Goal: Task Accomplishment & Management: Manage account settings

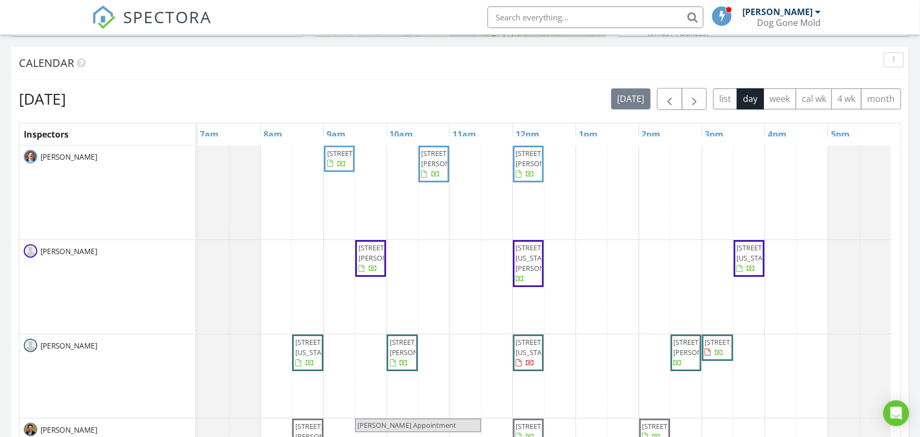
scroll to position [422, 0]
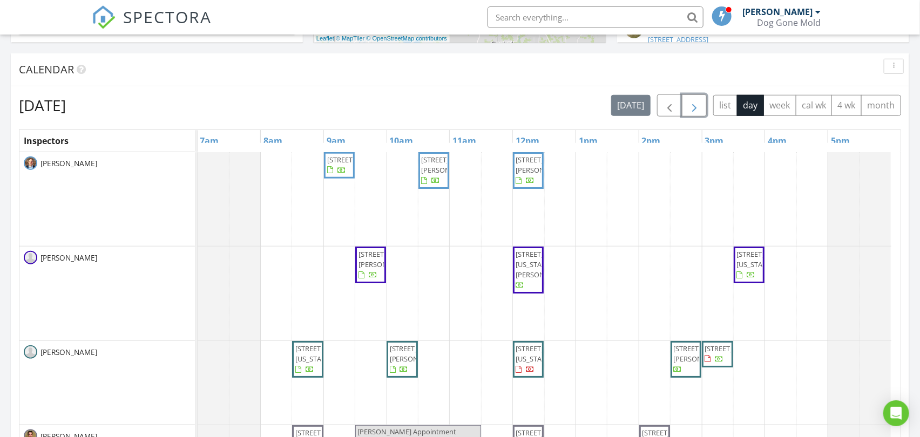
click at [698, 106] on span "button" at bounding box center [694, 105] width 13 height 13
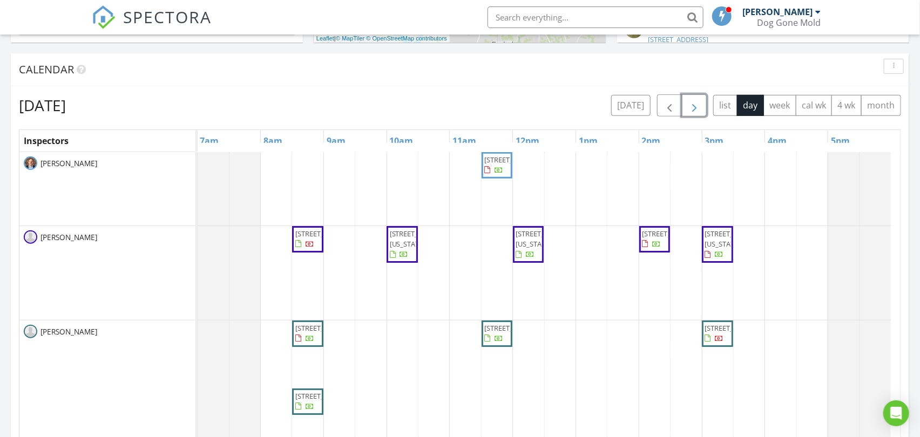
click at [698, 106] on span "button" at bounding box center [694, 105] width 13 height 13
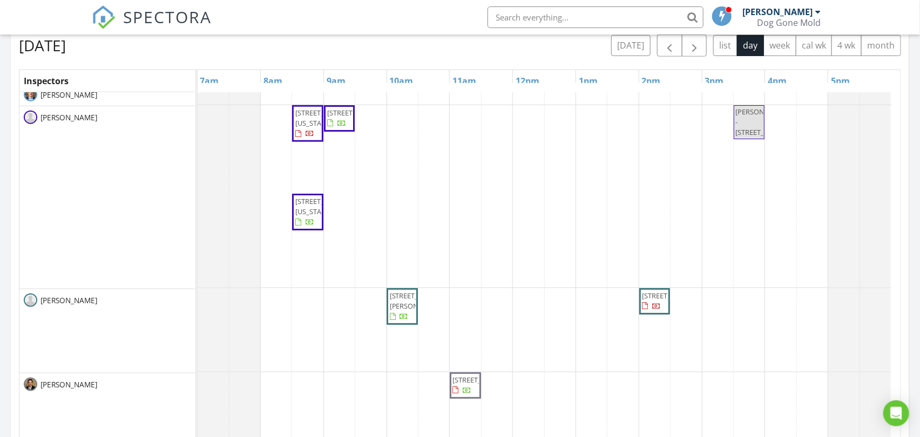
scroll to position [10, 0]
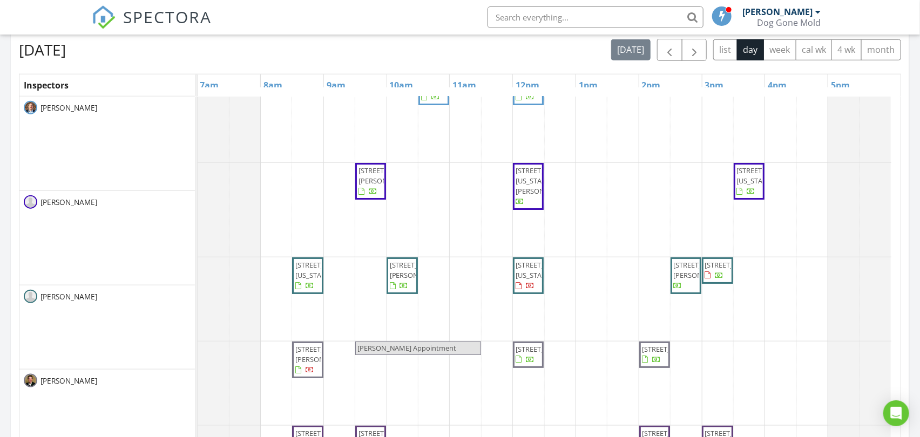
scroll to position [35, 0]
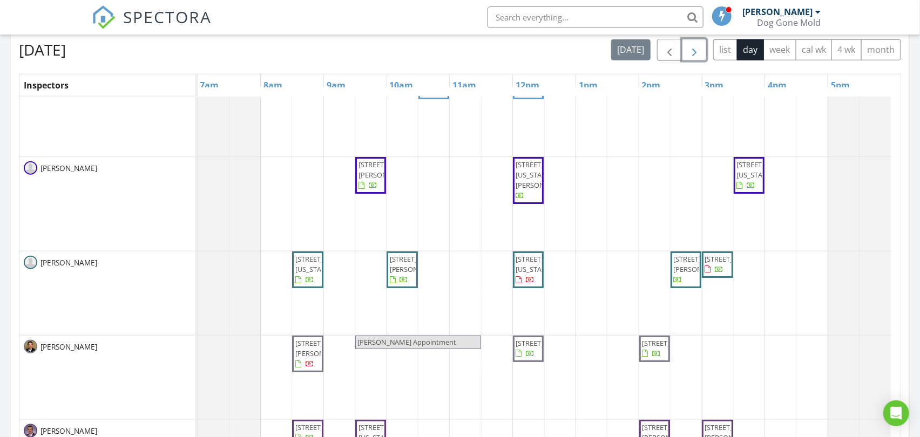
click at [704, 50] on button "button" at bounding box center [694, 50] width 25 height 22
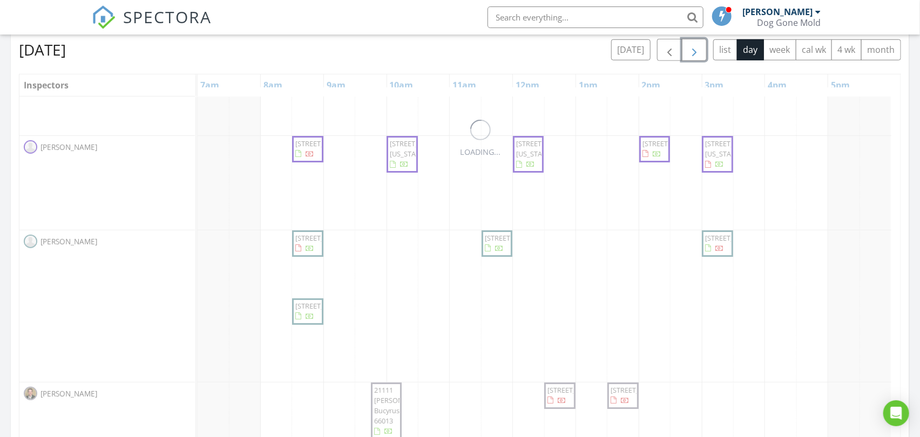
click at [702, 50] on button "button" at bounding box center [694, 50] width 25 height 22
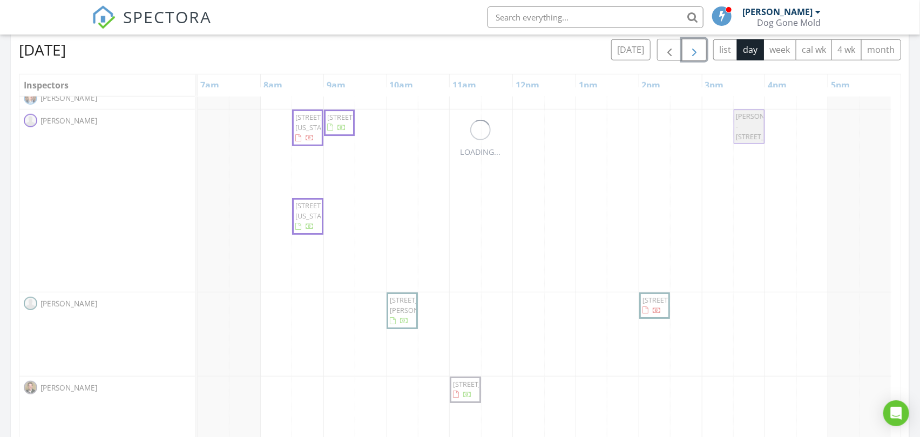
scroll to position [10, 0]
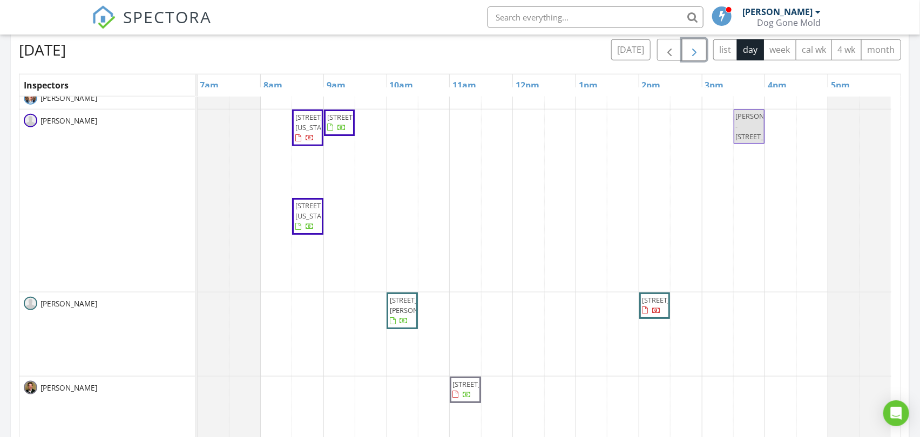
click at [652, 316] on span "10711 W 53rd St, Shawnee 66203" at bounding box center [654, 305] width 26 height 21
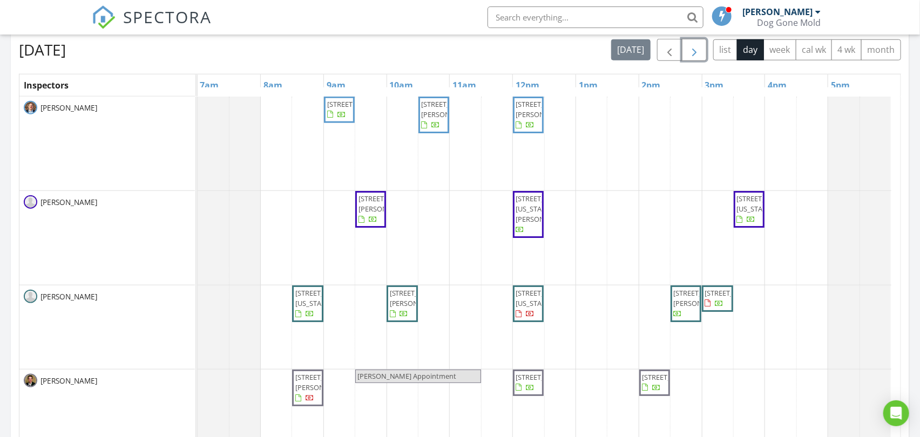
click at [695, 52] on span "button" at bounding box center [694, 50] width 13 height 13
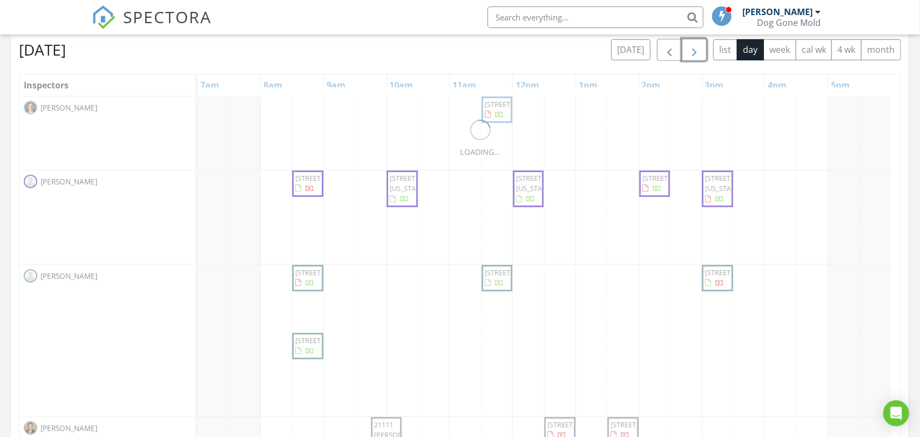
click at [695, 52] on span "button" at bounding box center [694, 50] width 13 height 13
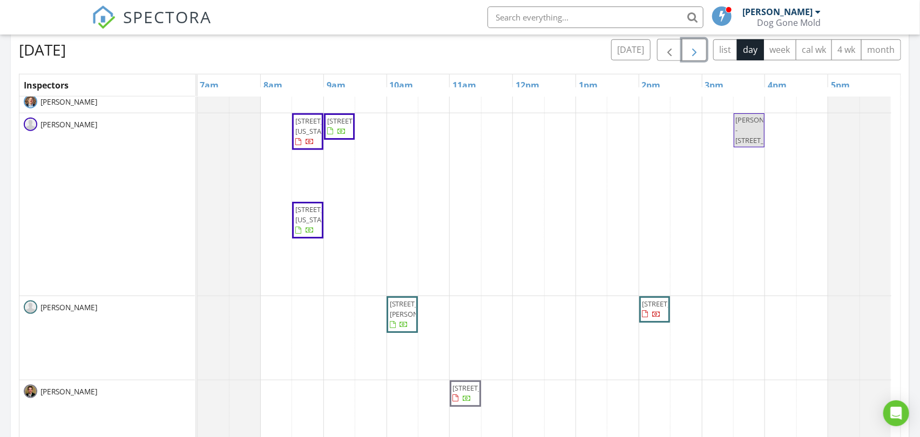
scroll to position [10, 0]
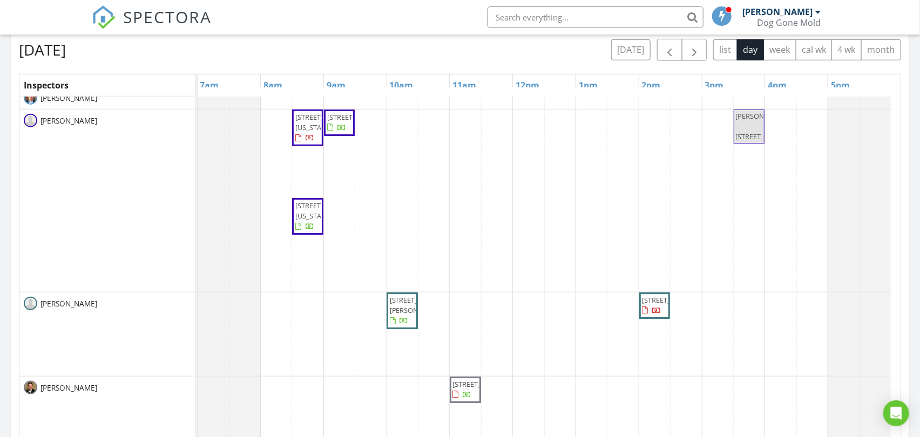
click at [520, 60] on div "Friday, August 29, 2025 today list day week cal wk 4 wk month Inspectors 7am 8a…" at bounding box center [460, 276] width 882 height 475
click at [691, 44] on span "button" at bounding box center [694, 50] width 13 height 13
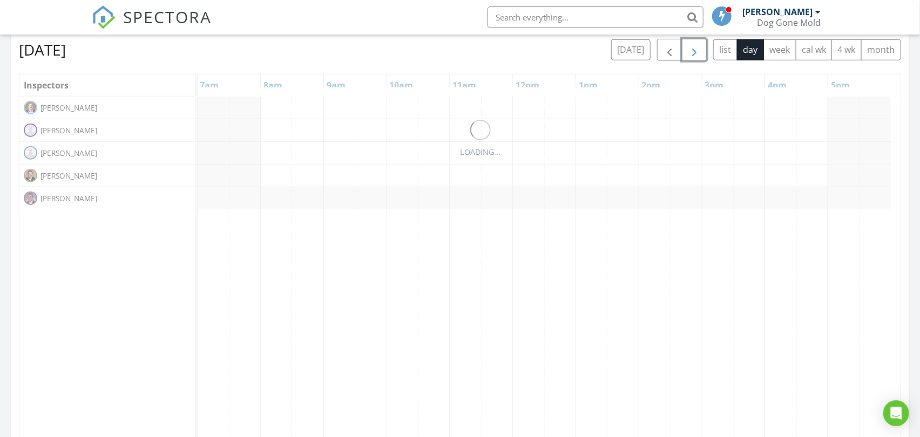
scroll to position [0, 0]
click at [691, 44] on span "button" at bounding box center [694, 50] width 13 height 13
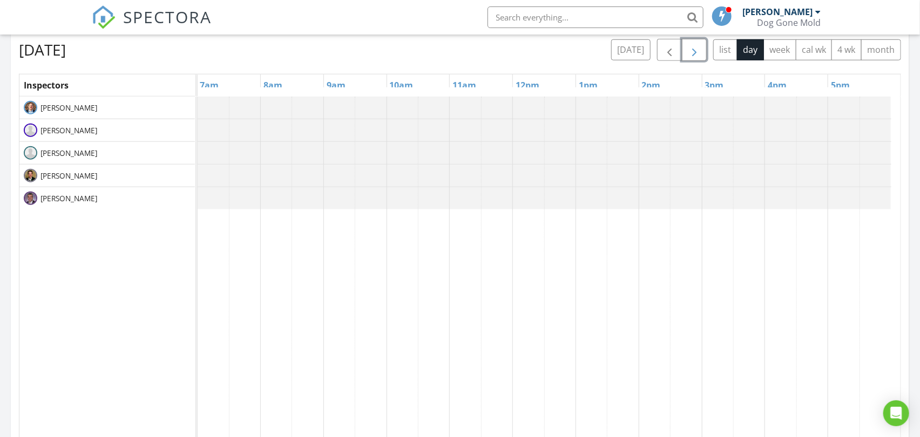
click at [691, 44] on span "button" at bounding box center [694, 50] width 13 height 13
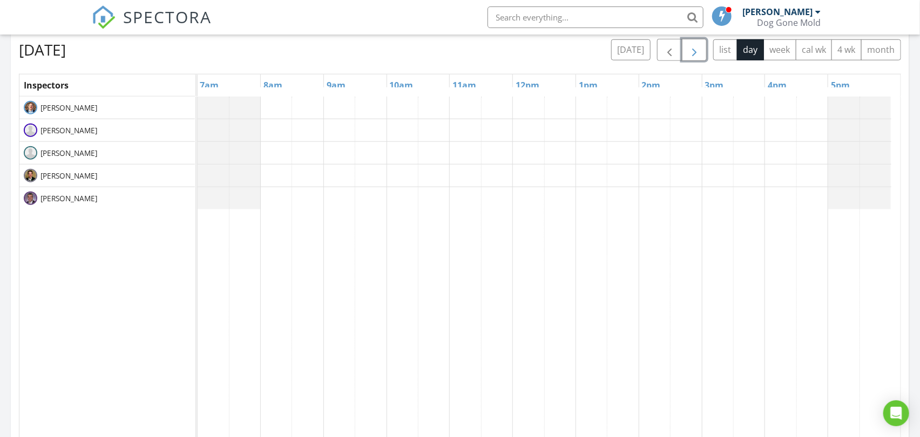
click at [691, 44] on span "button" at bounding box center [694, 50] width 13 height 13
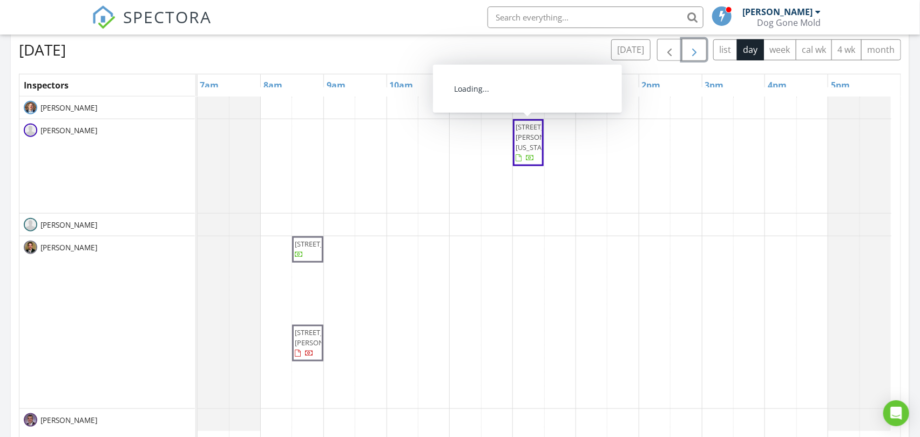
click at [708, 135] on div "7739 Ward Parkway Plaza, Kansas City 64114 11301 W 106th St, Overland Park 6621…" at bounding box center [549, 305] width 703 height 417
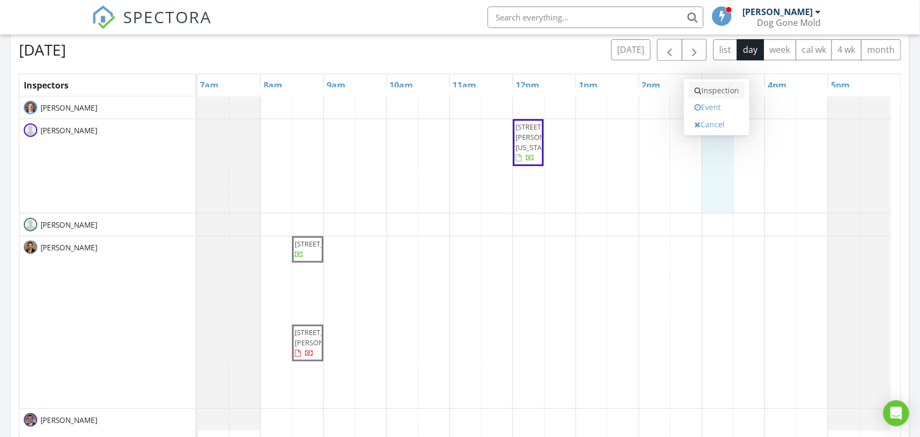
click at [713, 89] on link "Inspection" at bounding box center [717, 90] width 56 height 17
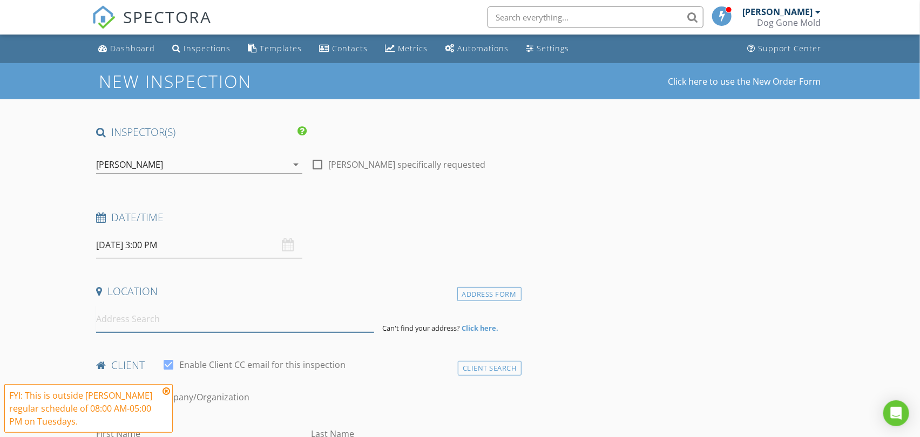
click at [208, 327] on input at bounding box center [234, 319] width 277 height 26
paste input "[STREET_ADDRESS]"
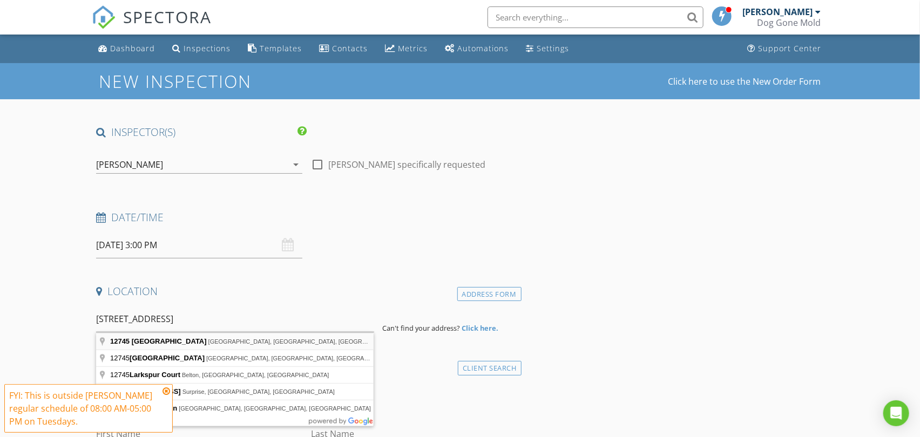
type input "[STREET_ADDRESS]"
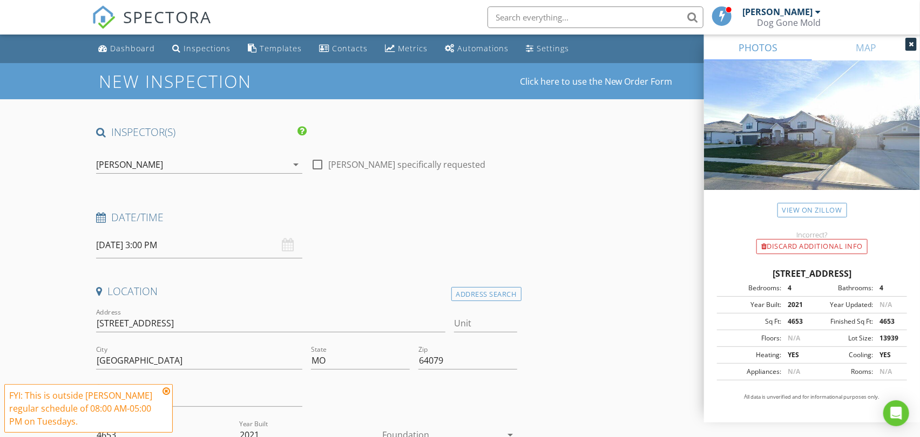
scroll to position [300, 0]
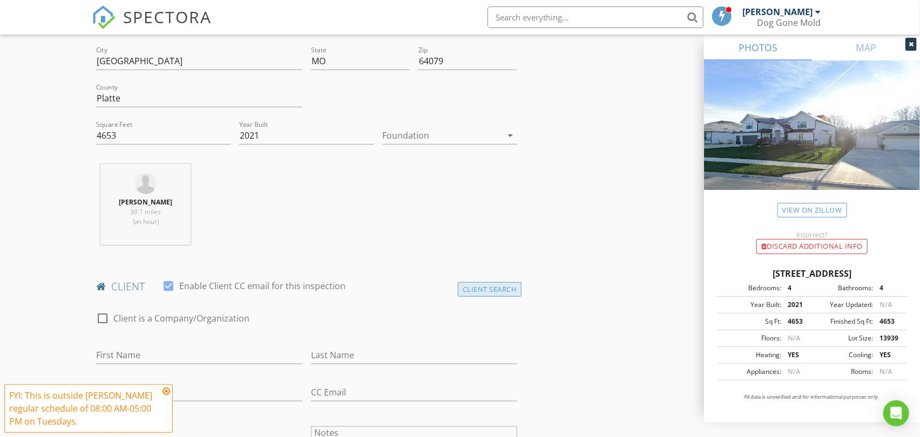
click at [475, 288] on div "Client Search" at bounding box center [490, 289] width 64 height 15
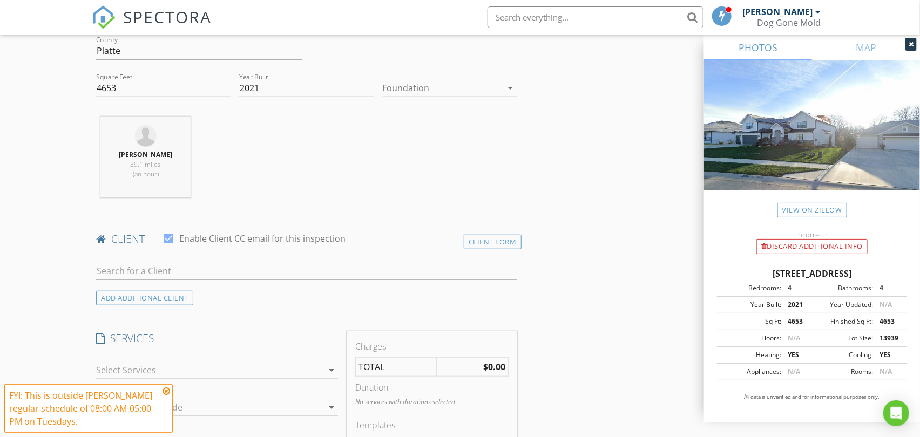
scroll to position [419, 0]
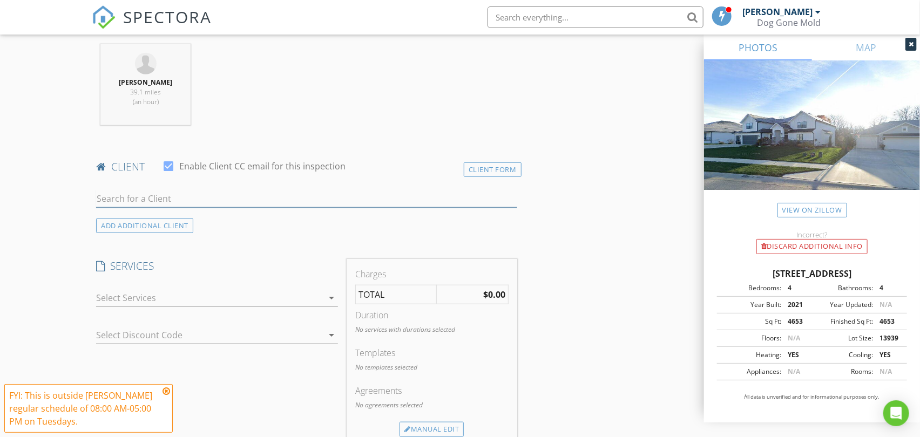
click at [192, 201] on input "text" at bounding box center [306, 199] width 421 height 18
paste input "Bryce & Jennifer Buntz"
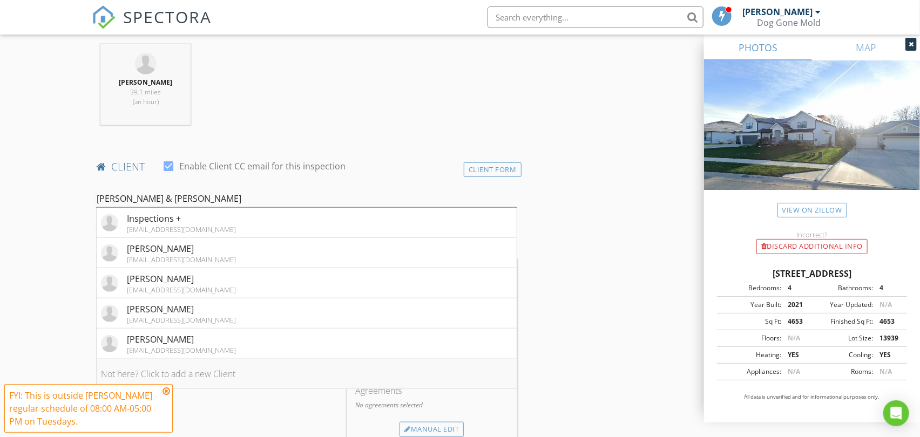
type input "Bryce & Jennifer Buntz"
click at [186, 371] on li "Not here? Click to add a new Client" at bounding box center [306, 374] width 419 height 30
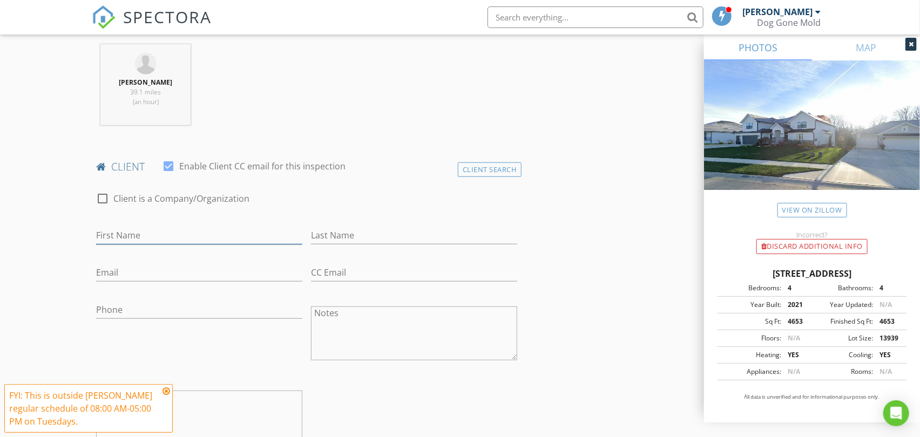
click at [125, 233] on input "First Name" at bounding box center [199, 236] width 206 height 18
paste input "Bryce & Jennifer Buntz"
drag, startPoint x: 128, startPoint y: 233, endPoint x: 271, endPoint y: 226, distance: 142.7
click at [268, 227] on input "Bryce & Jennifer Buntz" at bounding box center [199, 236] width 206 height 18
type input "Bryce & Jennifer Buntz"
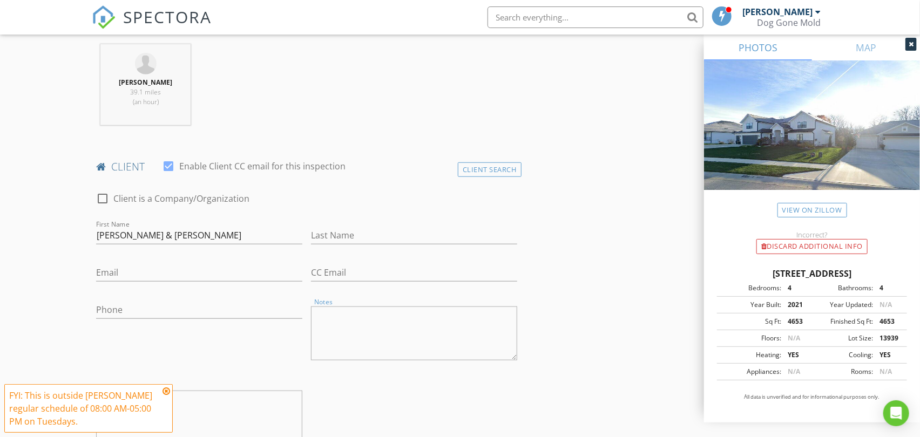
click at [320, 327] on textarea "Notes" at bounding box center [414, 334] width 206 height 54
paste textarea "[PERSON_NAME]"
type textarea "[PERSON_NAME]"
click at [185, 232] on input "Bryce & Jennifer Buntz" at bounding box center [199, 236] width 206 height 18
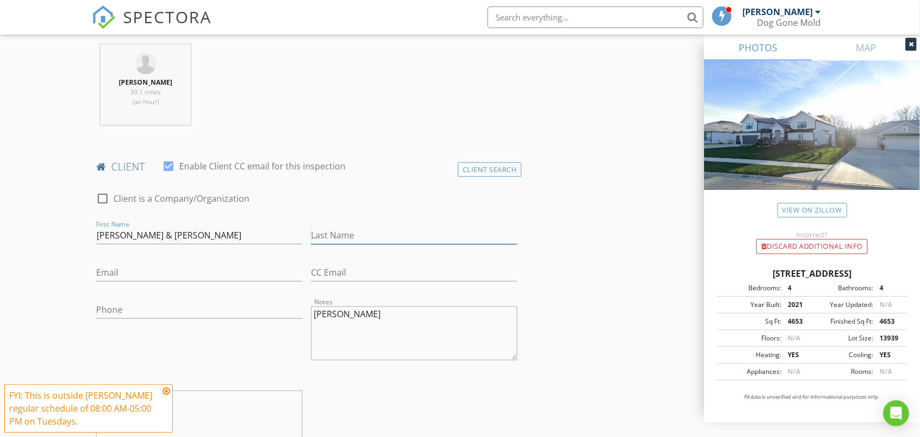
click at [326, 230] on input "Last Name" at bounding box center [414, 236] width 206 height 18
paste input "Buntz"
type input "Buntz"
drag, startPoint x: 120, startPoint y: 231, endPoint x: 242, endPoint y: 230, distance: 122.0
click at [242, 230] on input "Bryce & Jennifer Buntz" at bounding box center [199, 236] width 206 height 18
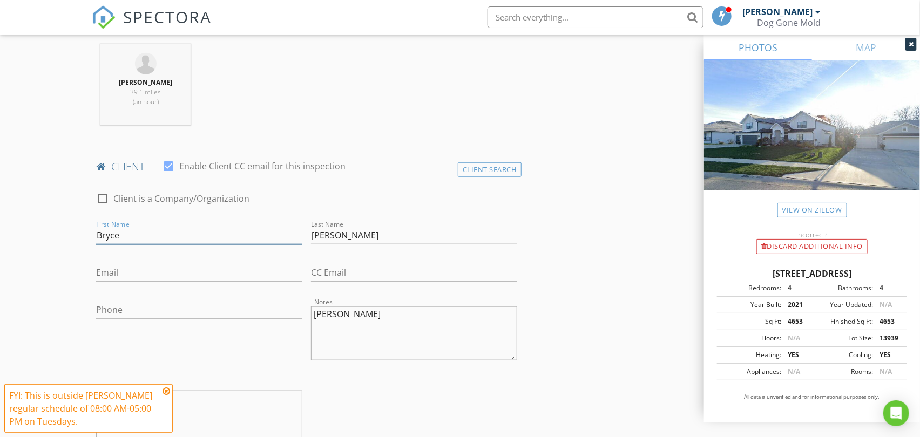
type input "Bryce"
click at [185, 270] on input "Email" at bounding box center [199, 273] width 206 height 18
paste input "brycebuntz@gmail.com"
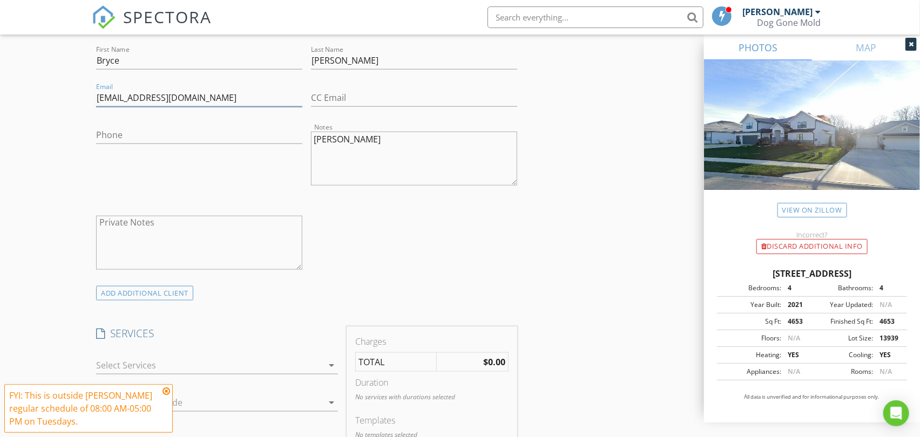
scroll to position [600, 0]
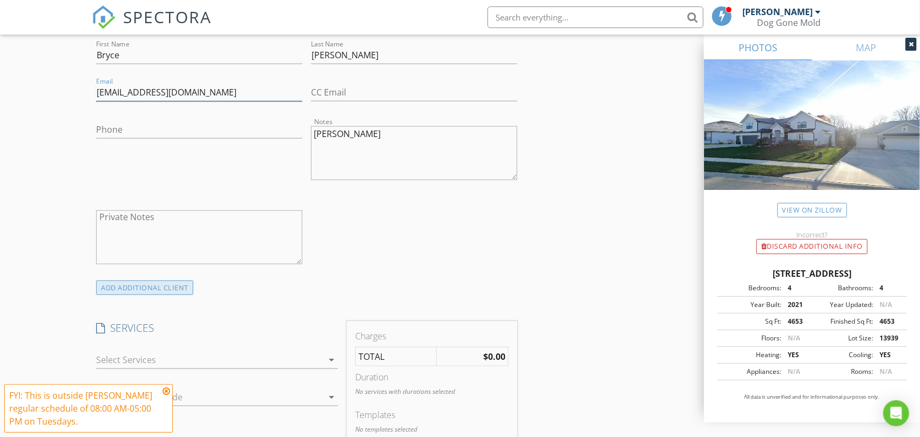
type input "brycebuntz@gmail.com"
click at [173, 285] on div "ADD ADDITIONAL client" at bounding box center [144, 288] width 97 height 15
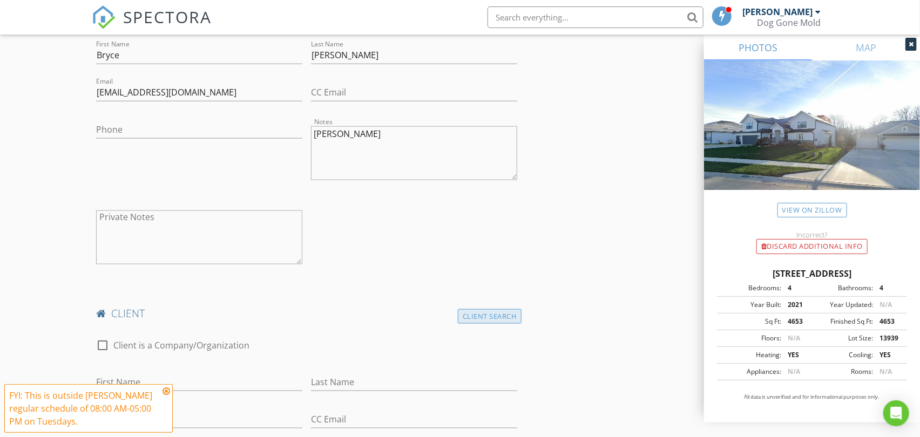
drag, startPoint x: 476, startPoint y: 314, endPoint x: 465, endPoint y: 314, distance: 10.8
click at [476, 314] on div "Client Search" at bounding box center [490, 316] width 64 height 15
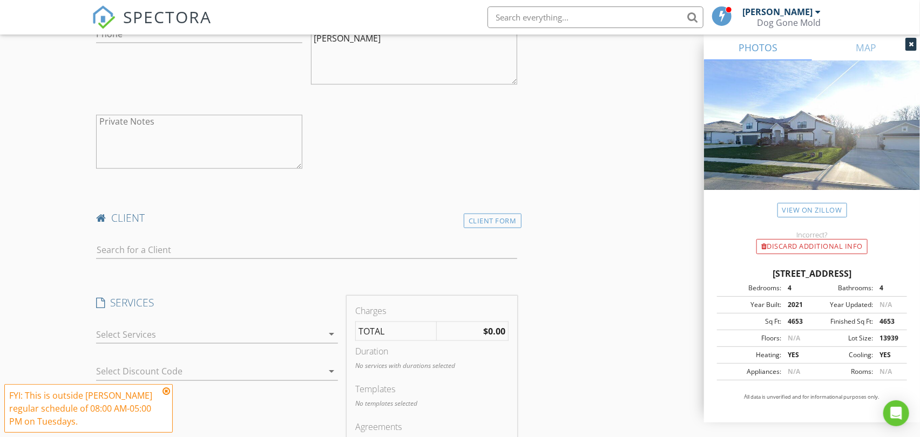
scroll to position [720, 0]
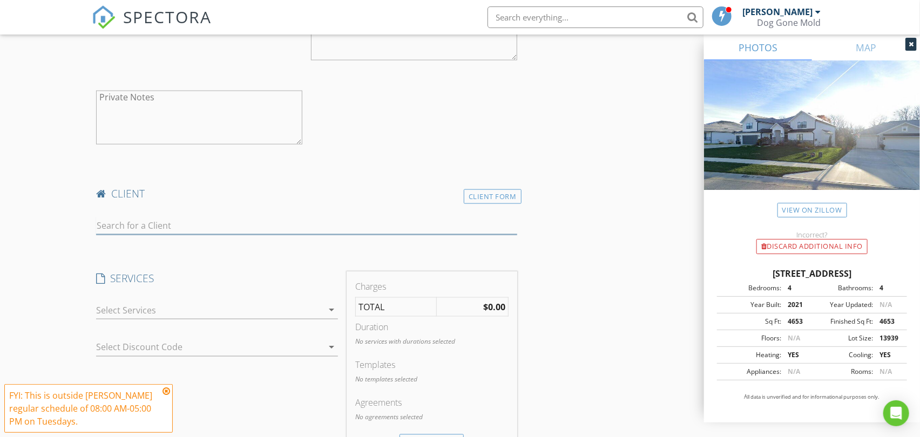
click at [181, 226] on input "text" at bounding box center [306, 226] width 421 height 18
type input "5star"
click at [161, 245] on div "5 Star Inspections" at bounding box center [207, 245] width 161 height 13
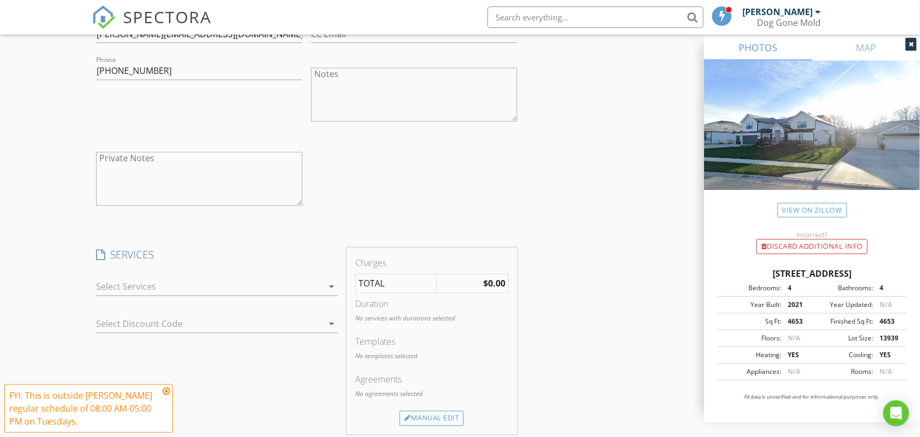
scroll to position [1199, 0]
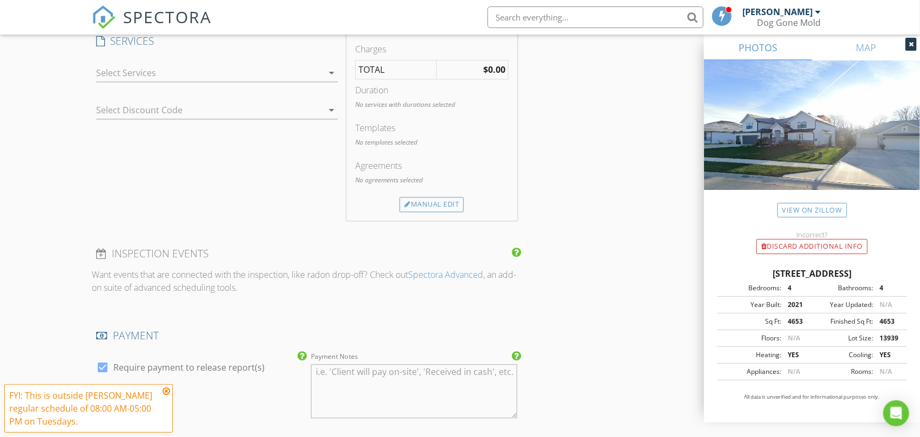
click at [310, 72] on div at bounding box center [209, 72] width 227 height 17
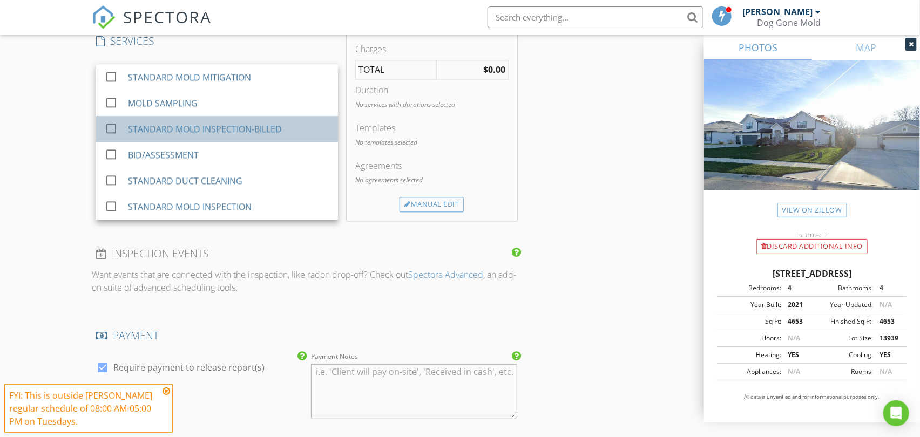
click at [272, 133] on div "STANDARD MOLD INSPECTION-BILLED" at bounding box center [205, 129] width 154 height 13
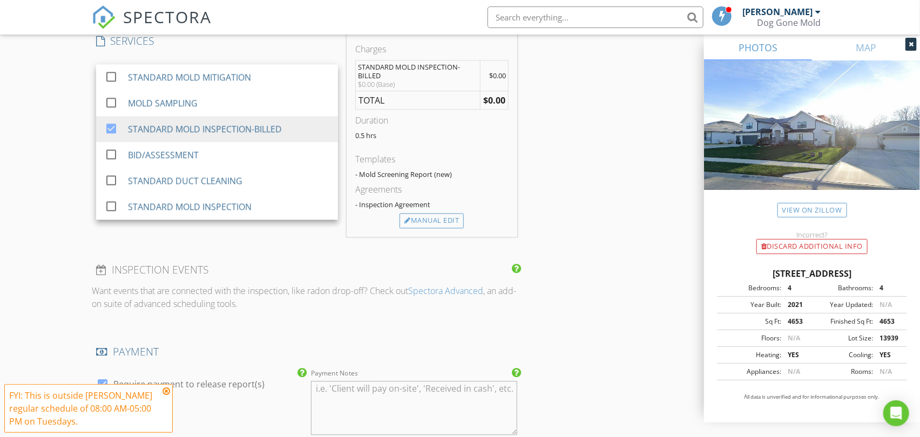
click at [236, 384] on label "Require payment to release report(s)" at bounding box center [188, 384] width 151 height 11
checkbox input "false"
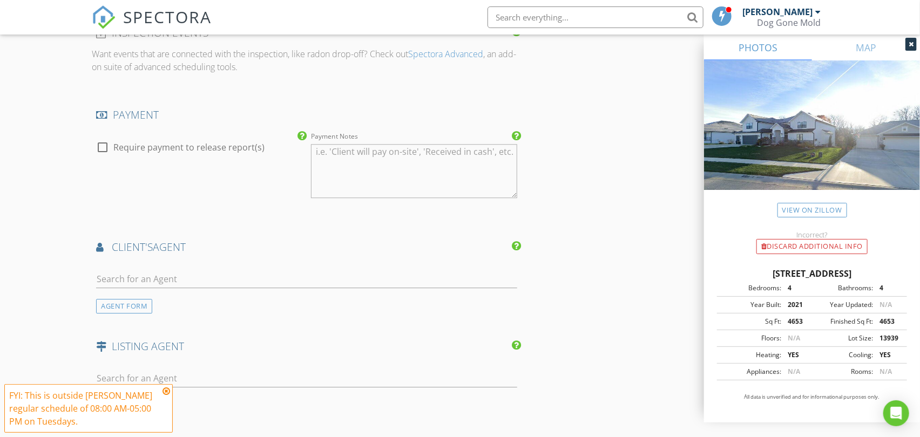
scroll to position [1499, 0]
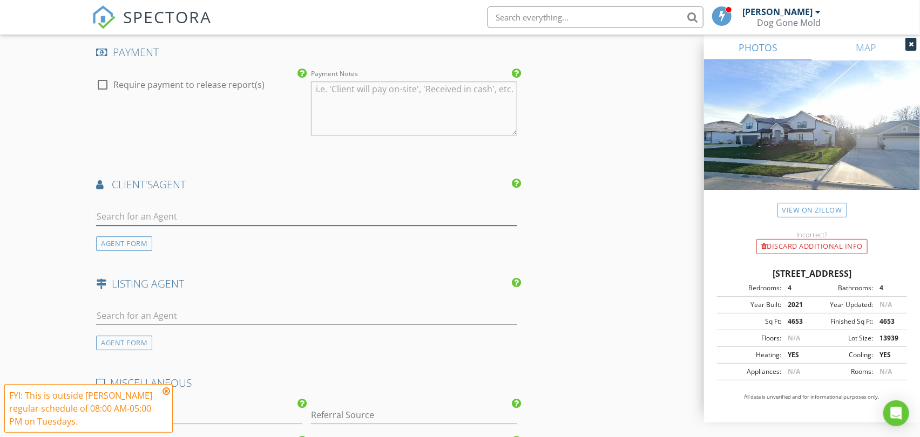
click at [168, 218] on input "text" at bounding box center [306, 217] width 421 height 18
paste input "stephaniem@reecenichols.com"
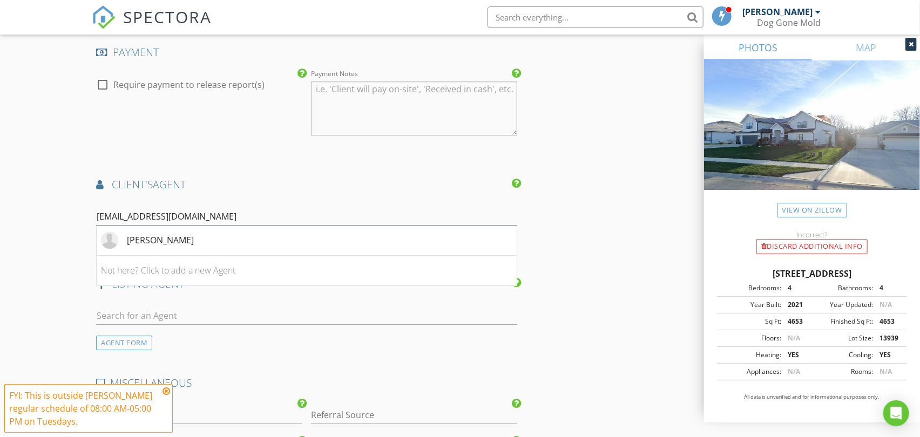
type input "stephaniem@reecenichols.com"
click at [178, 239] on div "[PERSON_NAME]" at bounding box center [160, 240] width 67 height 13
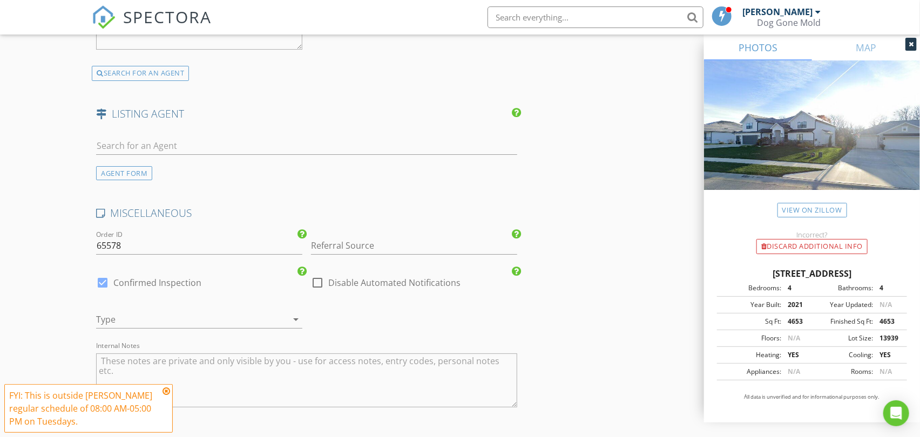
scroll to position [1919, 0]
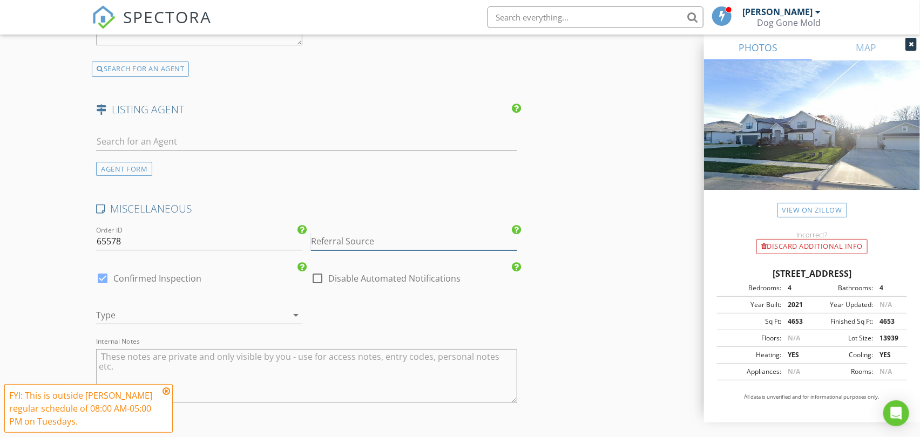
click at [328, 241] on input "Referral Source" at bounding box center [414, 242] width 206 height 18
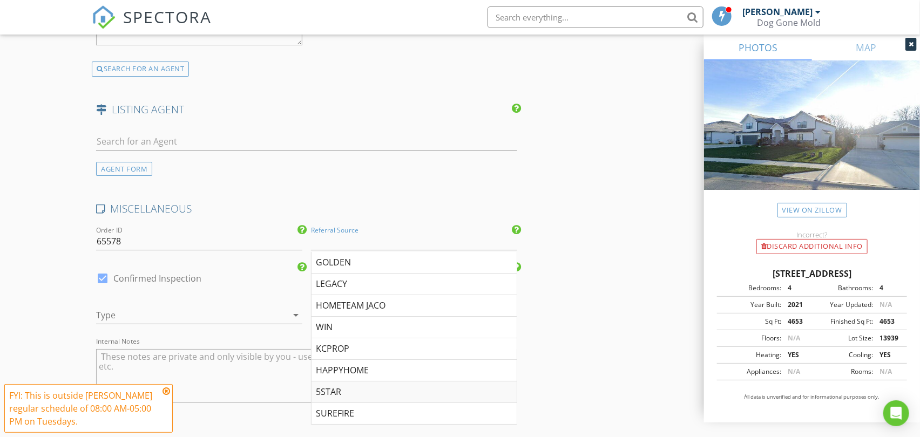
click at [342, 389] on div "5STAR" at bounding box center [413, 393] width 205 height 22
type input "5STAR"
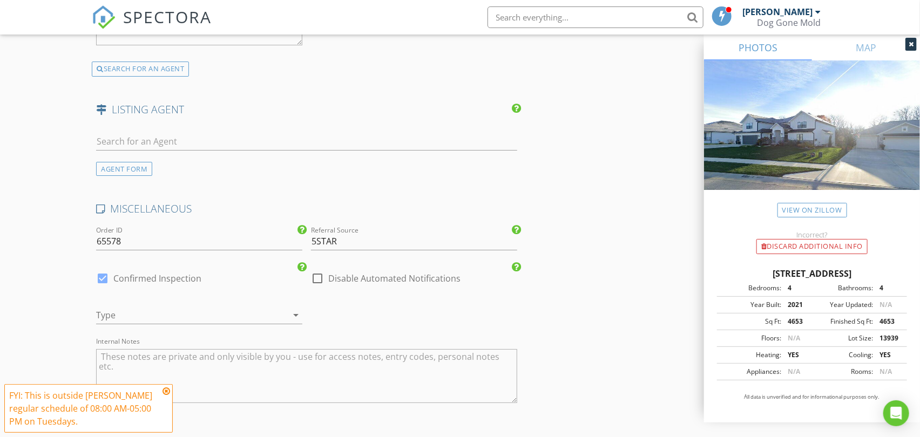
click at [208, 315] on div at bounding box center [184, 315] width 176 height 17
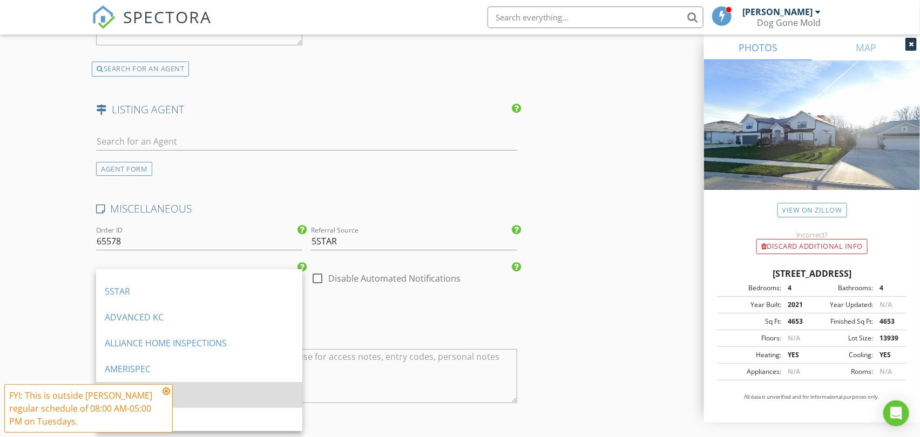
scroll to position [120, 0]
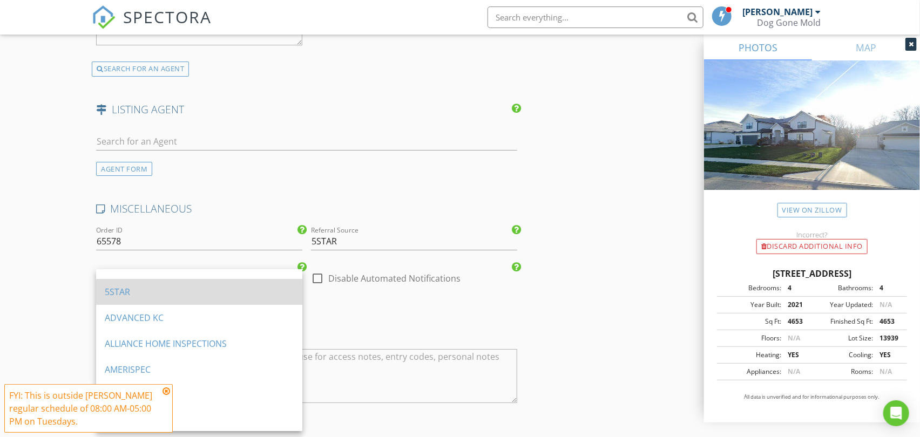
click at [146, 290] on div "5STAR" at bounding box center [199, 292] width 189 height 13
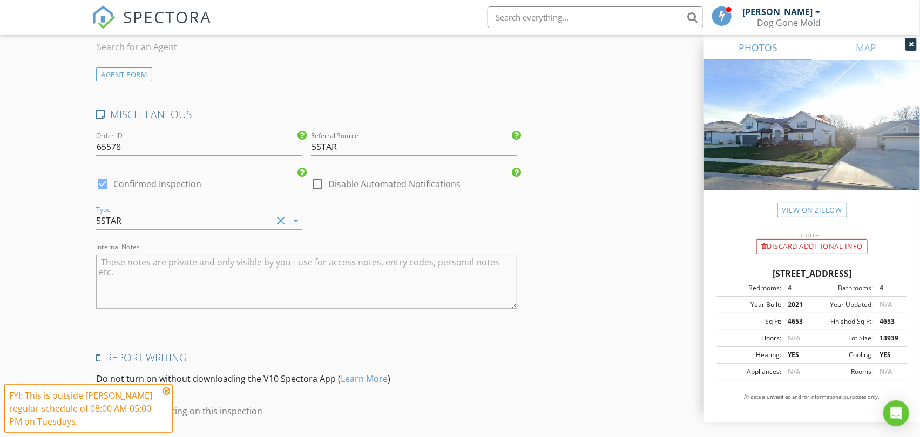
scroll to position [2097, 0]
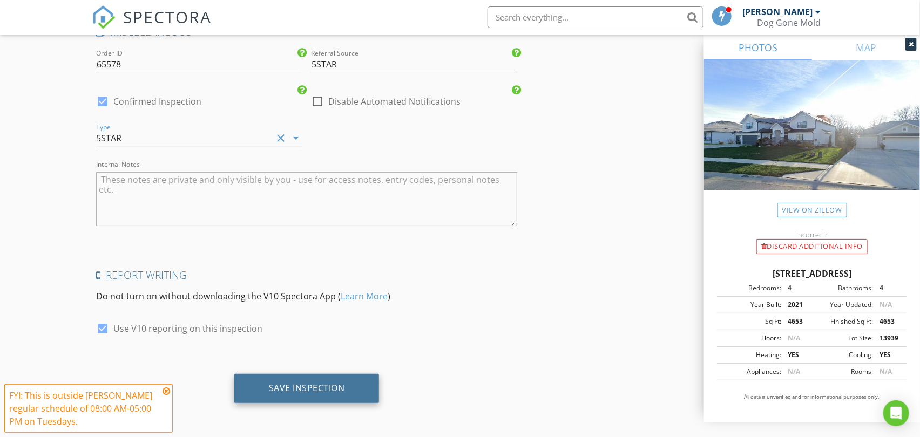
click at [338, 388] on div "Save Inspection" at bounding box center [307, 388] width 76 height 11
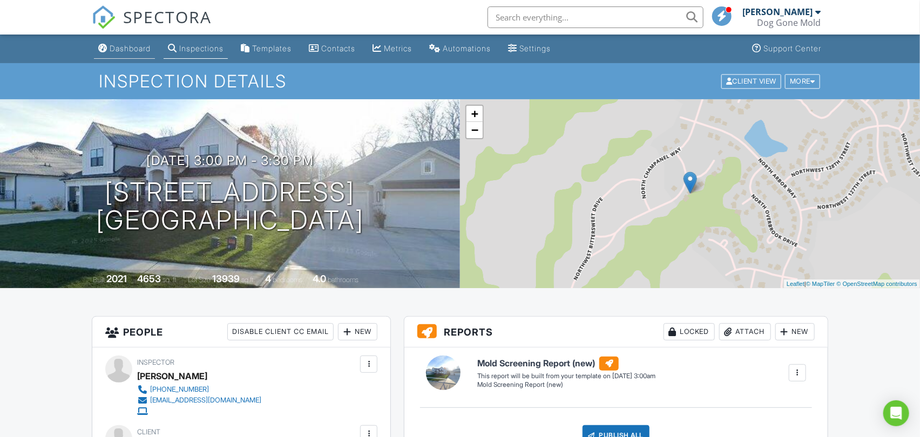
click at [125, 52] on div "Dashboard" at bounding box center [130, 48] width 41 height 9
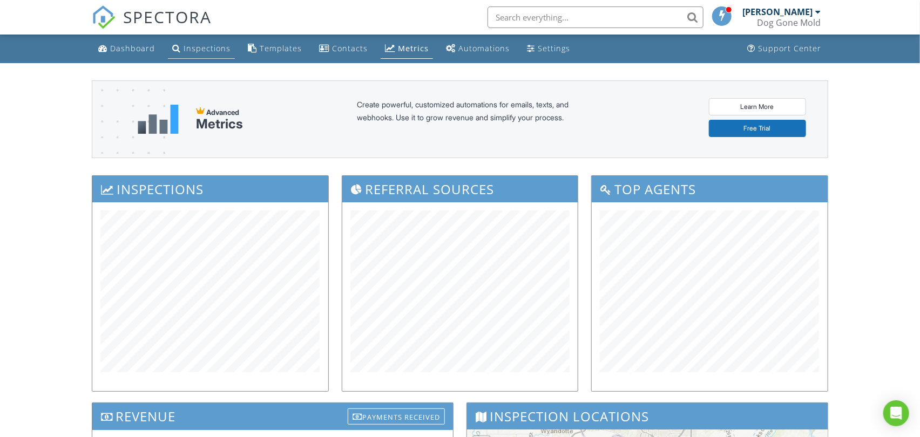
click at [189, 50] on div "Inspections" at bounding box center [207, 48] width 47 height 10
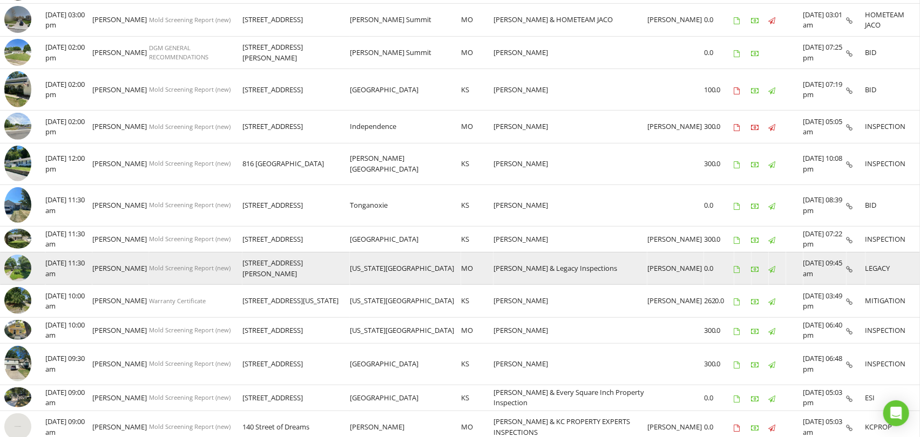
scroll to position [180, 0]
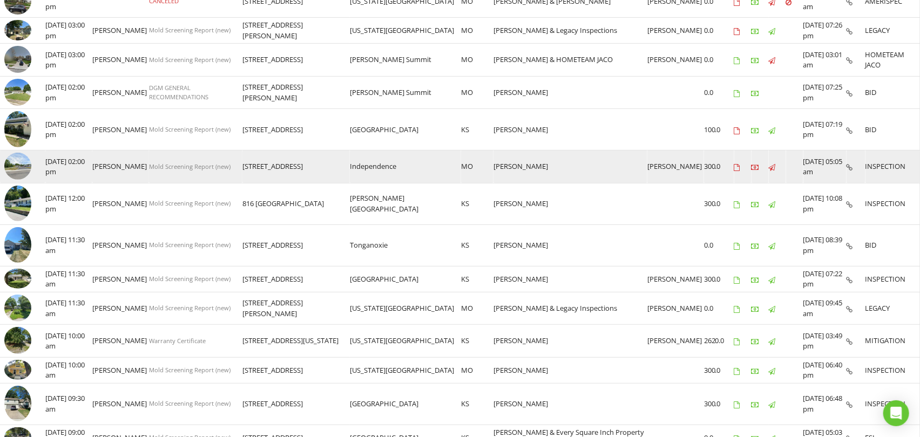
click at [19, 163] on img at bounding box center [17, 166] width 27 height 27
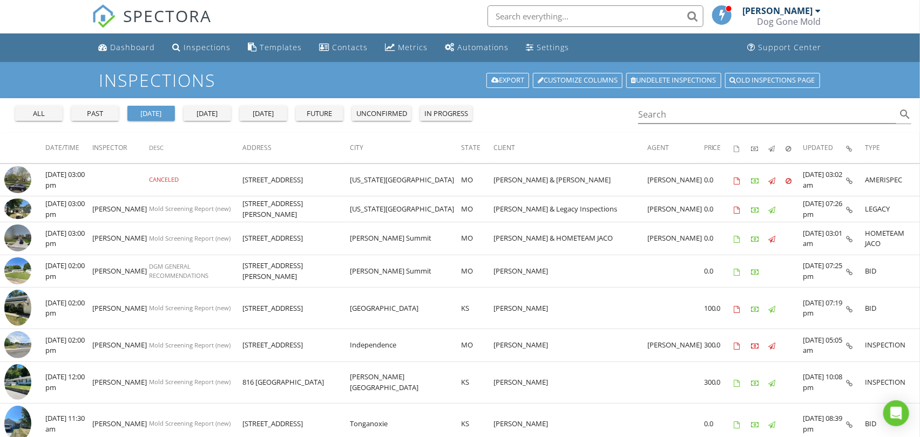
scroll to position [0, 0]
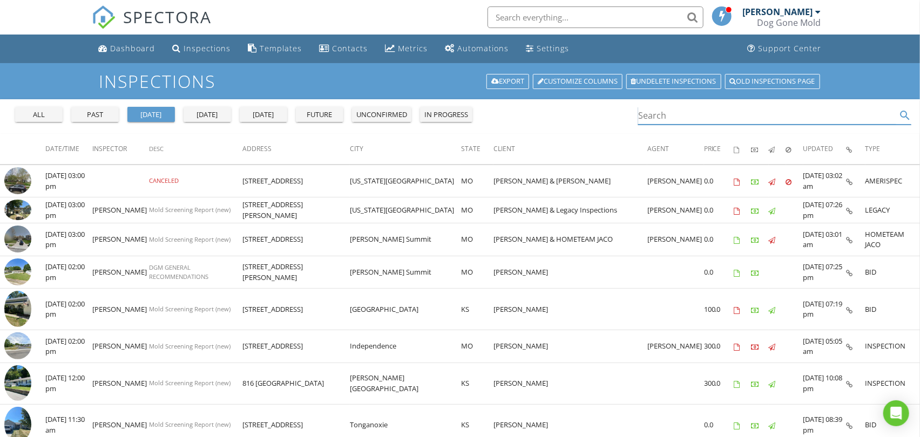
drag, startPoint x: 670, startPoint y: 108, endPoint x: 543, endPoint y: 124, distance: 127.9
click at [543, 124] on div "all past [DATE] [DATE] [DATE] future unconfirmed in progress Search search" at bounding box center [460, 116] width 920 height 35
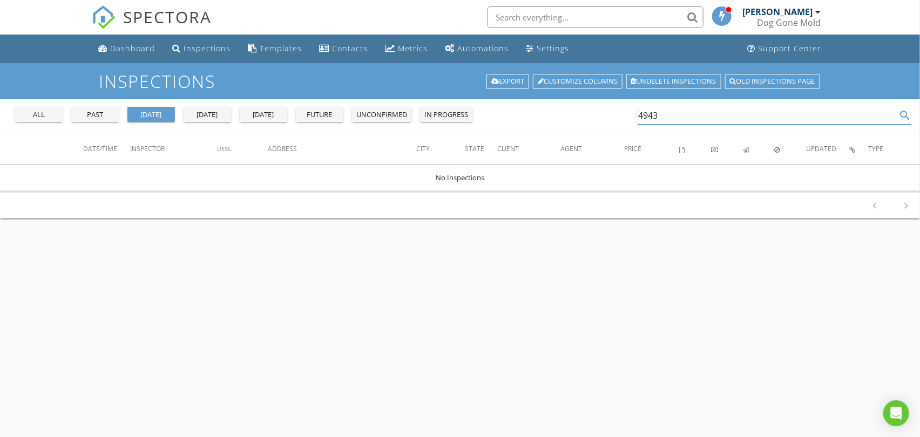
type input "4943"
click at [40, 114] on div "all" at bounding box center [38, 115] width 39 height 11
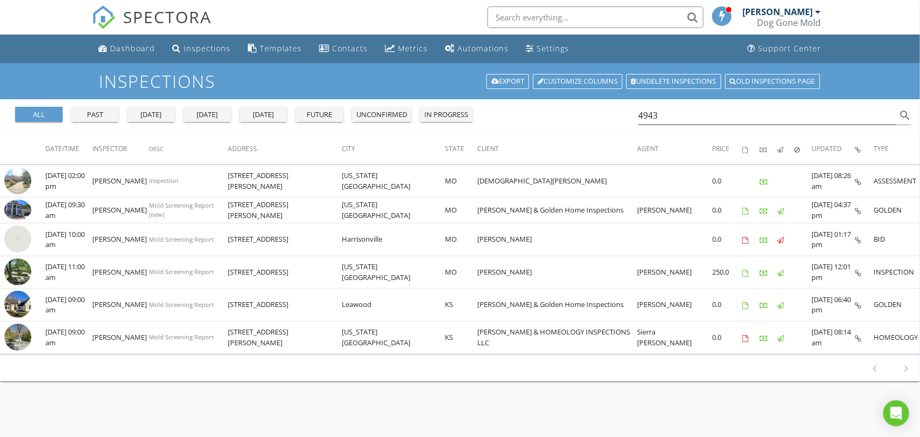
click at [540, 126] on div "all past [DATE] [DATE] [DATE] future unconfirmed in progress 4943 search" at bounding box center [460, 116] width 920 height 35
drag, startPoint x: 670, startPoint y: 109, endPoint x: 612, endPoint y: 109, distance: 58.3
click at [612, 109] on div "all past [DATE] [DATE] [DATE] future unconfirmed in progress 4943 search" at bounding box center [460, 116] width 920 height 35
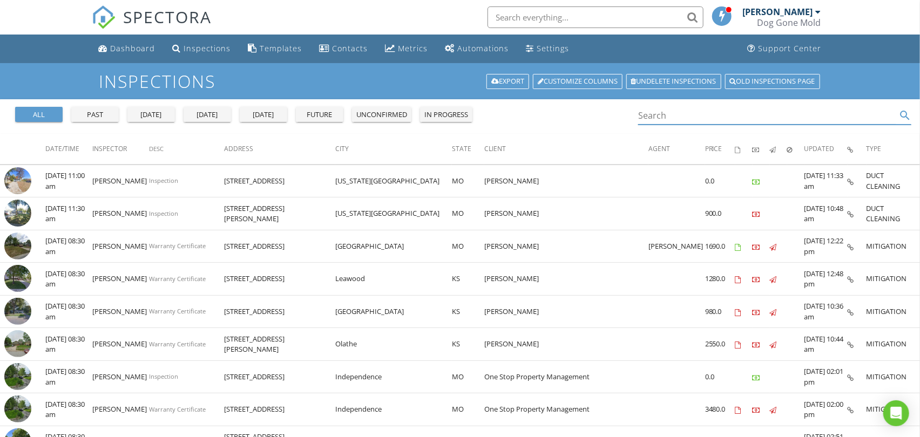
click at [212, 114] on div "[DATE]" at bounding box center [207, 115] width 39 height 11
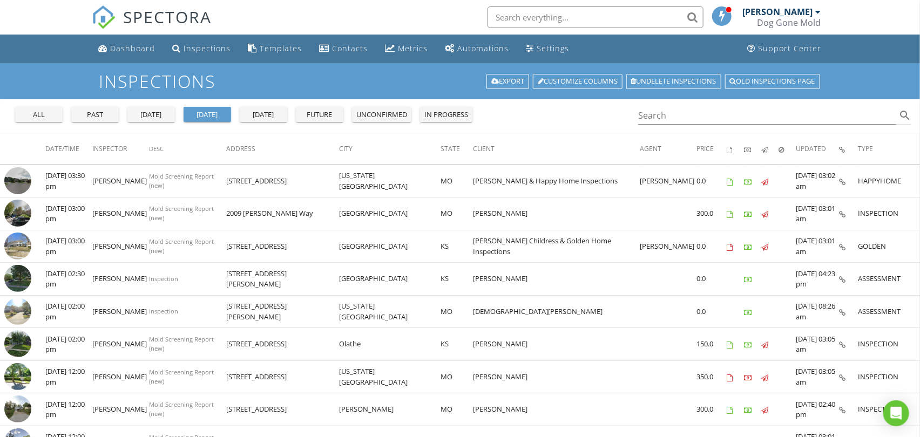
click at [153, 113] on div "[DATE]" at bounding box center [151, 115] width 39 height 11
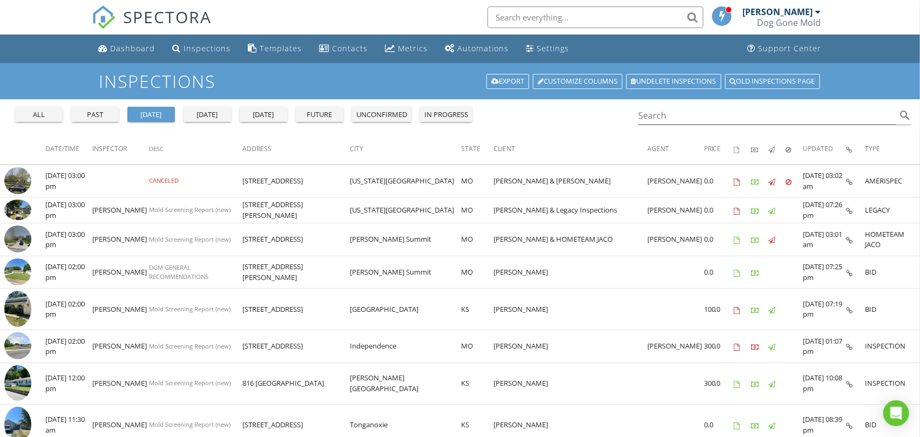
click at [203, 117] on div "[DATE]" at bounding box center [207, 115] width 39 height 11
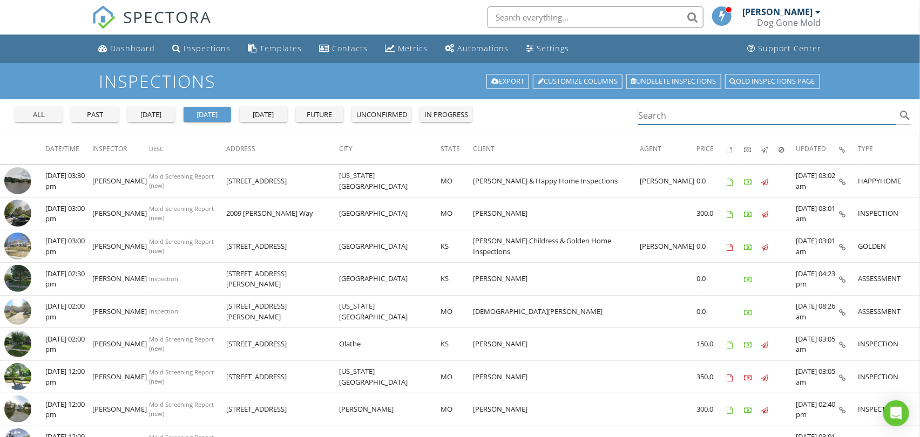
click at [657, 118] on input "Search" at bounding box center [767, 116] width 258 height 18
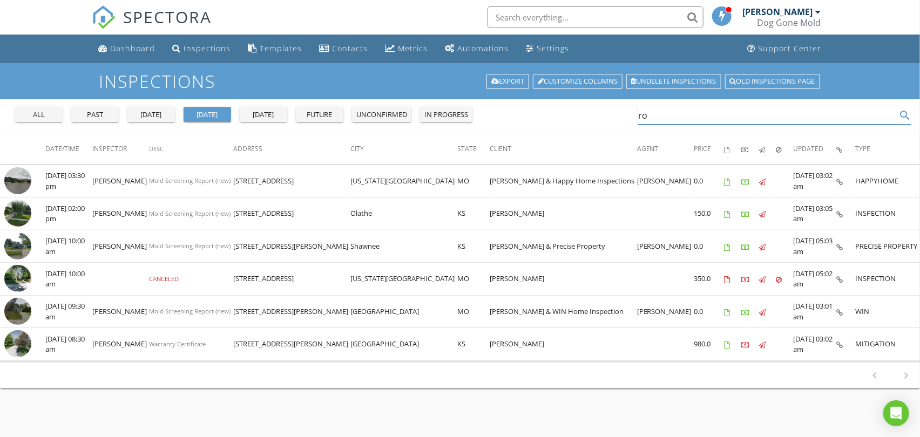
click at [664, 117] on input "ro" at bounding box center [767, 116] width 258 height 18
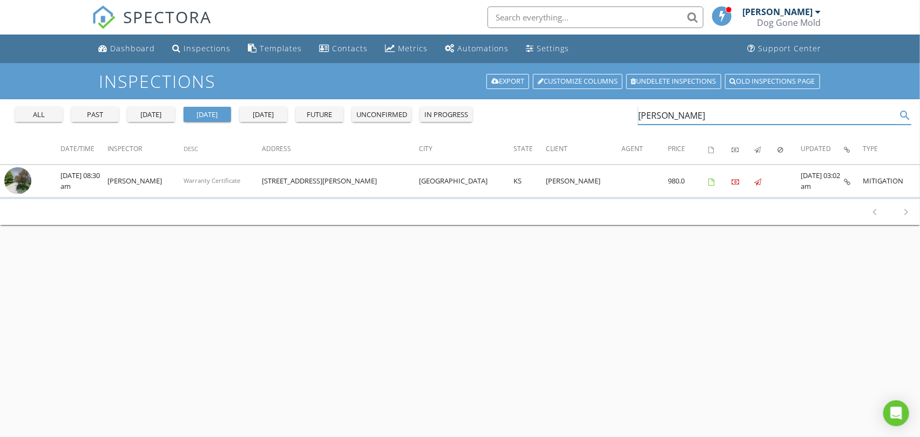
type input "roque"
click at [47, 111] on div "all" at bounding box center [38, 115] width 39 height 11
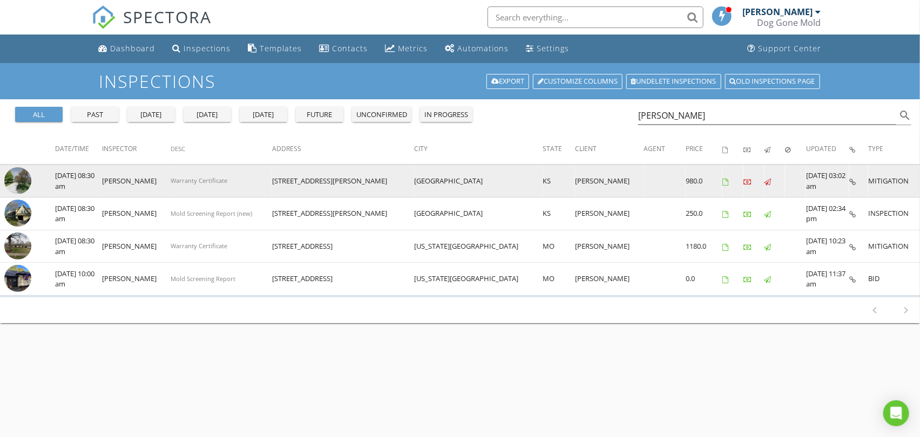
click at [13, 182] on img at bounding box center [17, 180] width 27 height 27
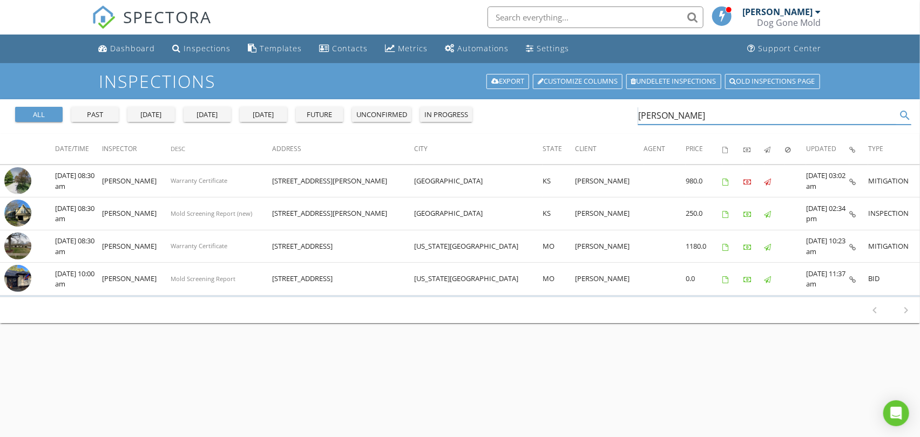
drag, startPoint x: 668, startPoint y: 121, endPoint x: 554, endPoint y: 108, distance: 115.2
click at [555, 108] on div "all past yesterday today tomorrow future unconfirmed in progress roque search" at bounding box center [460, 116] width 920 height 35
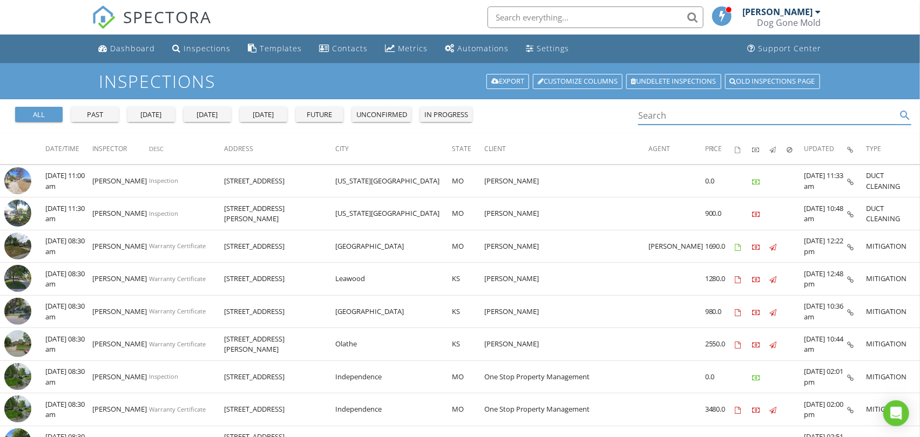
click at [291, 82] on h1 "Inspections" at bounding box center [460, 81] width 722 height 19
click at [657, 113] on input "Search" at bounding box center [767, 116] width 258 height 18
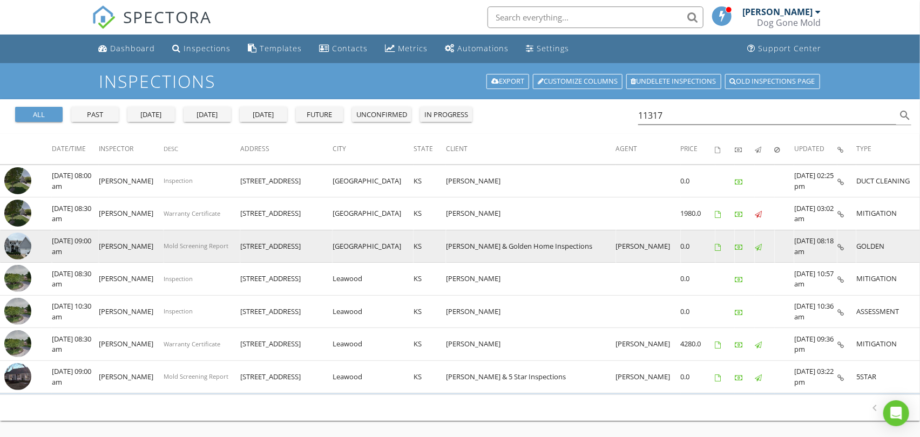
click at [19, 240] on img at bounding box center [17, 246] width 27 height 27
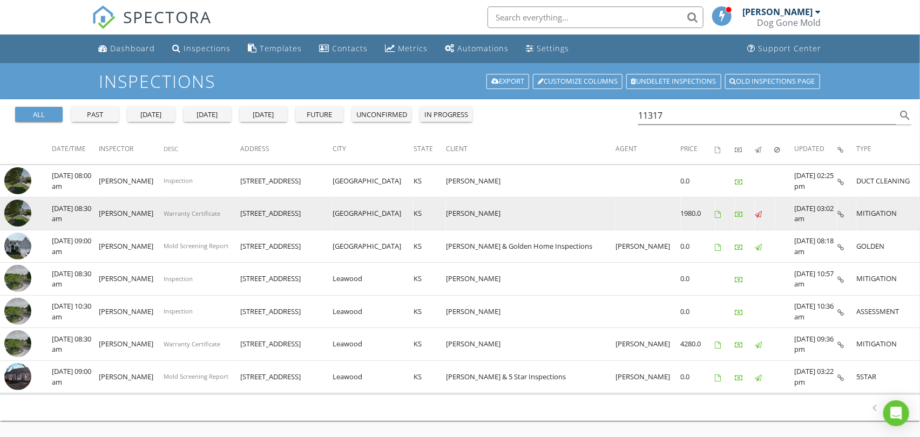
click at [15, 213] on img at bounding box center [17, 213] width 27 height 27
click at [15, 216] on img at bounding box center [17, 213] width 27 height 27
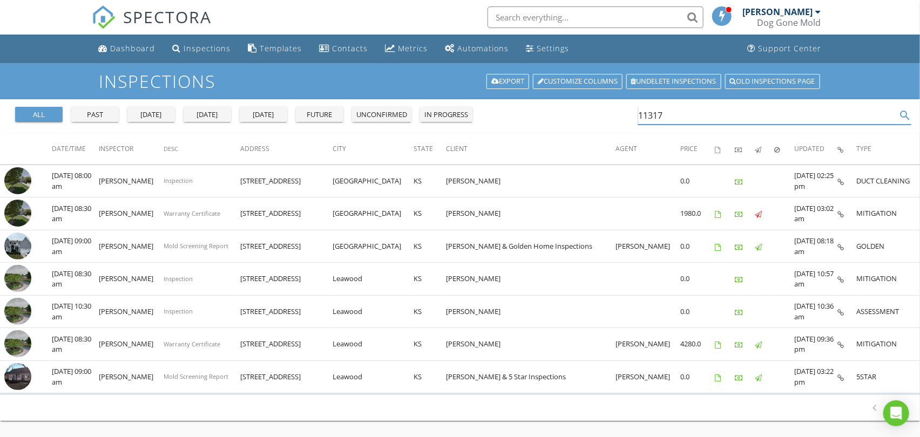
drag, startPoint x: 665, startPoint y: 115, endPoint x: 566, endPoint y: 112, distance: 99.4
click at [566, 112] on div "all past yesterday today tomorrow future unconfirmed in progress 11317 search" at bounding box center [460, 116] width 920 height 35
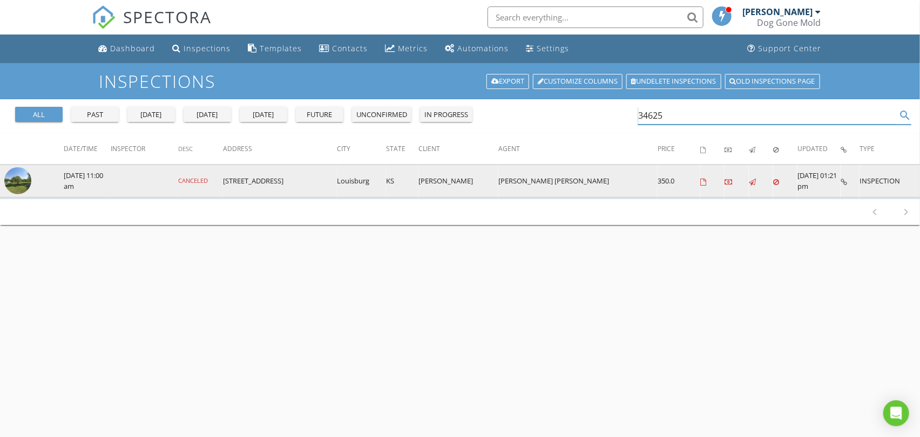
type input "34625"
click at [16, 181] on img at bounding box center [17, 180] width 27 height 27
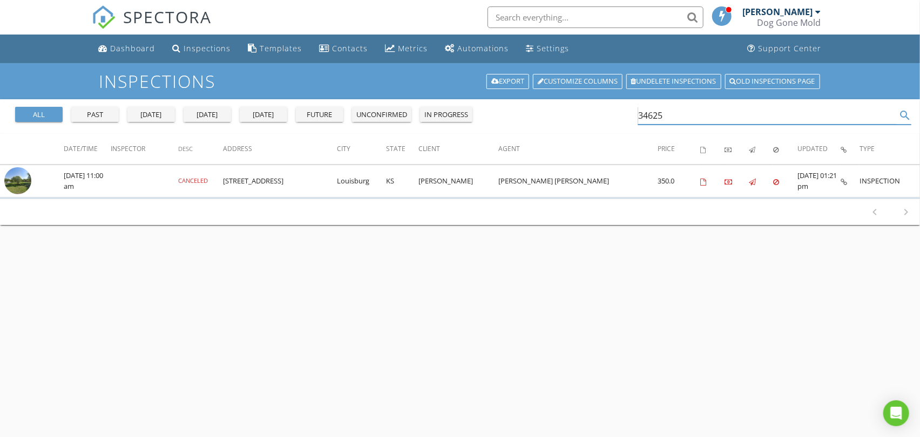
drag, startPoint x: 666, startPoint y: 110, endPoint x: 495, endPoint y: 107, distance: 170.6
click at [502, 107] on div "all past yesterday today tomorrow future unconfirmed in progress 34625 search" at bounding box center [460, 116] width 920 height 35
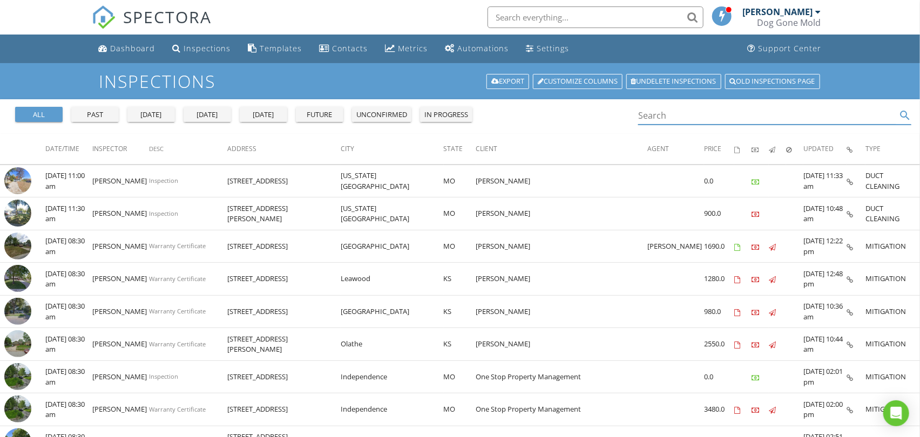
click at [150, 114] on div "yesterday" at bounding box center [151, 115] width 39 height 11
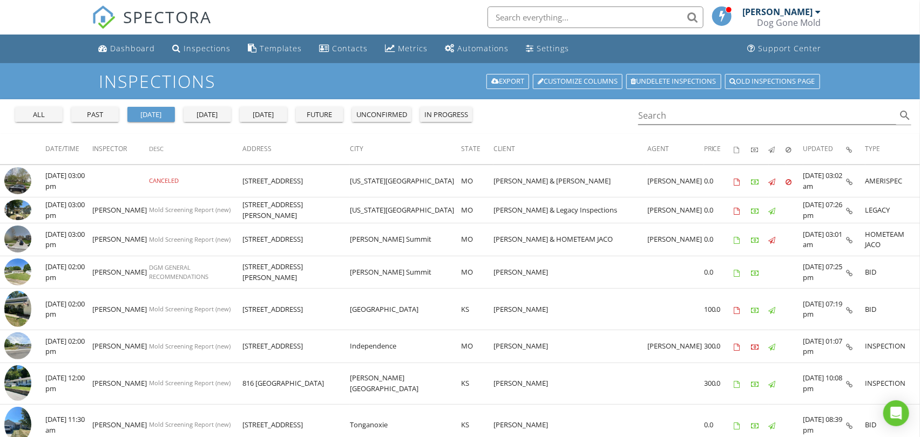
click at [204, 117] on div "today" at bounding box center [207, 115] width 39 height 11
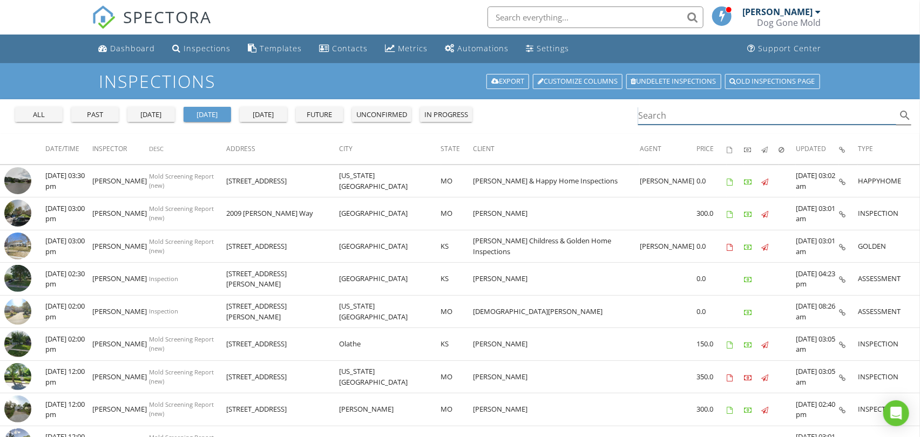
click at [674, 113] on input "Search" at bounding box center [767, 116] width 258 height 18
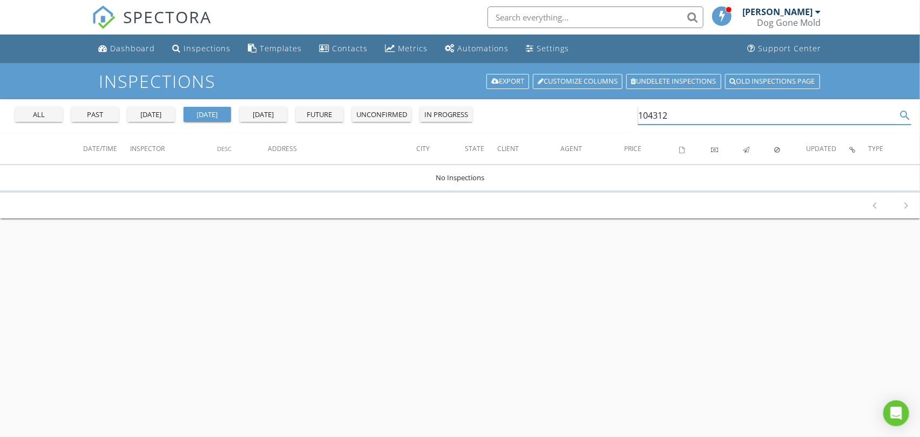
drag, startPoint x: 684, startPoint y: 114, endPoint x: 551, endPoint y: 114, distance: 133.3
click at [551, 114] on div "all past yesterday today tomorrow future unconfirmed in progress 104312 search" at bounding box center [460, 116] width 920 height 35
click at [40, 114] on div "all" at bounding box center [38, 115] width 39 height 11
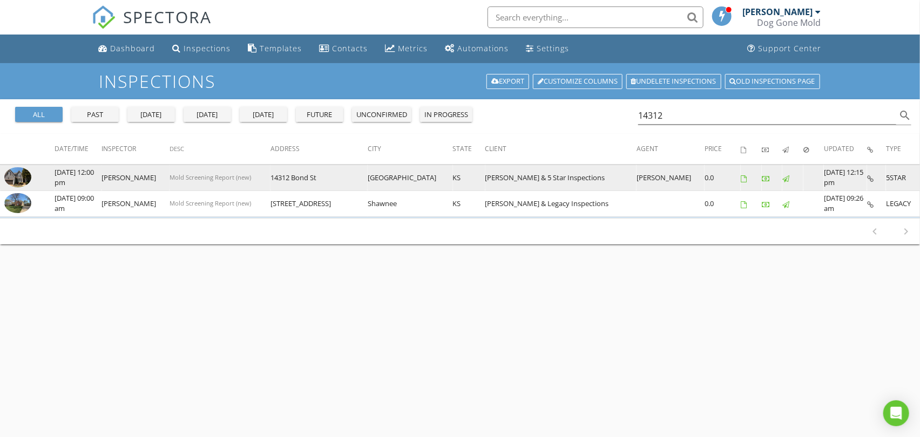
click at [13, 176] on img at bounding box center [17, 177] width 27 height 21
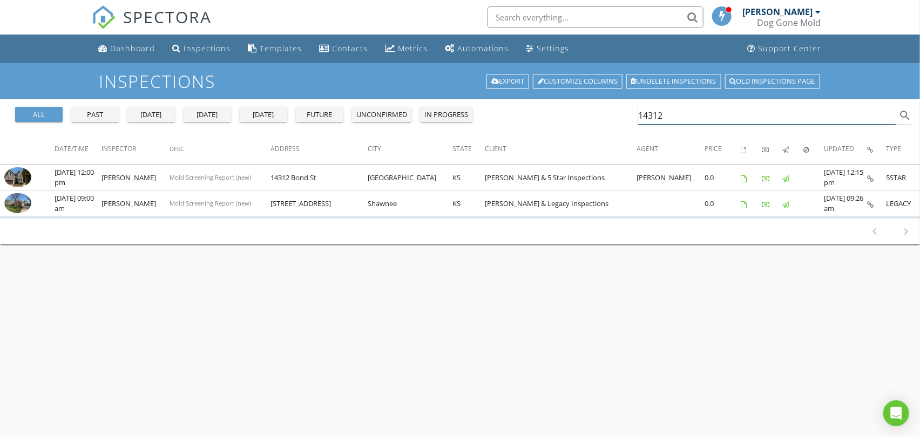
drag, startPoint x: 666, startPoint y: 116, endPoint x: 599, endPoint y: 101, distance: 68.5
click at [599, 101] on div "all past yesterday today tomorrow future unconfirmed in progress 14312 search" at bounding box center [460, 116] width 920 height 35
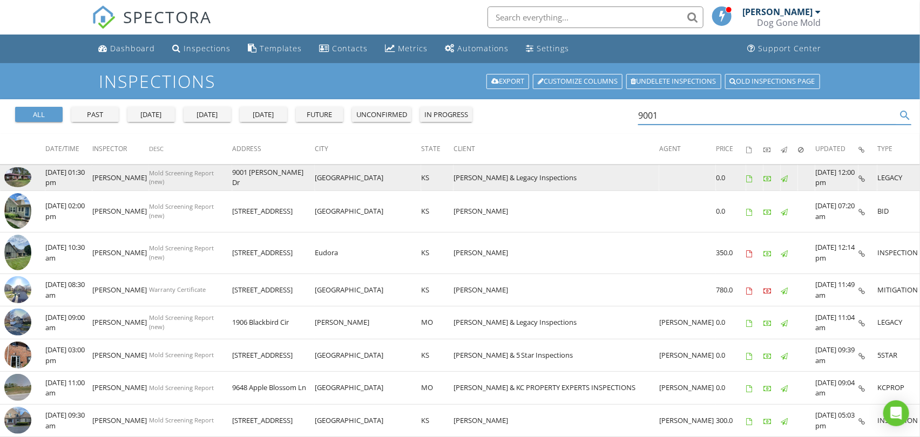
click at [16, 179] on img at bounding box center [17, 177] width 27 height 20
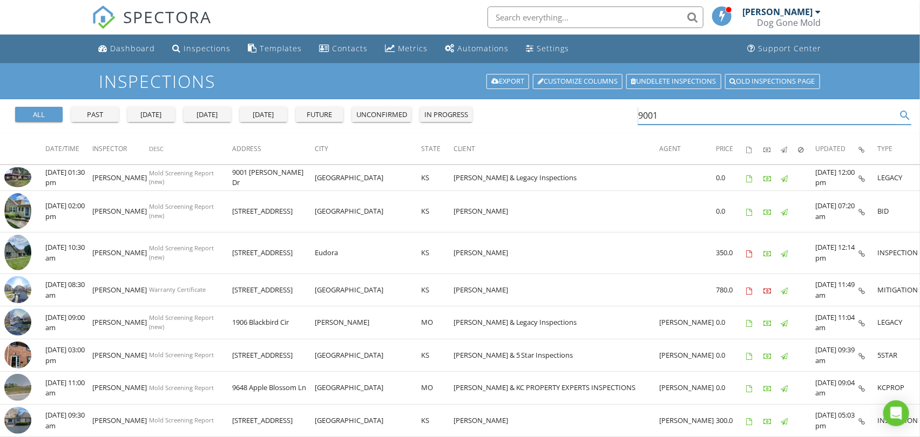
drag, startPoint x: 654, startPoint y: 113, endPoint x: 498, endPoint y: 91, distance: 157.6
click at [499, 91] on div "Inspections Export Customize Columns Undelete inspections Old inspections page …" at bounding box center [460, 329] width 920 height 532
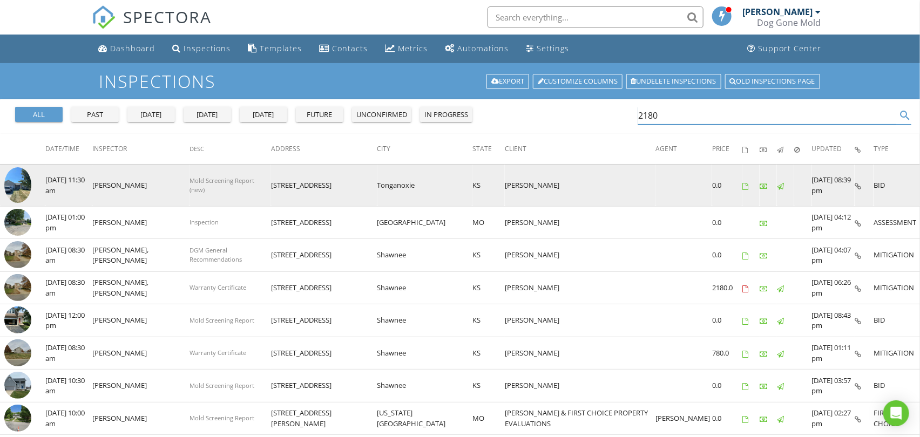
type input "2180"
click at [15, 182] on img at bounding box center [17, 185] width 27 height 36
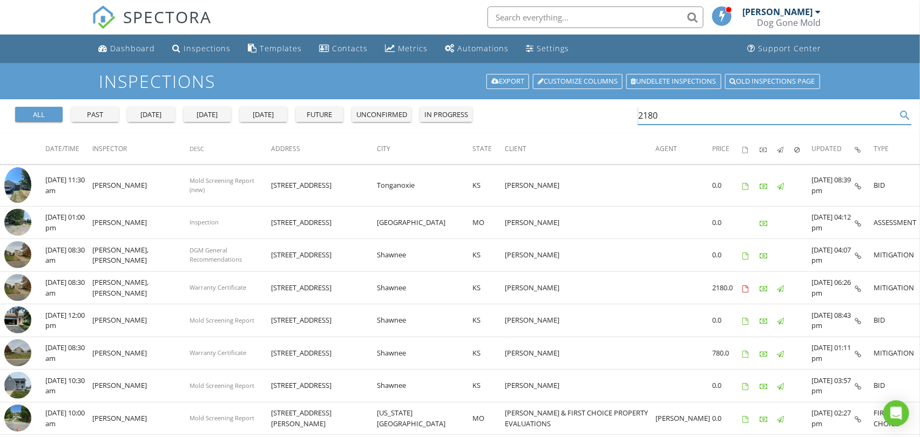
drag, startPoint x: 653, startPoint y: 112, endPoint x: 621, endPoint y: 110, distance: 32.5
click at [621, 110] on div "all past yesterday today tomorrow future unconfirmed in progress 2180 search" at bounding box center [460, 116] width 920 height 35
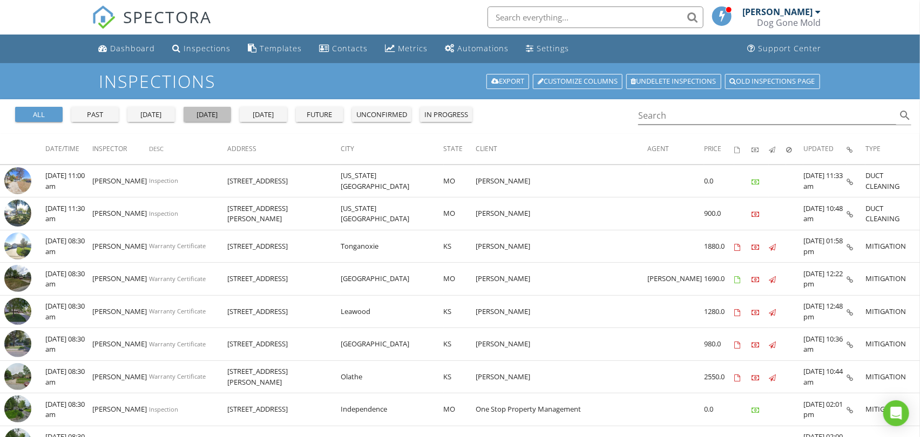
click at [213, 116] on div "[DATE]" at bounding box center [207, 115] width 39 height 11
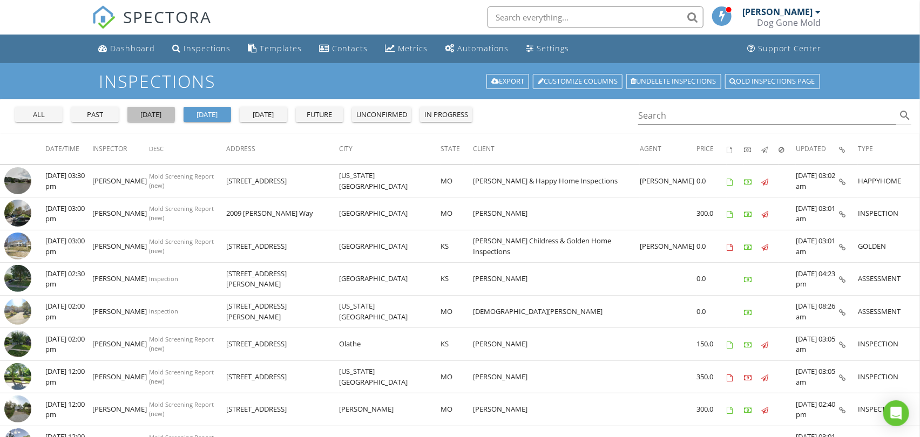
click at [155, 116] on div "yesterday" at bounding box center [151, 115] width 39 height 11
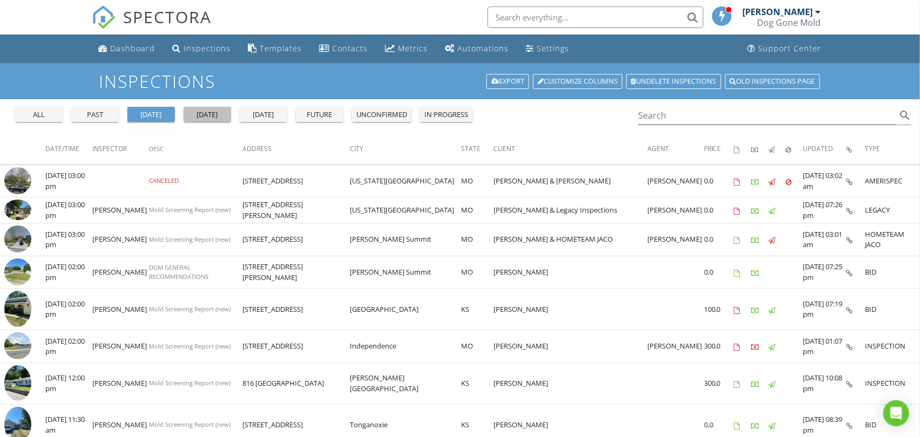
click at [203, 111] on div "[DATE]" at bounding box center [207, 115] width 39 height 11
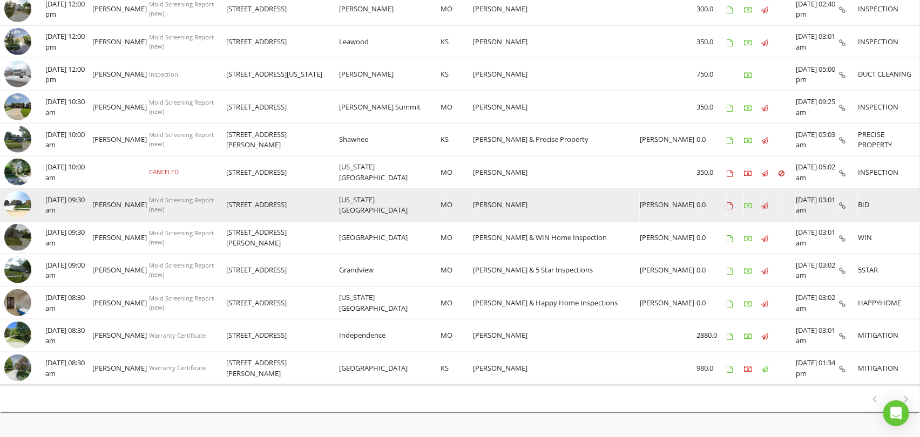
scroll to position [426, 0]
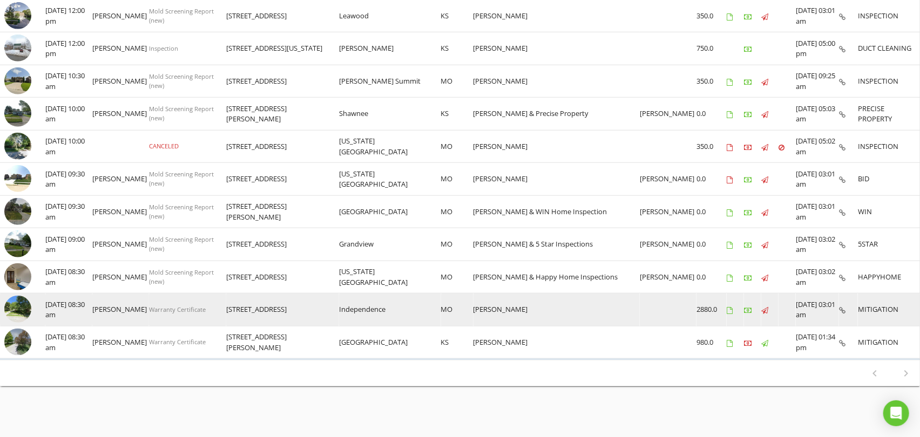
click at [22, 302] on img at bounding box center [17, 309] width 27 height 27
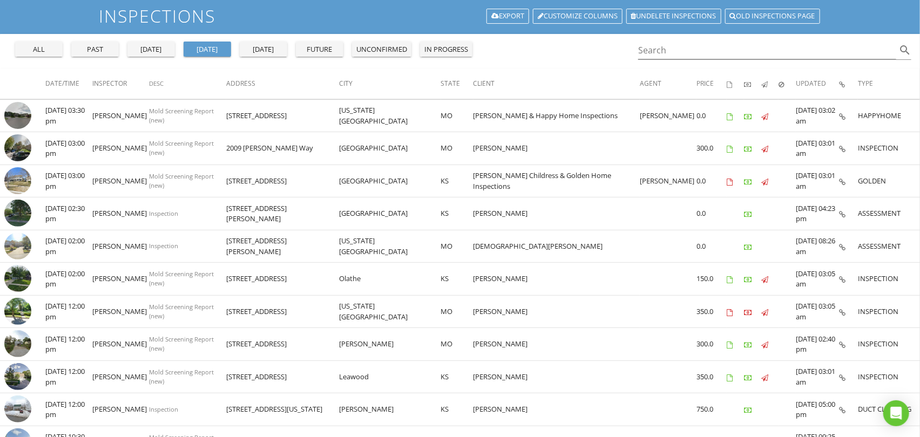
scroll to position [6, 0]
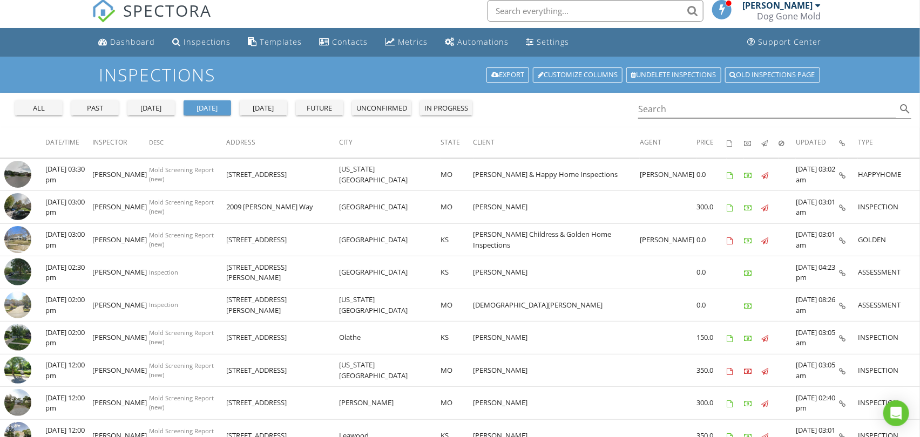
click at [152, 109] on div "yesterday" at bounding box center [151, 108] width 39 height 11
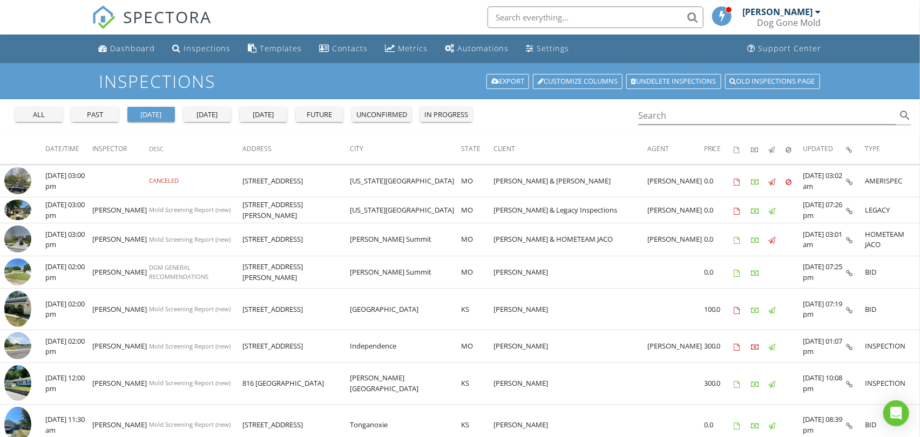
click at [209, 116] on div "[DATE]" at bounding box center [207, 115] width 39 height 11
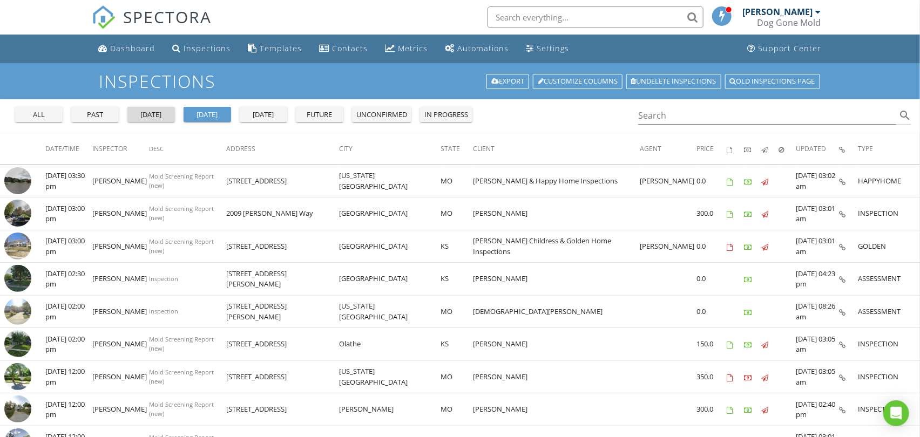
drag, startPoint x: 164, startPoint y: 112, endPoint x: 185, endPoint y: 117, distance: 21.1
click at [164, 112] on div "yesterday" at bounding box center [151, 115] width 39 height 11
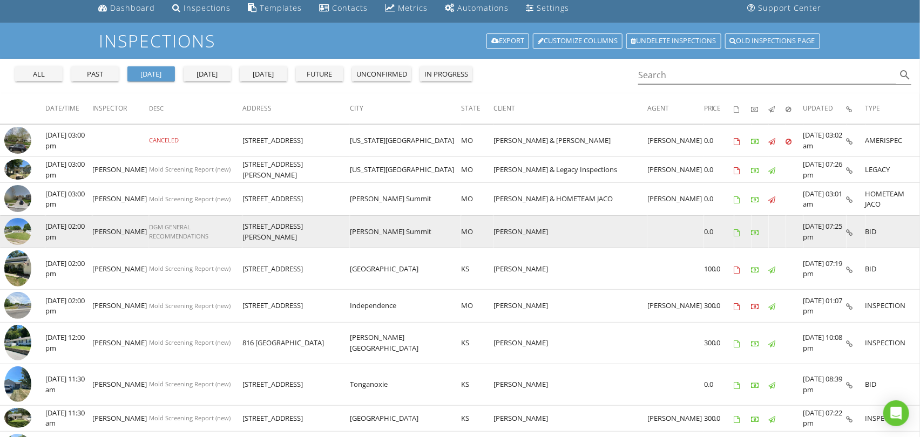
scroll to position [60, 0]
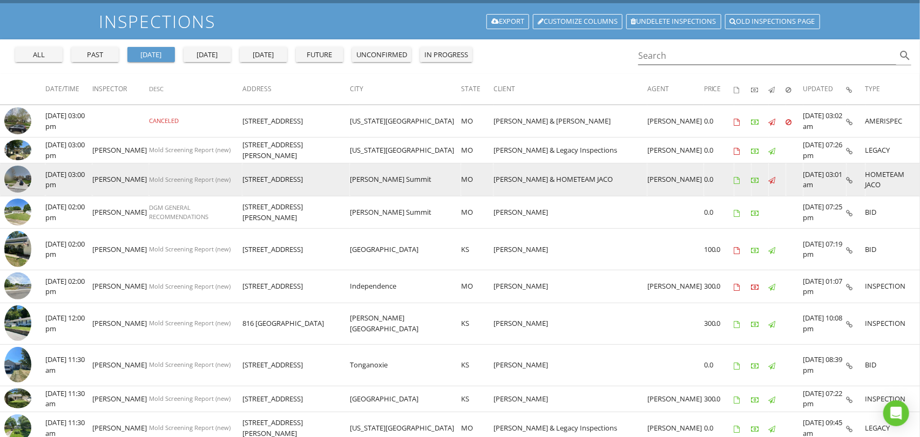
click at [21, 179] on img at bounding box center [17, 179] width 27 height 27
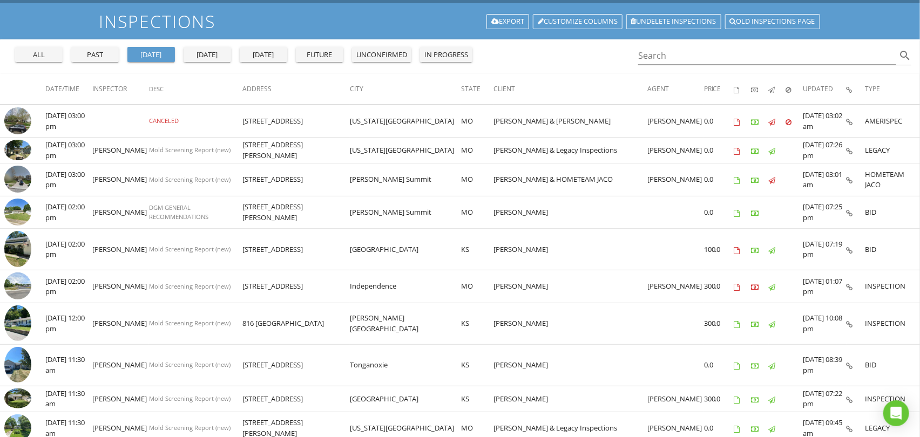
click at [197, 50] on div "[DATE]" at bounding box center [207, 55] width 39 height 11
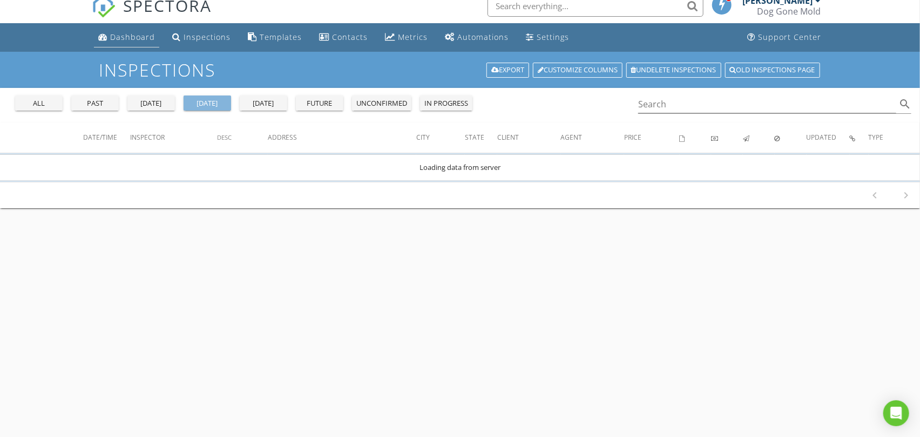
scroll to position [0, 0]
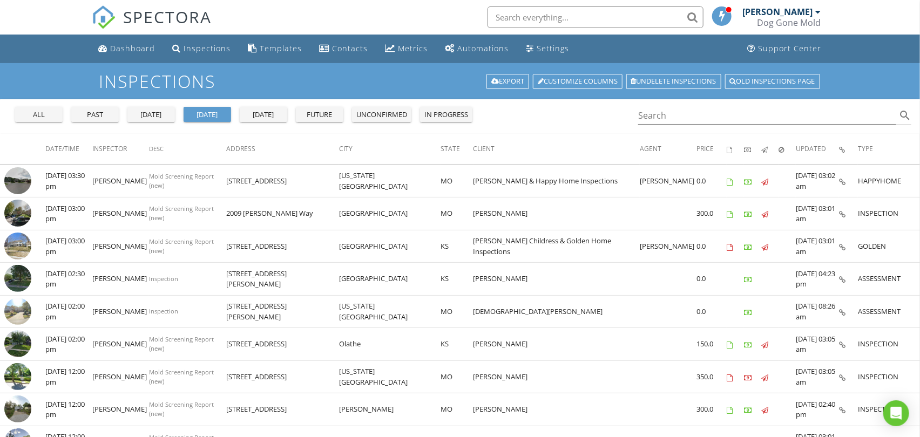
click at [148, 114] on div "yesterday" at bounding box center [151, 115] width 39 height 11
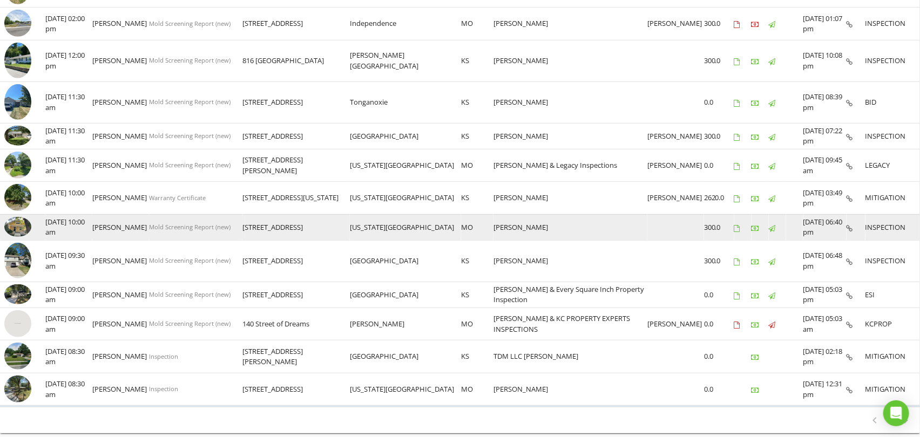
scroll to position [360, 0]
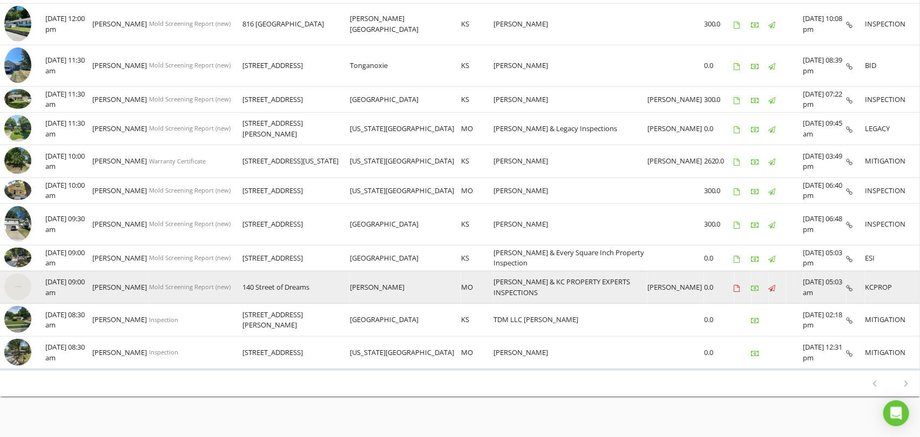
click at [16, 283] on img at bounding box center [17, 287] width 27 height 27
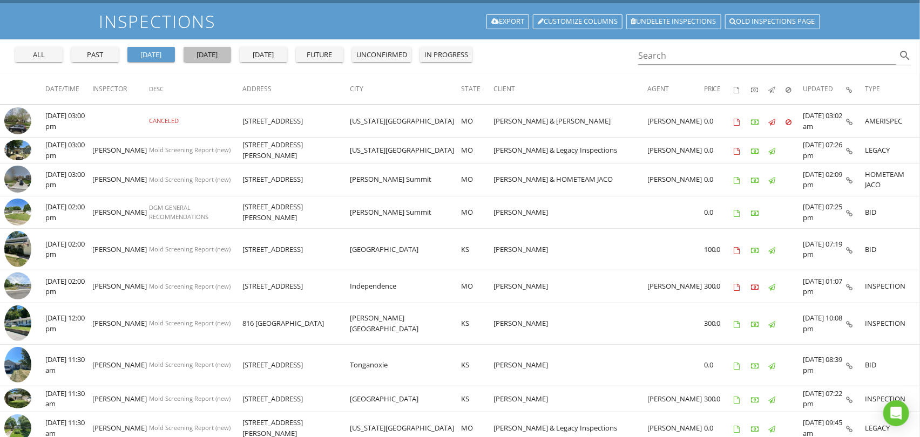
click at [209, 52] on div "[DATE]" at bounding box center [207, 55] width 39 height 11
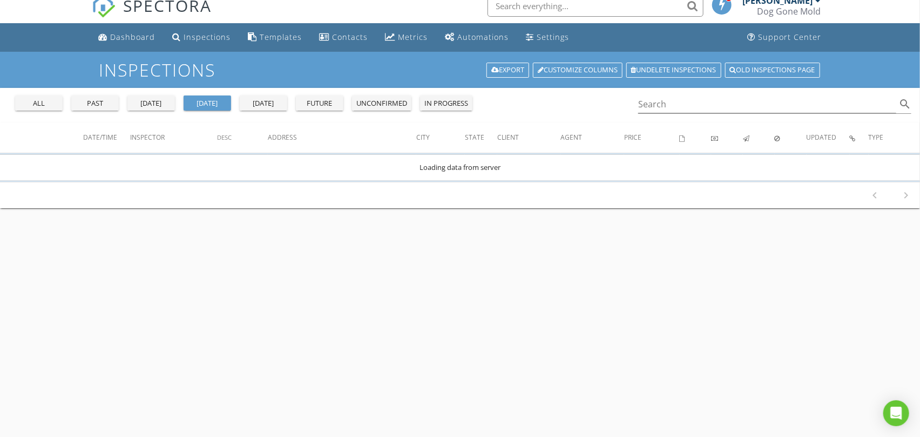
scroll to position [0, 0]
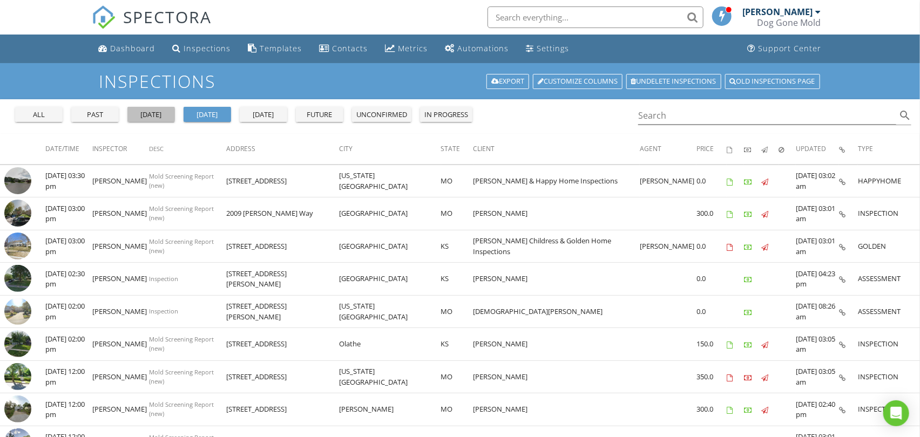
click at [155, 116] on div "yesterday" at bounding box center [151, 115] width 39 height 11
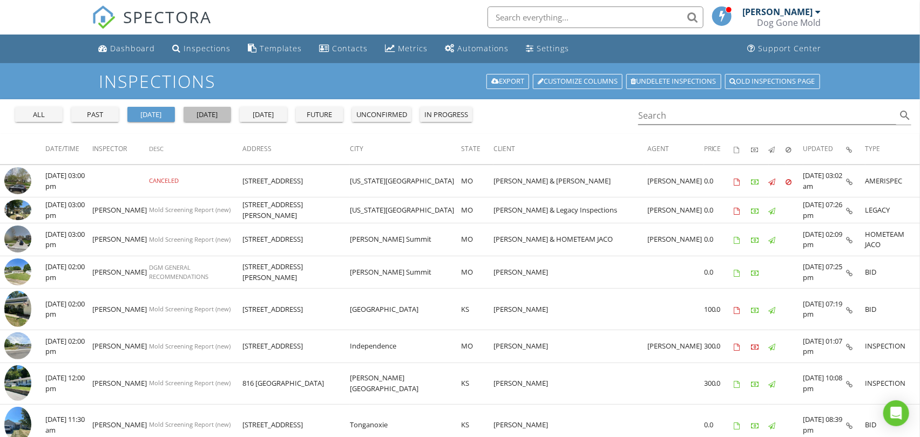
click at [206, 117] on div "[DATE]" at bounding box center [207, 115] width 39 height 11
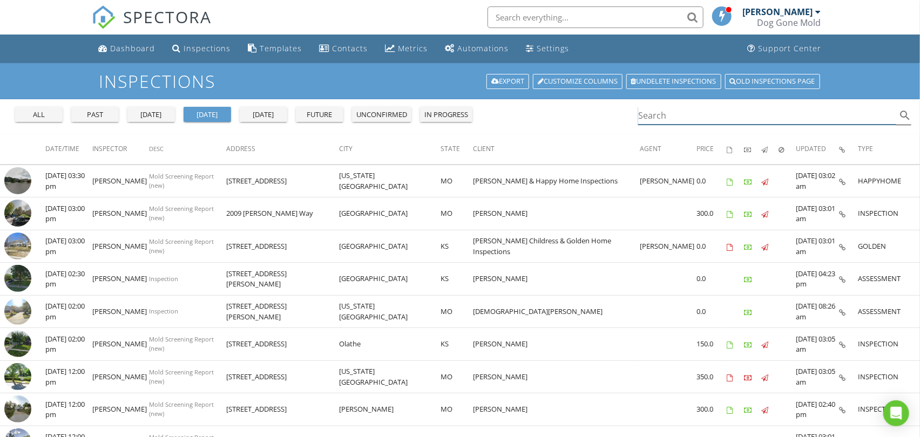
click at [661, 114] on input "Search" at bounding box center [767, 116] width 258 height 18
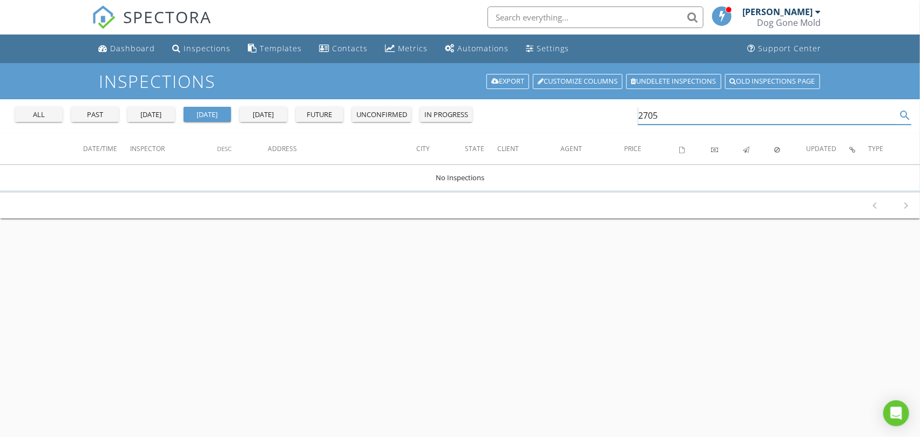
type input "2705"
click at [40, 119] on div "all" at bounding box center [38, 115] width 39 height 11
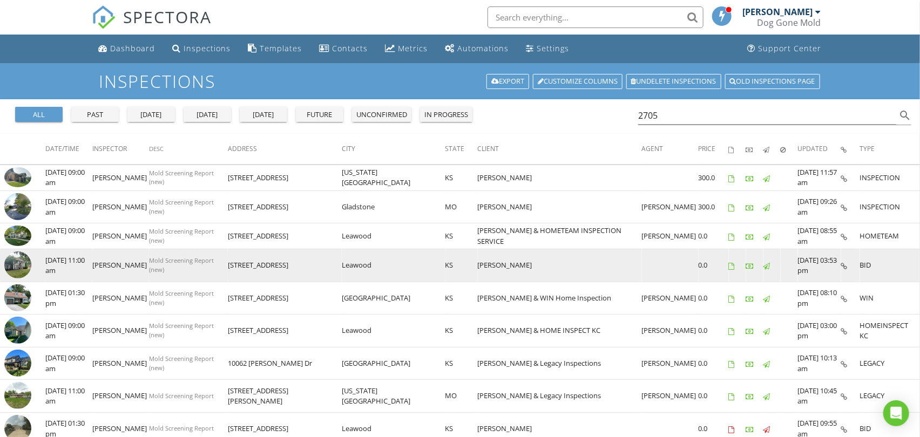
click at [17, 266] on img at bounding box center [17, 265] width 27 height 27
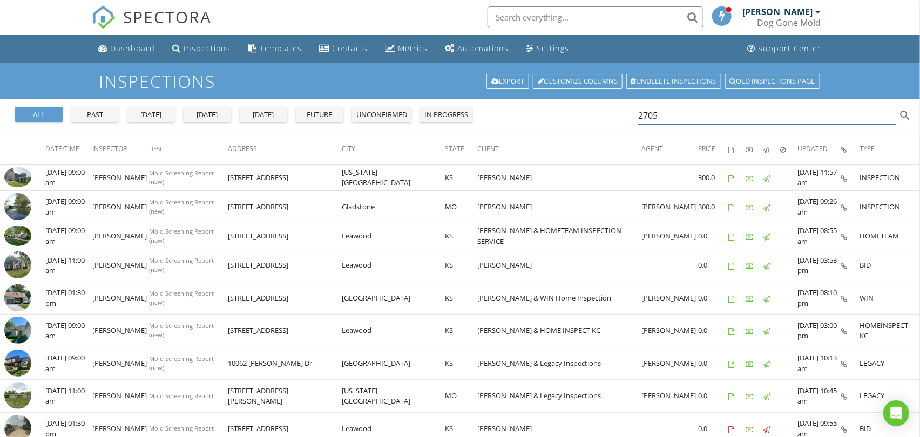
drag, startPoint x: 672, startPoint y: 119, endPoint x: 519, endPoint y: 119, distance: 152.2
click at [520, 119] on div "all past yesterday today tomorrow future unconfirmed in progress 2705 search" at bounding box center [460, 116] width 920 height 35
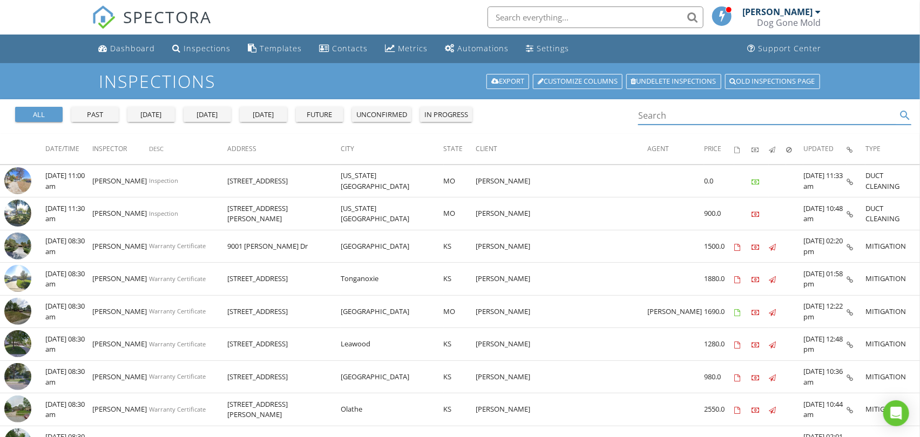
click at [201, 114] on div "[DATE]" at bounding box center [207, 115] width 39 height 11
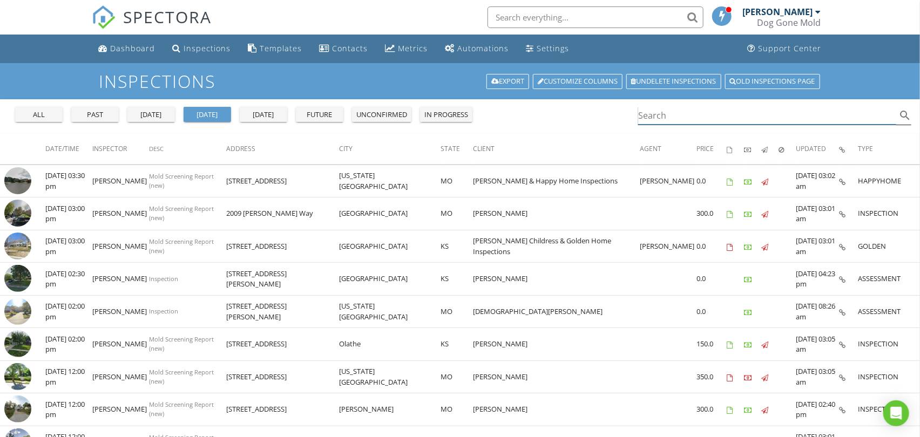
click at [654, 116] on input "Search" at bounding box center [767, 116] width 258 height 18
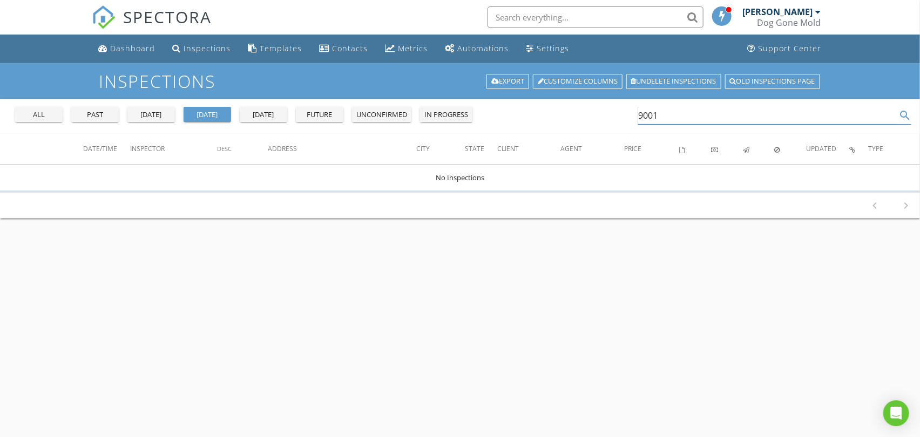
type input "9001"
click at [44, 114] on div "all" at bounding box center [38, 115] width 39 height 11
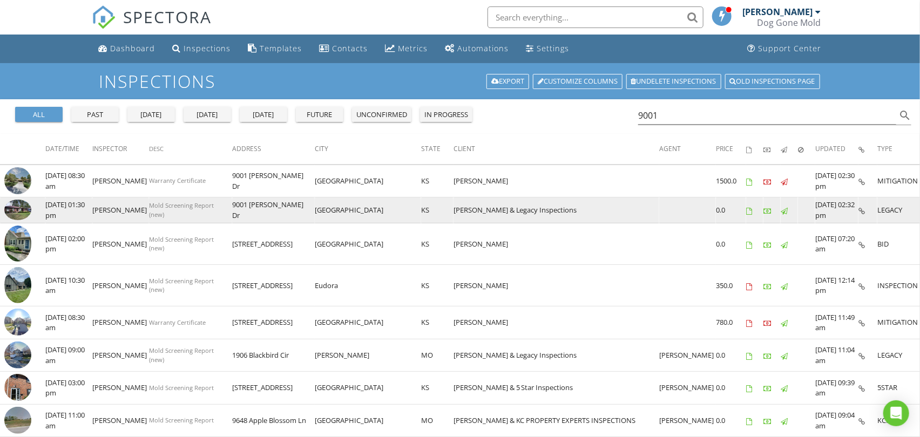
click at [23, 209] on img at bounding box center [17, 210] width 27 height 20
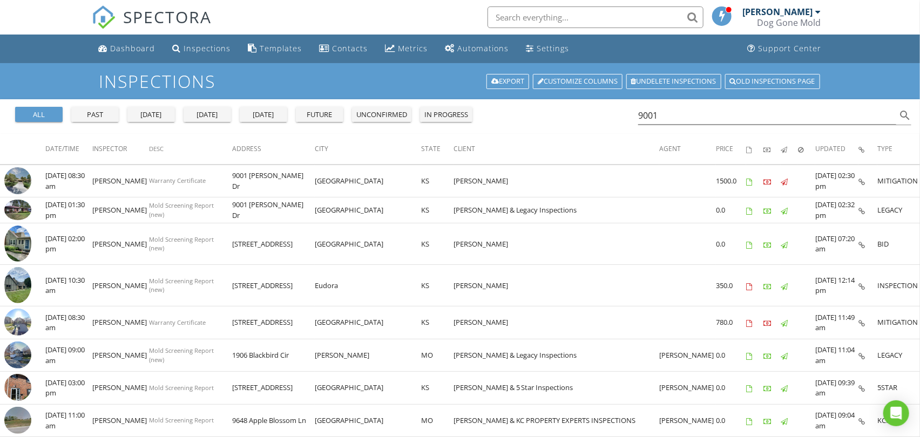
click at [212, 118] on div "[DATE]" at bounding box center [207, 115] width 39 height 11
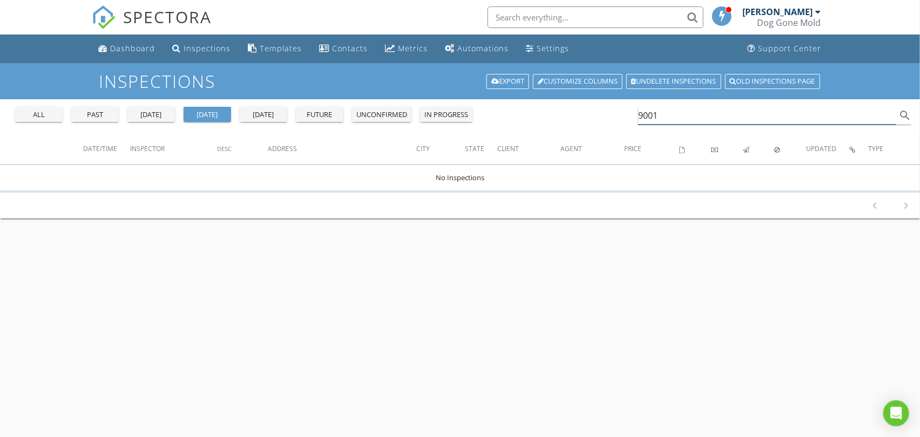
drag, startPoint x: 676, startPoint y: 117, endPoint x: 595, endPoint y: 107, distance: 81.6
click at [595, 107] on div "all past yesterday today tomorrow future unconfirmed in progress 9001 search" at bounding box center [460, 116] width 920 height 35
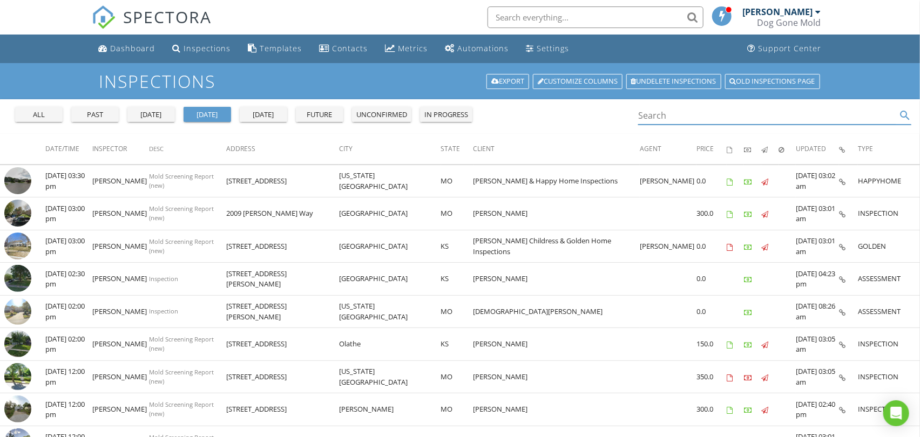
click at [36, 115] on div "all" at bounding box center [38, 115] width 39 height 11
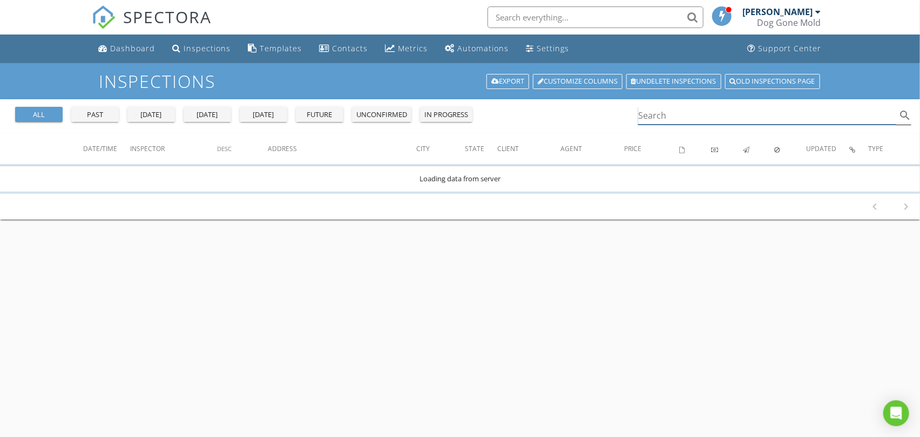
click at [664, 114] on input "Search" at bounding box center [767, 116] width 258 height 18
click at [48, 117] on div "all" at bounding box center [38, 115] width 39 height 11
drag, startPoint x: 673, startPoint y: 115, endPoint x: 607, endPoint y: 113, distance: 66.4
click at [607, 113] on div "all past yesterday today tomorrow future unconfirmed in progress desoto search" at bounding box center [460, 116] width 920 height 35
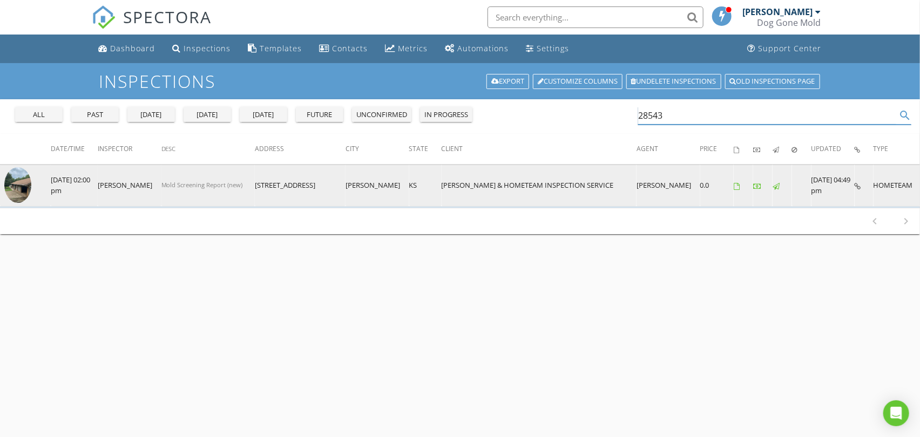
type input "28543"
click at [21, 179] on img at bounding box center [17, 185] width 27 height 36
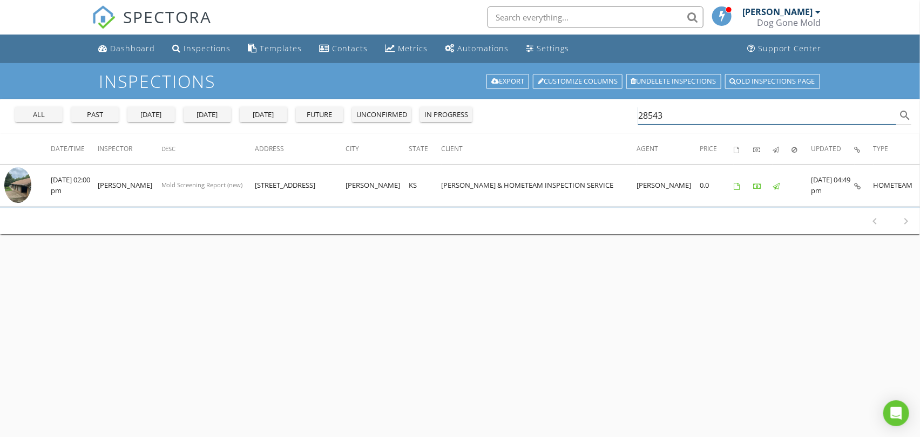
click at [529, 111] on div "all past yesterday today tomorrow future unconfirmed in progress 28543 search" at bounding box center [460, 116] width 920 height 35
click at [684, 118] on input "28543" at bounding box center [767, 116] width 258 height 18
click at [684, 117] on input "28543" at bounding box center [767, 116] width 258 height 18
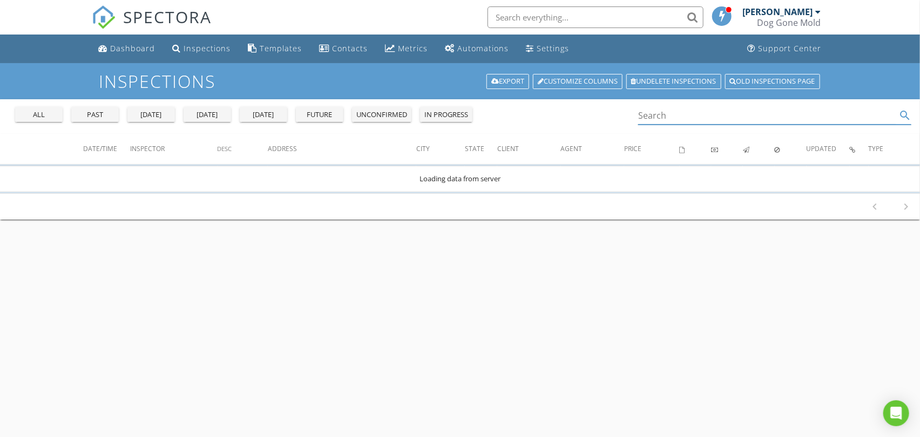
click at [205, 112] on div "[DATE]" at bounding box center [207, 115] width 39 height 11
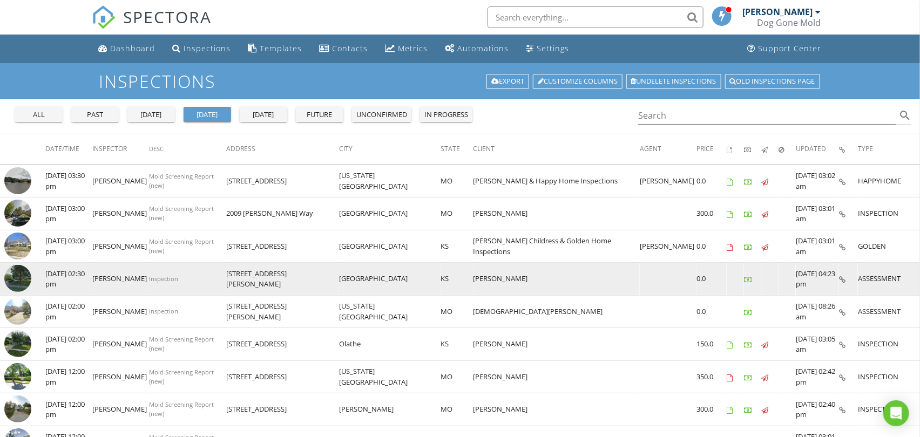
click at [22, 279] on img at bounding box center [17, 278] width 27 height 27
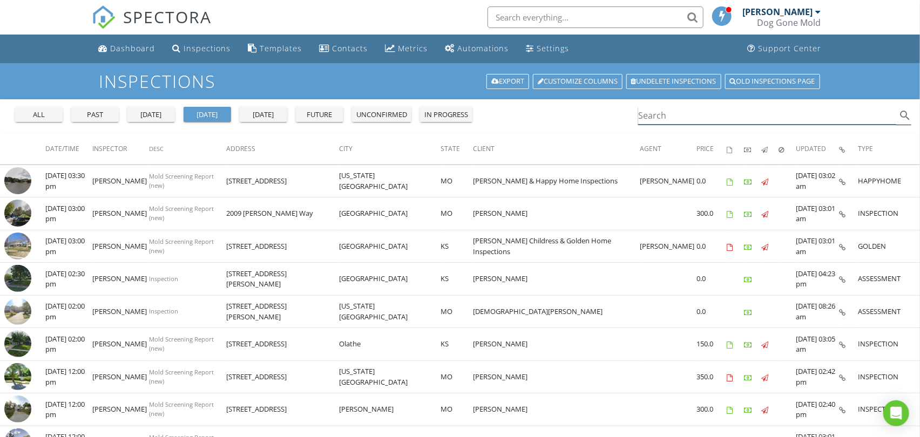
click at [730, 112] on input "Search" at bounding box center [767, 116] width 258 height 18
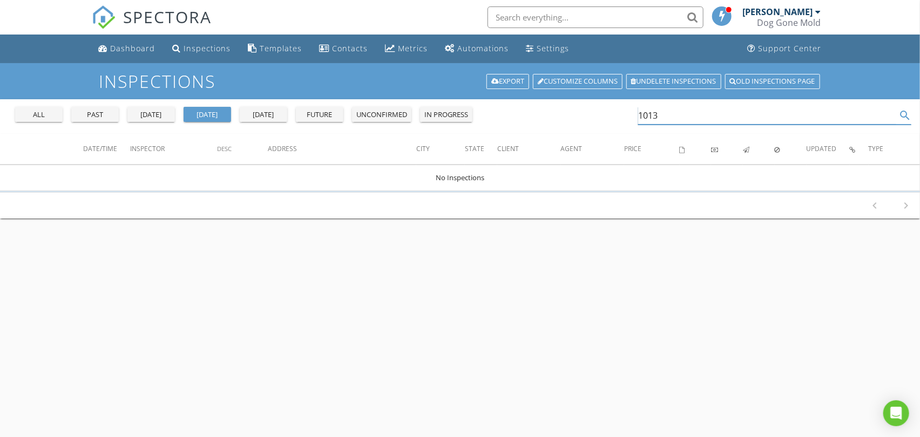
type input "1013"
click at [36, 110] on div "all" at bounding box center [38, 115] width 39 height 11
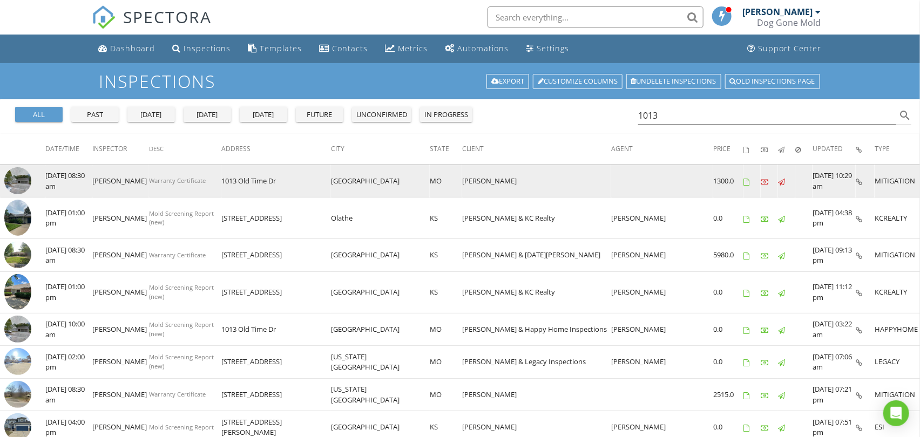
click at [21, 179] on img at bounding box center [17, 180] width 27 height 27
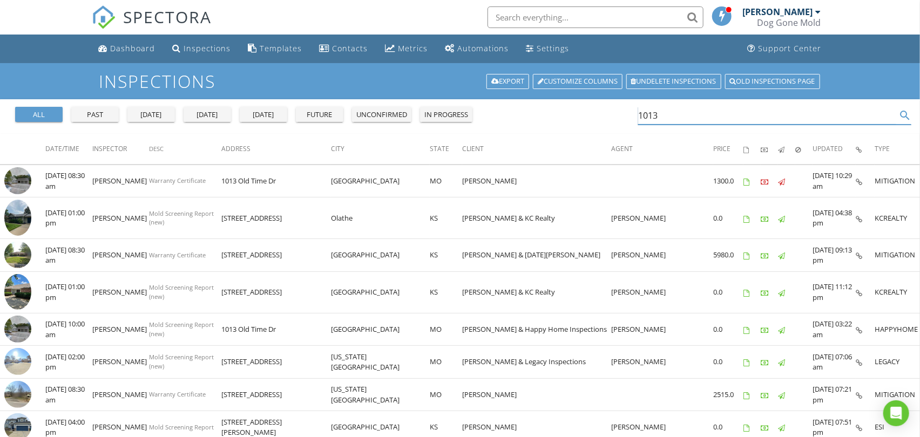
click at [596, 107] on div "all past yesterday today tomorrow future unconfirmed in progress 1013 search" at bounding box center [460, 116] width 920 height 35
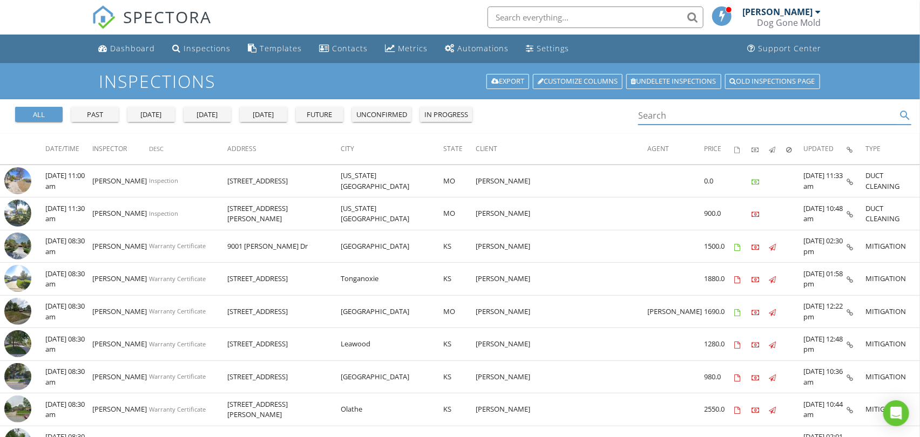
click at [207, 114] on div "today" at bounding box center [207, 115] width 39 height 11
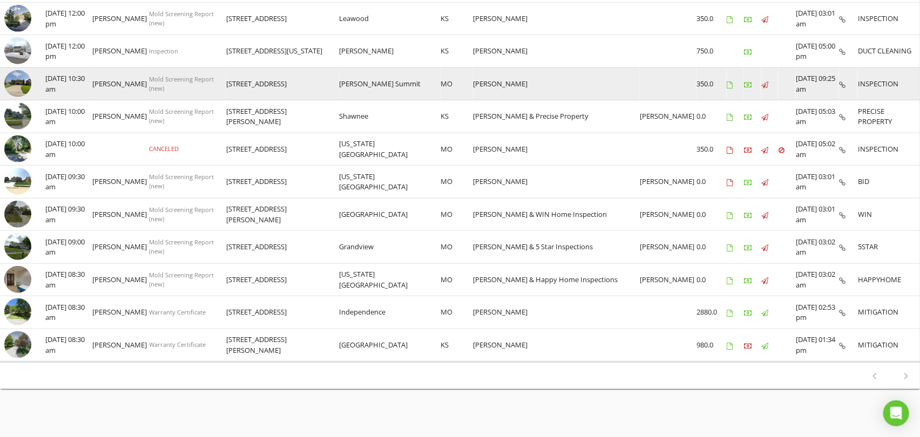
scroll to position [426, 0]
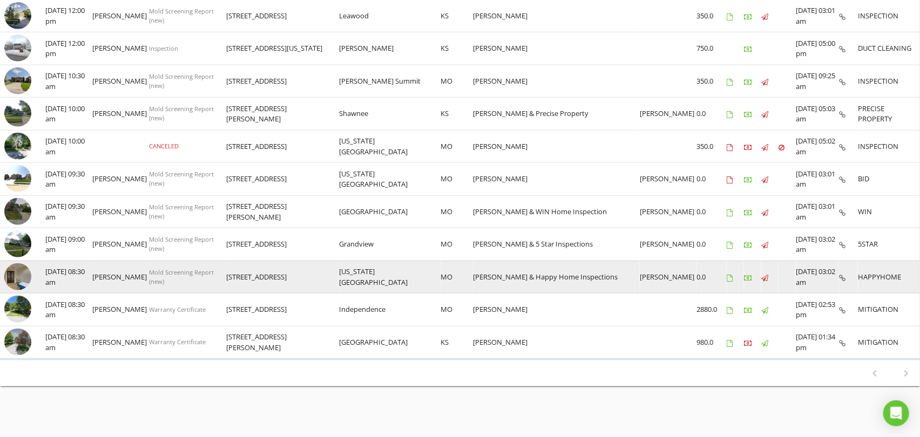
click at [23, 273] on img at bounding box center [17, 276] width 27 height 27
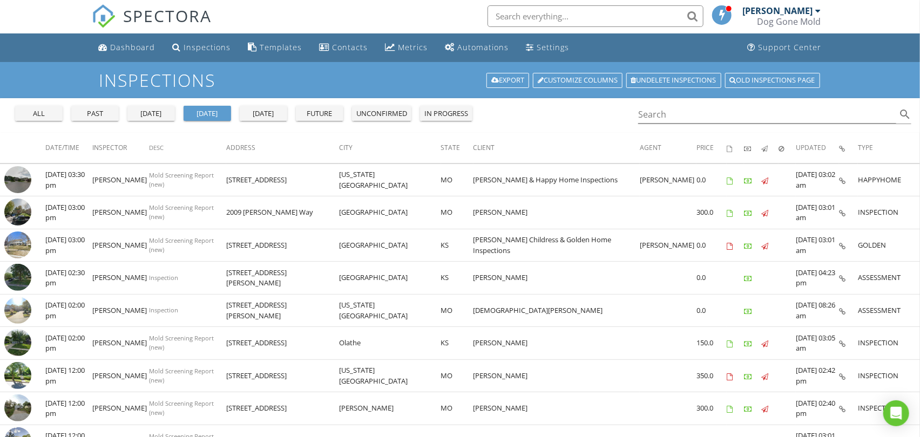
scroll to position [0, 0]
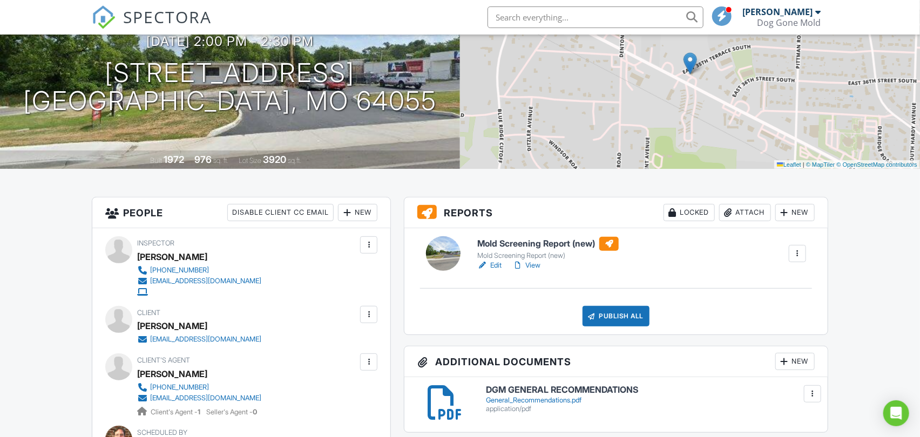
scroll to position [120, 0]
click at [535, 263] on link "View" at bounding box center [526, 265] width 28 height 11
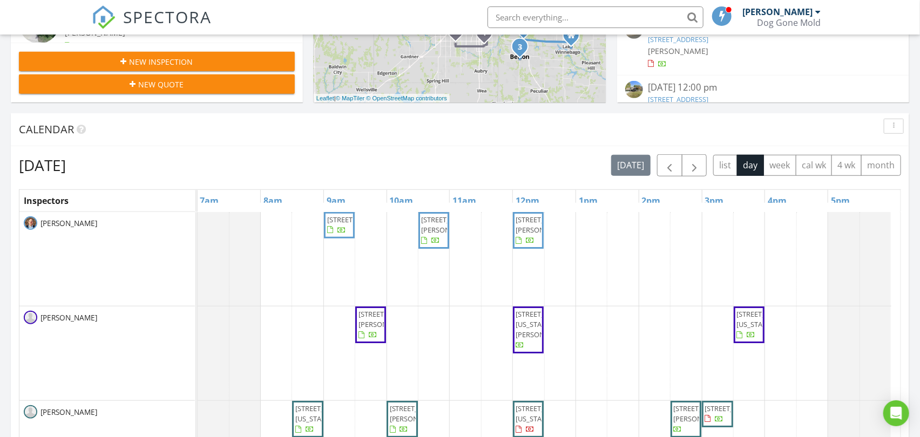
scroll to position [419, 0]
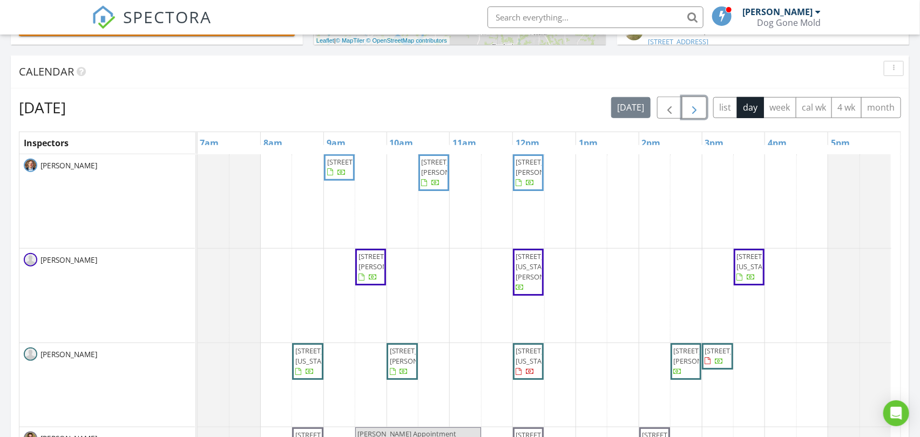
click at [694, 105] on span "button" at bounding box center [694, 107] width 13 height 13
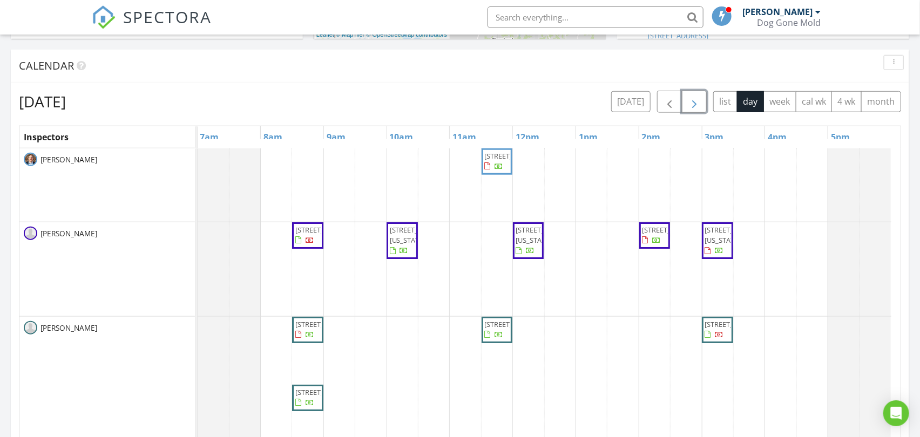
scroll to position [0, 0]
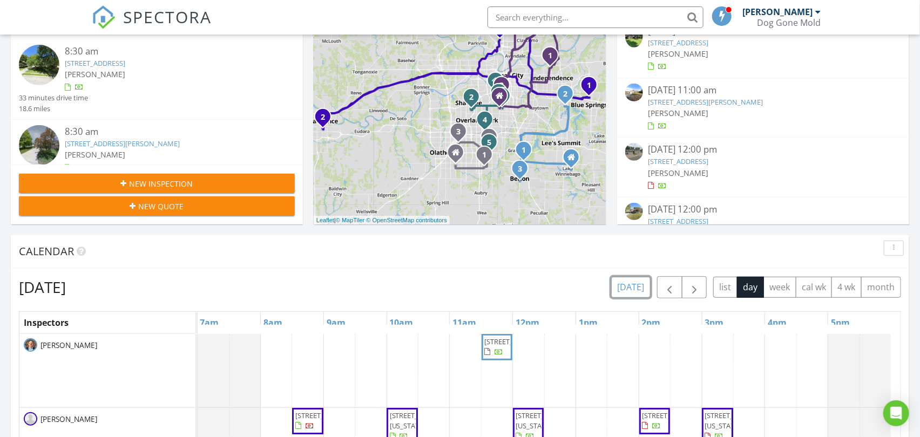
click at [627, 283] on button "[DATE]" at bounding box center [630, 287] width 39 height 21
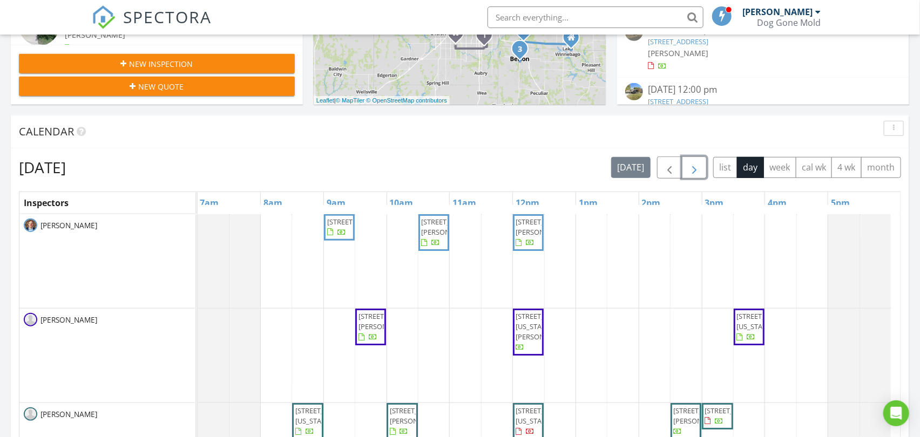
click at [689, 168] on span "button" at bounding box center [694, 167] width 13 height 13
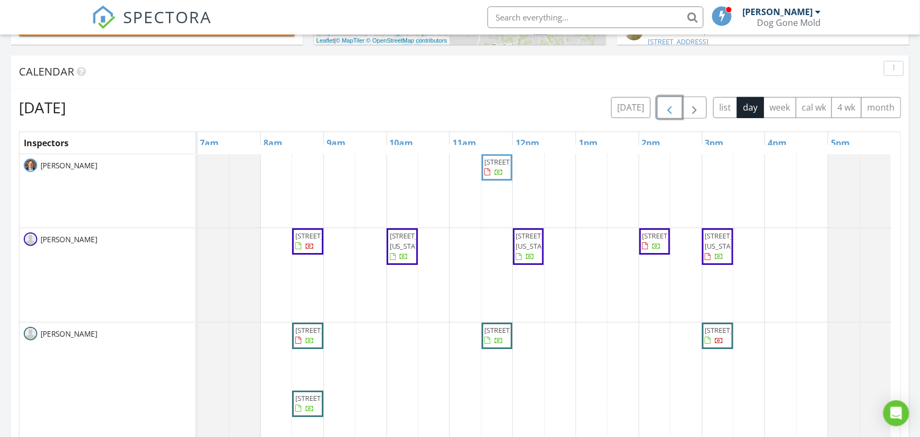
click at [667, 105] on span "button" at bounding box center [669, 107] width 13 height 13
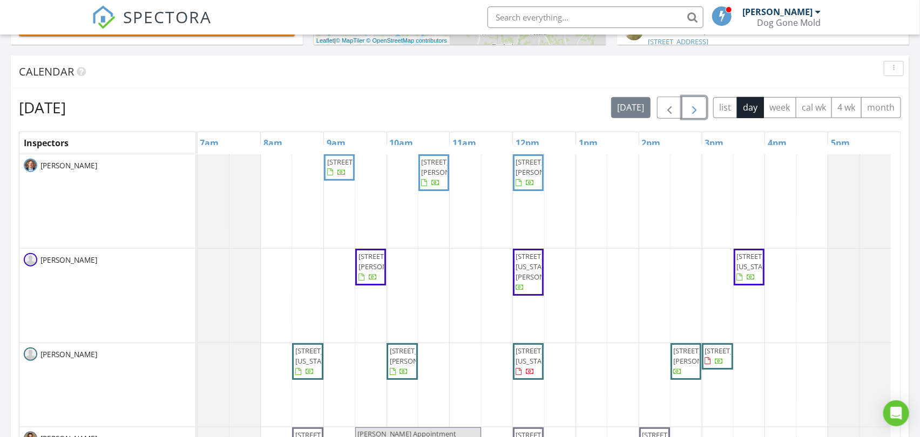
click at [692, 105] on span "button" at bounding box center [694, 107] width 13 height 13
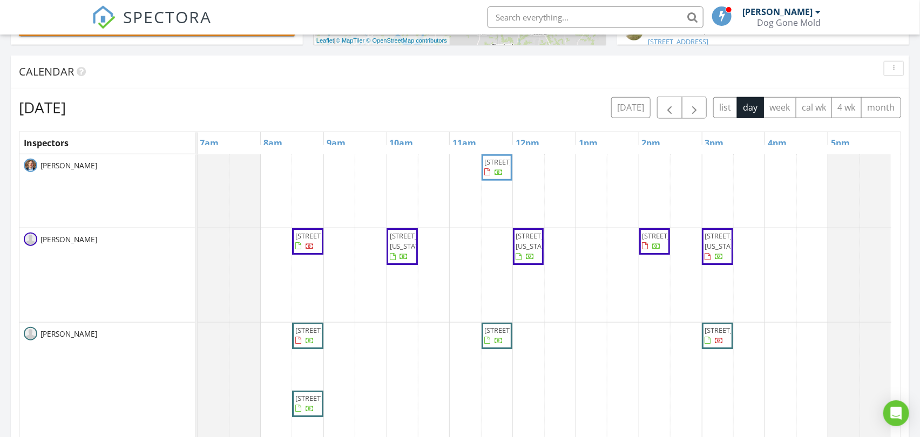
click at [530, 108] on div "[DATE] [DATE] list day week cal wk 4 wk month" at bounding box center [460, 108] width 882 height 22
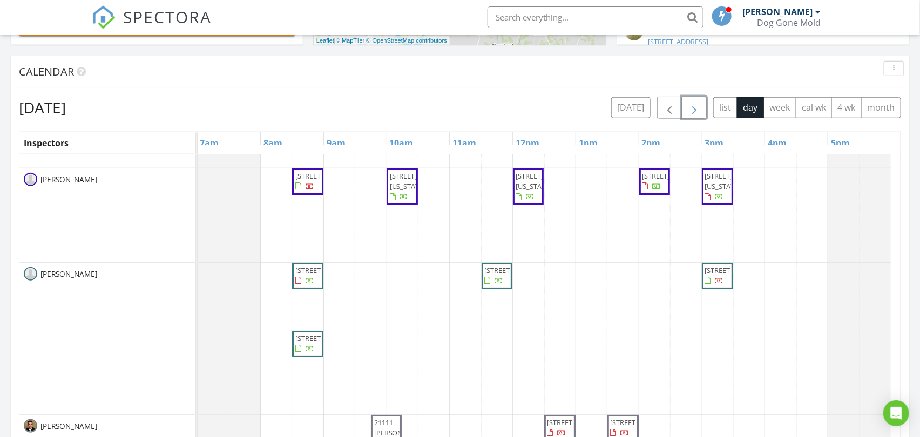
click at [693, 105] on span "button" at bounding box center [694, 107] width 13 height 13
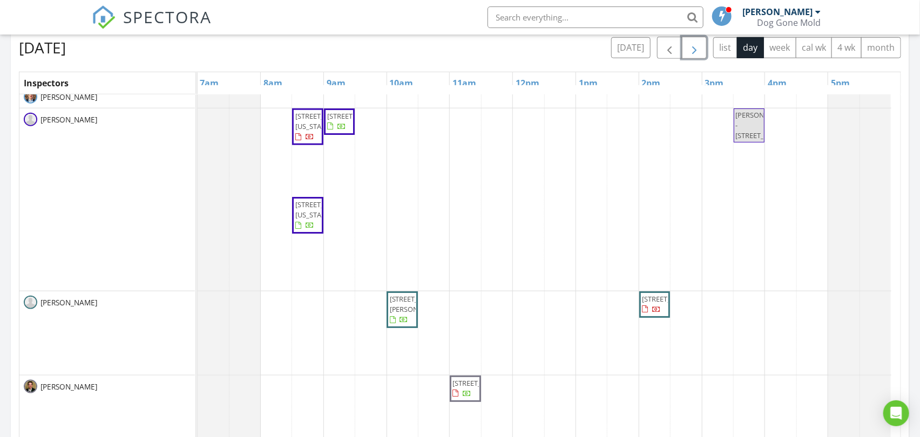
scroll to position [10, 0]
click at [517, 56] on div "Friday, August 29, 2025 today list day week cal wk 4 wk month" at bounding box center [460, 48] width 882 height 22
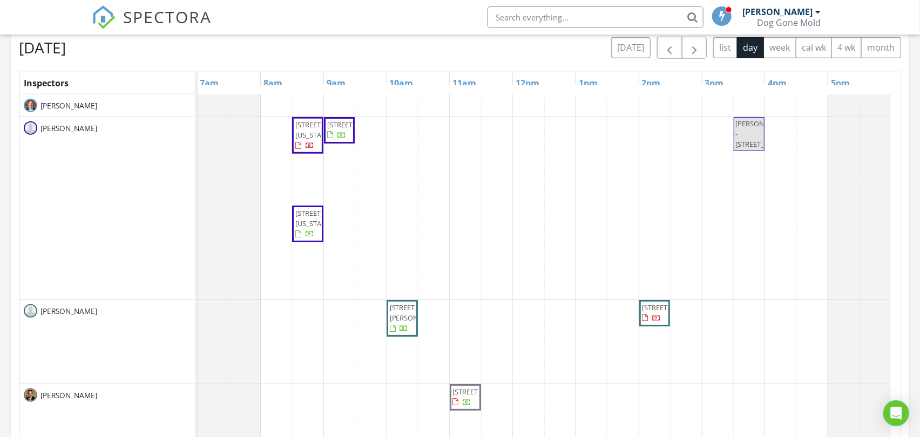
click at [504, 52] on div "Friday, August 29, 2025 today list day week cal wk 4 wk month" at bounding box center [460, 48] width 882 height 22
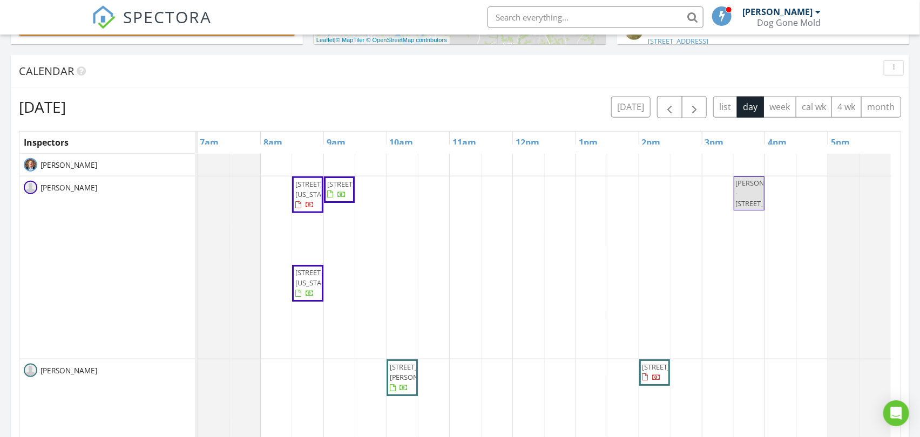
scroll to position [419, 0]
click at [504, 114] on div "Friday, August 29, 2025 today list day week cal wk 4 wk month" at bounding box center [460, 108] width 882 height 22
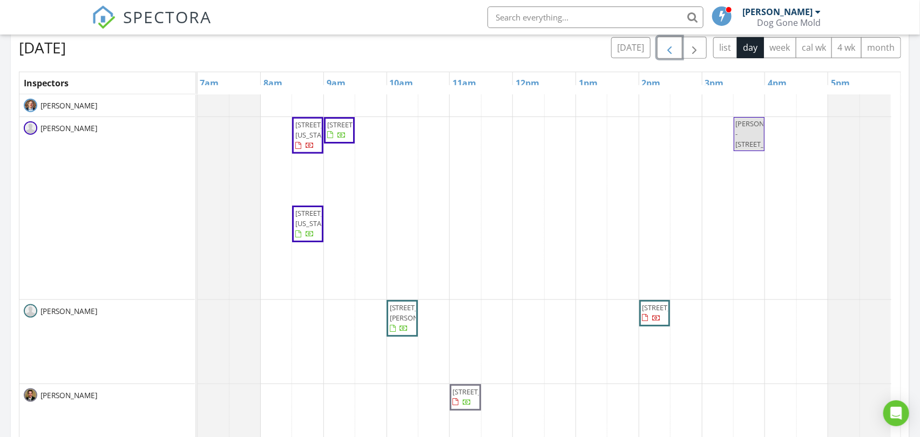
click at [669, 49] on span "button" at bounding box center [669, 48] width 13 height 13
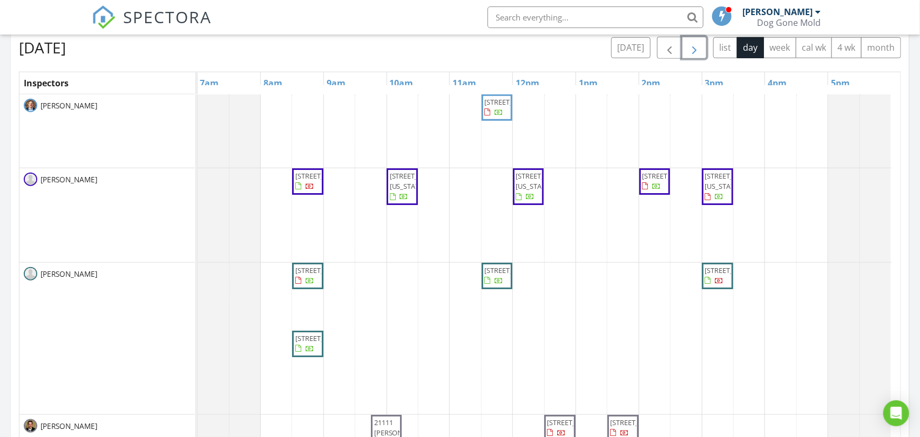
click at [694, 50] on span "button" at bounding box center [694, 48] width 13 height 13
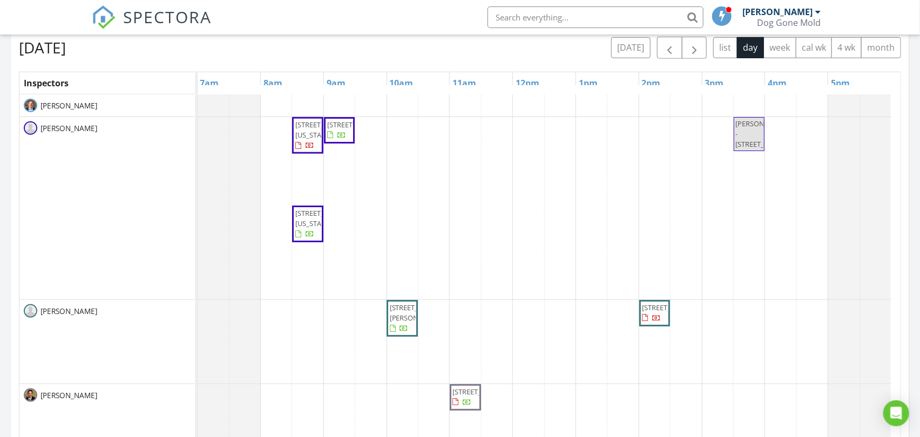
click at [525, 50] on div "Friday, August 29, 2025 today list day week cal wk 4 wk month" at bounding box center [460, 48] width 882 height 22
click at [625, 49] on button "today" at bounding box center [630, 47] width 39 height 21
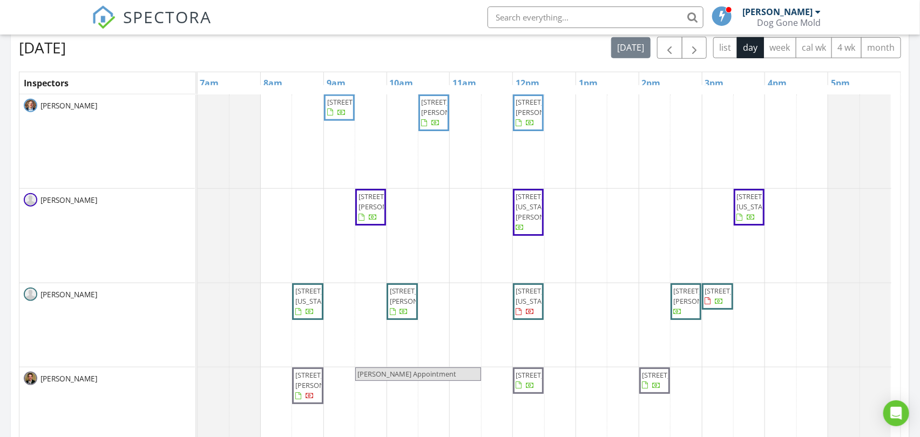
click at [509, 52] on div "Wednesday, August 27, 2025 today list day week cal wk 4 wk month" at bounding box center [460, 48] width 882 height 22
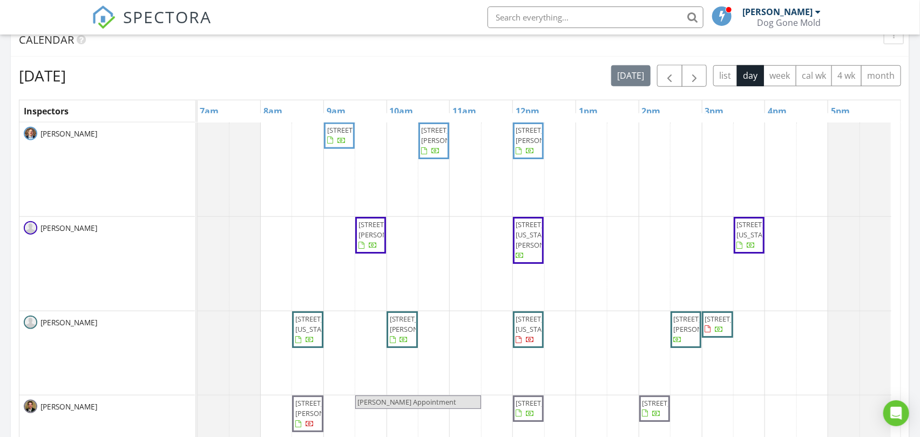
scroll to position [479, 0]
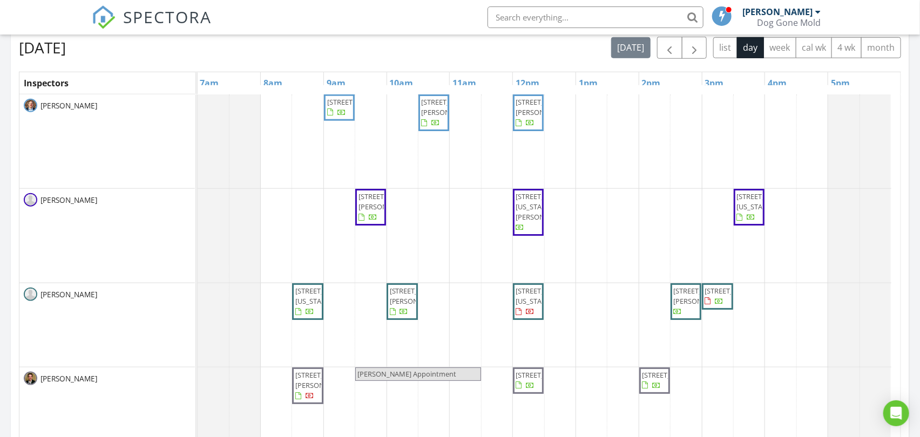
click at [560, 51] on div "Wednesday, August 27, 2025 today list day week cal wk 4 wk month" at bounding box center [460, 48] width 882 height 22
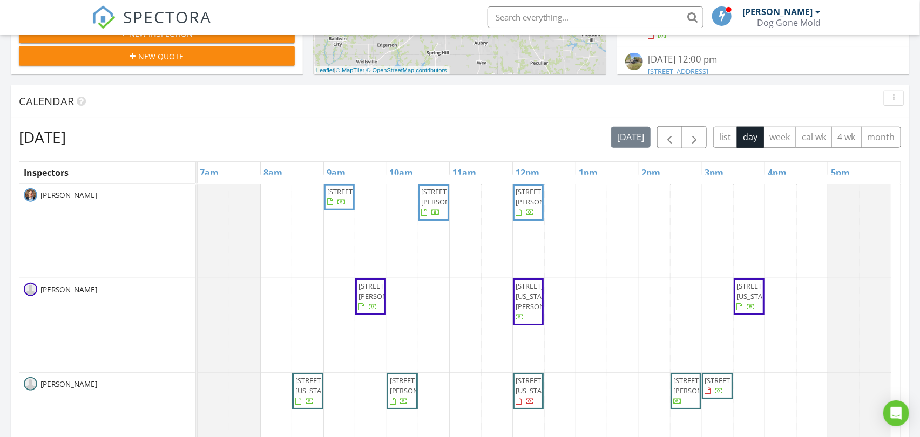
scroll to position [360, 0]
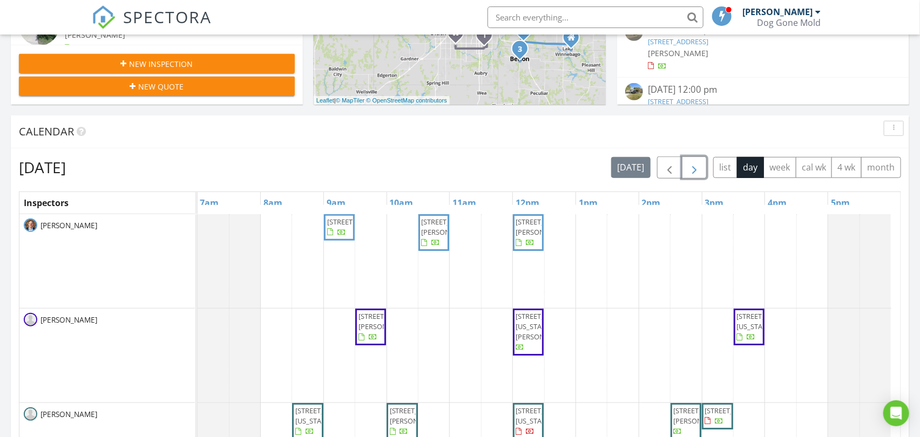
click at [696, 170] on span "button" at bounding box center [694, 167] width 13 height 13
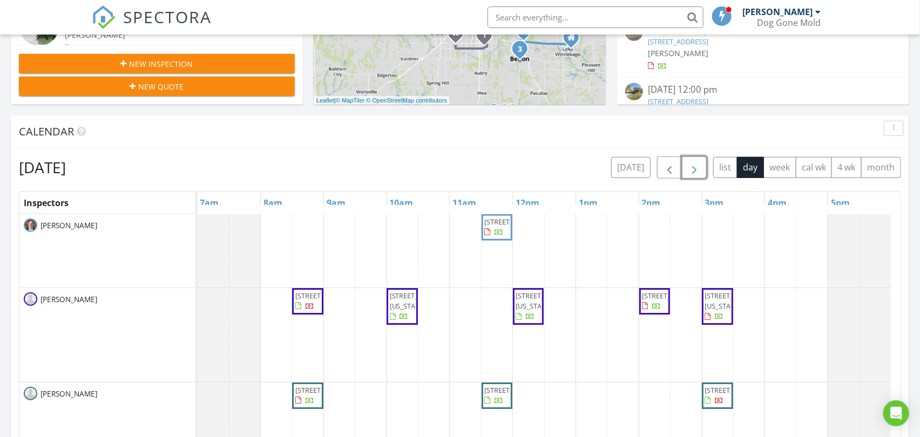
click at [696, 170] on span "button" at bounding box center [694, 167] width 13 height 13
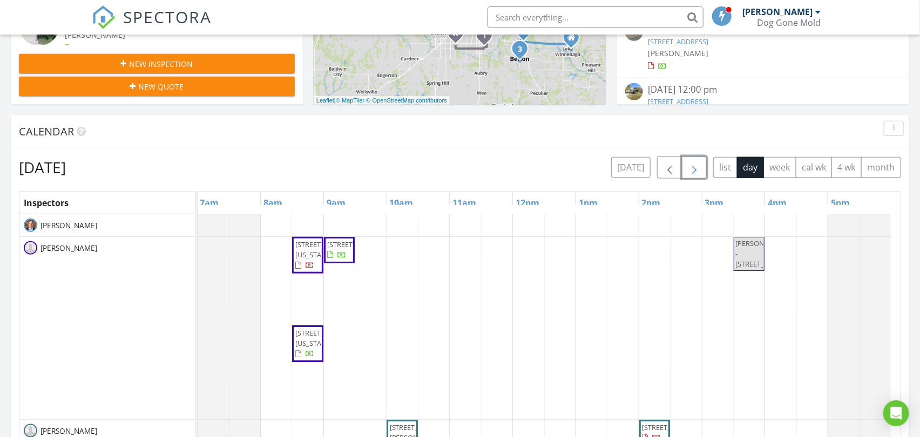
click at [696, 170] on span "button" at bounding box center [694, 167] width 13 height 13
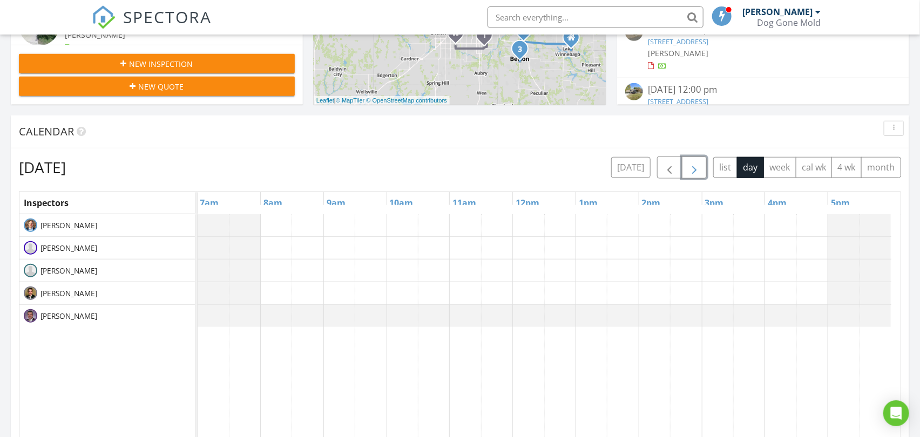
click at [696, 170] on span "button" at bounding box center [694, 167] width 13 height 13
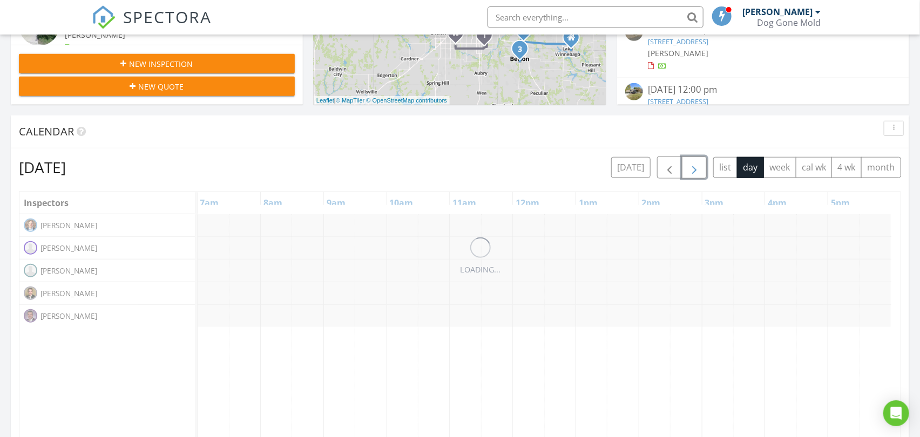
click at [696, 170] on span "button" at bounding box center [694, 167] width 13 height 13
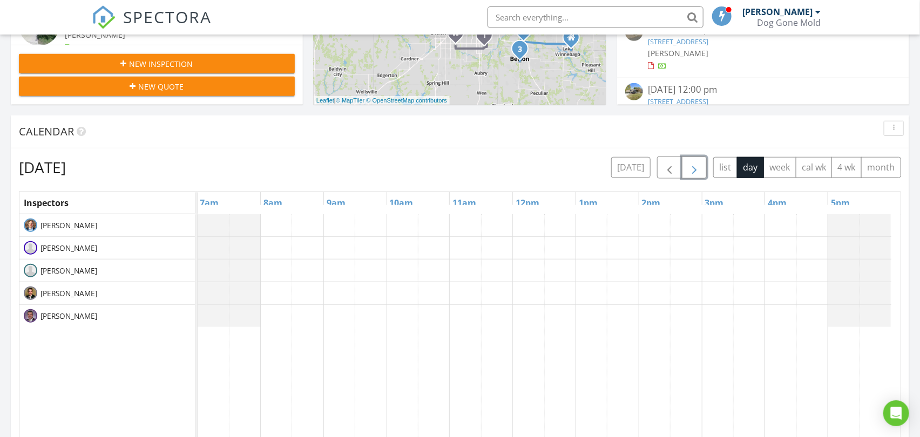
click at [690, 165] on span "button" at bounding box center [694, 167] width 13 height 13
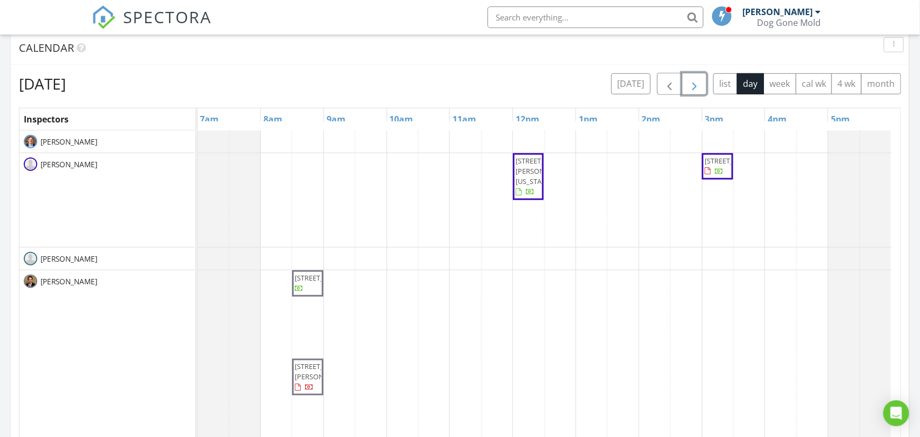
scroll to position [479, 0]
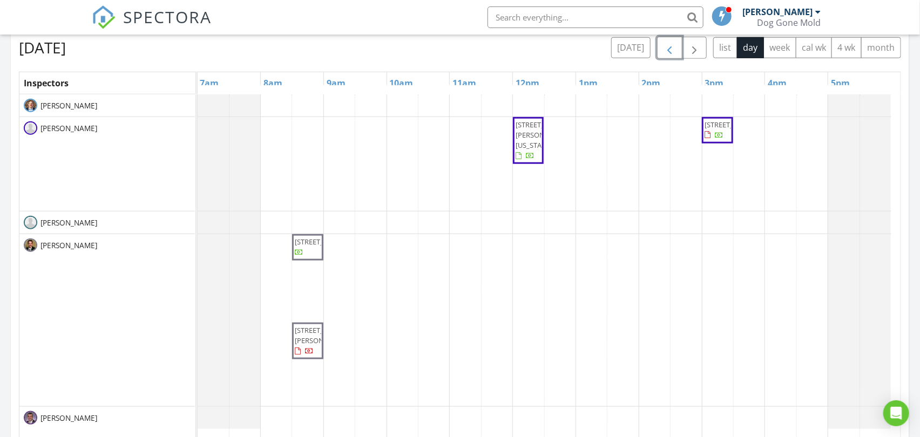
click at [667, 46] on span "button" at bounding box center [669, 48] width 13 height 13
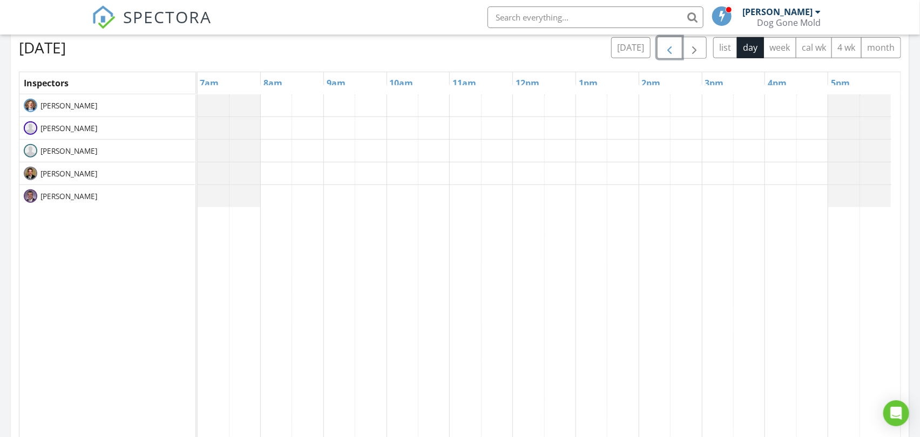
click at [667, 46] on span "button" at bounding box center [669, 48] width 13 height 13
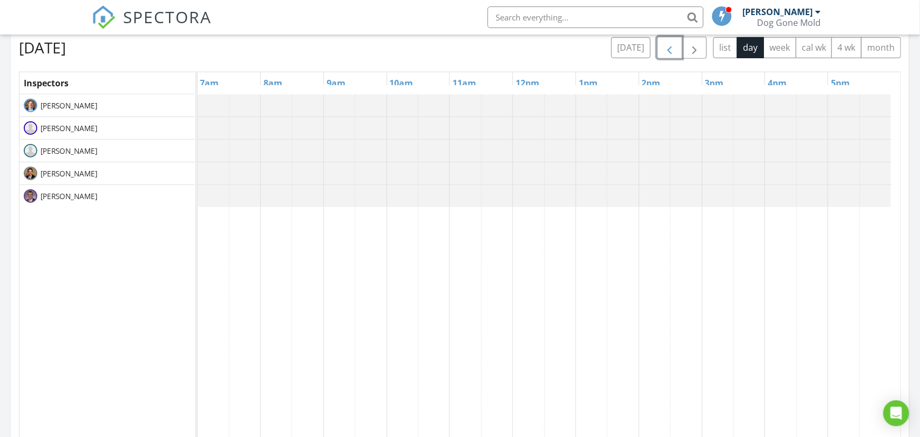
click at [664, 46] on span "button" at bounding box center [669, 48] width 13 height 13
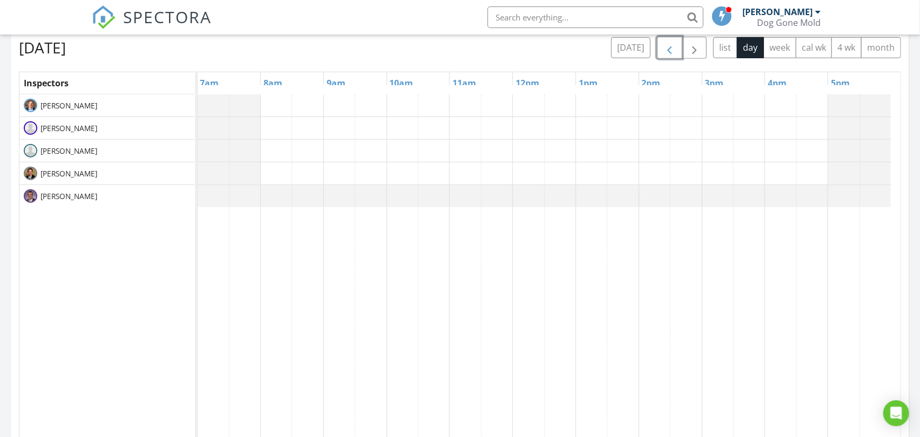
click at [664, 46] on span "button" at bounding box center [669, 48] width 13 height 13
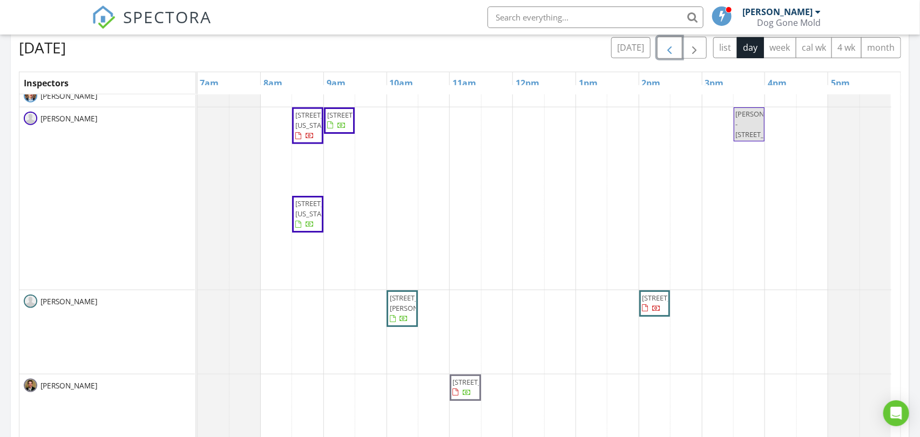
click at [673, 50] on span "button" at bounding box center [669, 48] width 13 height 13
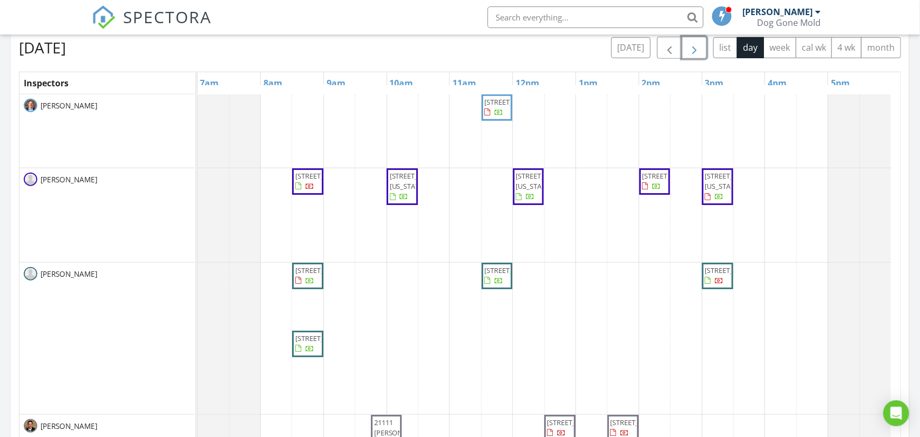
click at [693, 46] on span "button" at bounding box center [694, 48] width 13 height 13
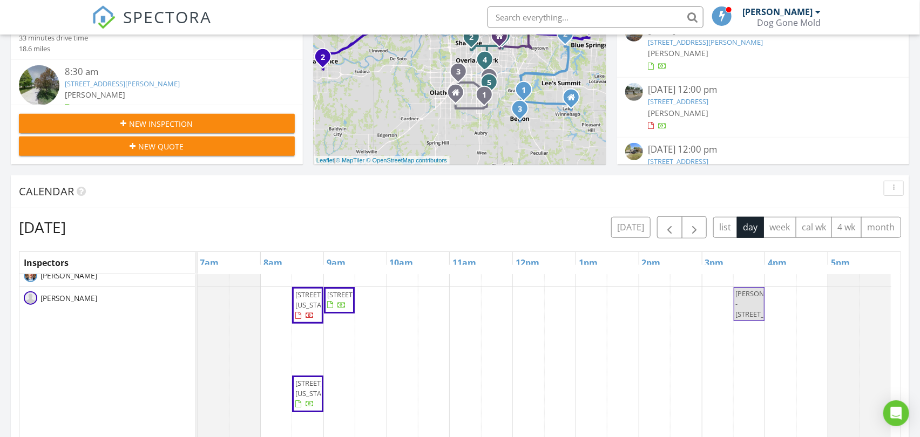
click at [554, 227] on div "Friday, August 29, 2025 today list day week cal wk 4 wk month" at bounding box center [460, 227] width 882 height 22
click at [696, 229] on span "button" at bounding box center [694, 227] width 13 height 13
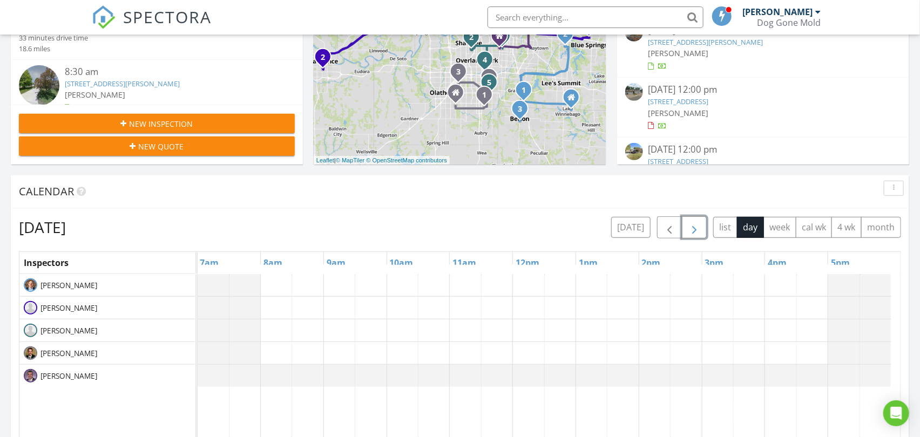
click at [694, 229] on span "button" at bounding box center [694, 227] width 13 height 13
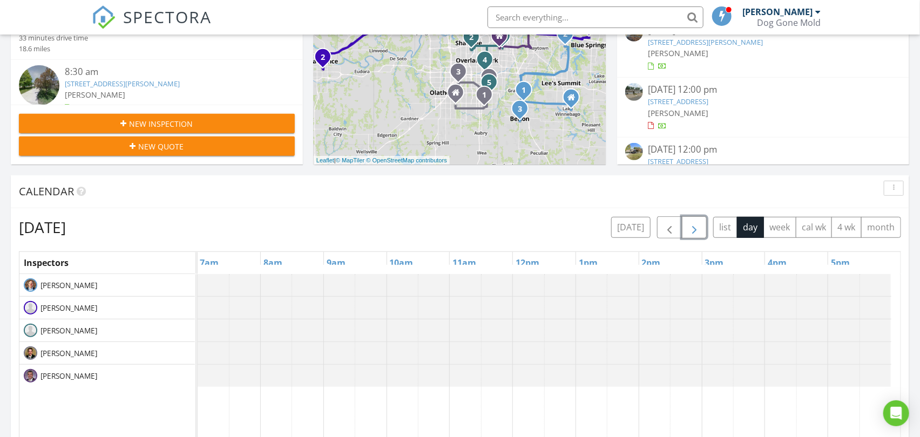
click at [694, 229] on span "button" at bounding box center [694, 227] width 13 height 13
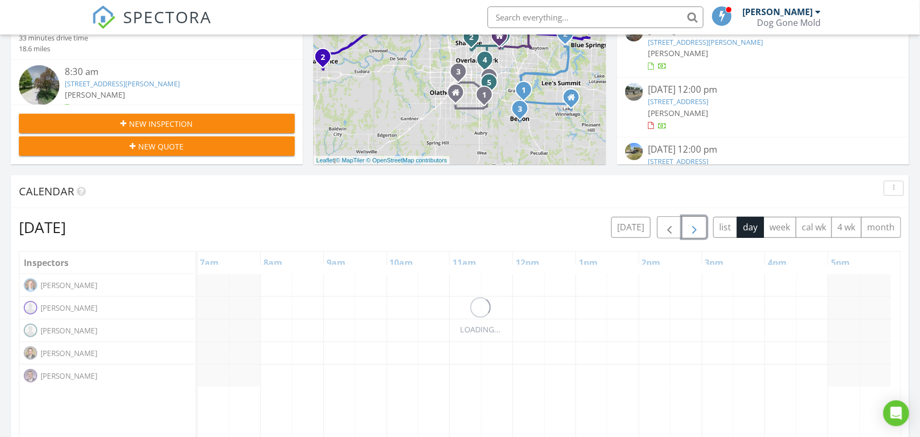
click at [694, 229] on span "button" at bounding box center [694, 227] width 13 height 13
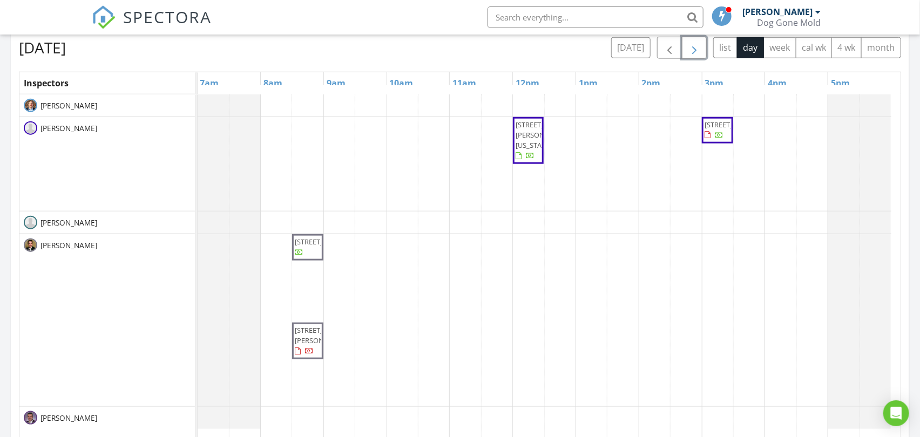
click at [403, 219] on div "7739 Ward Parkway Plaza, Kansas City 64114 12745 N Larkspur Ln., Platte City 64…" at bounding box center [549, 302] width 703 height 417
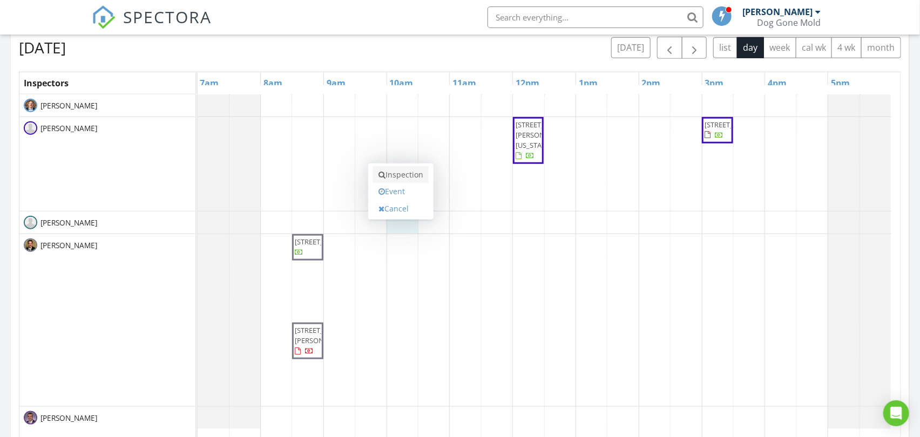
click at [406, 172] on link "Inspection" at bounding box center [401, 174] width 56 height 17
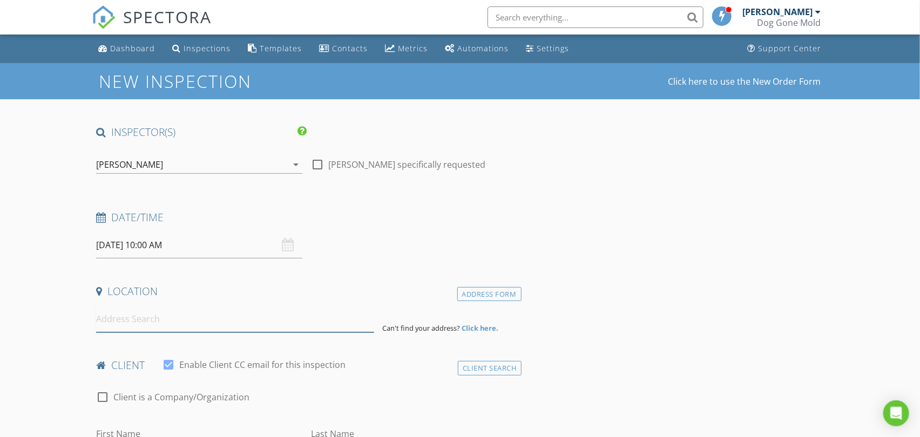
click at [187, 318] on input at bounding box center [234, 319] width 277 height 26
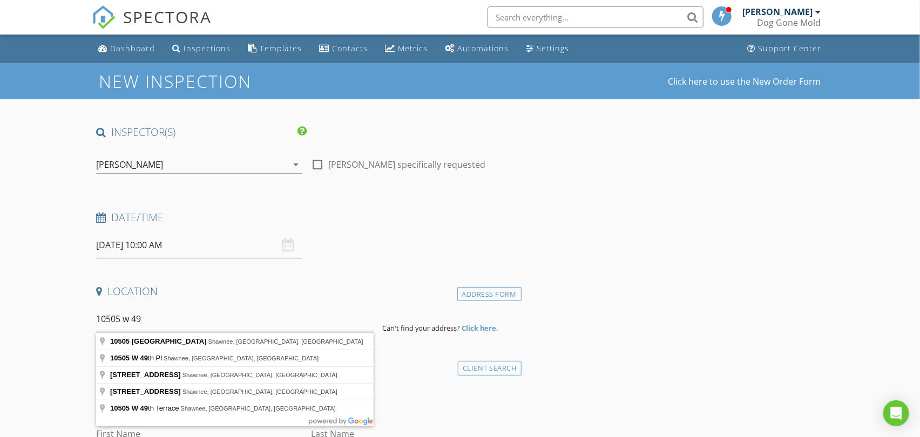
type input "[STREET_ADDRESS]"
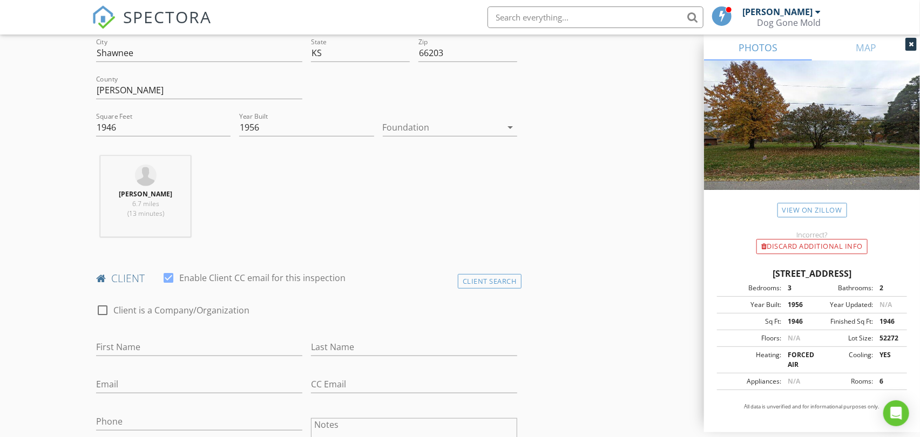
scroll to position [419, 0]
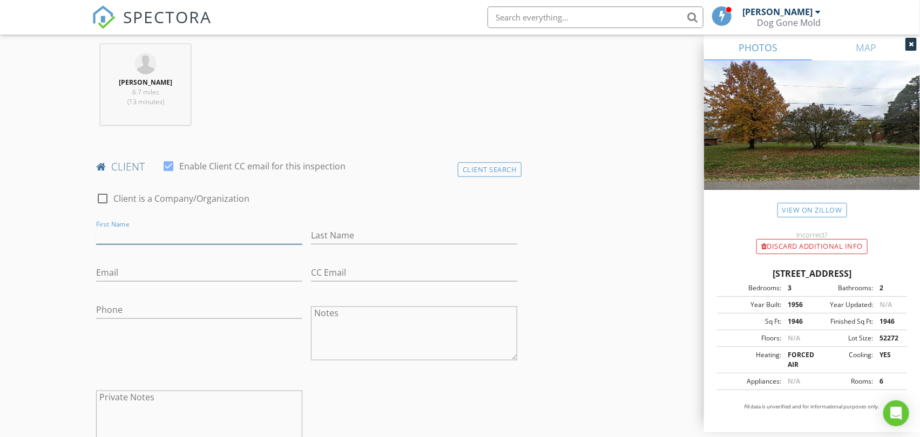
drag, startPoint x: 186, startPoint y: 243, endPoint x: 191, endPoint y: 239, distance: 6.1
click at [190, 239] on input "First Name" at bounding box center [199, 236] width 206 height 18
click at [109, 238] on input "Rochelle" at bounding box center [199, 236] width 206 height 18
type input "Rachelle"
click at [348, 236] on input "Last Name" at bounding box center [414, 236] width 206 height 18
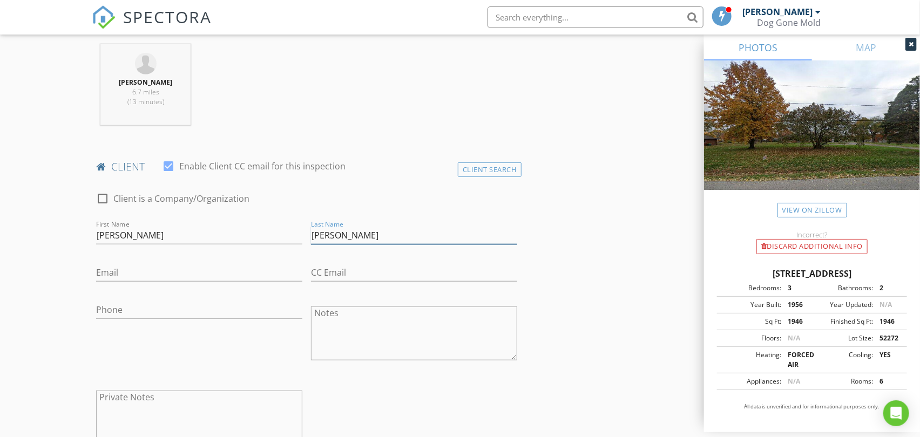
type input "Dalrymple"
click at [174, 272] on input "Email" at bounding box center [199, 273] width 206 height 18
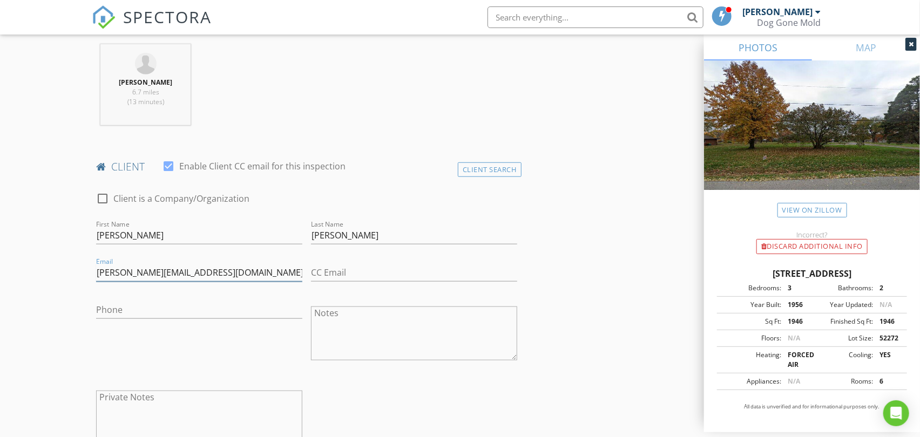
type input "rachelle@guardsoftware.com"
click at [400, 213] on div "check_box_outline_blank Client is a Company/Organization" at bounding box center [306, 204] width 421 height 28
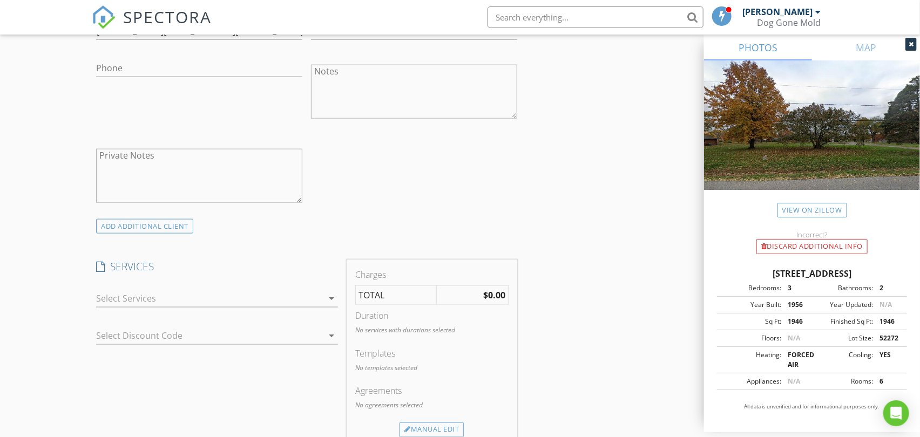
scroll to position [720, 0]
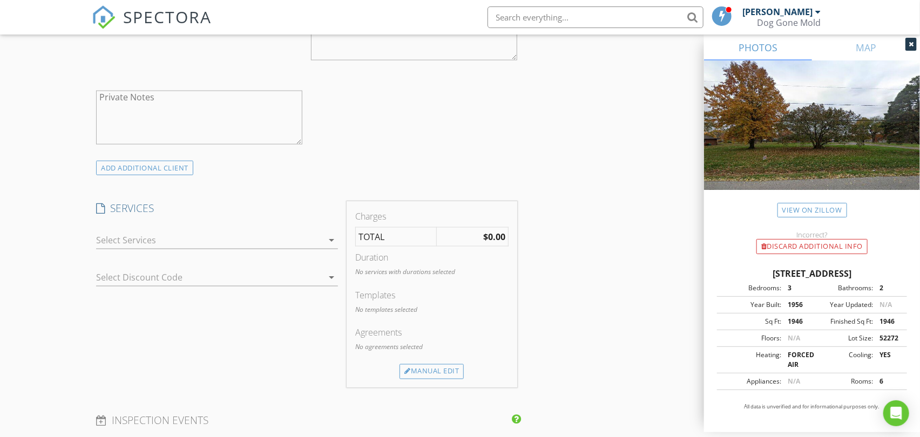
click at [323, 243] on div "arrow_drop_down" at bounding box center [330, 240] width 15 height 13
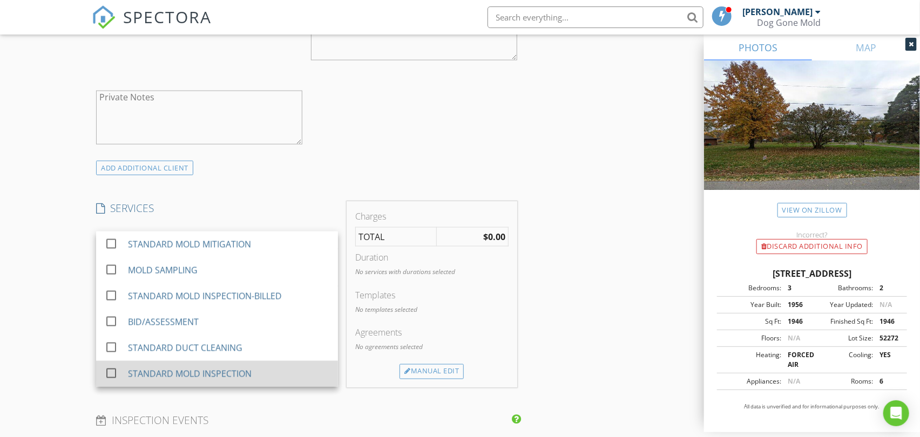
click at [233, 374] on div "STANDARD MOLD INSPECTION" at bounding box center [190, 374] width 124 height 13
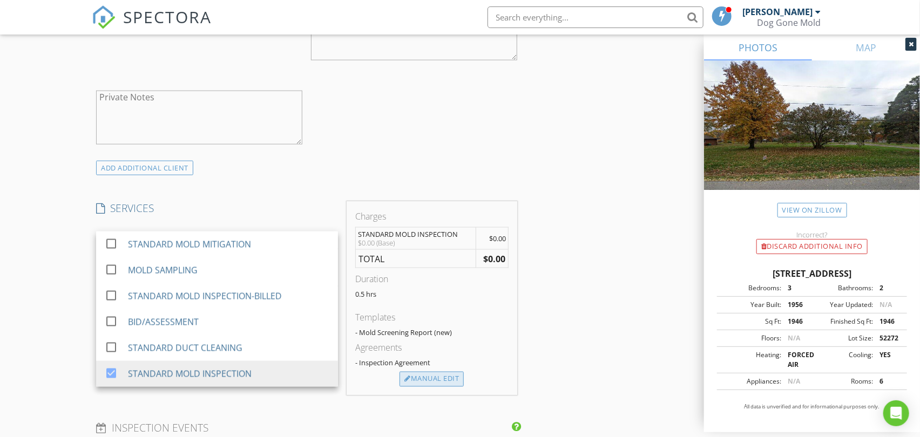
click at [438, 378] on div "Manual Edit" at bounding box center [431, 379] width 64 height 15
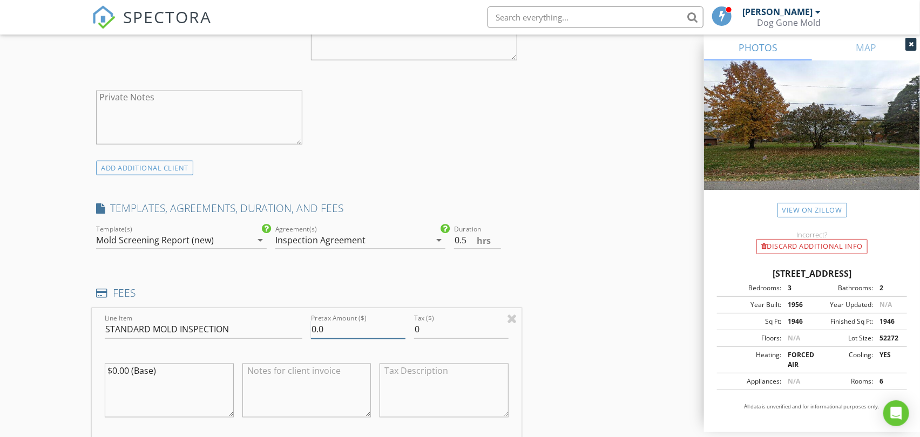
click at [222, 332] on div "Line Item STANDARD MOLD INSPECTION Pretax Amount ($) 0.0 Tax ($) 0 $0.00 (Base)" at bounding box center [306, 373] width 429 height 130
type input "300"
click at [64, 309] on div "New Inspection Click here to use the New Order Form INSPECTOR(S) check_box_outl…" at bounding box center [460, 350] width 920 height 2013
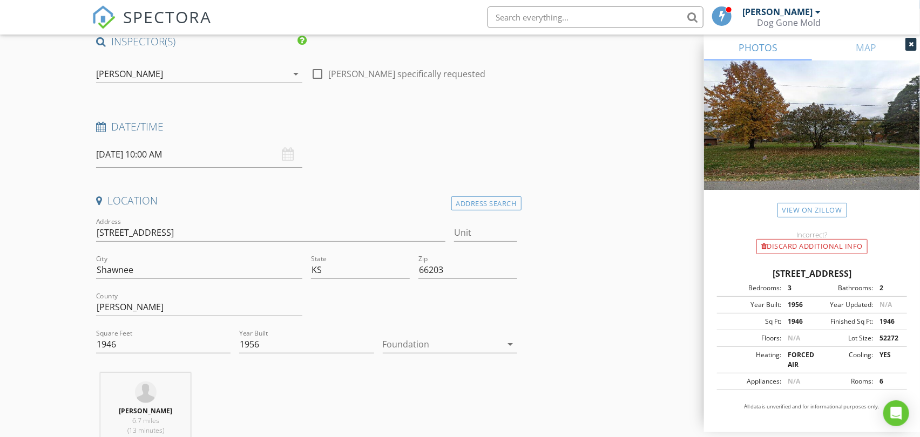
scroll to position [0, 0]
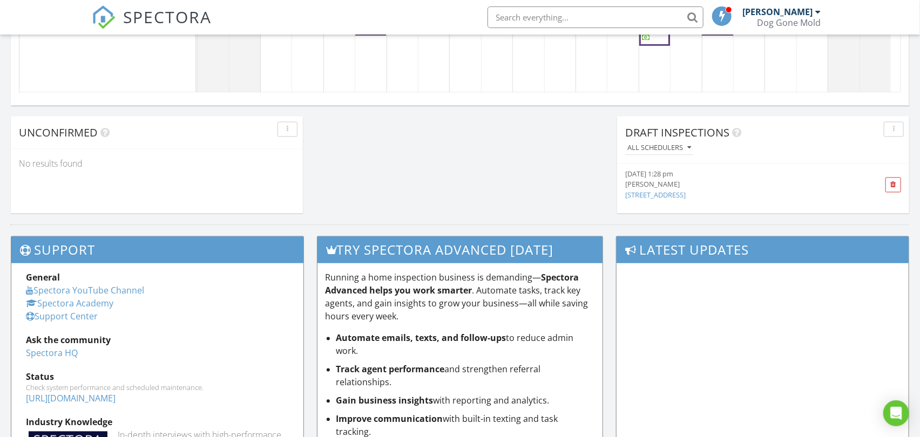
scroll to position [897, 0]
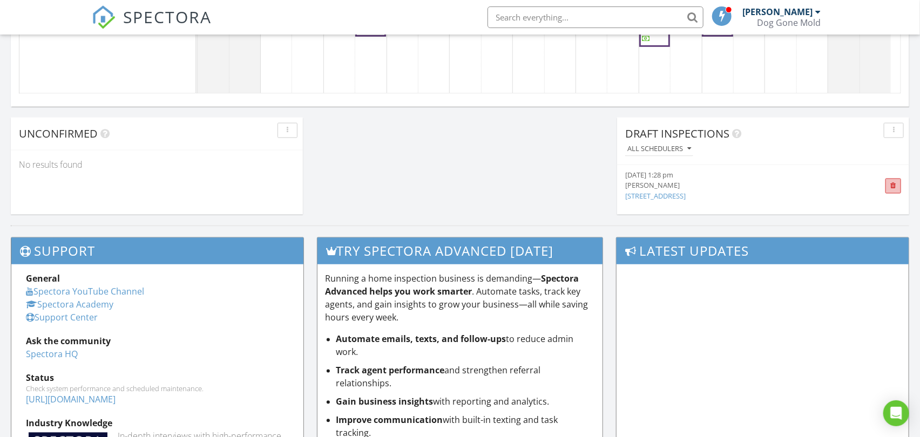
click at [893, 186] on span at bounding box center [893, 186] width 6 height 7
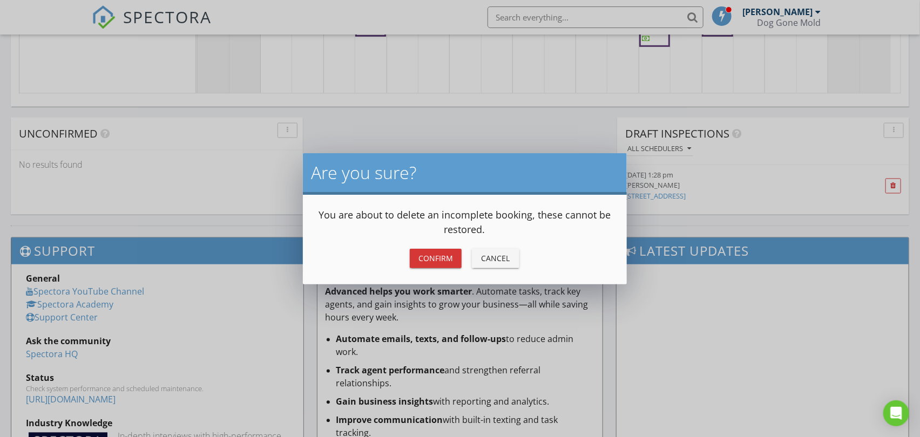
click at [445, 259] on div "Confirm" at bounding box center [435, 258] width 35 height 11
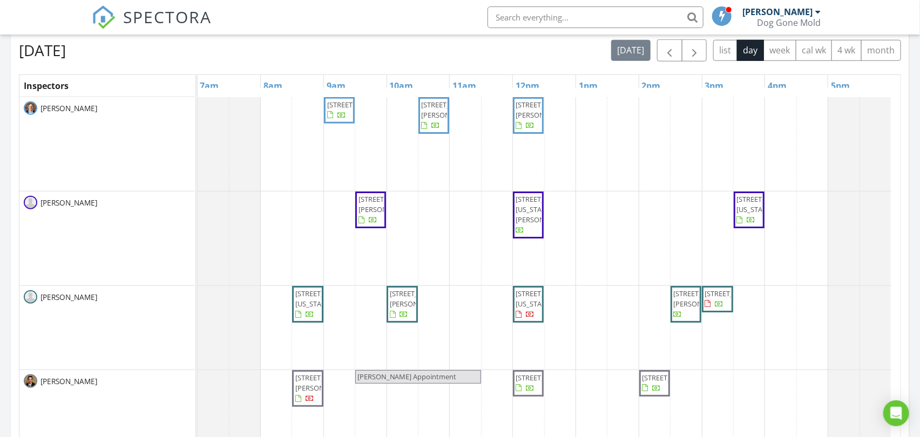
scroll to position [297, 0]
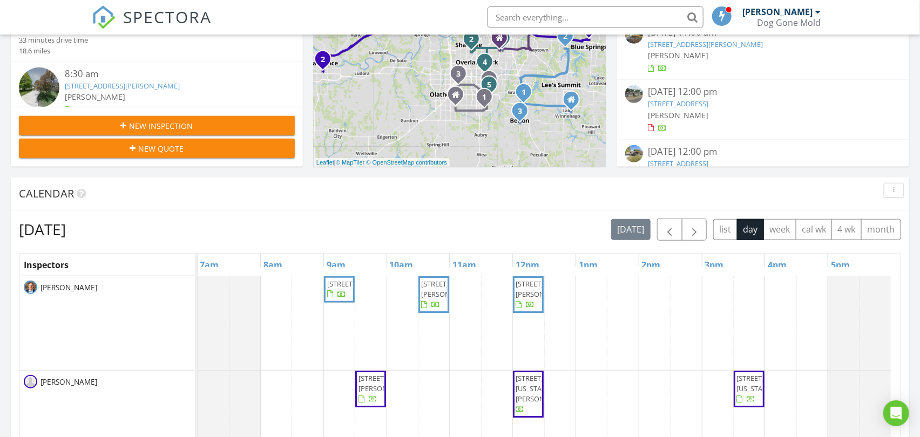
click at [471, 222] on div "[DATE] [DATE] list day week cal wk 4 wk month" at bounding box center [460, 230] width 882 height 22
click at [701, 230] on button "button" at bounding box center [694, 230] width 25 height 22
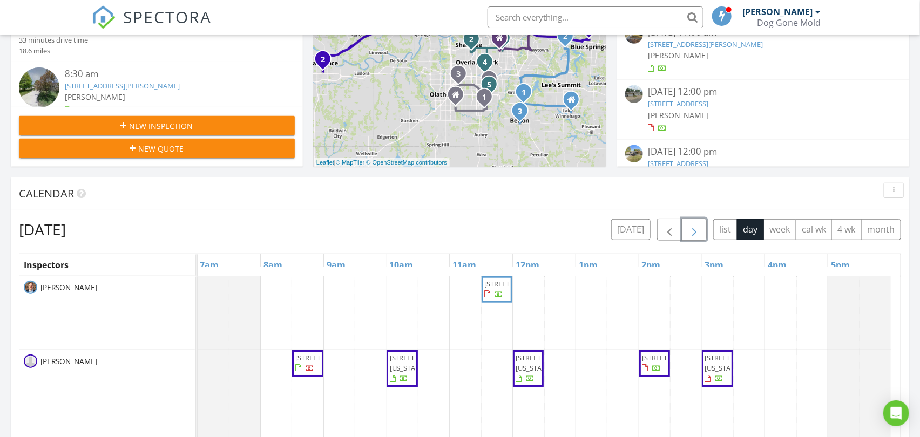
click at [693, 225] on span "button" at bounding box center [694, 229] width 13 height 13
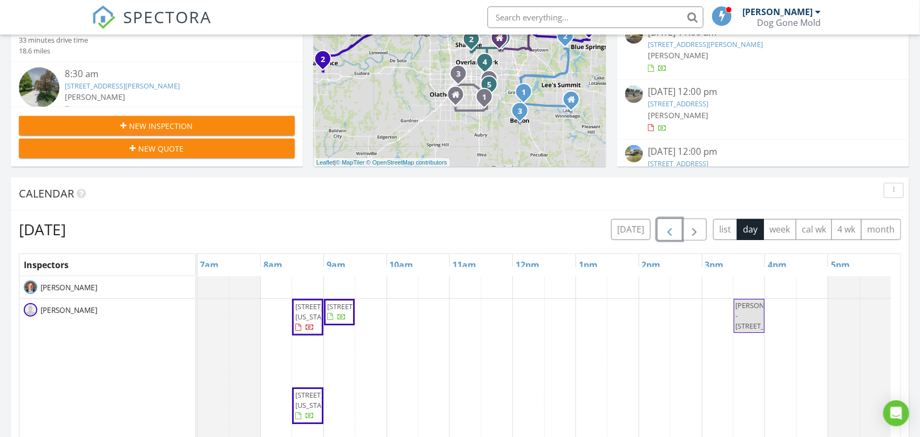
click at [663, 233] on span "button" at bounding box center [669, 229] width 13 height 13
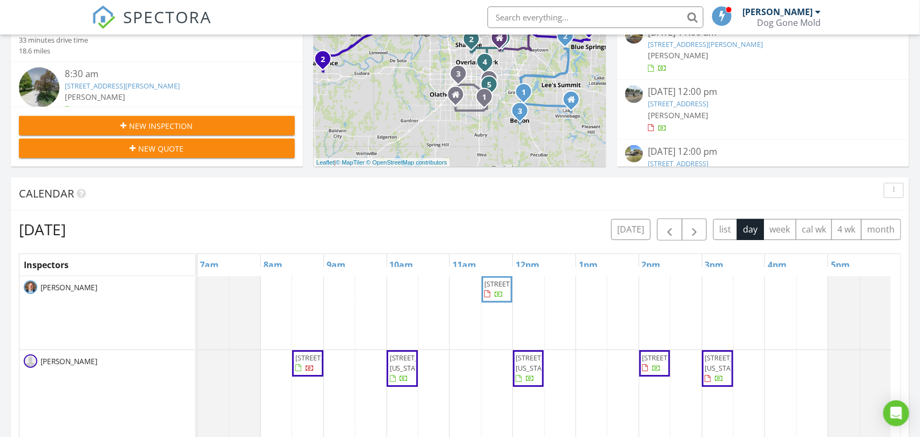
click at [483, 232] on div "Thursday, August 28, 2025 today list day week cal wk 4 wk month" at bounding box center [460, 230] width 882 height 22
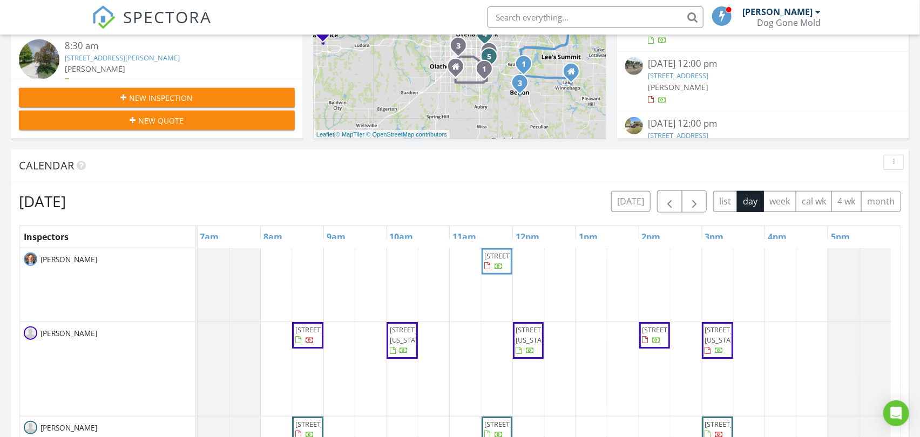
scroll to position [417, 0]
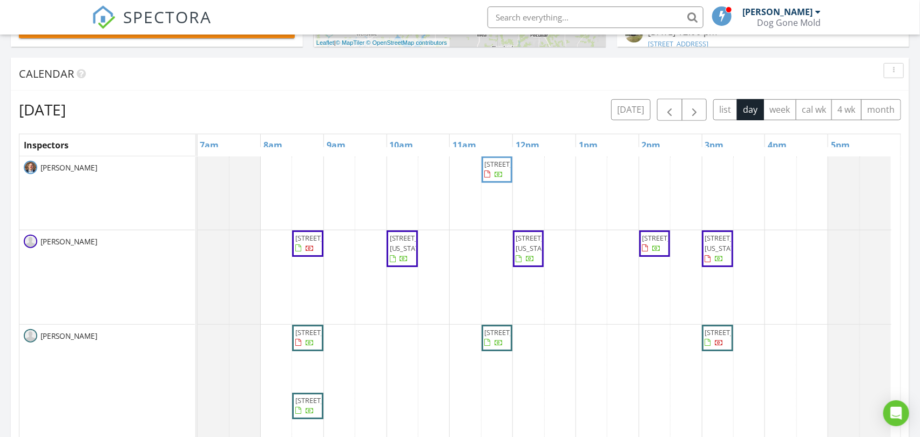
click at [419, 111] on div "Thursday, August 28, 2025 today list day week cal wk 4 wk month" at bounding box center [460, 110] width 882 height 22
click at [371, 113] on div "Thursday, August 28, 2025 today list day week cal wk 4 wk month" at bounding box center [460, 110] width 882 height 22
click at [629, 112] on button "today" at bounding box center [630, 109] width 39 height 21
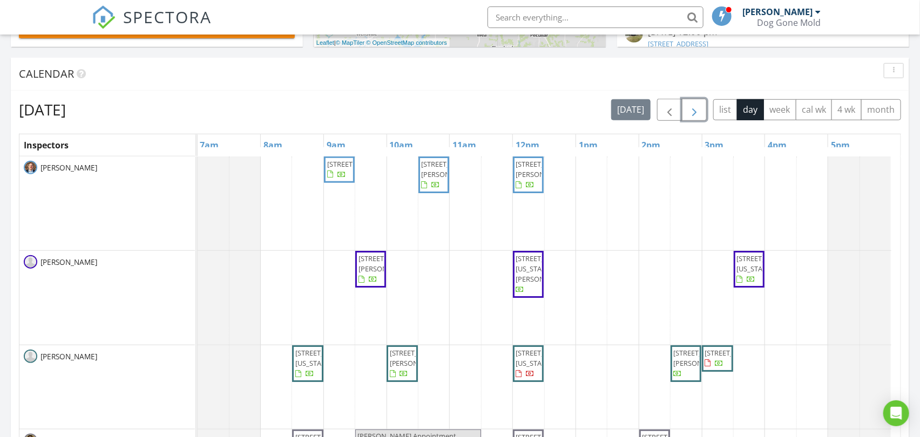
click at [691, 114] on span "button" at bounding box center [694, 110] width 13 height 13
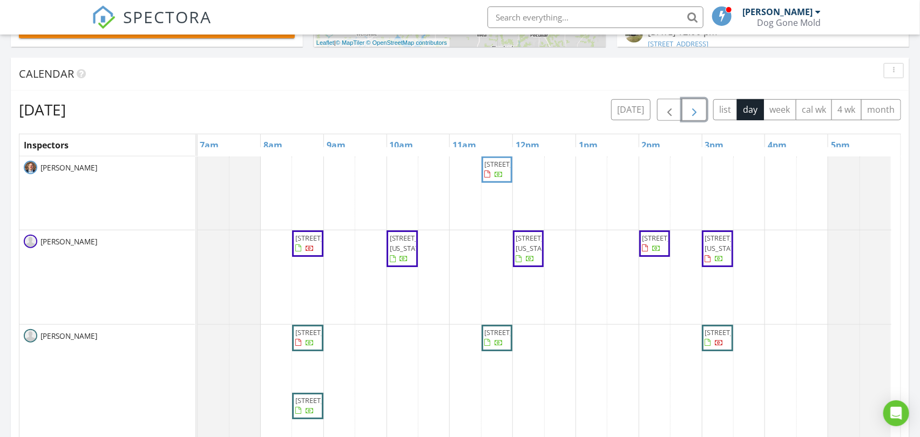
click at [693, 112] on span "button" at bounding box center [694, 110] width 13 height 13
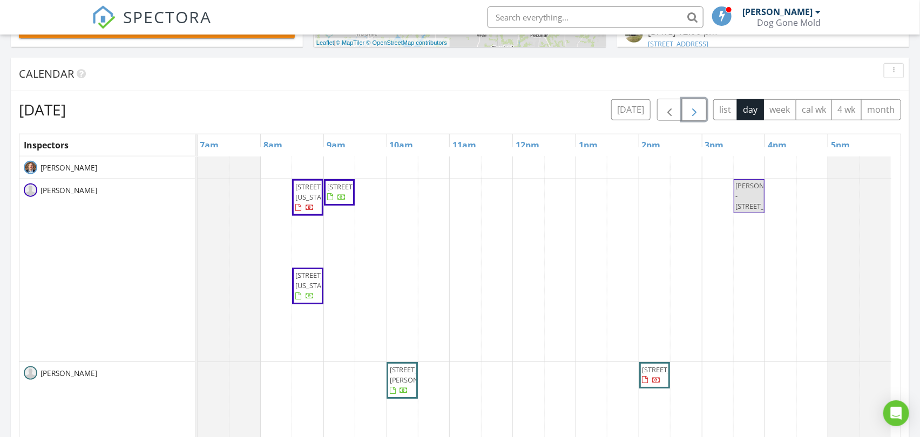
click at [689, 111] on span "button" at bounding box center [694, 110] width 13 height 13
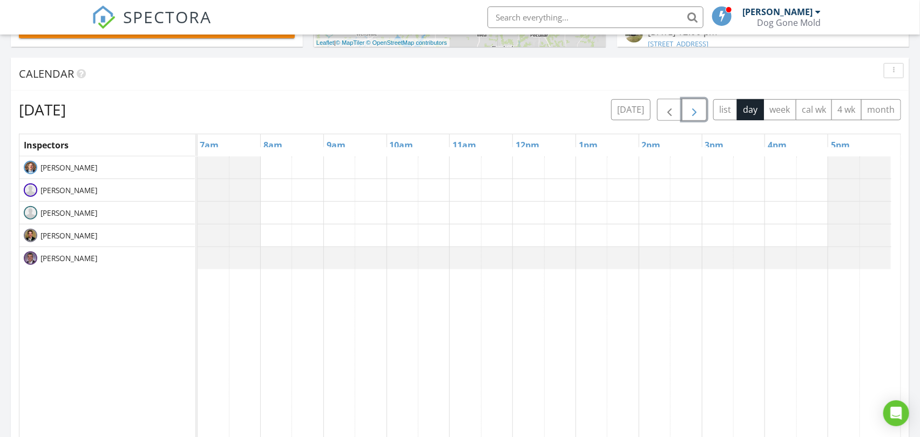
click at [689, 111] on span "button" at bounding box center [694, 110] width 13 height 13
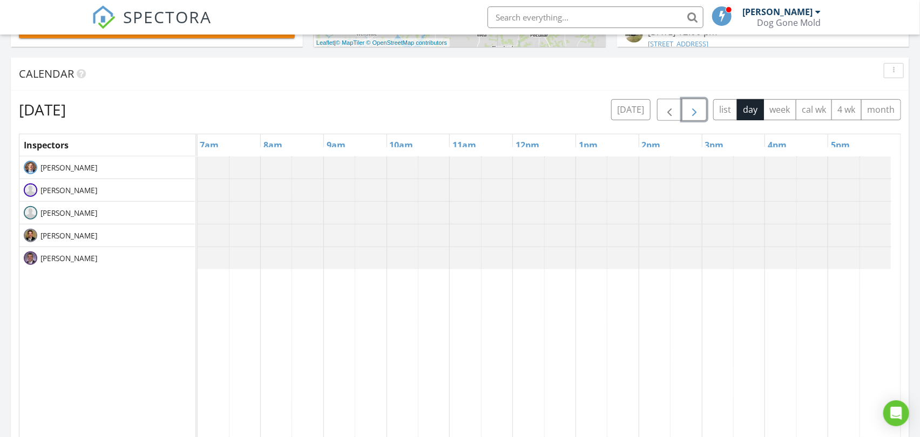
click at [689, 111] on span "button" at bounding box center [694, 110] width 13 height 13
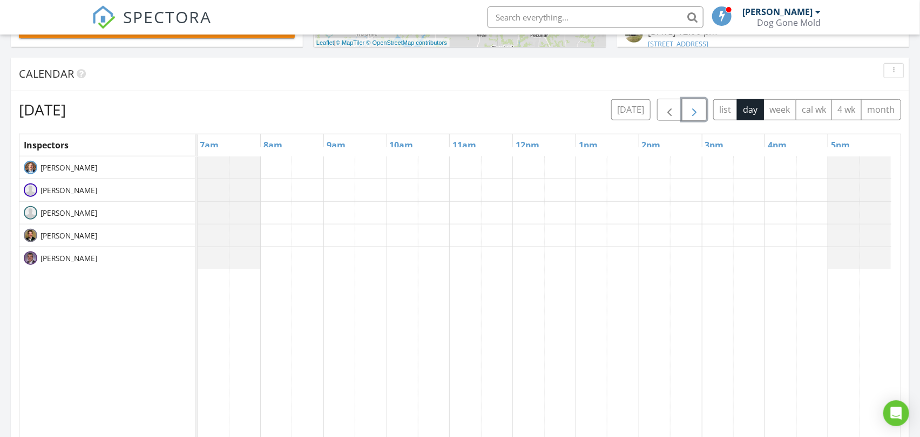
click at [689, 111] on span "button" at bounding box center [694, 110] width 13 height 13
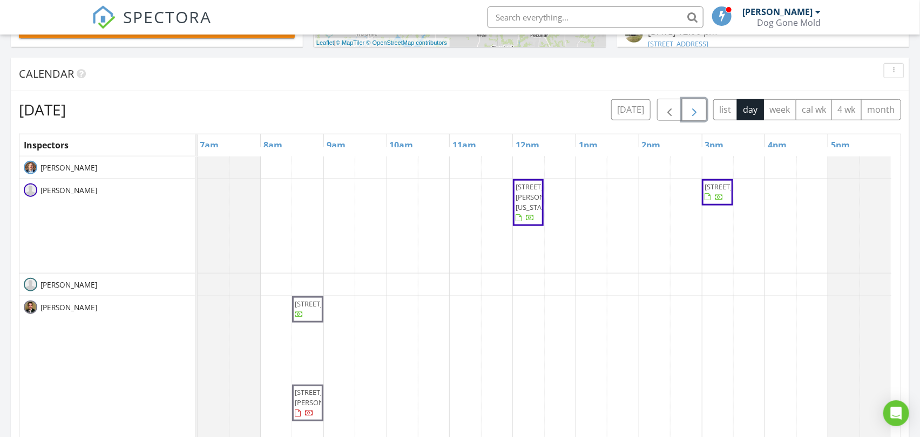
click at [693, 112] on span "button" at bounding box center [694, 110] width 13 height 13
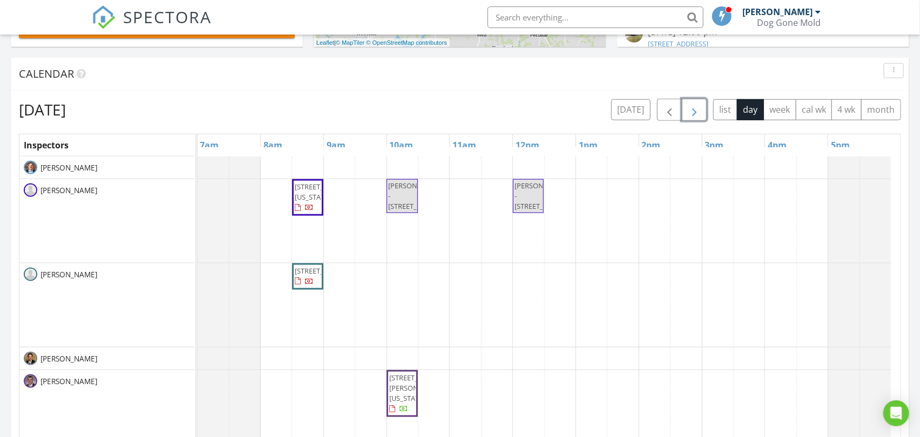
click at [693, 112] on span "button" at bounding box center [694, 110] width 13 height 13
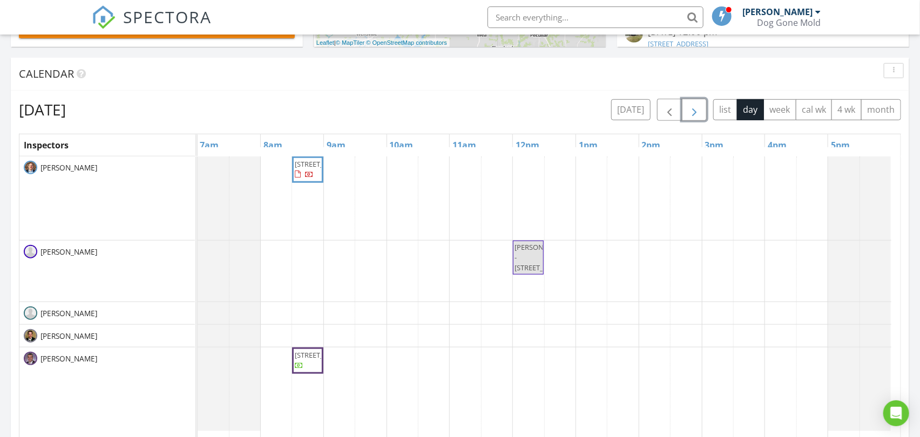
click at [693, 112] on span "button" at bounding box center [694, 110] width 13 height 13
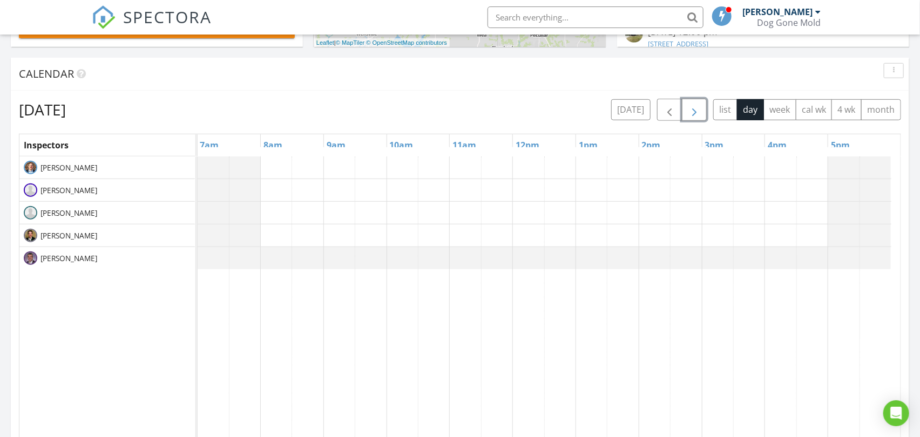
click at [693, 112] on span "button" at bounding box center [694, 110] width 13 height 13
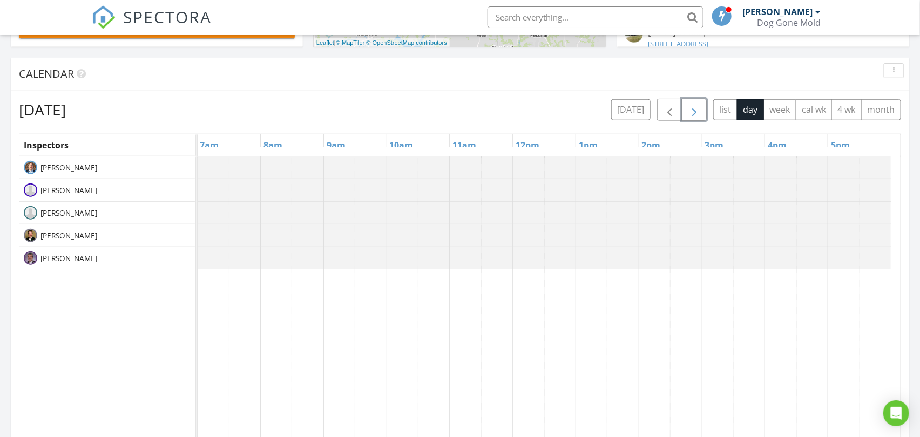
click at [693, 112] on span "button" at bounding box center [694, 110] width 13 height 13
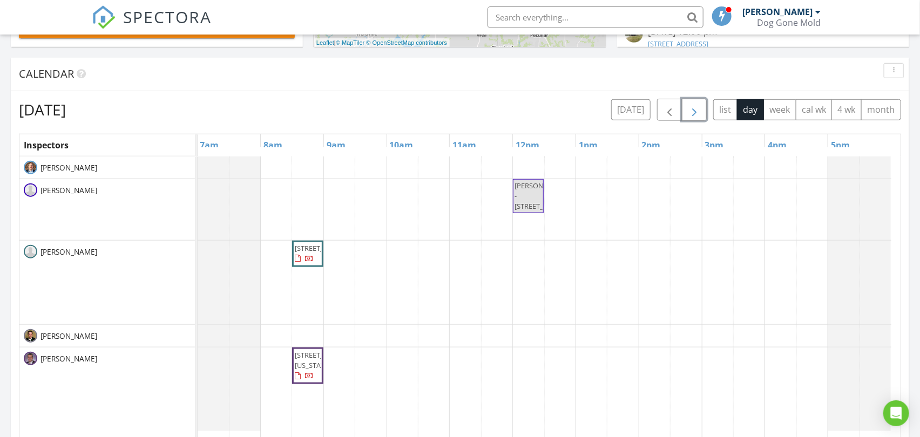
click at [688, 106] on span "button" at bounding box center [694, 110] width 13 height 13
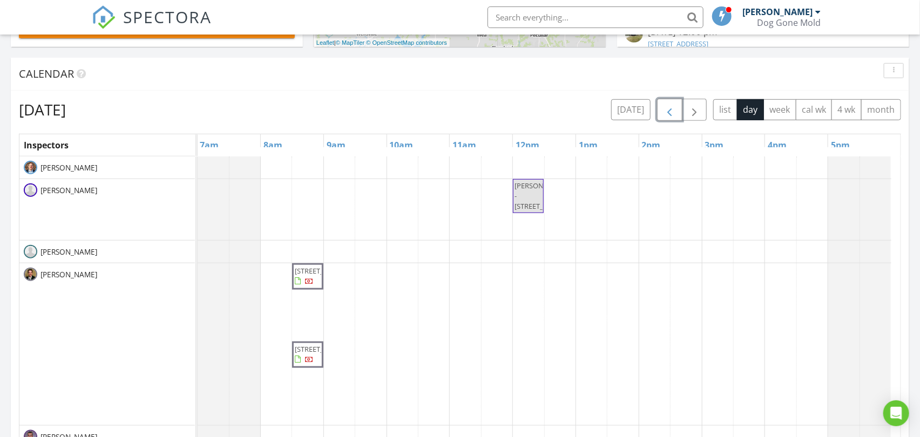
click at [673, 110] on span "button" at bounding box center [669, 110] width 13 height 13
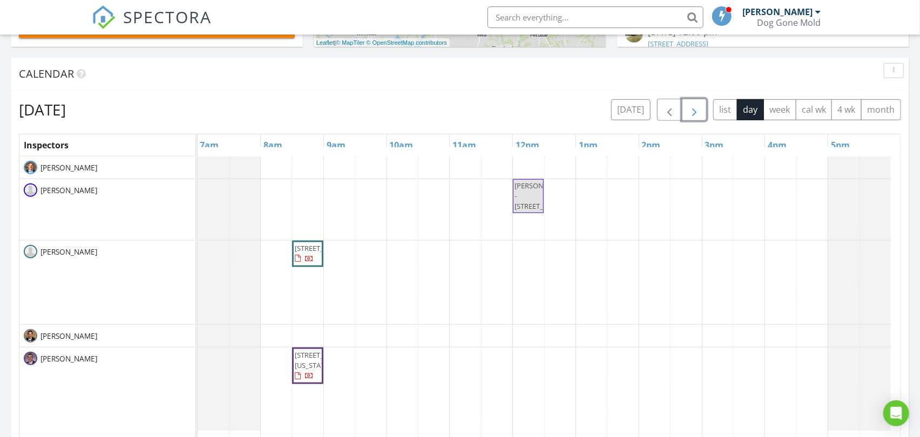
click at [688, 109] on span "button" at bounding box center [694, 110] width 13 height 13
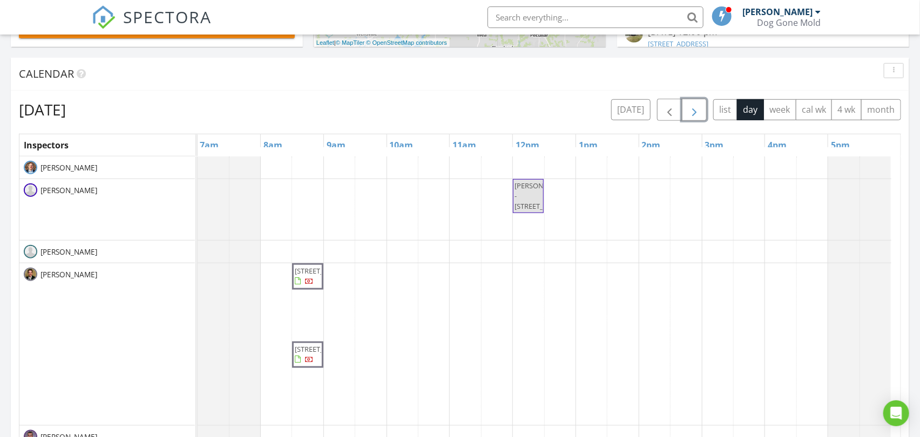
click at [693, 112] on span "button" at bounding box center [694, 110] width 13 height 13
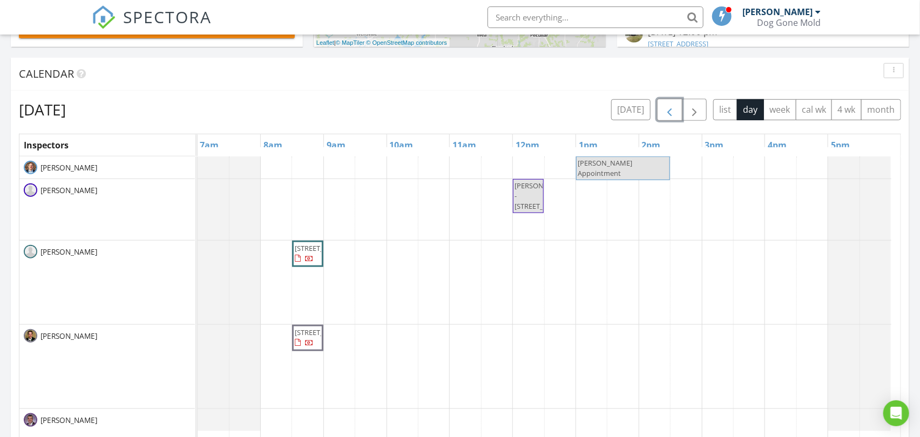
click at [663, 109] on span "button" at bounding box center [669, 110] width 13 height 13
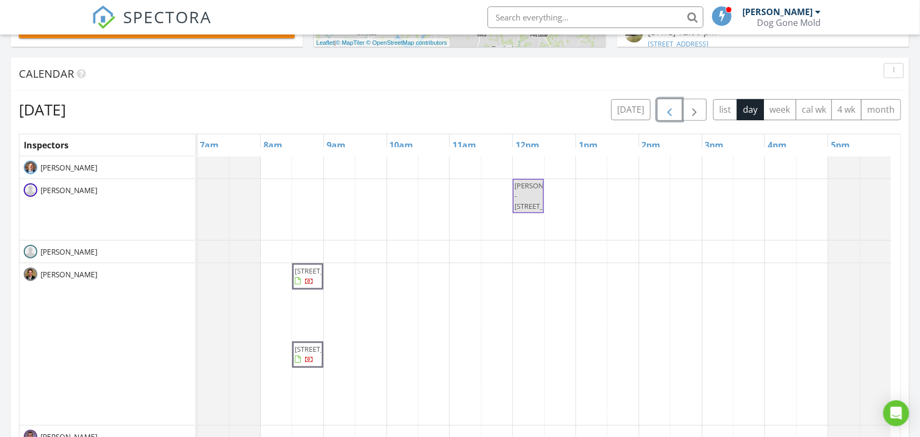
click at [400, 198] on div "MICHAEL DUCTS - 6817 W 100th St 16108 W 124th Terrace, Olathe 66062 6817 W 100t…" at bounding box center [549, 365] width 703 height 417
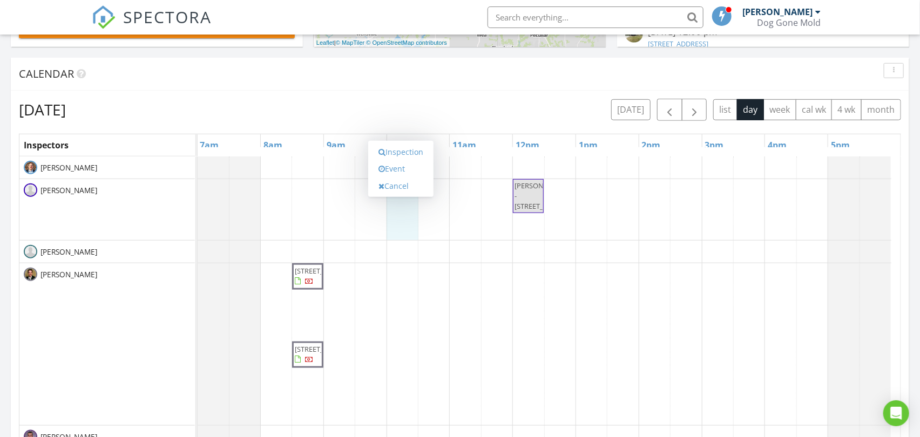
click at [412, 120] on div "Tuesday, September 9, 2025 today list day week cal wk 4 wk month Inspectors 7am…" at bounding box center [460, 336] width 882 height 475
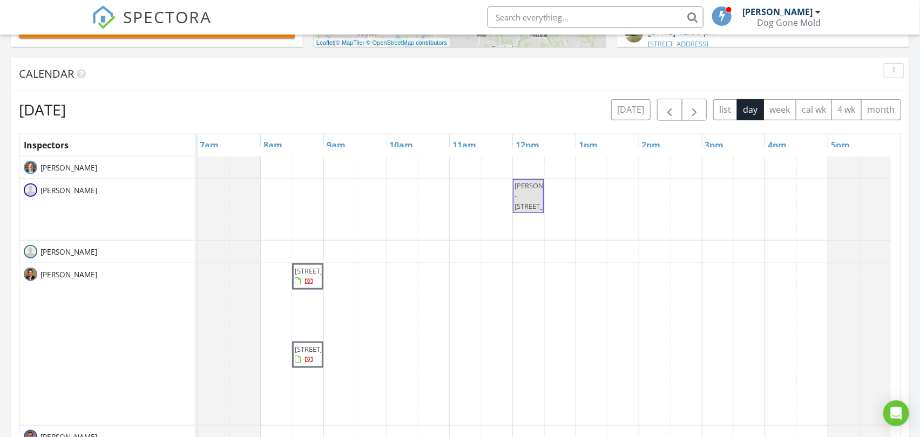
click at [402, 113] on div "Tuesday, September 9, 2025 today list day week cal wk 4 wk month" at bounding box center [460, 110] width 882 height 22
click at [403, 111] on div "Tuesday, September 9, 2025 today list day week cal wk 4 wk month" at bounding box center [460, 110] width 882 height 22
click at [399, 193] on div "MICHAEL DUCTS - 6817 W 100th St 16108 W 124th Terrace, Olathe 66062 6817 W 100t…" at bounding box center [549, 365] width 703 height 417
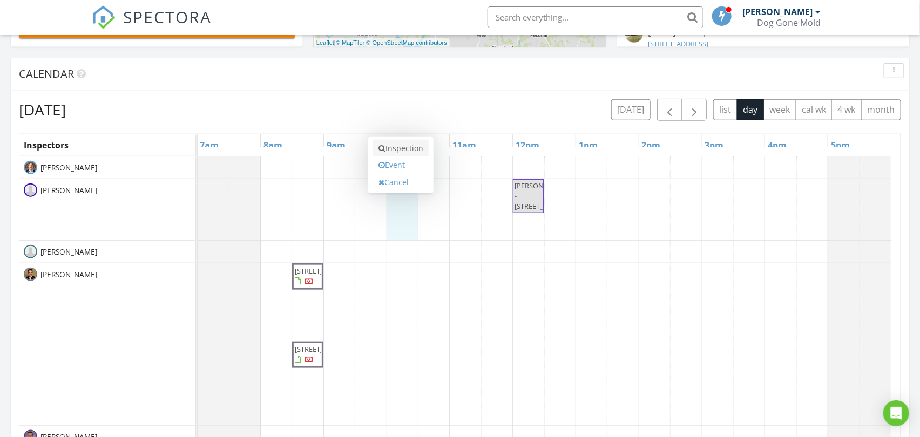
click at [403, 146] on link "Inspection" at bounding box center [401, 148] width 56 height 17
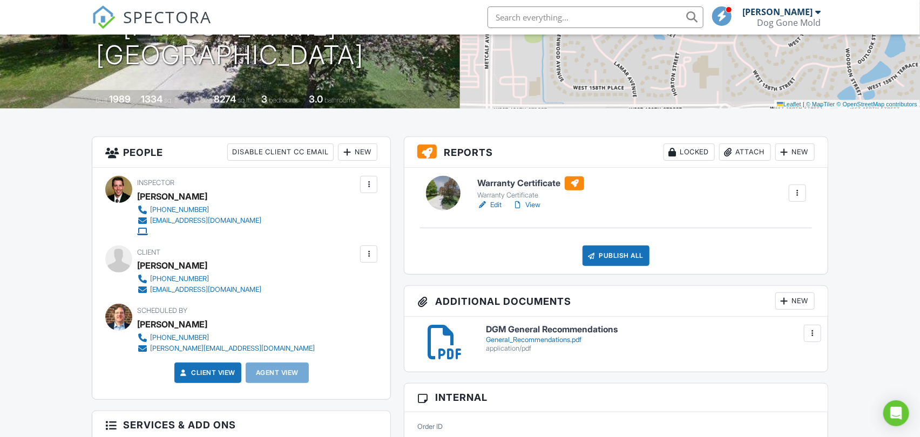
drag, startPoint x: 238, startPoint y: 289, endPoint x: 163, endPoint y: 288, distance: 75.0
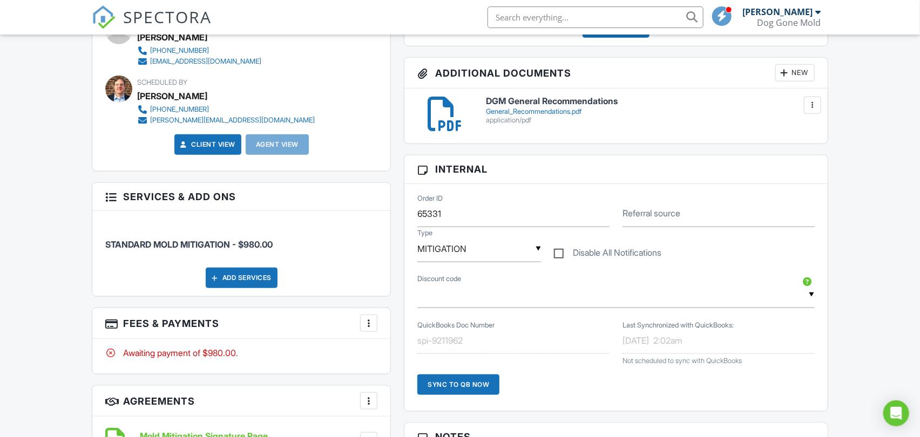
scroll to position [405, 0]
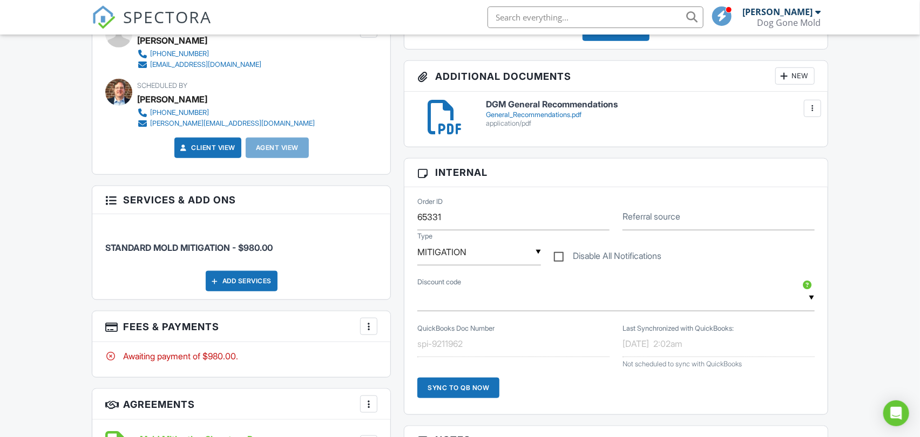
click at [54, 238] on div "Dashboard Inspections Templates Contacts Metrics Automations Settings Support C…" at bounding box center [460, 392] width 920 height 1525
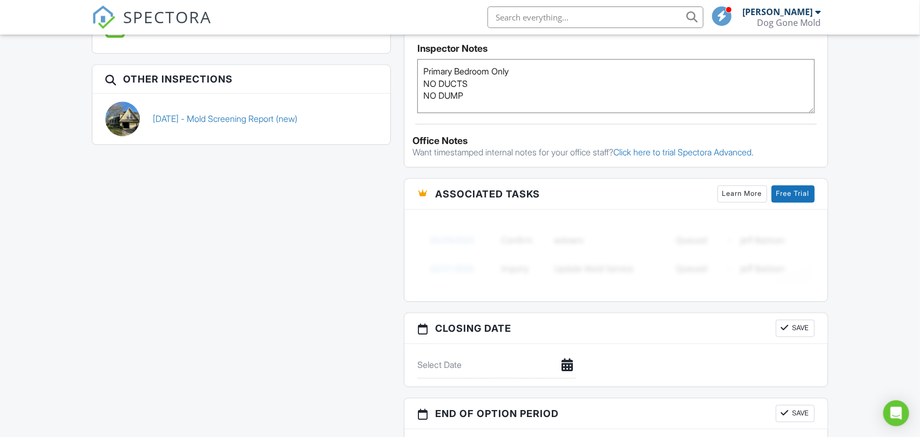
scroll to position [1124, 0]
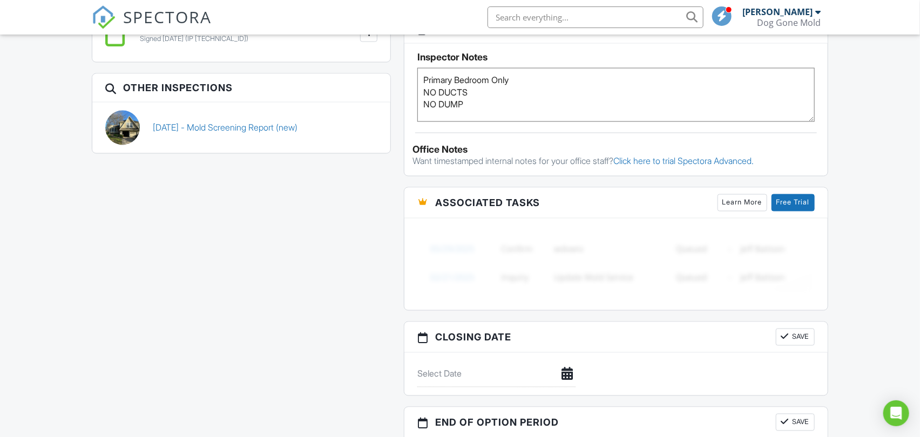
scroll to position [824, 0]
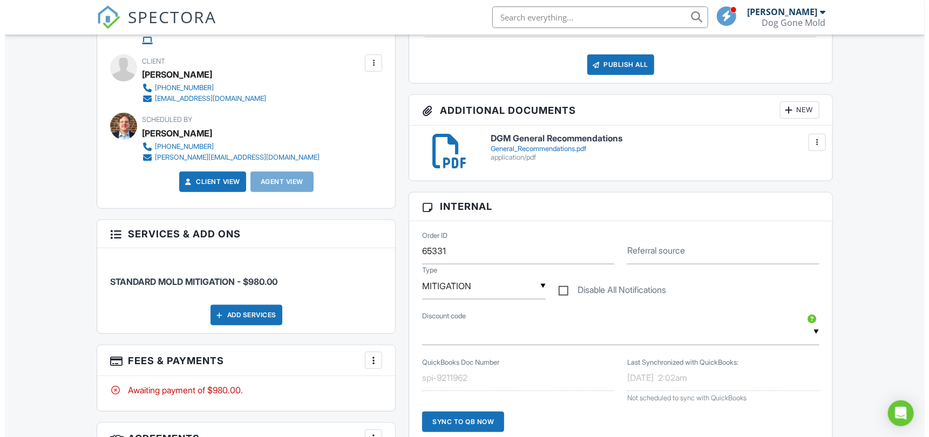
scroll to position [284, 0]
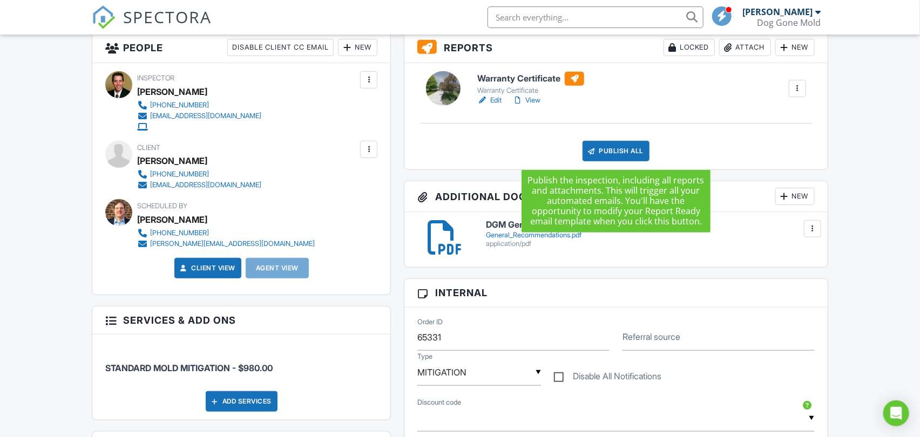
click at [627, 150] on div "Publish All" at bounding box center [615, 151] width 67 height 21
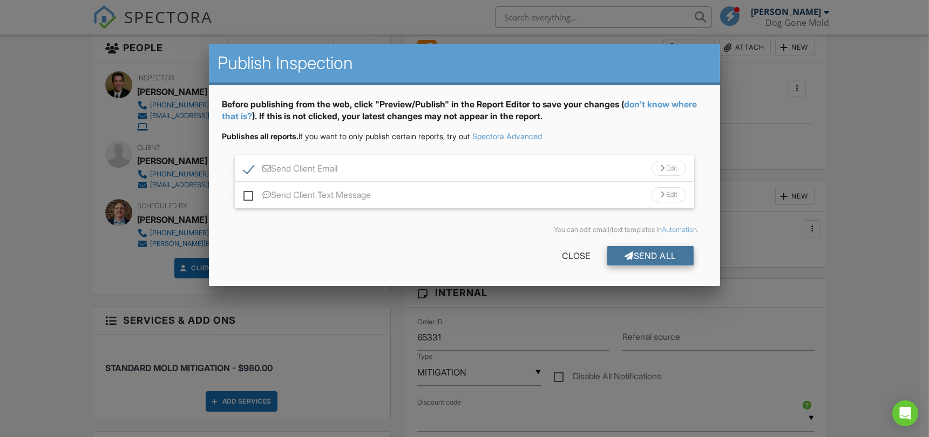
click at [653, 256] on div "Send All" at bounding box center [650, 255] width 86 height 19
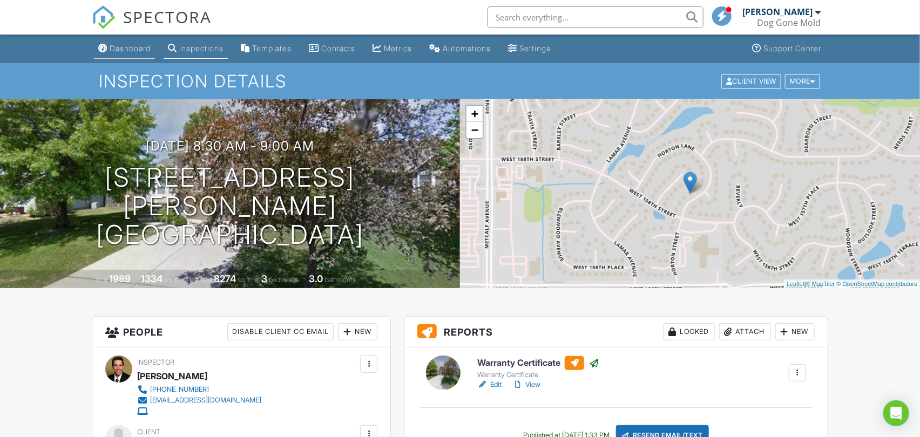
click at [135, 45] on div "Dashboard" at bounding box center [130, 48] width 41 height 9
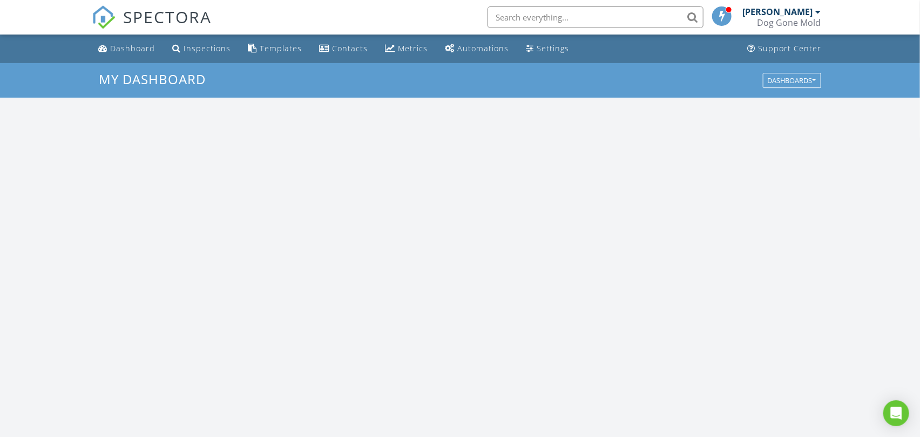
scroll to position [1001, 939]
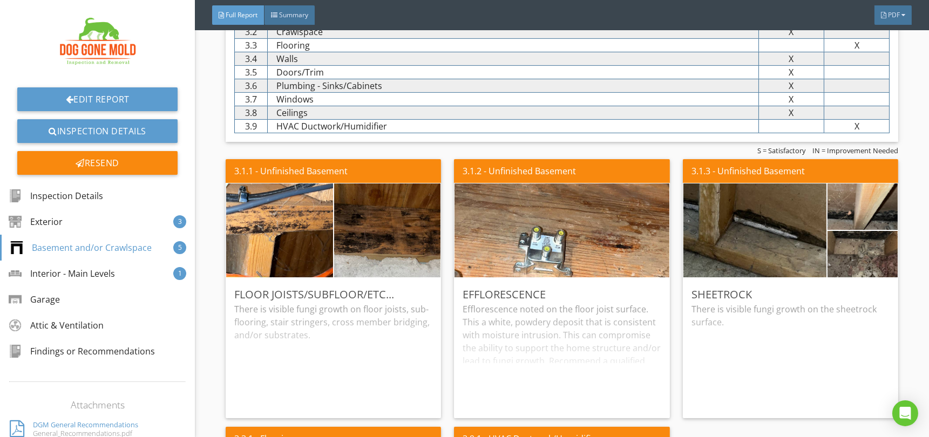
scroll to position [899, 0]
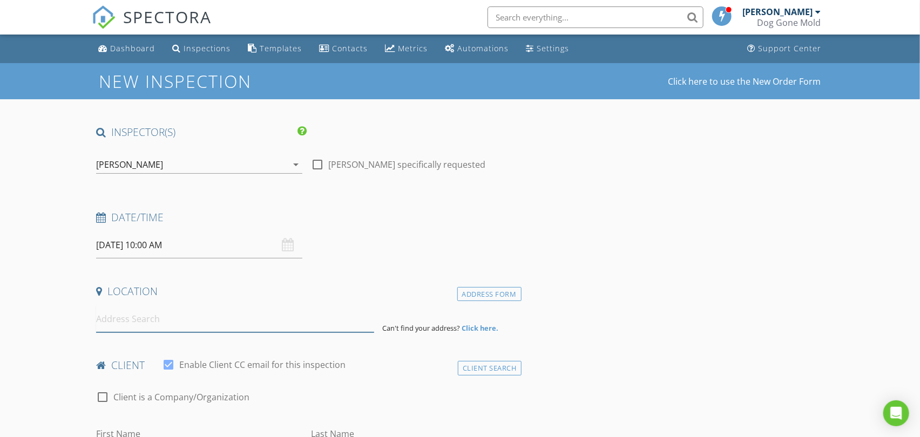
click at [177, 323] on input at bounding box center [234, 319] width 277 height 26
paste input "[STREET_ADDRESS]"
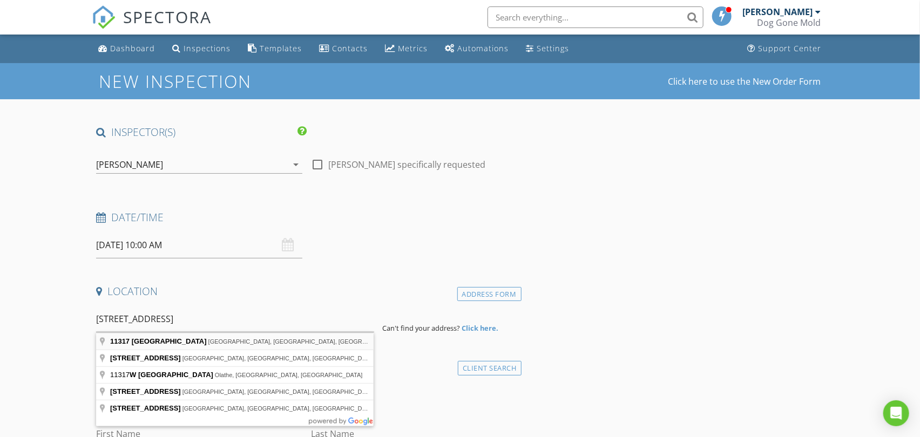
type input "11317 West 131st Street, Overland Park, KS, USA"
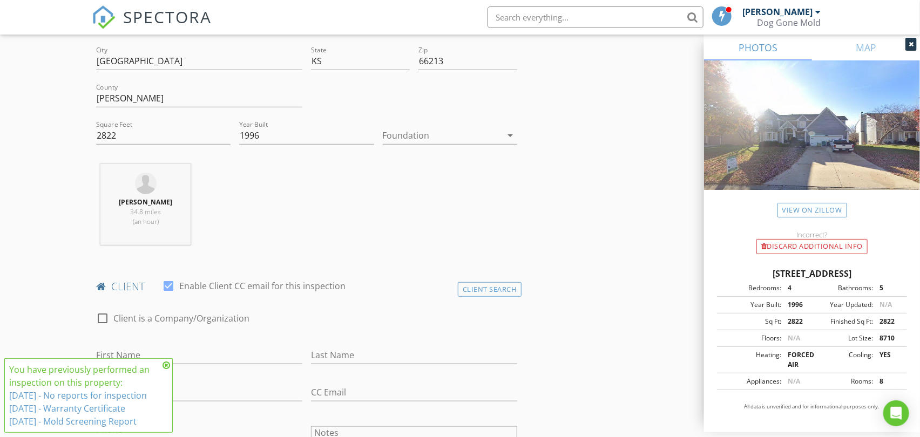
scroll to position [419, 0]
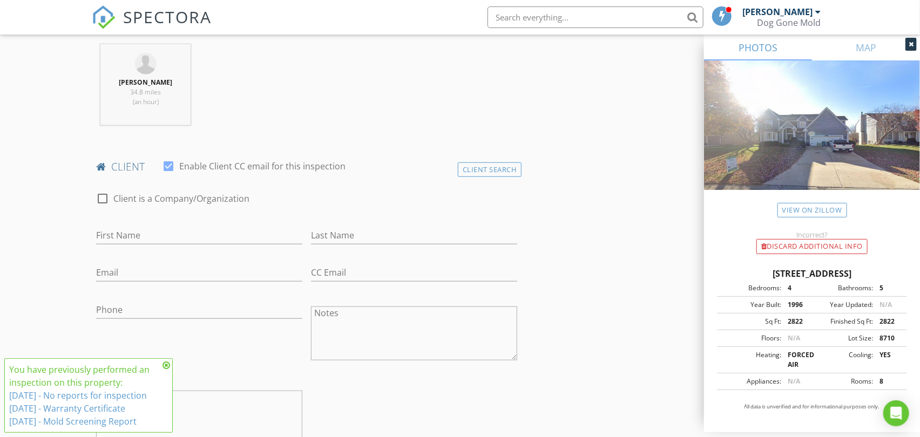
click at [494, 160] on h4 "client" at bounding box center [306, 167] width 421 height 14
click at [493, 165] on div "Client Search" at bounding box center [490, 169] width 64 height 15
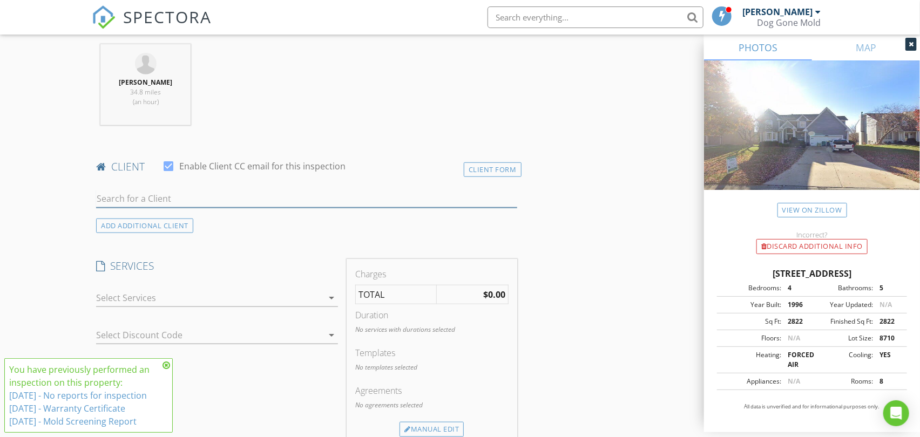
click at [191, 198] on input "text" at bounding box center [306, 199] width 421 height 18
paste input "[PERSON_NAME]"
type input "[PERSON_NAME]"
click at [196, 221] on div "[PERSON_NAME]" at bounding box center [181, 218] width 109 height 13
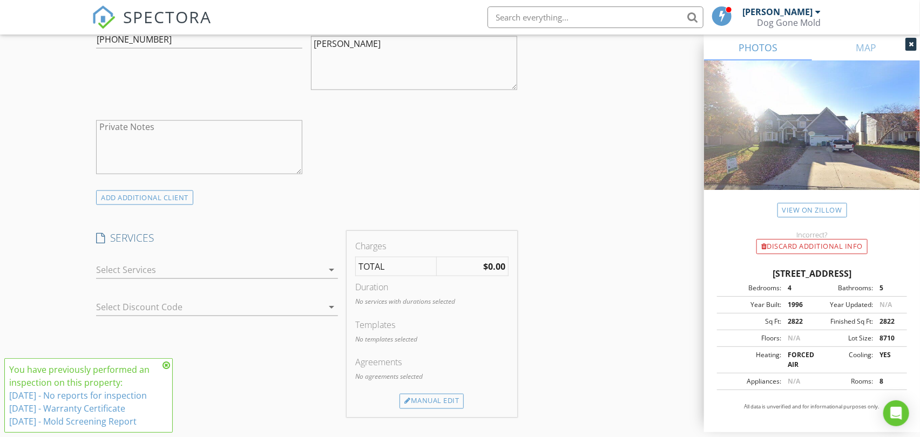
scroll to position [720, 0]
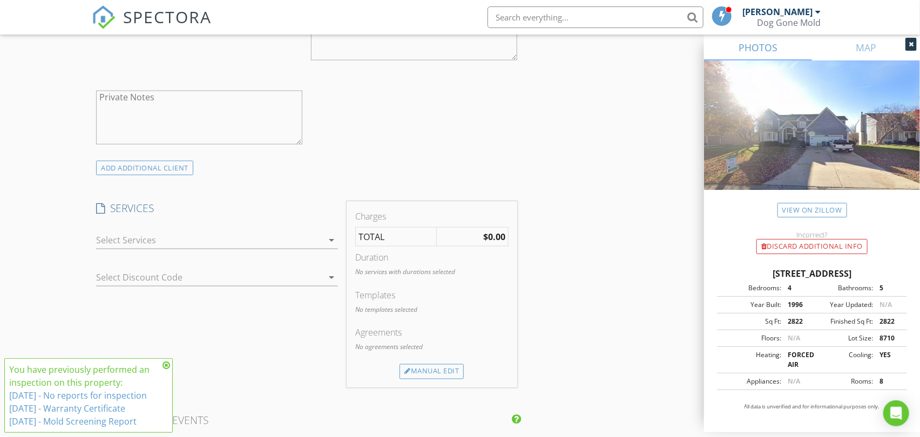
click at [320, 240] on div at bounding box center [209, 240] width 227 height 17
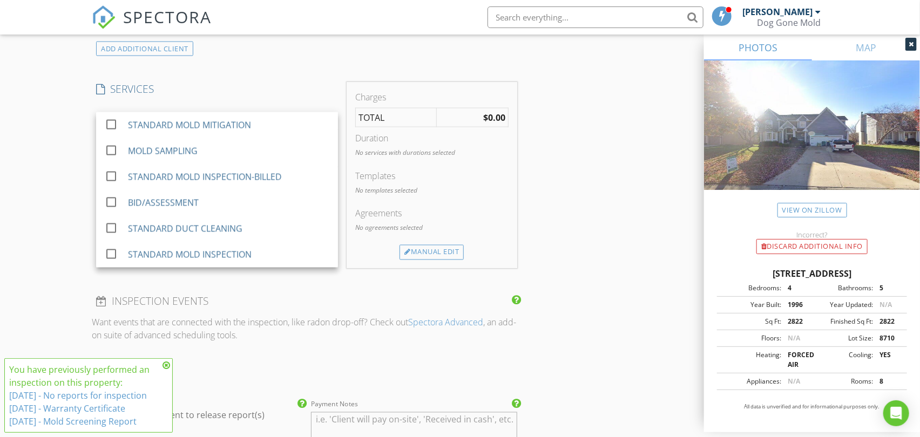
scroll to position [839, 0]
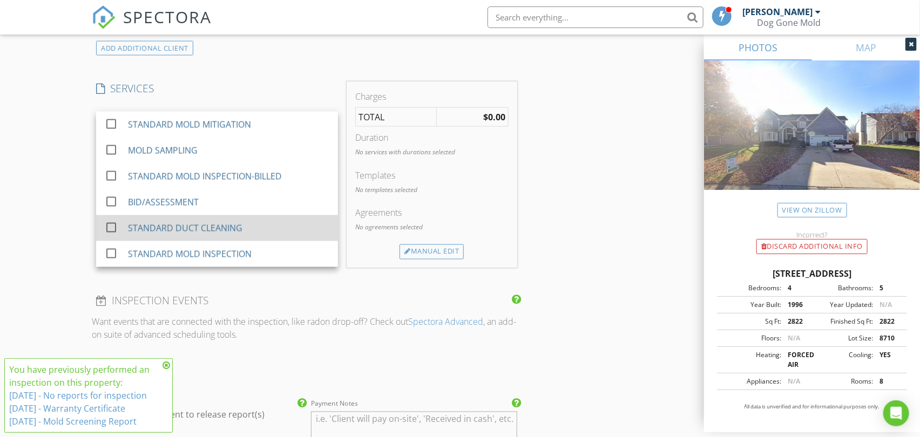
click at [228, 233] on div "STANDARD DUCT CLEANING" at bounding box center [185, 228] width 114 height 13
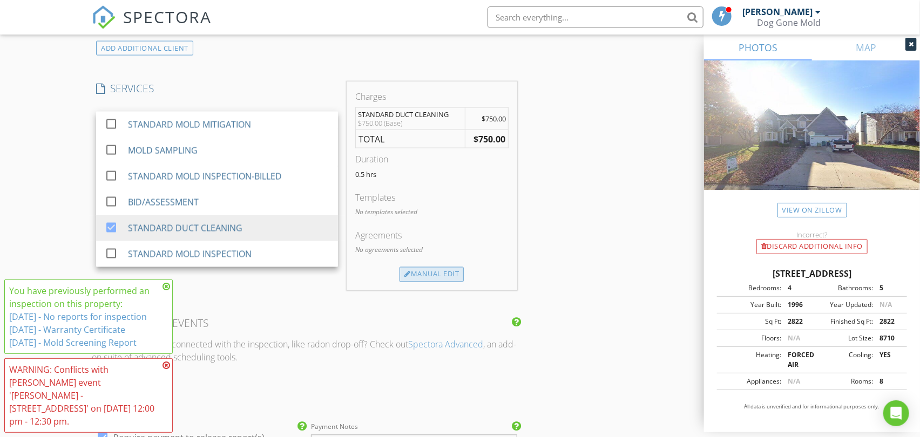
click at [443, 281] on div "Manual Edit" at bounding box center [431, 274] width 64 height 15
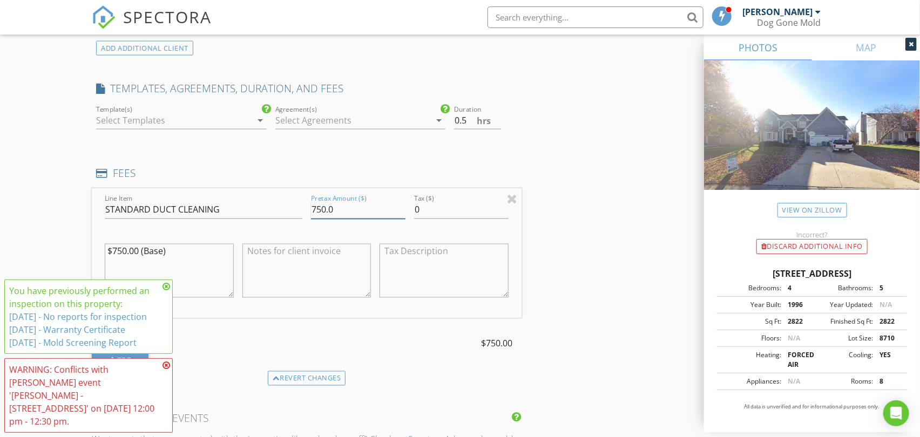
drag, startPoint x: 338, startPoint y: 208, endPoint x: 272, endPoint y: 208, distance: 66.9
click at [273, 208] on div "Line Item STANDARD DUCT CLEANING Pretax Amount ($) 750.0 Tax ($) 0 $750.00 (Bas…" at bounding box center [306, 253] width 429 height 130
type input "0"
click at [257, 260] on textarea at bounding box center [306, 271] width 128 height 54
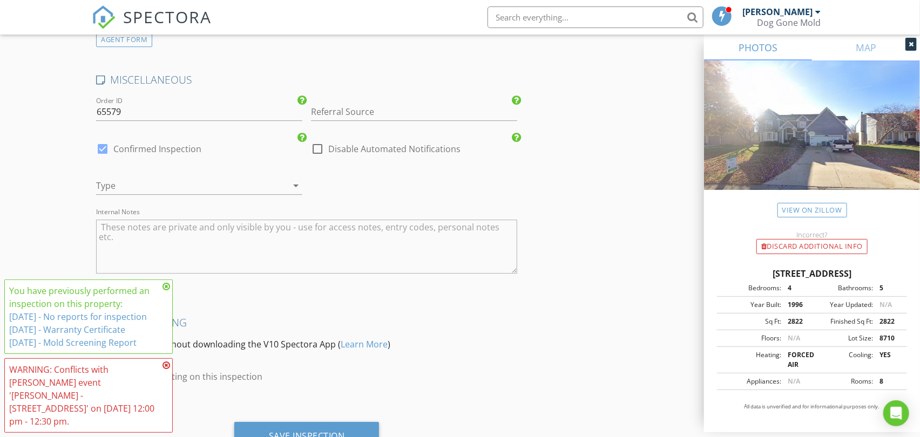
scroll to position [1639, 0]
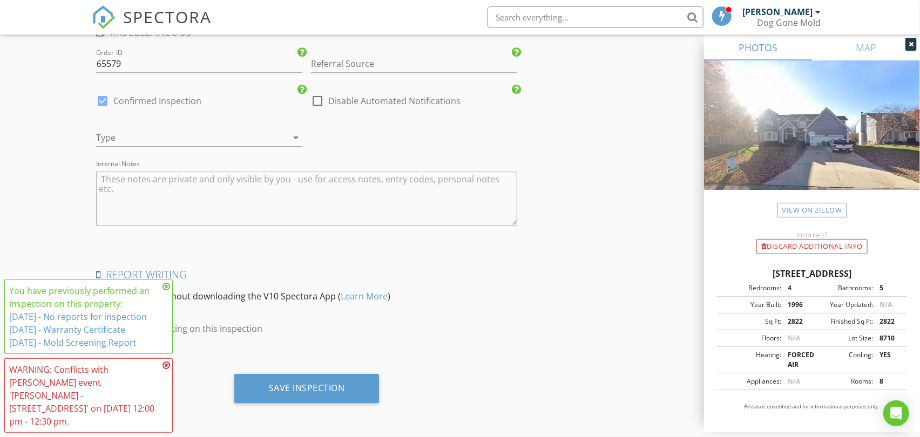
type textarea "Customer Service, re-doing duct work."
click at [181, 184] on textarea "Internal Notes" at bounding box center [306, 199] width 421 height 54
click at [268, 139] on div at bounding box center [184, 137] width 176 height 17
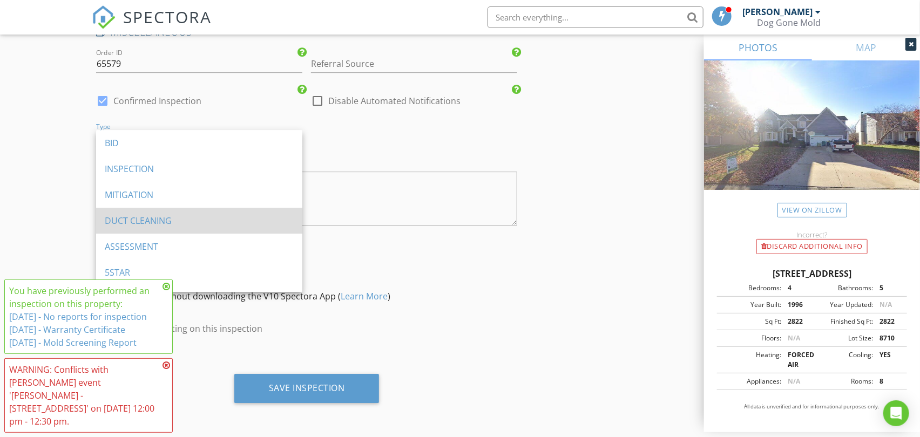
click at [166, 216] on div "DUCT CLEANING" at bounding box center [199, 220] width 189 height 13
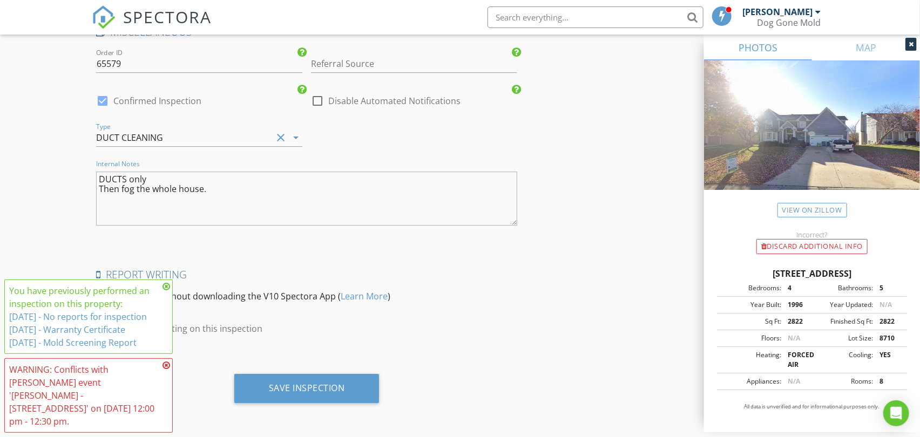
click at [177, 179] on textarea "DUCTS only Then fog the whole house." at bounding box center [306, 199] width 421 height 54
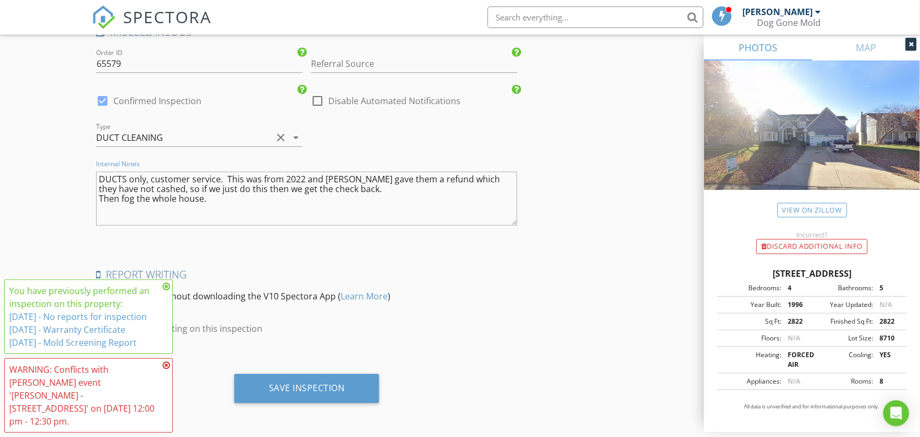
click at [394, 177] on textarea "DUCTS only, customer service. This was from 2022 and Ryan gave them a refund wh…" at bounding box center [306, 199] width 421 height 54
click at [263, 216] on textarea "DUCTS only, customer service. This was from 2022 and Ryan gave them a partial r…" at bounding box center [306, 199] width 421 height 54
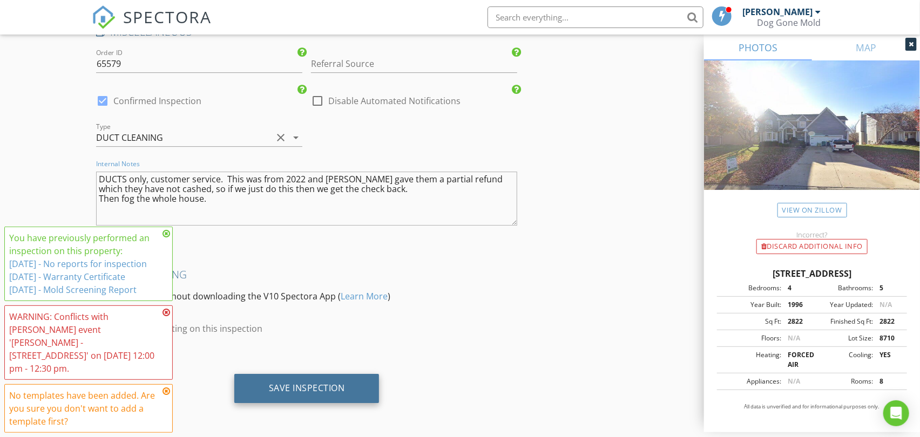
type textarea "DUCTS only, customer service. This was from 2022 and Ryan gave them a partial r…"
click at [333, 391] on div "Save Inspection" at bounding box center [307, 388] width 76 height 11
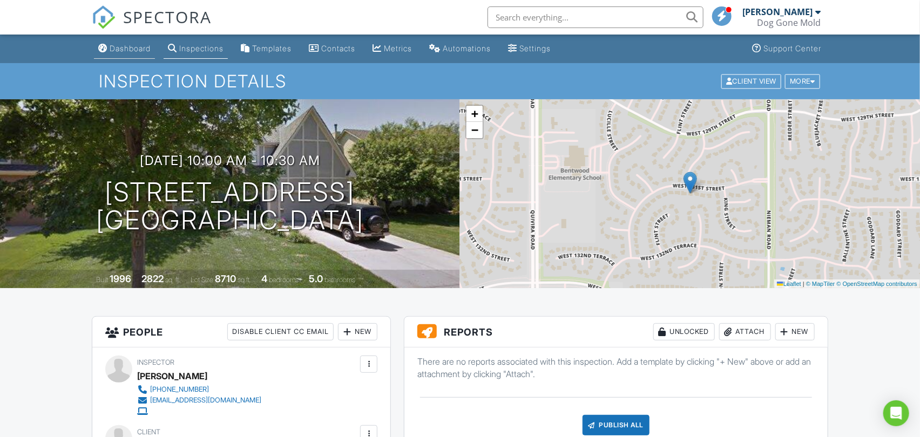
click at [130, 51] on div "Dashboard" at bounding box center [130, 48] width 41 height 9
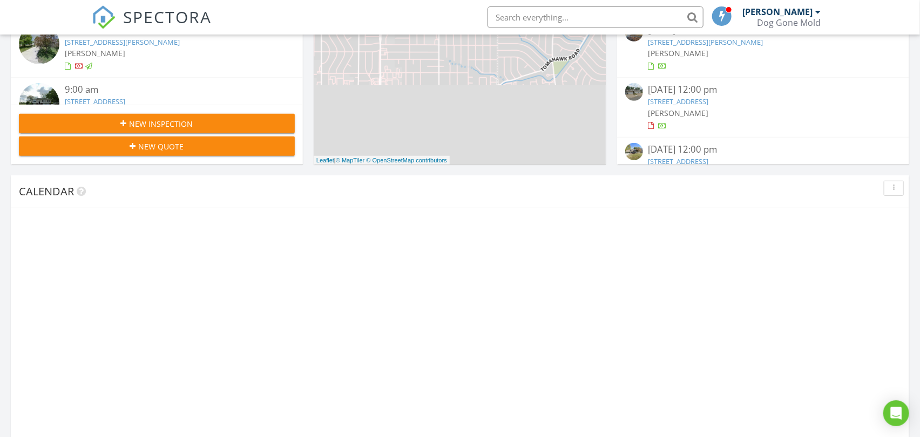
scroll to position [320, 0]
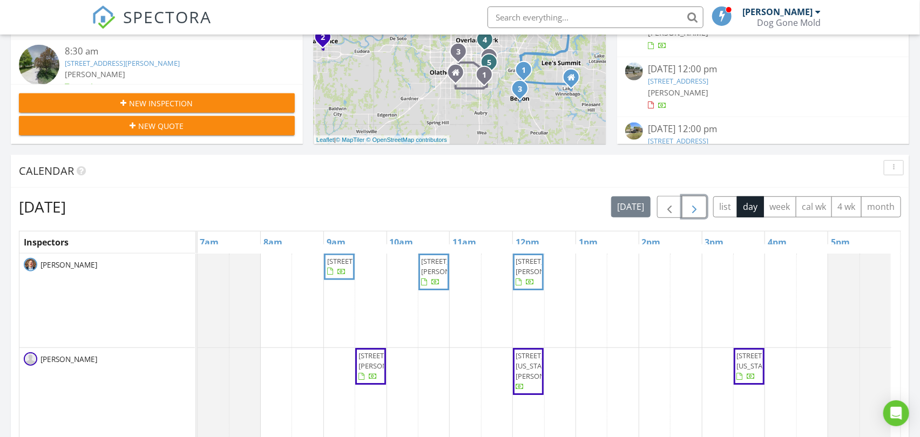
click at [695, 208] on span "button" at bounding box center [694, 207] width 13 height 13
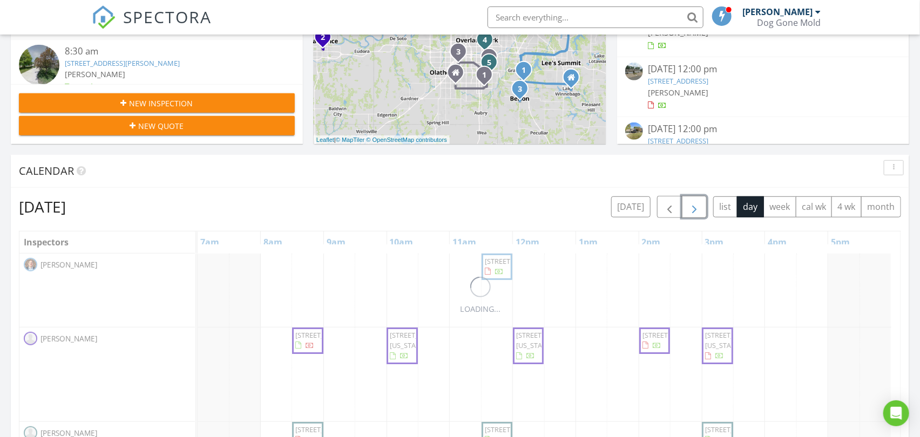
click at [695, 208] on span "button" at bounding box center [694, 207] width 13 height 13
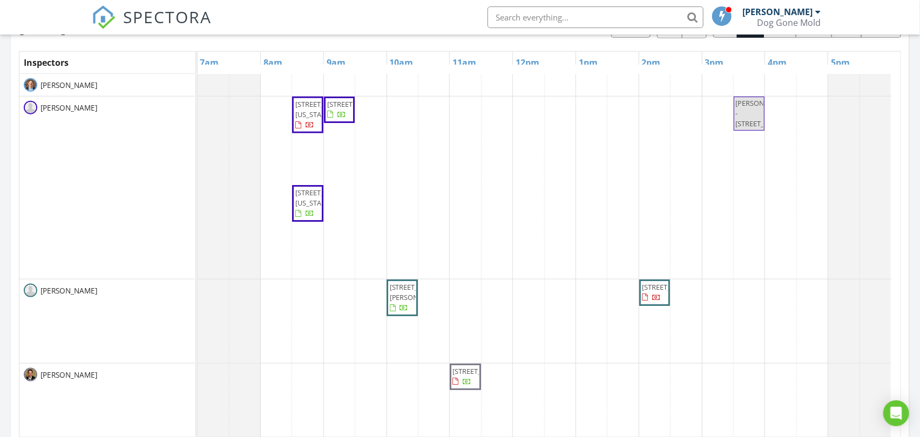
scroll to position [440, 0]
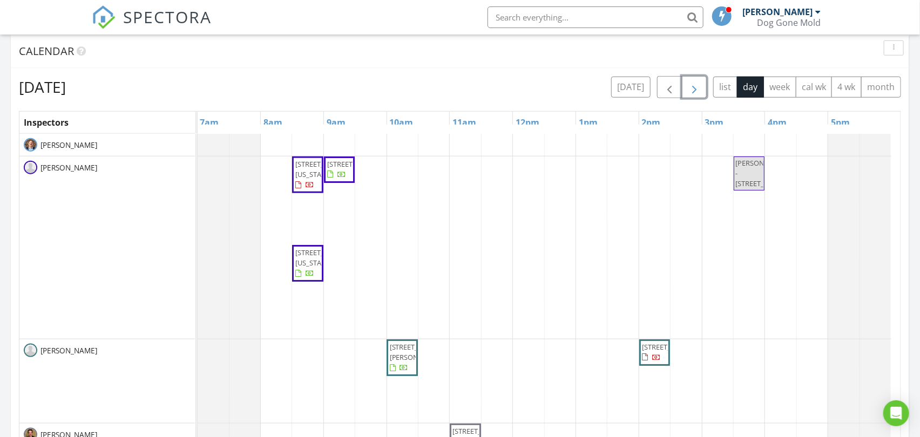
click at [690, 83] on span "button" at bounding box center [694, 87] width 13 height 13
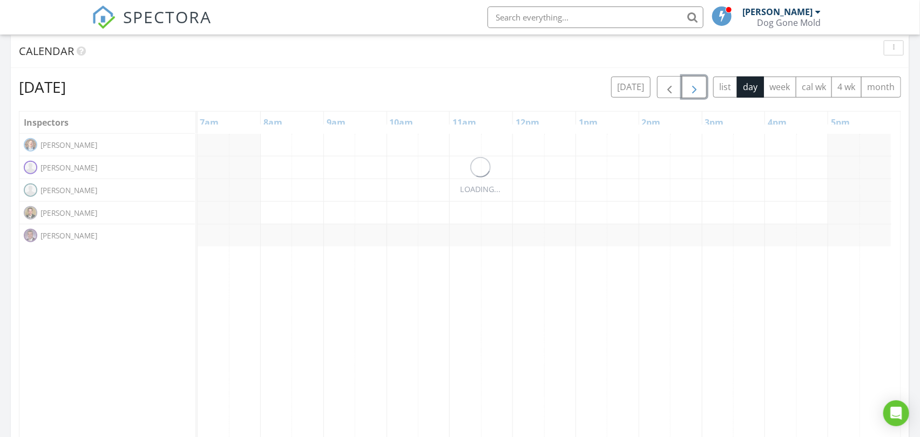
click at [690, 83] on span "button" at bounding box center [694, 87] width 13 height 13
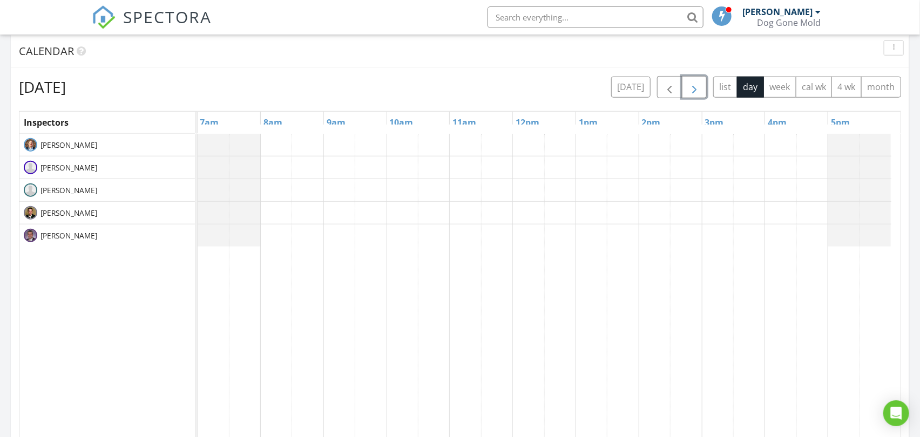
click at [690, 83] on span "button" at bounding box center [694, 87] width 13 height 13
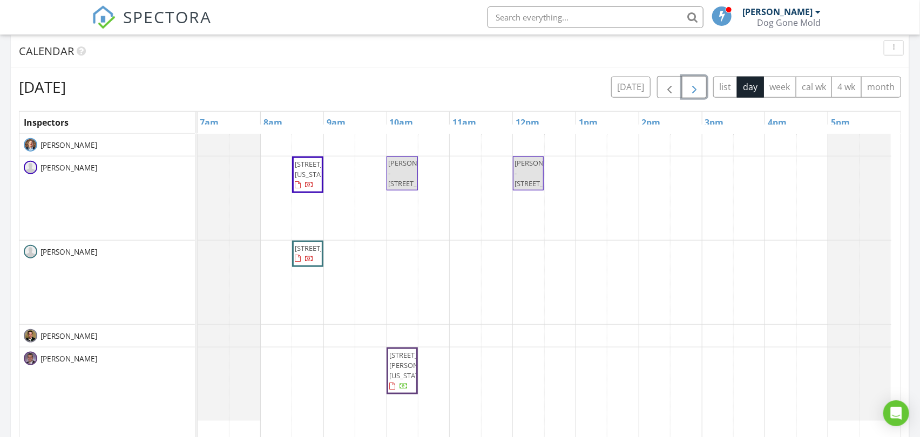
click at [690, 83] on span "button" at bounding box center [694, 87] width 13 height 13
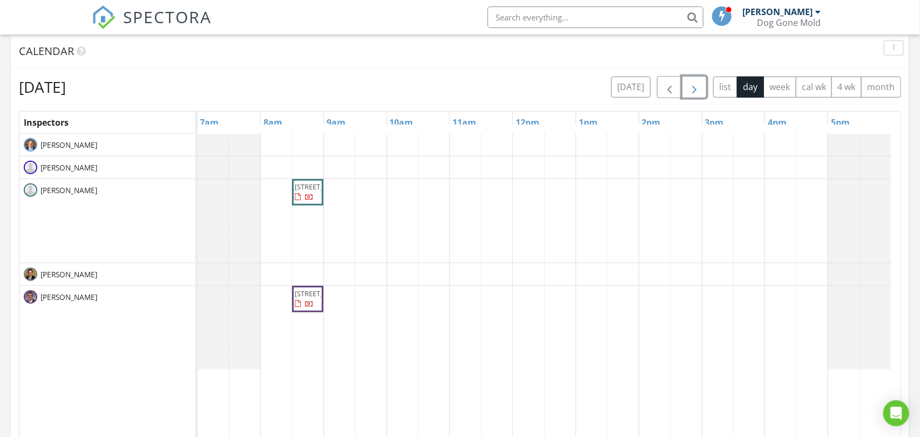
click at [690, 83] on span "button" at bounding box center [694, 87] width 13 height 13
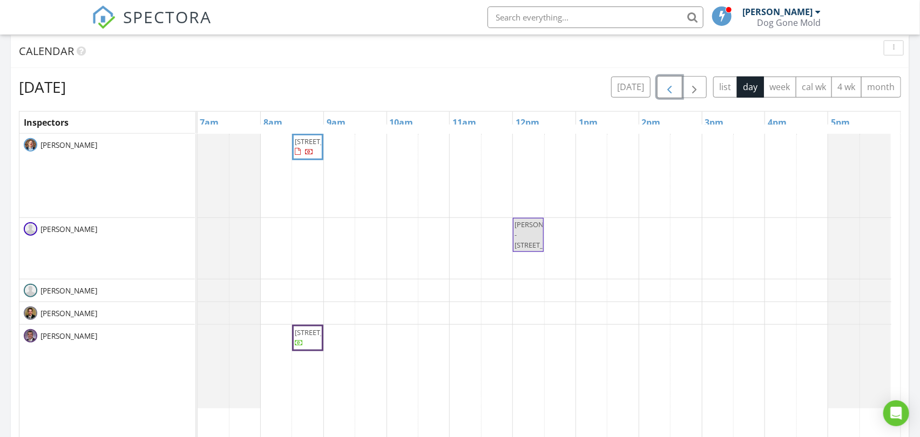
click at [664, 87] on span "button" at bounding box center [669, 87] width 13 height 13
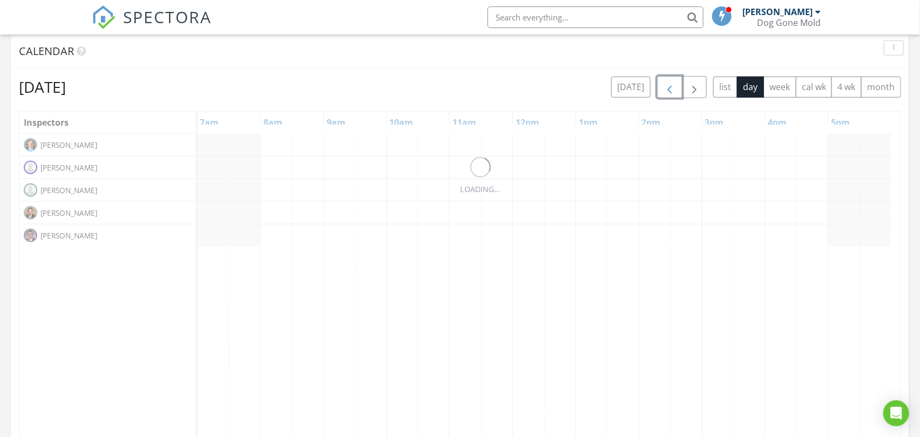
click at [664, 87] on span "button" at bounding box center [669, 87] width 13 height 13
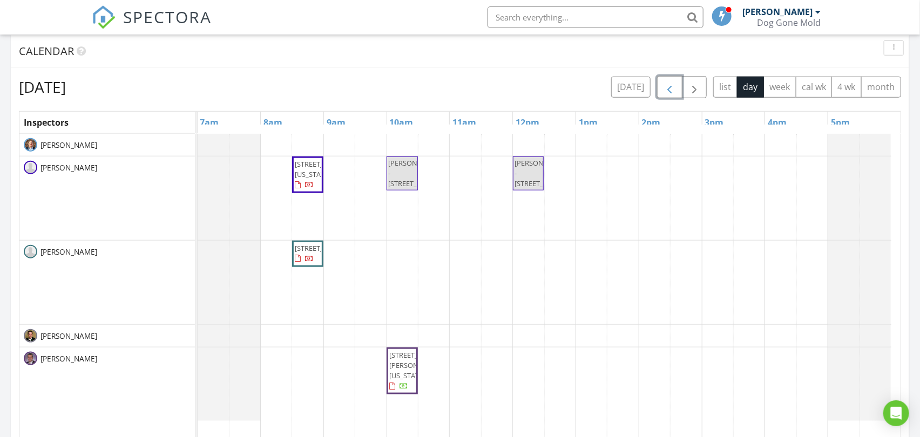
click at [664, 87] on span "button" at bounding box center [669, 87] width 13 height 13
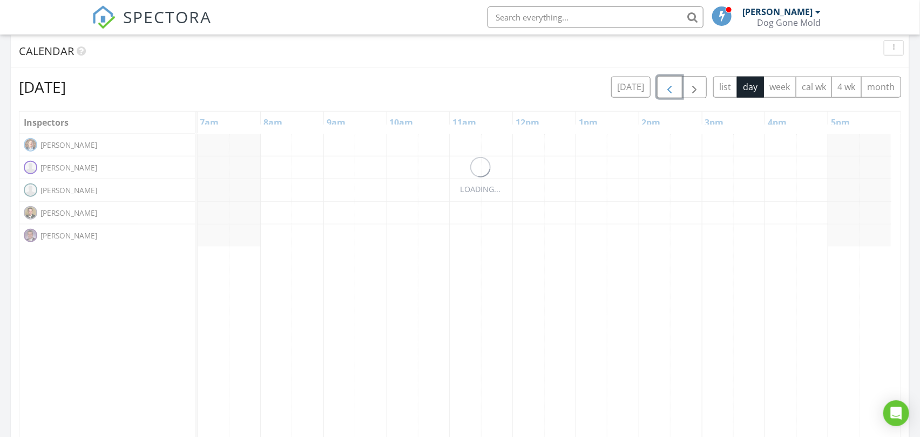
click at [664, 87] on span "button" at bounding box center [669, 87] width 13 height 13
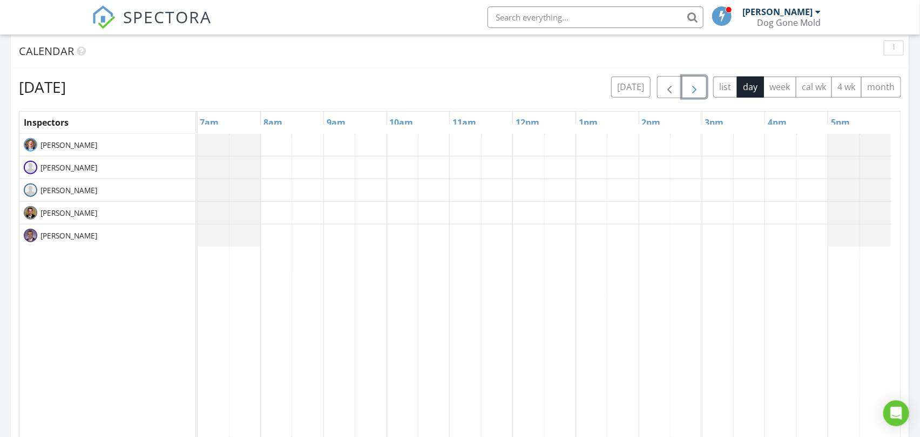
click at [699, 85] on span "button" at bounding box center [694, 87] width 13 height 13
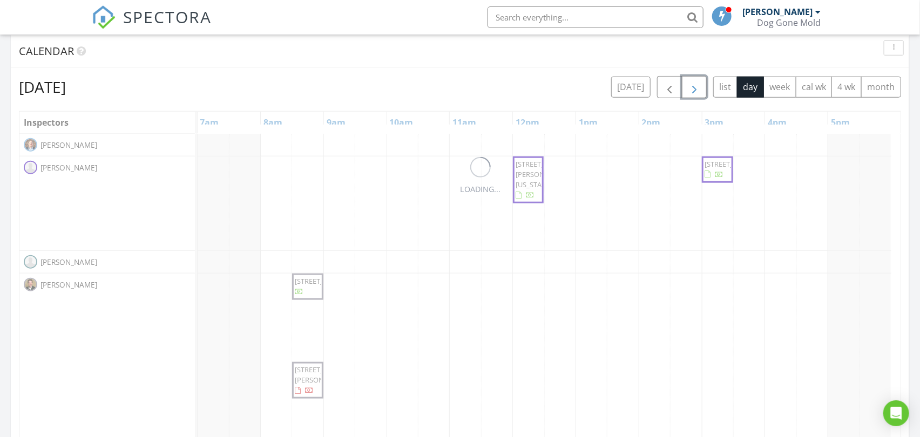
click at [699, 85] on span "button" at bounding box center [694, 87] width 13 height 13
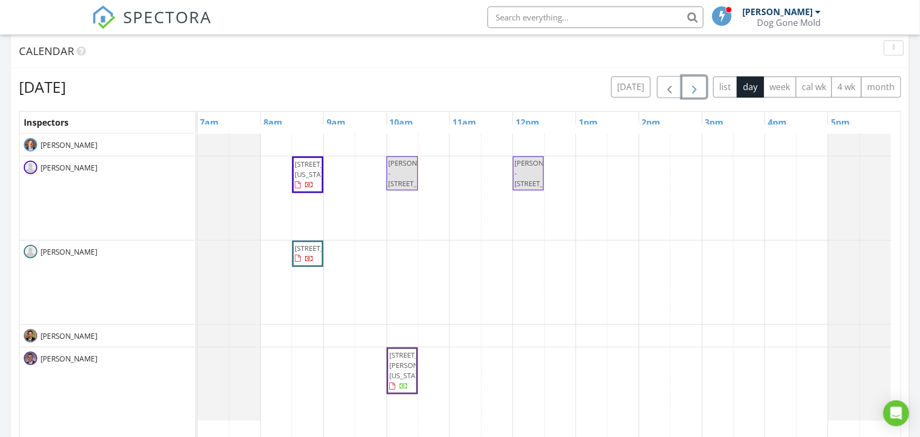
click at [699, 85] on span "button" at bounding box center [694, 87] width 13 height 13
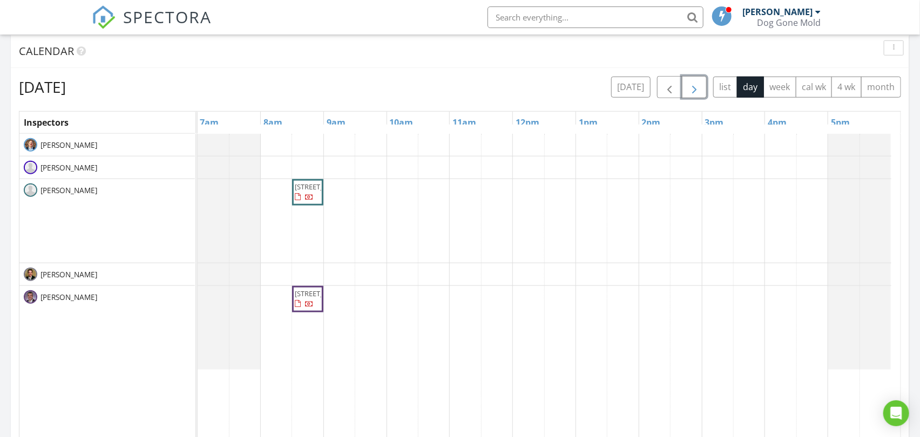
click at [699, 85] on span "button" at bounding box center [694, 87] width 13 height 13
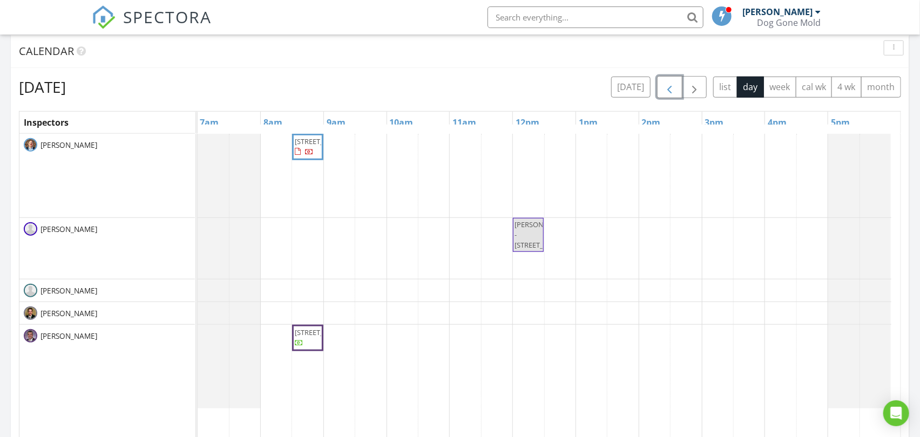
click at [668, 92] on span "button" at bounding box center [669, 87] width 13 height 13
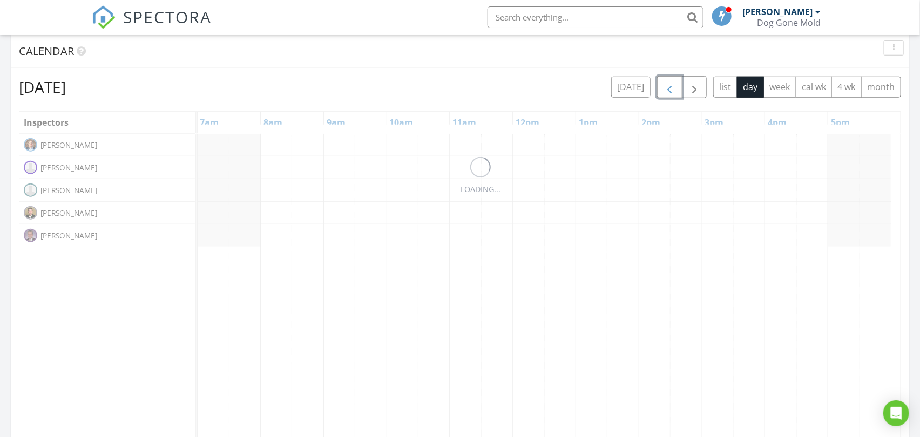
click at [668, 92] on span "button" at bounding box center [669, 87] width 13 height 13
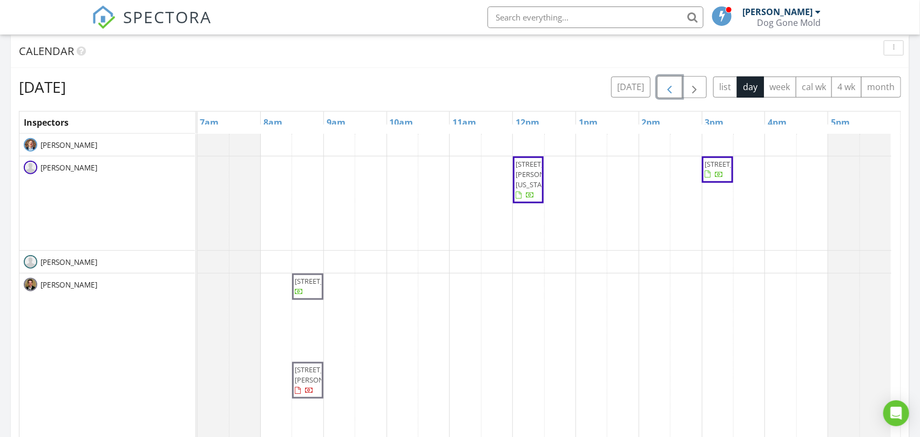
click at [668, 92] on span "button" at bounding box center [669, 87] width 13 height 13
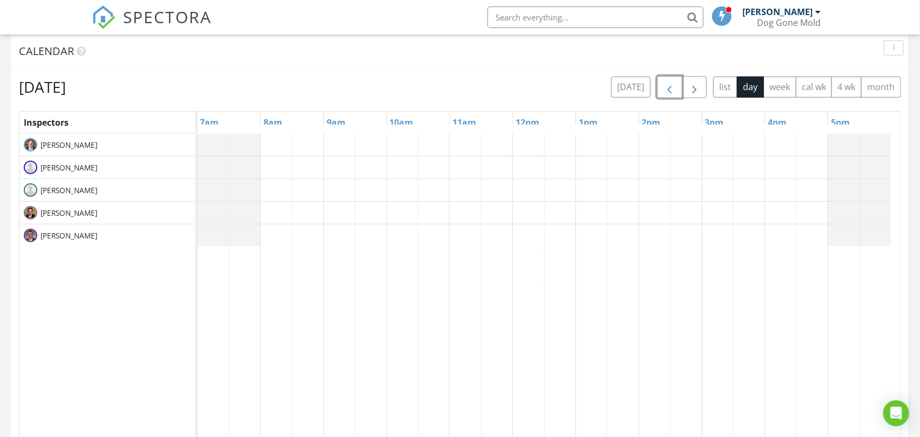
click at [668, 92] on span "button" at bounding box center [669, 87] width 13 height 13
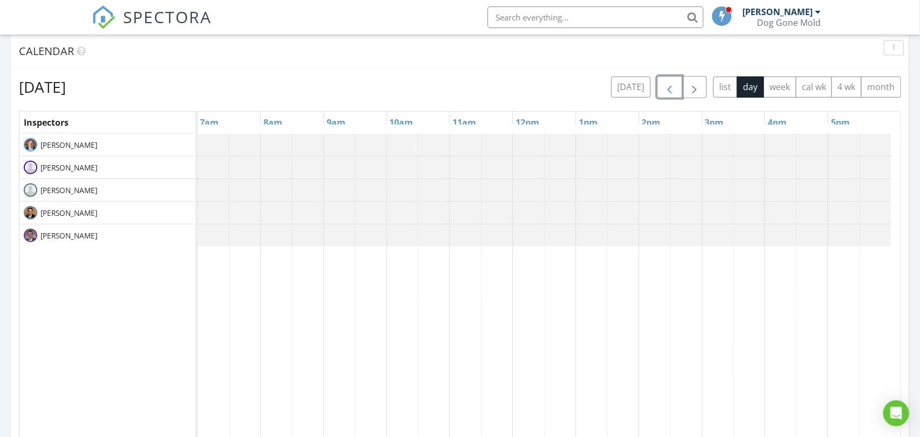
click at [668, 92] on span "button" at bounding box center [669, 87] width 13 height 13
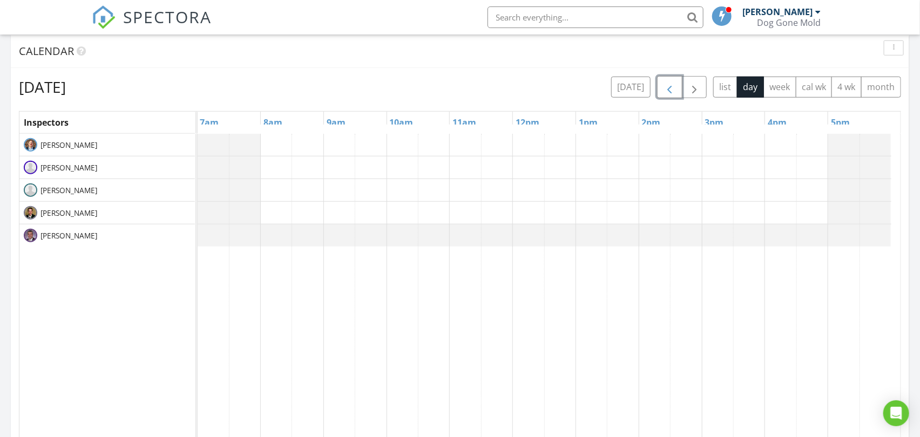
click at [668, 92] on span "button" at bounding box center [669, 87] width 13 height 13
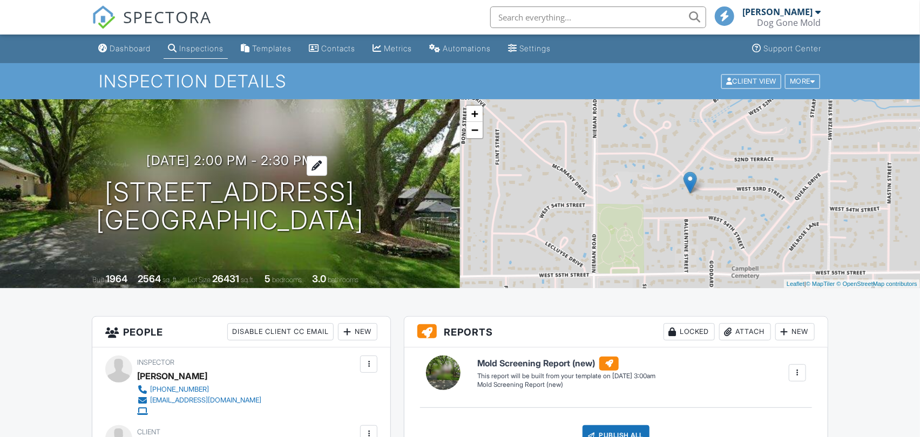
drag, startPoint x: 0, startPoint y: 0, endPoint x: 199, endPoint y: 159, distance: 254.3
click at [199, 159] on h3 "[DATE] 2:00 pm - 2:30 pm" at bounding box center [229, 160] width 167 height 15
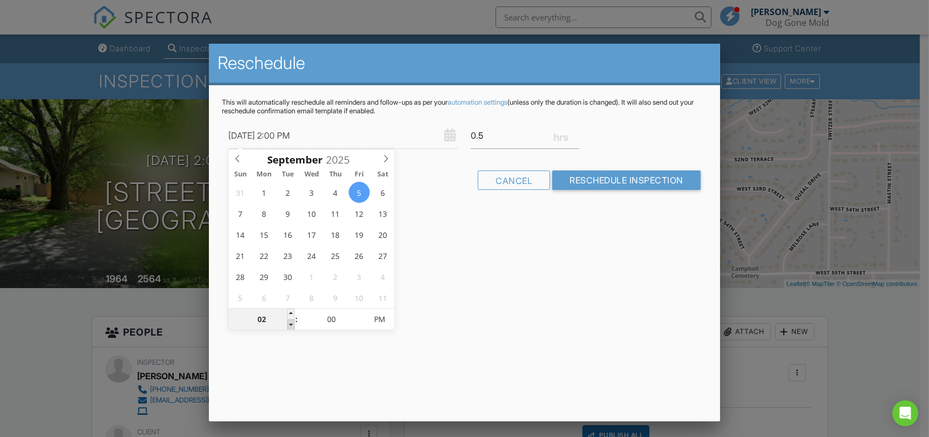
type input "[DATE] 1:00 PM"
type input "01"
click at [288, 324] on span at bounding box center [291, 325] width 8 height 11
type input "[DATE] 12:00 PM"
type input "12"
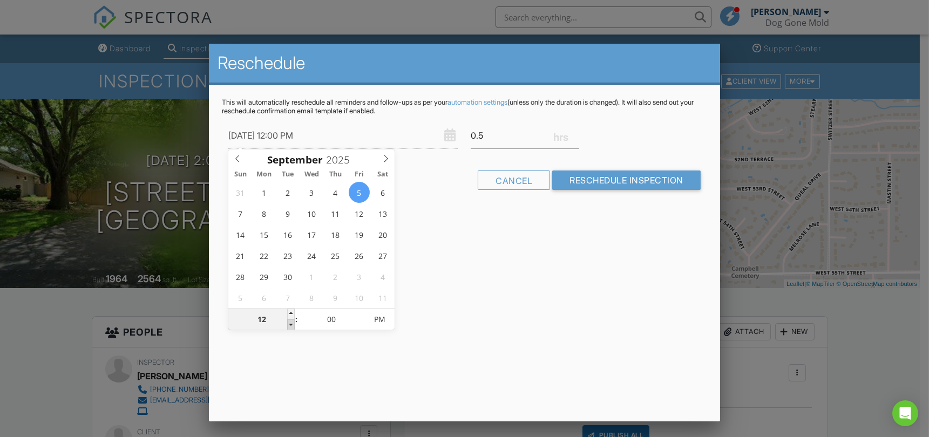
click at [288, 324] on span at bounding box center [291, 325] width 8 height 11
type input "[DATE] 11:00 AM"
type input "11"
click at [289, 324] on span at bounding box center [291, 325] width 8 height 11
type input "[DATE] 12:00 PM"
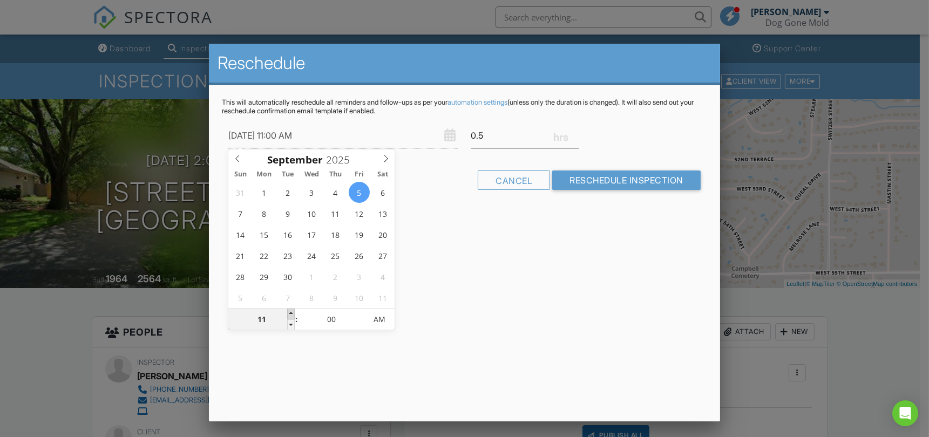
type input "12"
click at [290, 313] on span at bounding box center [291, 314] width 8 height 11
click at [614, 178] on input "Reschedule Inspection" at bounding box center [626, 180] width 148 height 19
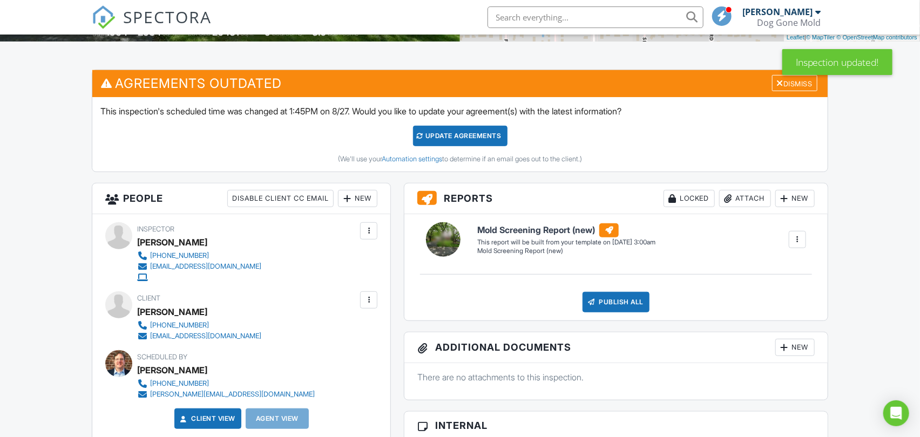
scroll to position [240, 0]
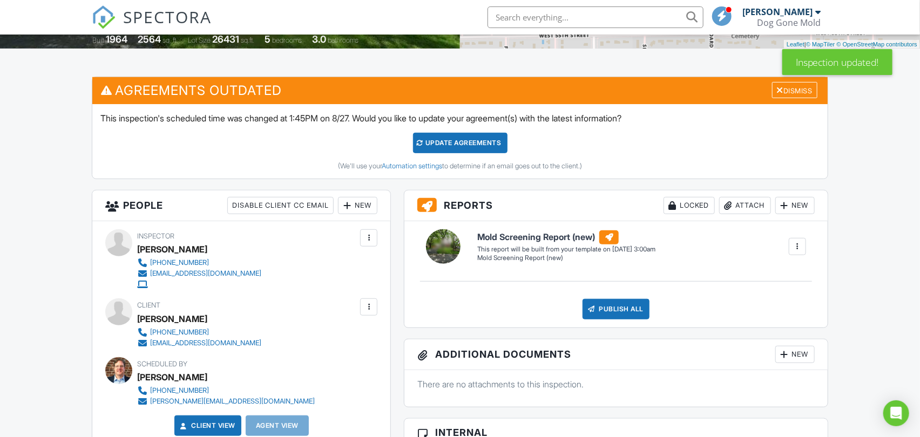
click at [478, 143] on div "Update Agreements" at bounding box center [460, 143] width 94 height 21
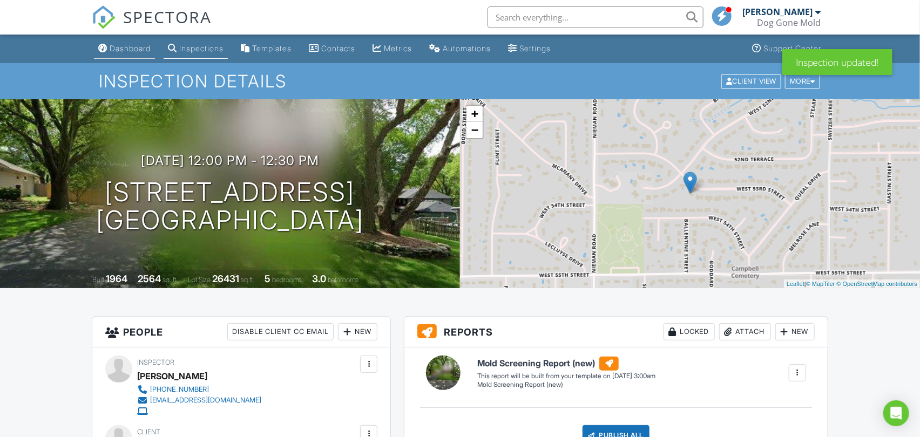
click at [128, 42] on link "Dashboard" at bounding box center [124, 49] width 61 height 20
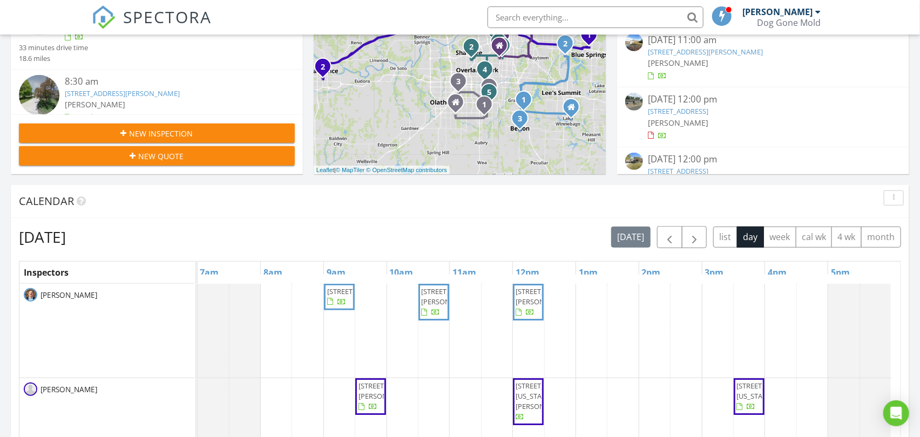
scroll to position [360, 0]
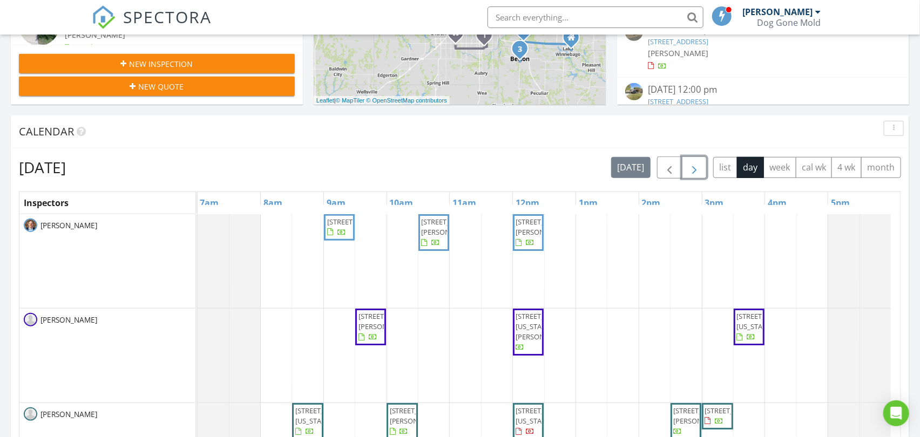
click at [694, 168] on span "button" at bounding box center [694, 167] width 13 height 13
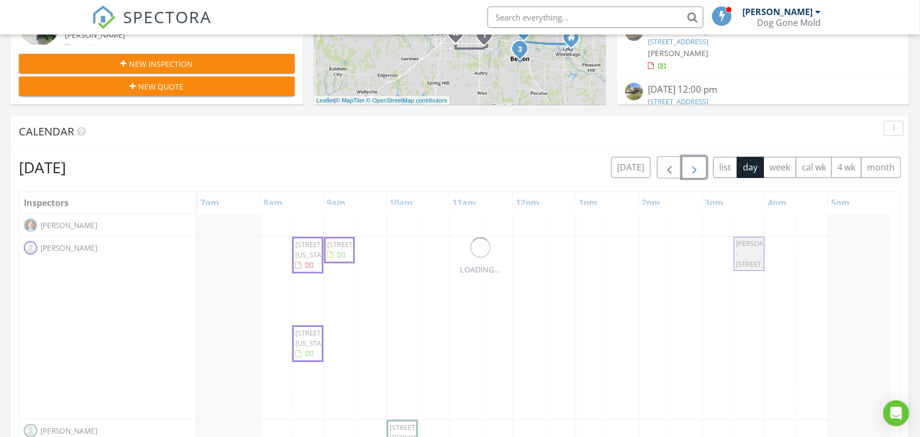
click at [694, 168] on span "button" at bounding box center [694, 167] width 13 height 13
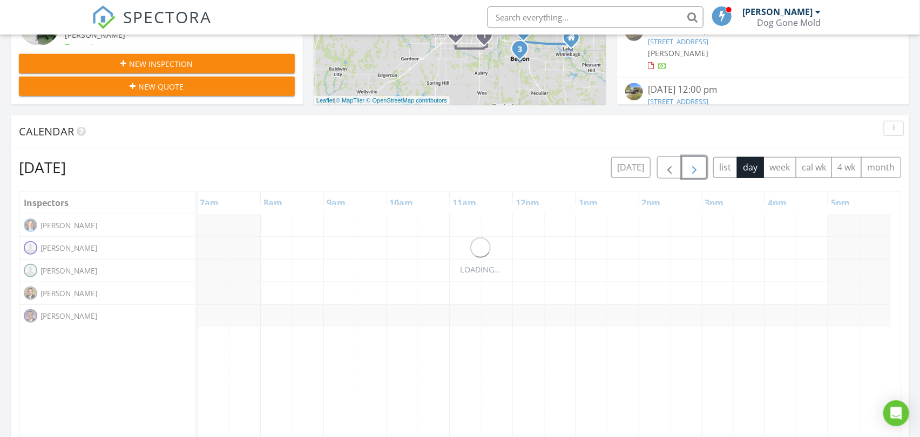
click at [694, 168] on span "button" at bounding box center [694, 167] width 13 height 13
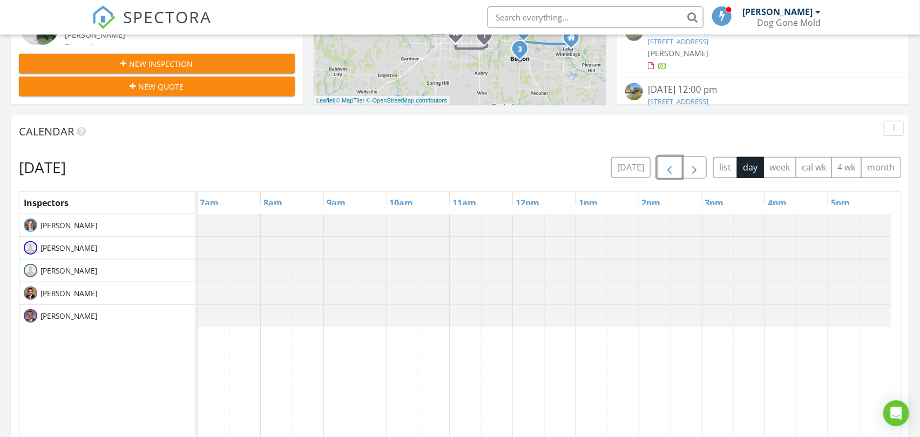
click at [665, 165] on span "button" at bounding box center [669, 167] width 13 height 13
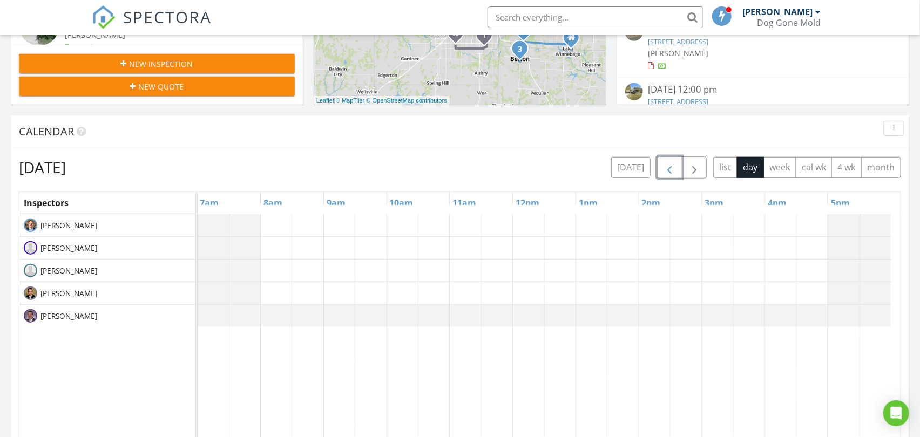
click at [665, 165] on span "button" at bounding box center [669, 167] width 13 height 13
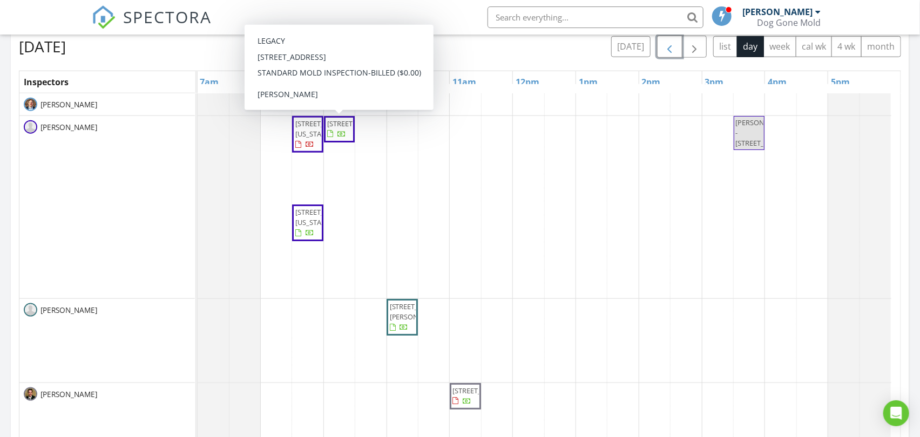
scroll to position [479, 0]
click at [630, 46] on button "today" at bounding box center [630, 47] width 39 height 21
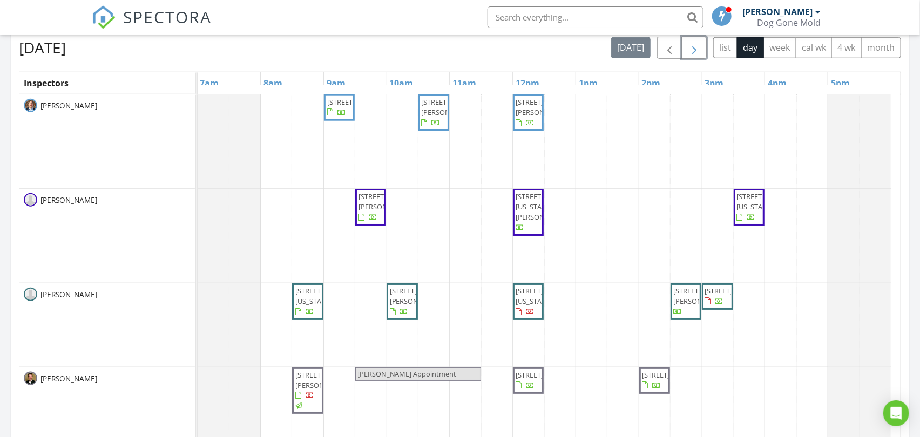
click at [690, 49] on span "button" at bounding box center [694, 48] width 13 height 13
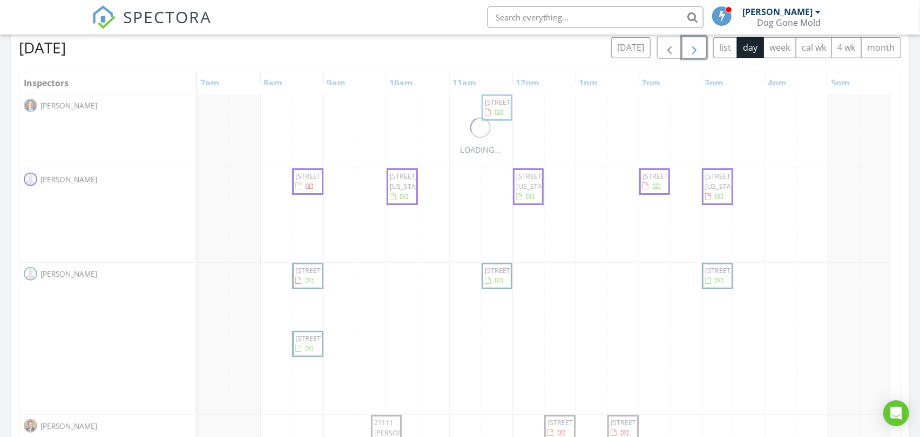
click at [690, 49] on span "button" at bounding box center [694, 48] width 13 height 13
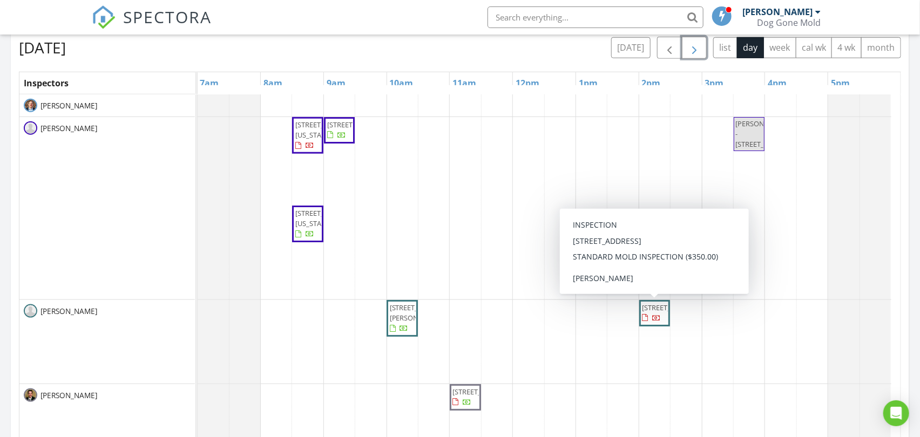
scroll to position [10, 0]
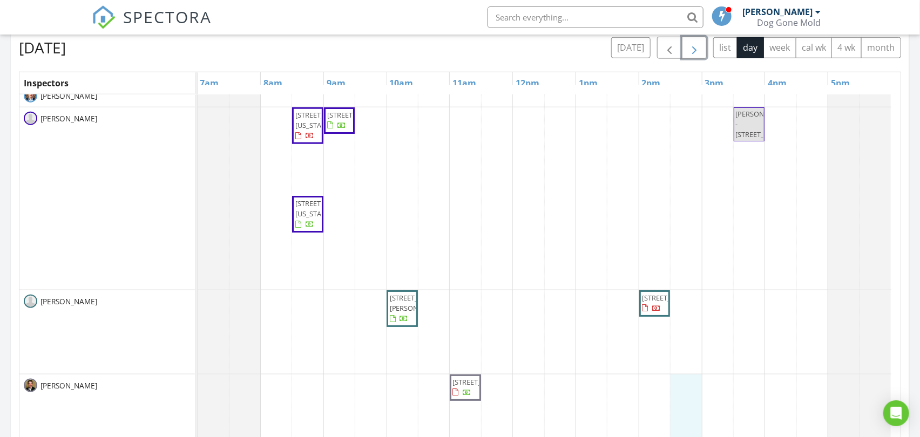
click at [689, 391] on div "4311 NW 80th Terrace, Kansas City 64151 5005 S Woodside Ave, Independence 64055…" at bounding box center [549, 298] width 703 height 427
click at [688, 360] on link "Event" at bounding box center [685, 363] width 56 height 17
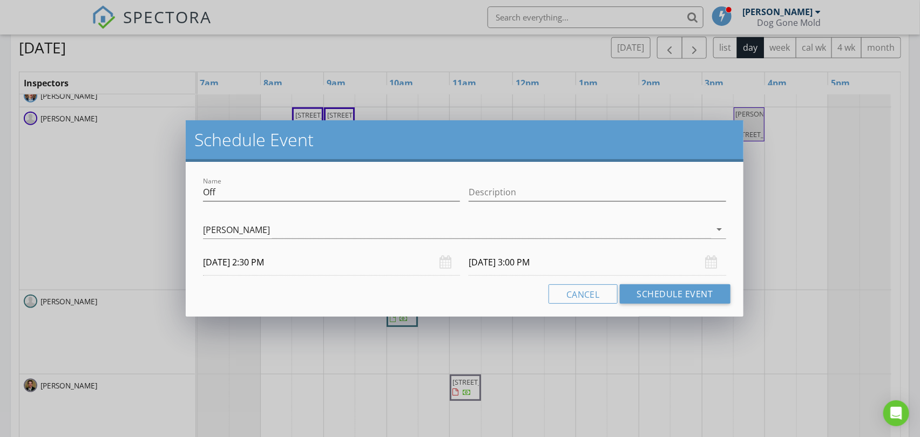
drag, startPoint x: 230, startPoint y: 181, endPoint x: 171, endPoint y: 185, distance: 59.5
click at [173, 185] on div "Schedule Event Name Off Description Jonathan Bonness arrow_drop_down 08/29/2025…" at bounding box center [460, 218] width 920 height 437
drag, startPoint x: 234, startPoint y: 191, endPoint x: 173, endPoint y: 179, distance: 62.1
click at [174, 180] on div "Schedule Event Name Off Description Jonathan Bonness arrow_drop_down 08/29/2025…" at bounding box center [460, 218] width 920 height 437
type input "Jonathan Appointment"
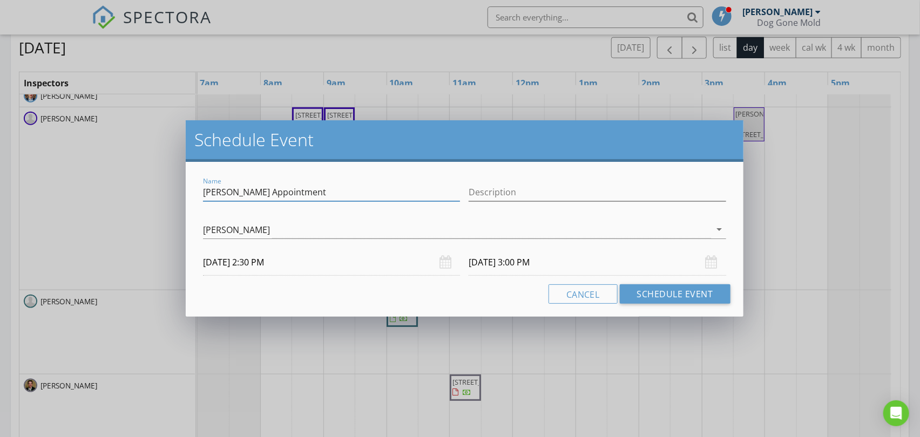
click at [493, 263] on input "08/29/2025 3:00 PM" at bounding box center [597, 262] width 257 height 26
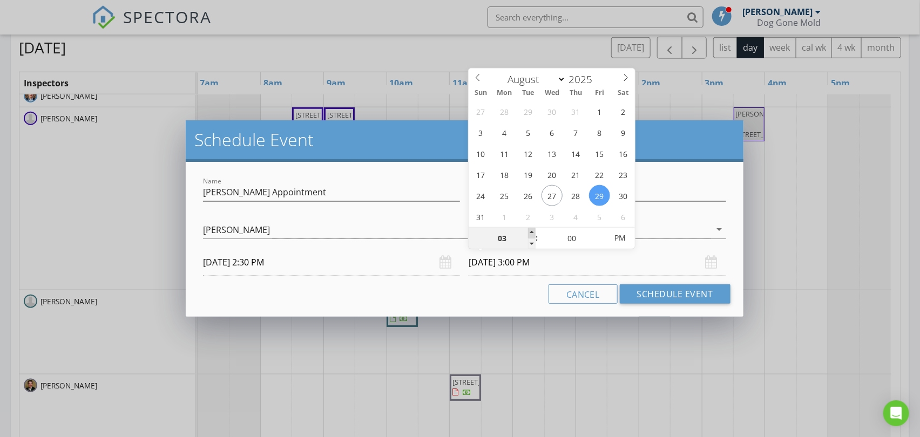
type input "04"
type input "08/29/2025 4:00 PM"
click at [531, 230] on span at bounding box center [532, 233] width 8 height 11
type input "05"
type input "08/29/2025 5:00 PM"
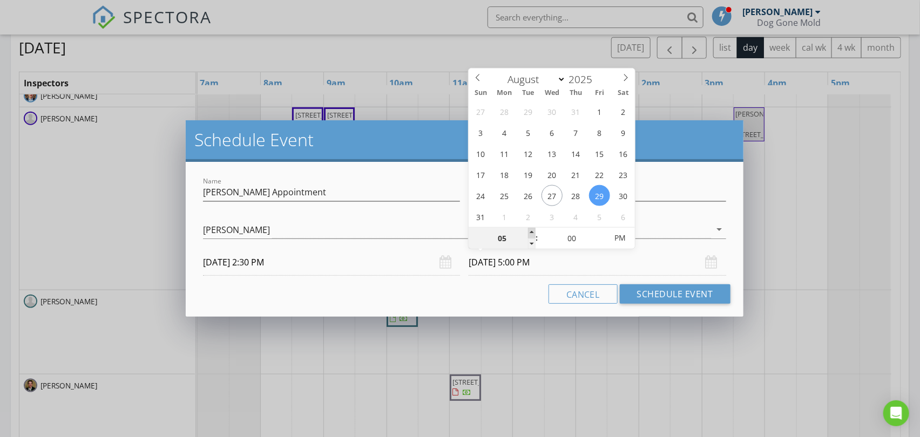
click at [531, 230] on span at bounding box center [532, 233] width 8 height 11
click at [677, 296] on button "Schedule Event" at bounding box center [675, 293] width 111 height 19
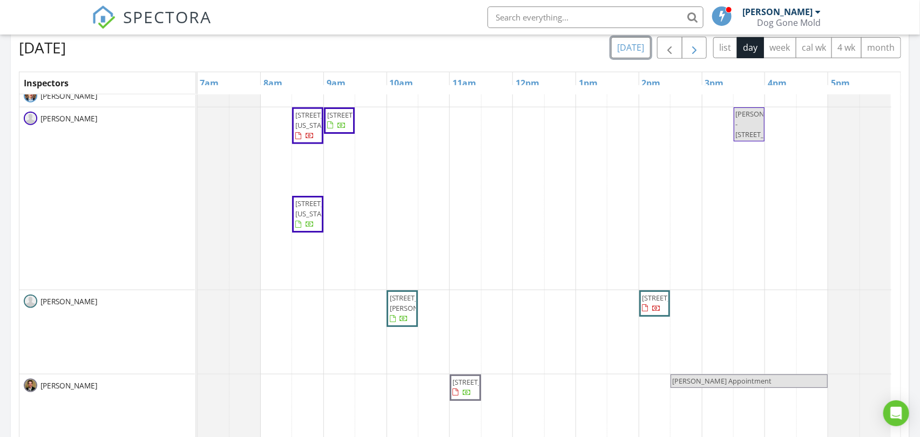
drag, startPoint x: 637, startPoint y: 50, endPoint x: 686, endPoint y: 44, distance: 48.9
click at [637, 50] on button "today" at bounding box center [630, 47] width 39 height 21
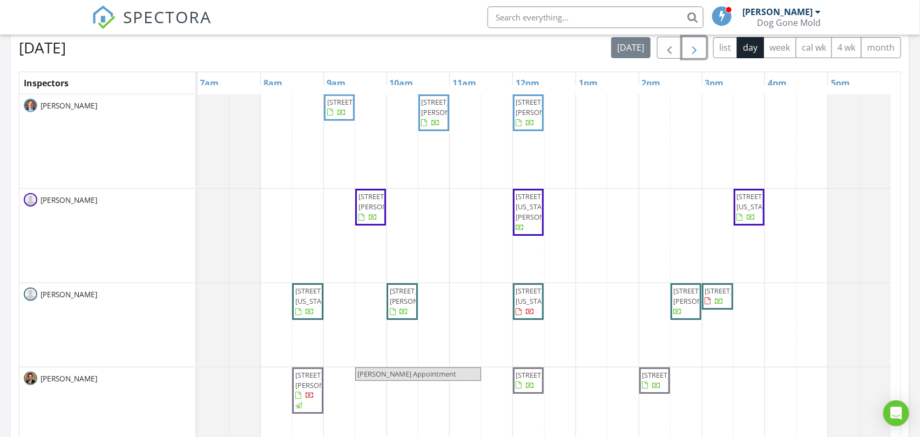
click at [693, 48] on span "button" at bounding box center [694, 48] width 13 height 13
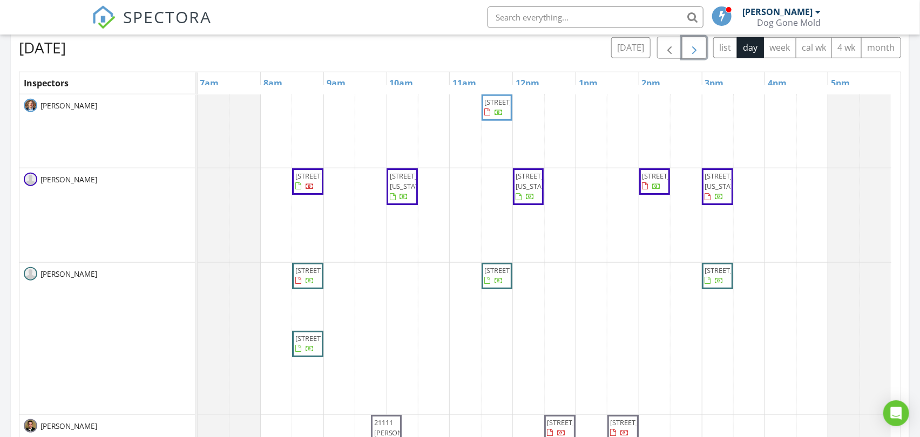
click at [693, 49] on span "button" at bounding box center [694, 48] width 13 height 13
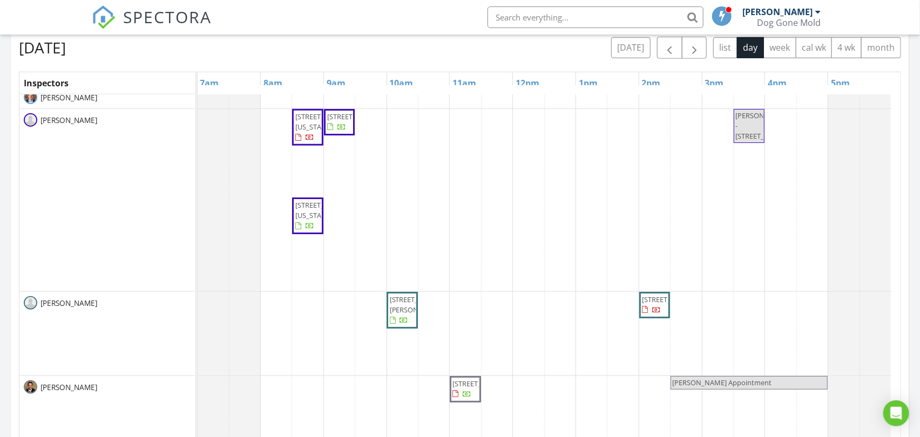
scroll to position [10, 0]
click at [335, 397] on div "4311 NW 80th Terrace, Kansas City 64151 5005 S Woodside Ave, Independence 64055…" at bounding box center [549, 298] width 703 height 427
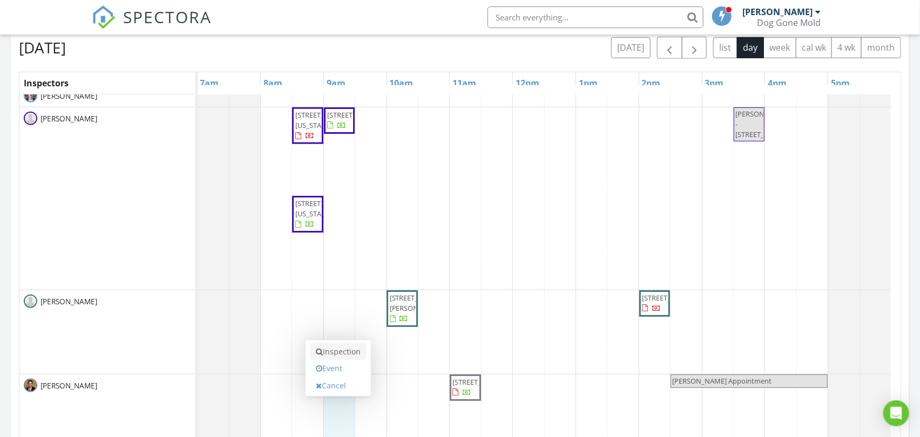
click at [338, 348] on link "Inspection" at bounding box center [338, 351] width 56 height 17
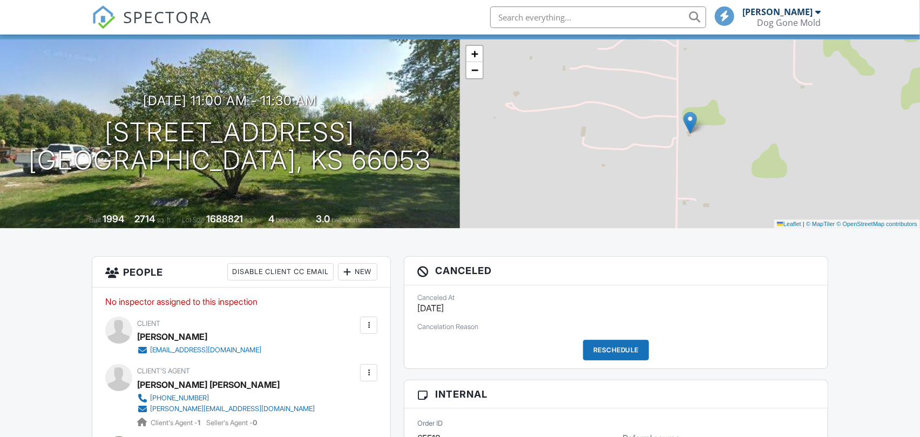
click at [361, 273] on div "New" at bounding box center [357, 271] width 39 height 17
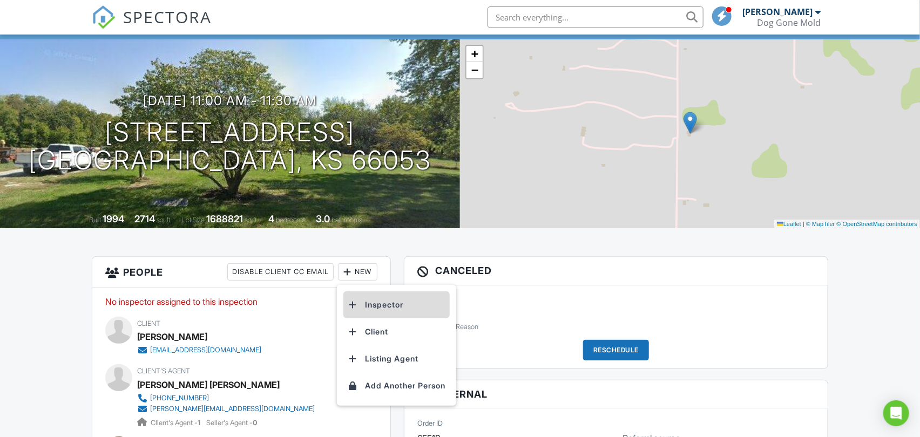
click at [384, 306] on li "Inspector" at bounding box center [396, 304] width 106 height 27
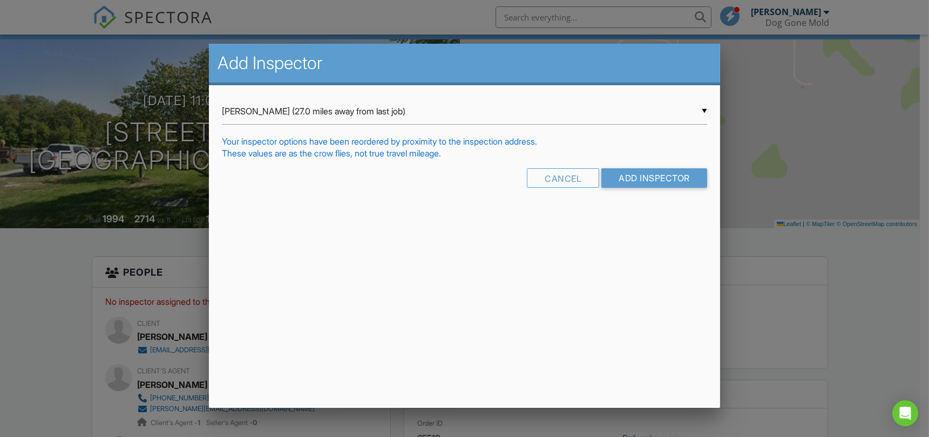
click at [288, 109] on div "▼ Ryan Duffy (27.0 miles away from last job) Ryan Duffy (27.0 miles away from l…" at bounding box center [464, 111] width 485 height 26
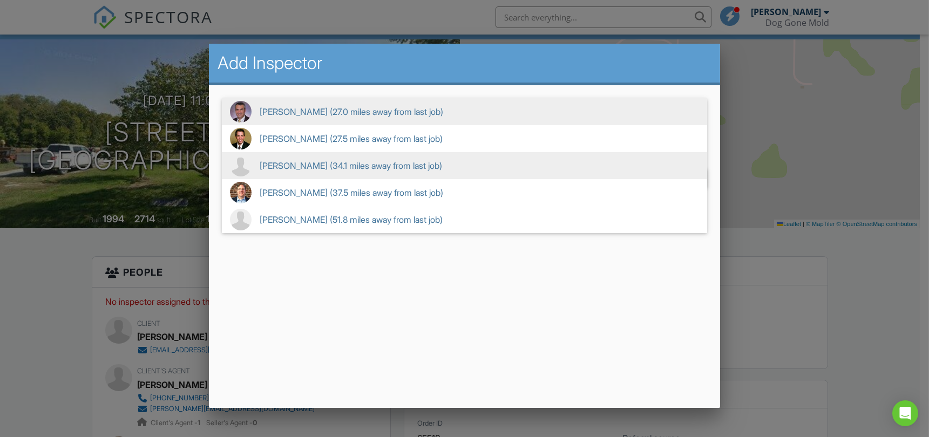
click at [293, 165] on span "Nate Nesteruk (34.1 miles away from last job)" at bounding box center [464, 165] width 485 height 27
type input "Nate Nesteruk (34.1 miles away from last job)"
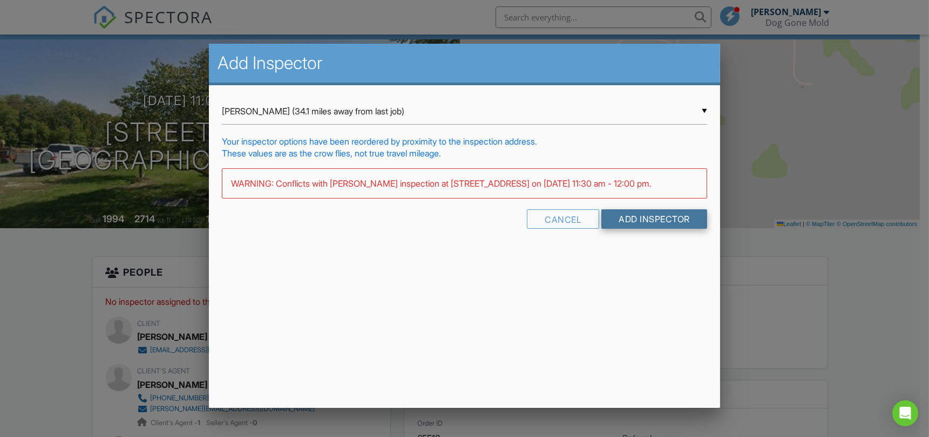
click at [648, 220] on input "Add Inspector" at bounding box center [654, 218] width 106 height 19
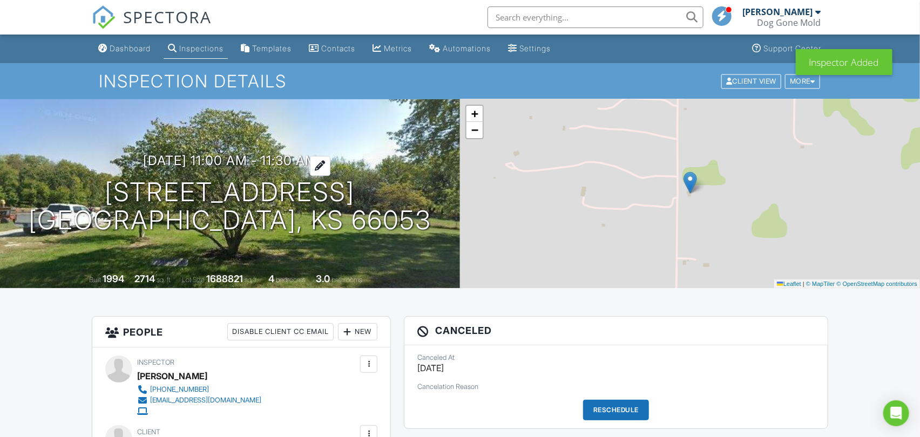
click at [194, 158] on h3 "08/28/2025 11:00 am - 11:30 am" at bounding box center [230, 160] width 174 height 15
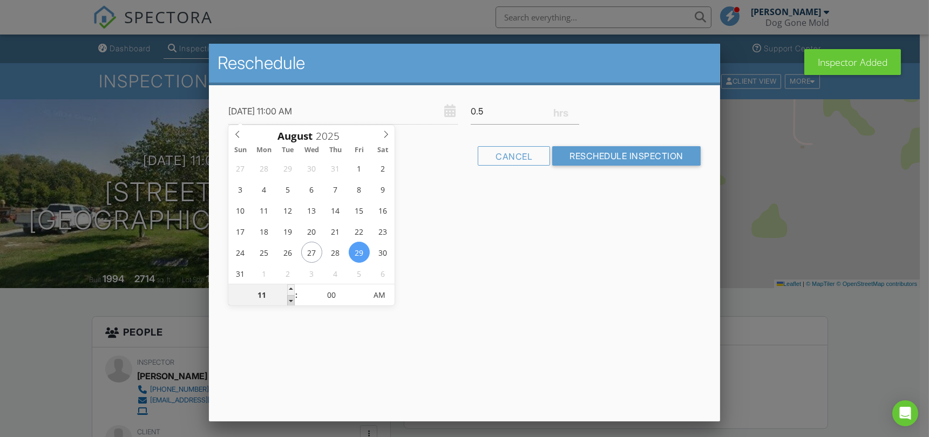
type input "08/29/2025 10:00 AM"
type input "10"
click at [290, 301] on span at bounding box center [291, 300] width 8 height 11
type input "[DATE] 9:00 AM"
type input "09"
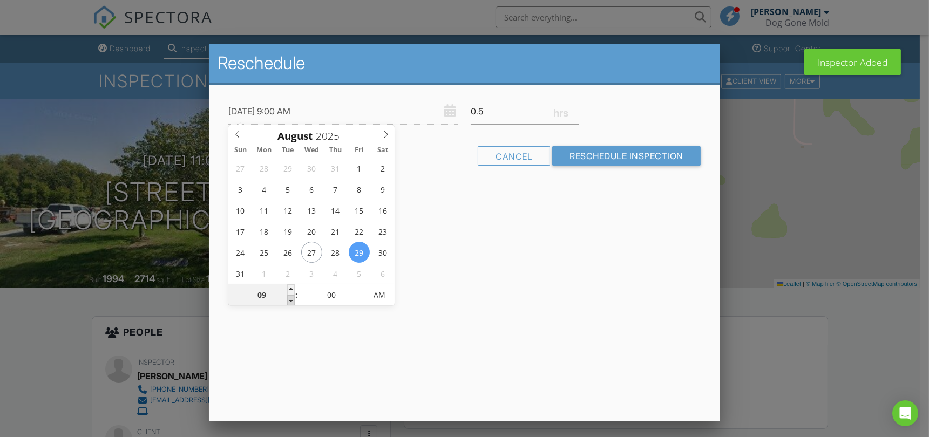
click at [290, 301] on span at bounding box center [291, 300] width 8 height 11
type input "08/29/2025 8:00 AM"
type input "08"
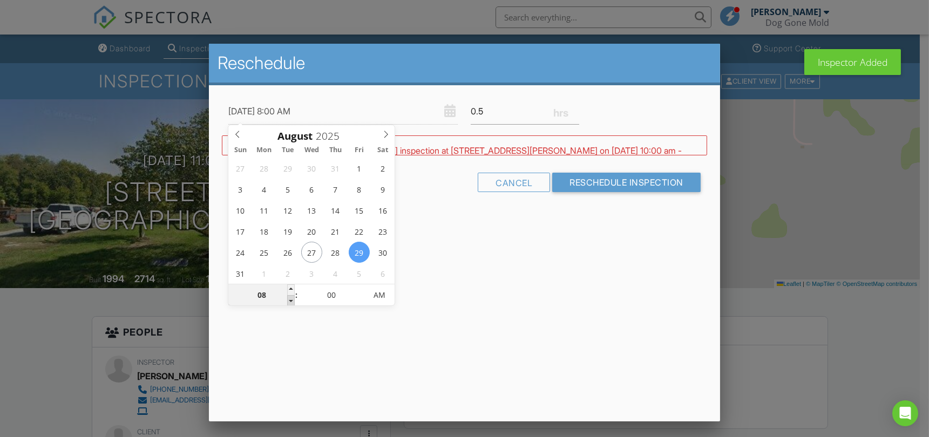
click at [290, 301] on span at bounding box center [291, 300] width 8 height 11
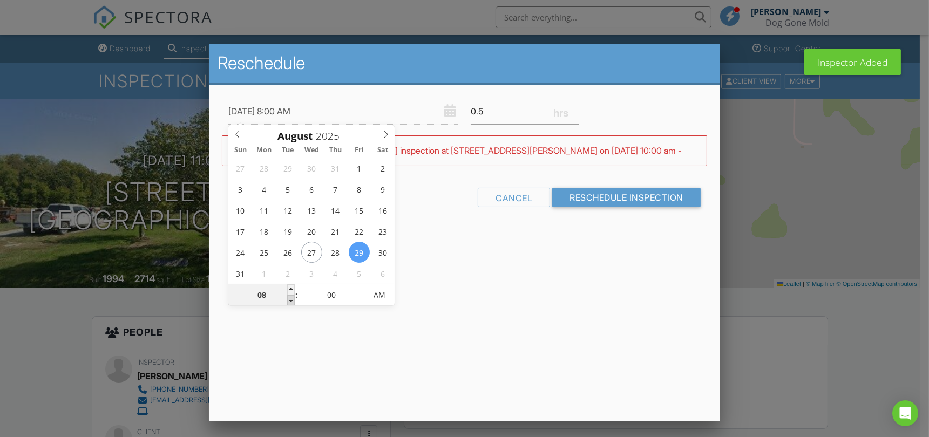
type input "08/29/2025 7:00 AM"
type input "07"
click at [290, 301] on span at bounding box center [291, 300] width 8 height 11
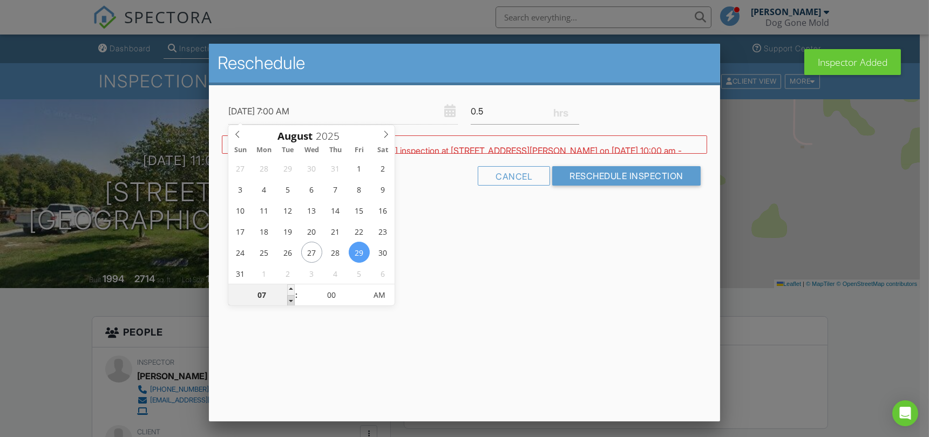
type input "08/29/2025 6:00 AM"
type input "06"
click at [291, 301] on span at bounding box center [291, 300] width 8 height 11
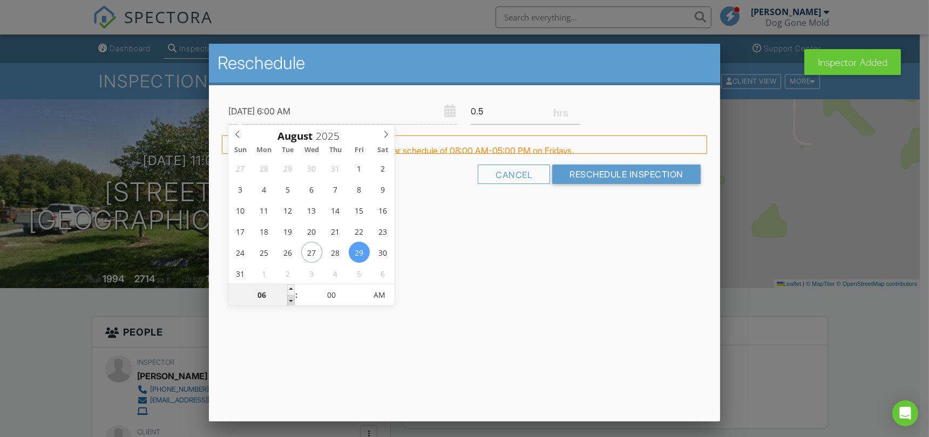
type input "08/29/2025 5:00 AM"
type input "05"
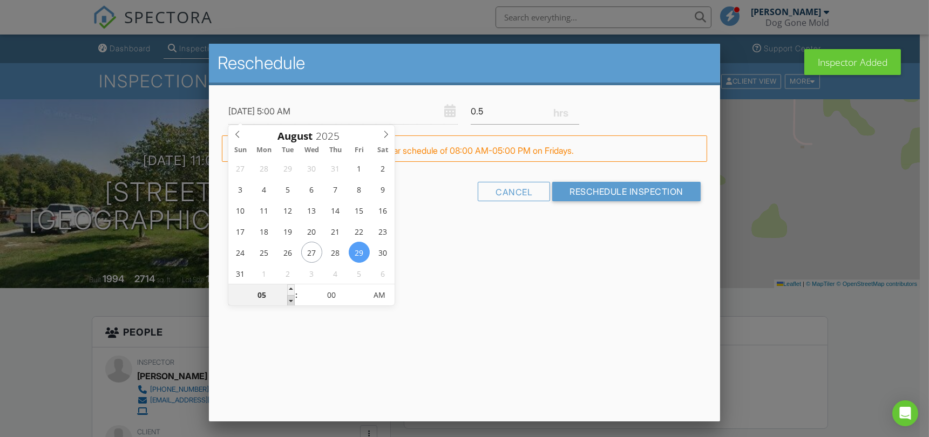
click at [291, 301] on span at bounding box center [291, 300] width 8 height 11
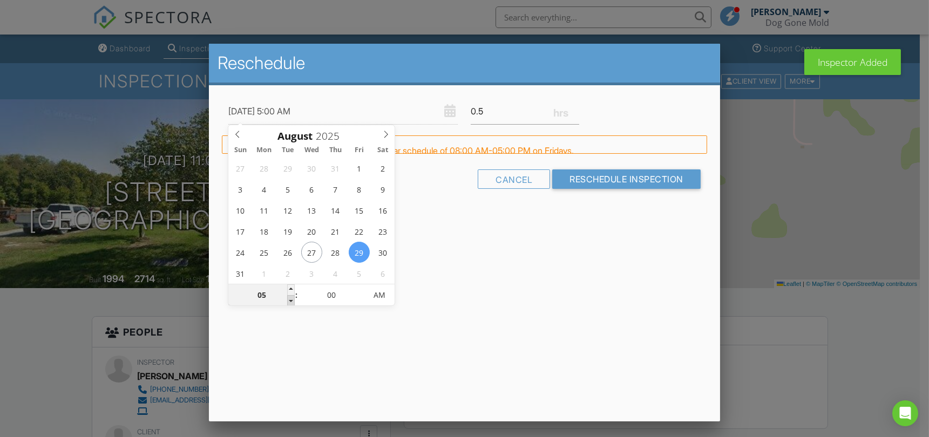
type input "08/29/2025 4:00 AM"
type input "04"
click at [293, 301] on span at bounding box center [291, 300] width 8 height 11
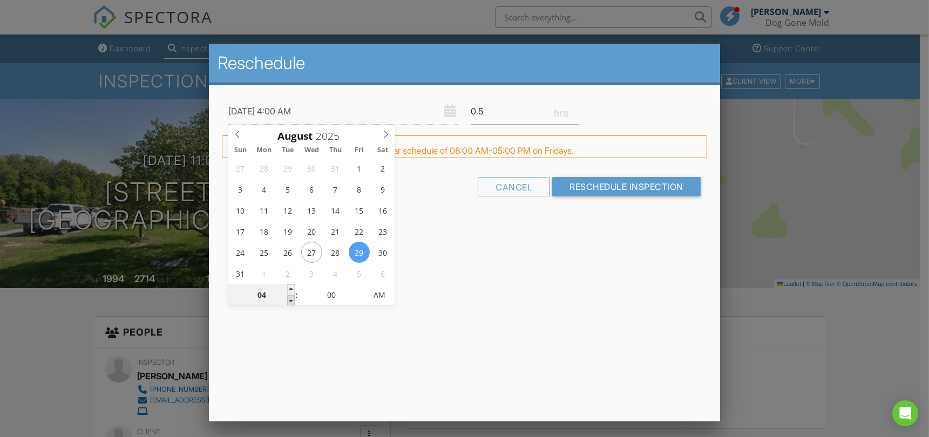
type input "08/29/2025 3:00 AM"
type input "03"
click at [293, 301] on span at bounding box center [291, 300] width 8 height 11
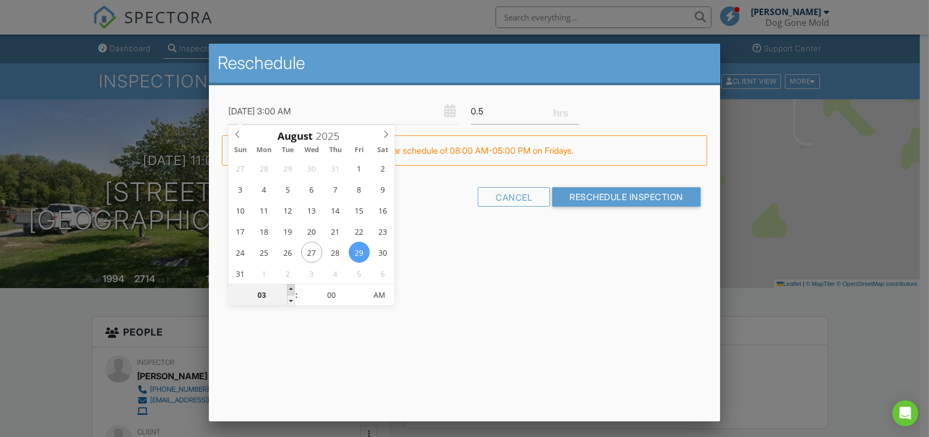
type input "08/29/2025 4:00 AM"
type input "04"
click at [294, 288] on span at bounding box center [291, 289] width 8 height 11
type input "08/29/2025 5:00 AM"
type input "05"
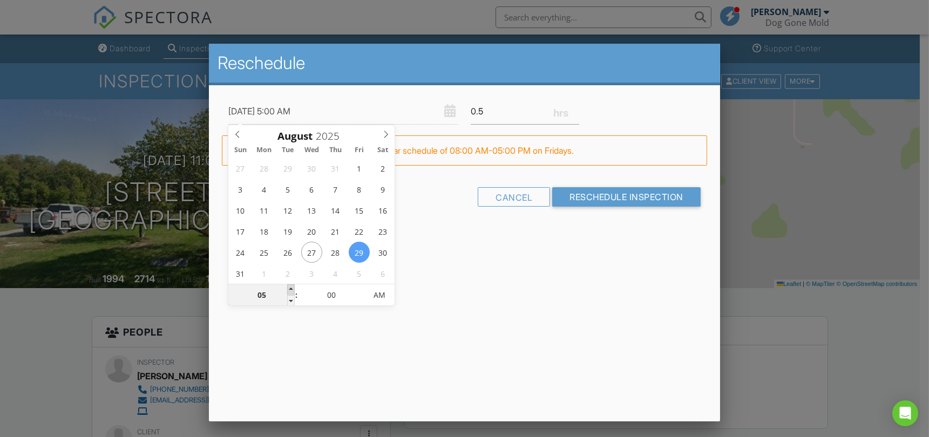
click at [293, 289] on span at bounding box center [291, 289] width 8 height 11
type input "08/29/2025 6:00 AM"
type input "06"
click at [293, 289] on span at bounding box center [291, 289] width 8 height 11
type input "08/29/2025 7:00 AM"
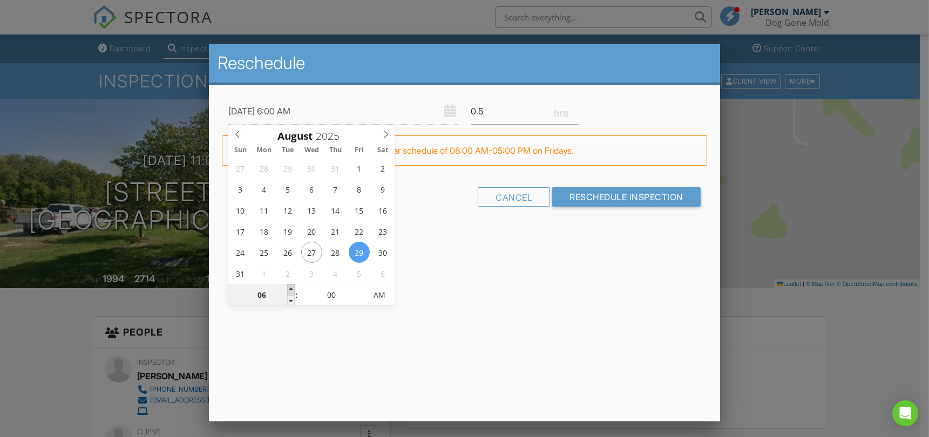
type input "07"
click at [293, 289] on span at bounding box center [291, 289] width 8 height 11
type input "08/29/2025 8:00 AM"
type input "08"
click at [293, 289] on span at bounding box center [291, 289] width 8 height 11
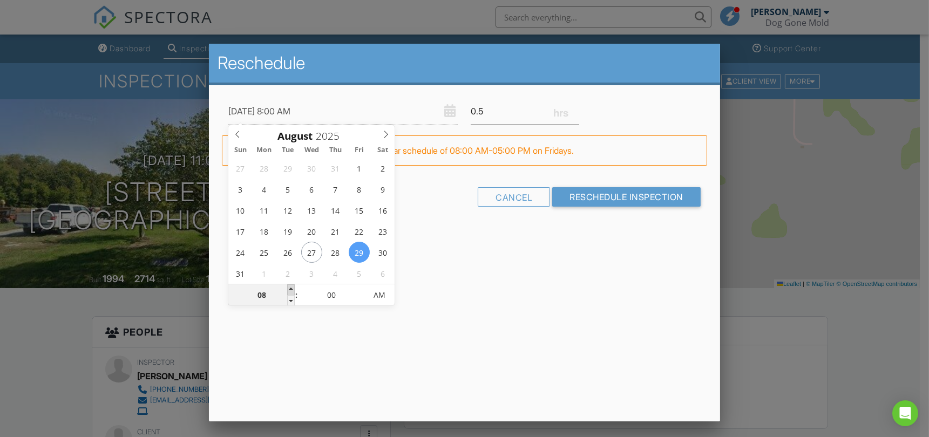
type input "08/29/2025 9:00 AM"
type input "09"
click at [293, 289] on span at bounding box center [291, 289] width 8 height 11
type input "[DATE] 10:00 AM"
type input "10"
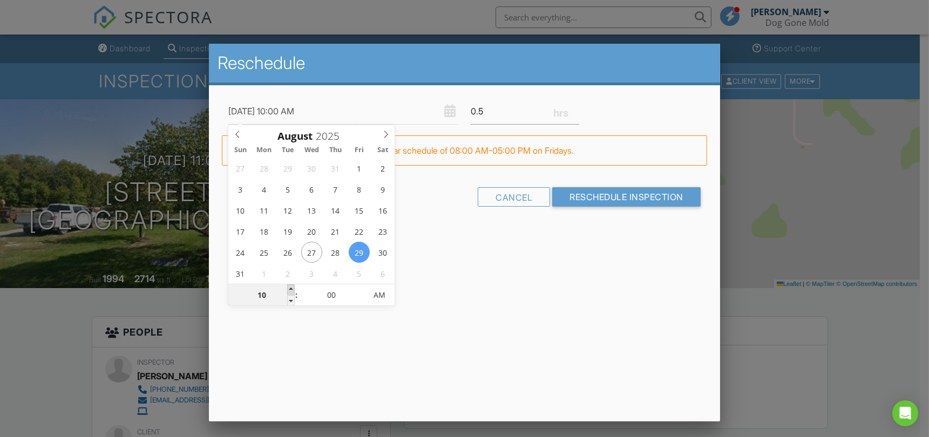
click at [293, 289] on span at bounding box center [291, 289] width 8 height 11
type input "08/29/2025 11:00 AM"
type input "11"
click at [294, 289] on span at bounding box center [291, 289] width 8 height 11
type input "08/29/2025 12:00 PM"
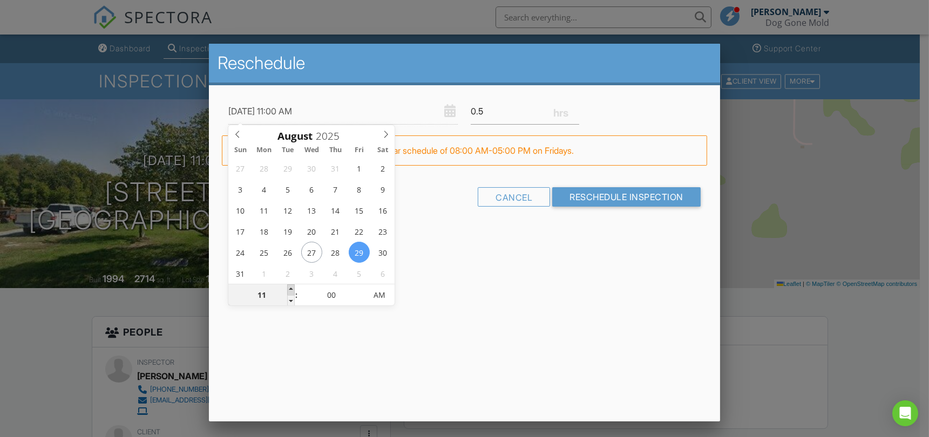
type input "12"
click at [294, 289] on span at bounding box center [291, 289] width 8 height 11
type input "08/29/2025 1:00 PM"
type input "01"
click at [294, 289] on span at bounding box center [291, 289] width 8 height 11
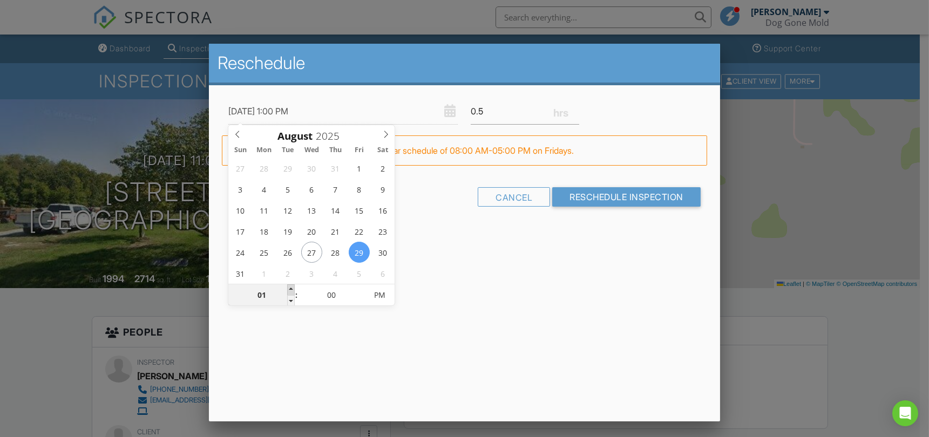
type input "08/29/2025 2:00 PM"
type input "02"
click at [294, 289] on span at bounding box center [291, 289] width 8 height 11
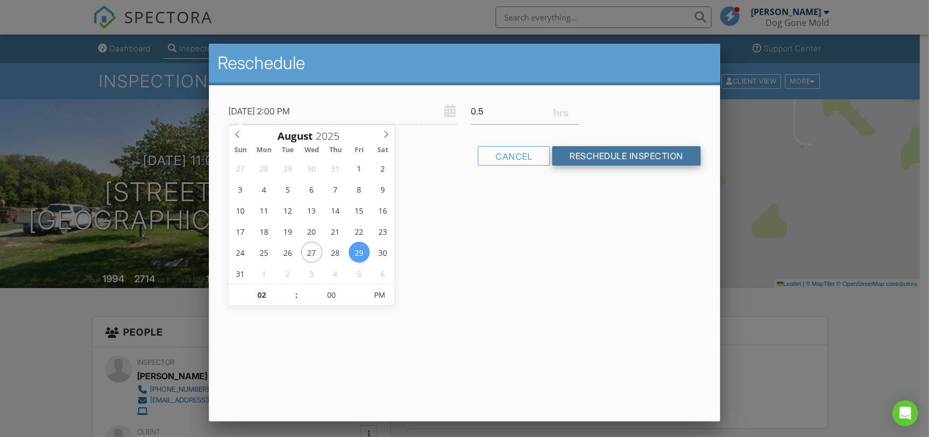
click at [606, 155] on input "Reschedule Inspection" at bounding box center [626, 155] width 148 height 19
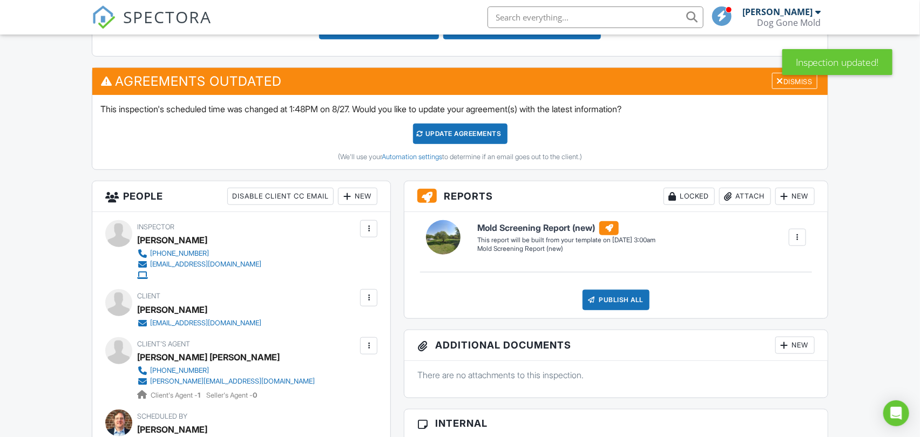
scroll to position [300, 0]
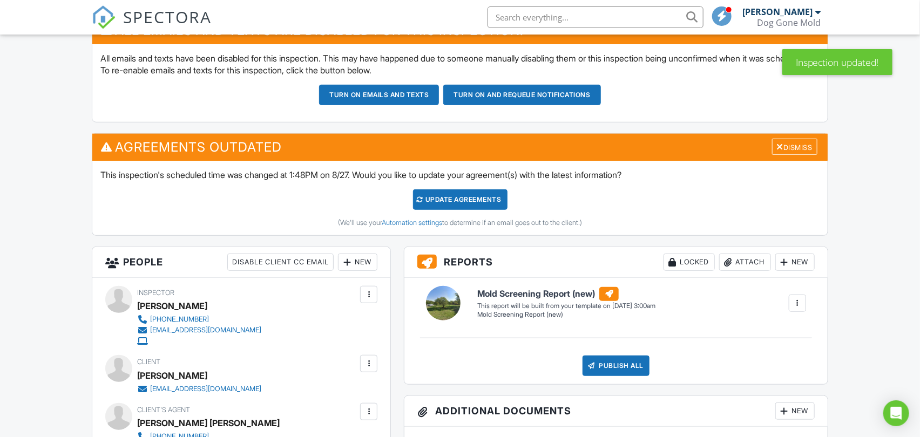
click at [470, 198] on div "Update Agreements" at bounding box center [460, 199] width 94 height 21
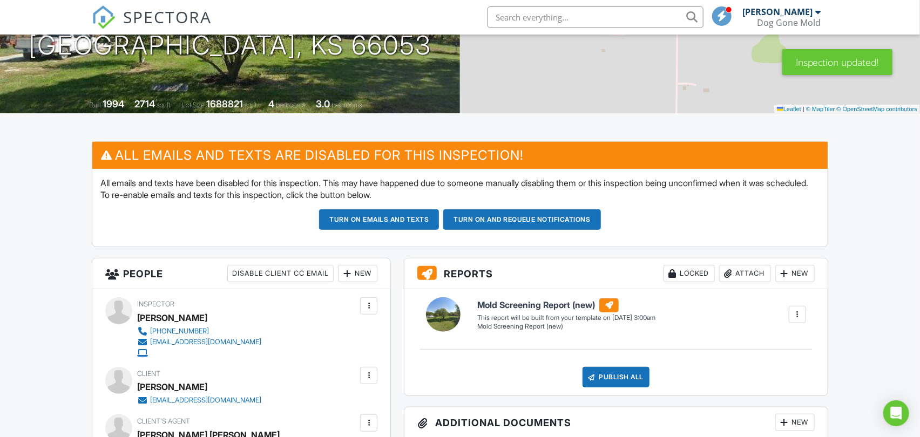
scroll to position [120, 0]
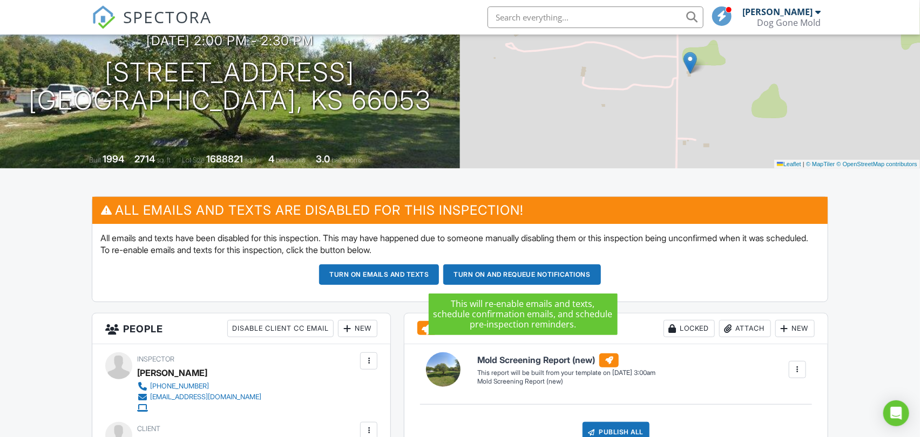
click at [526, 270] on button "Turn on and Requeue Notifications" at bounding box center [522, 275] width 158 height 21
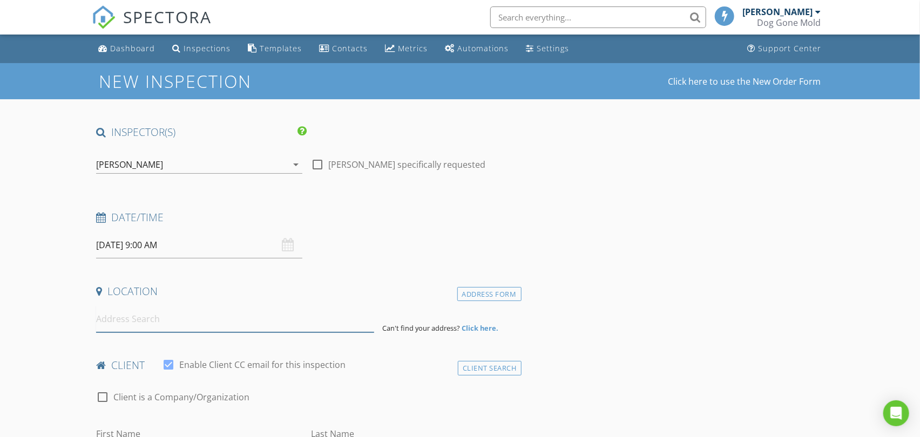
click at [143, 321] on input at bounding box center [234, 319] width 277 height 26
paste input "[STREET_ADDRESS]"
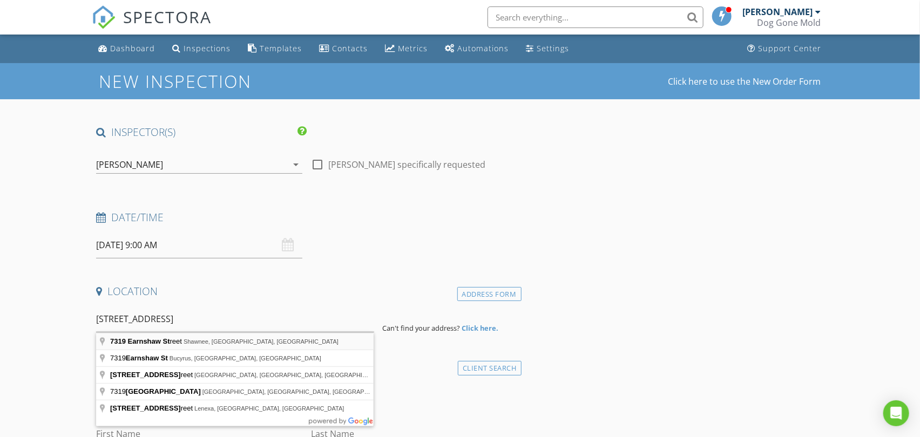
type input "[STREET_ADDRESS]"
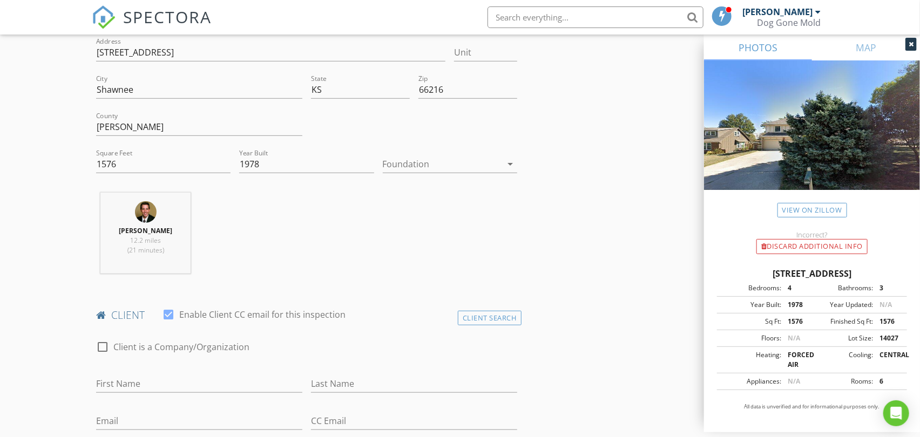
scroll to position [300, 0]
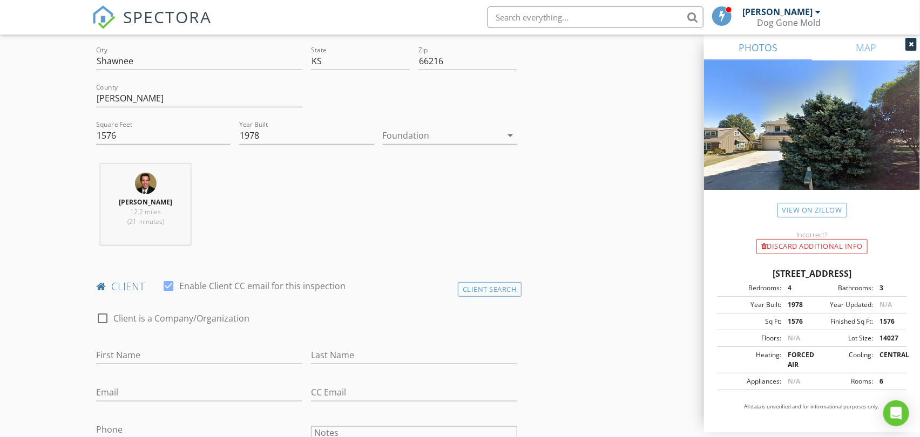
drag, startPoint x: 483, startPoint y: 287, endPoint x: 459, endPoint y: 287, distance: 23.8
click at [483, 287] on div "Client Search" at bounding box center [490, 289] width 64 height 15
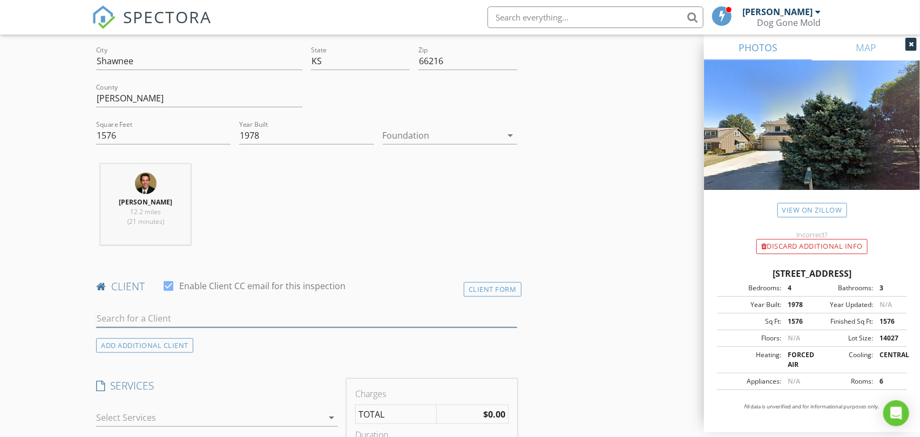
click at [215, 313] on input "text" at bounding box center [306, 319] width 421 height 18
paste input "Devyn & [PERSON_NAME]"
type input "Devyn & [PERSON_NAME]"
click at [182, 343] on div "No results found. Click to add a new Client" at bounding box center [182, 342] width 162 height 13
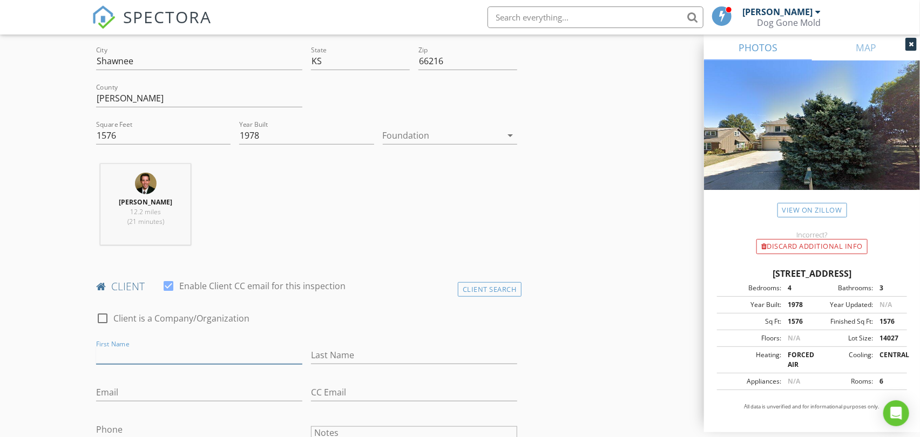
click at [137, 360] on input "First Name" at bounding box center [199, 356] width 206 height 18
paste input "Devyn & [PERSON_NAME]"
drag, startPoint x: 133, startPoint y: 354, endPoint x: 255, endPoint y: 363, distance: 121.8
click at [252, 363] on input "Devyn & [PERSON_NAME]" at bounding box center [199, 356] width 206 height 18
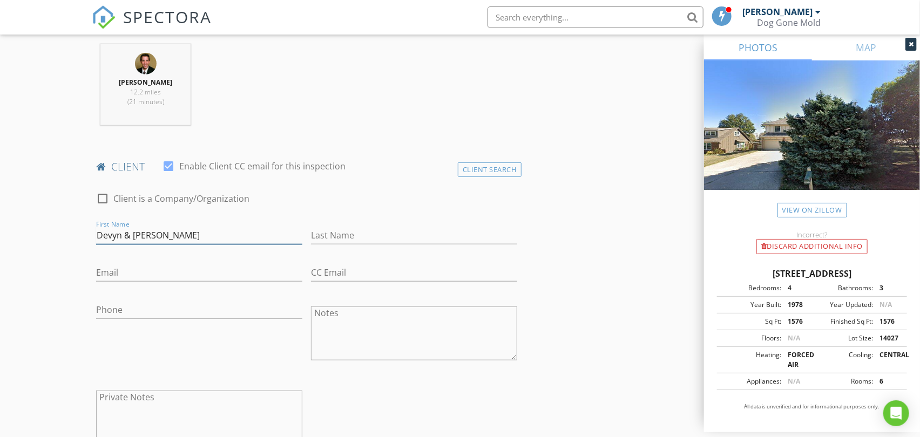
type input "Devyn & [PERSON_NAME]"
click at [347, 328] on textarea "Notes" at bounding box center [414, 334] width 206 height 54
paste textarea "[PERSON_NAME]"
type textarea "[PERSON_NAME]"
click at [178, 235] on input "Devyn & [PERSON_NAME]" at bounding box center [199, 236] width 206 height 18
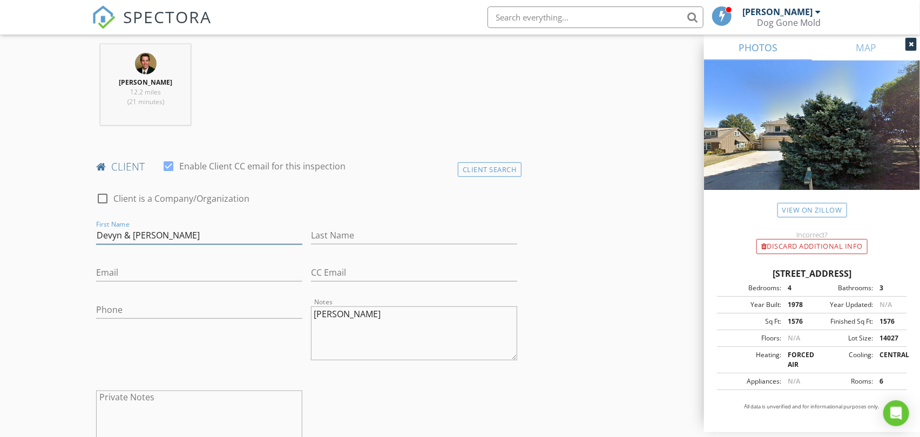
click at [178, 235] on input "Devyn & [PERSON_NAME]" at bounding box center [199, 236] width 206 height 18
drag, startPoint x: 384, startPoint y: 231, endPoint x: 378, endPoint y: 230, distance: 6.0
click at [384, 231] on input "Last Name" at bounding box center [414, 236] width 206 height 18
paste input "[PERSON_NAME]"
type input "[PERSON_NAME]"
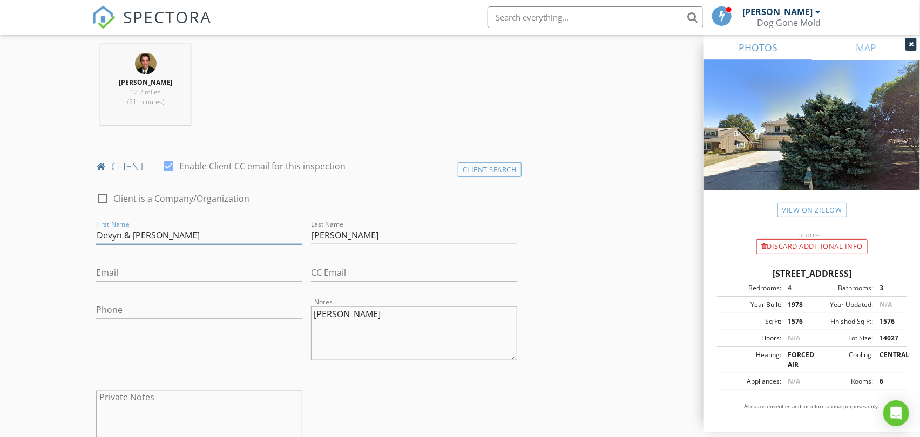
drag, startPoint x: 127, startPoint y: 235, endPoint x: 265, endPoint y: 232, distance: 138.2
click at [265, 232] on input "Devyn & [PERSON_NAME]" at bounding box center [199, 236] width 206 height 18
type input "Devyn"
click at [151, 277] on input "Email" at bounding box center [199, 273] width 206 height 18
paste input "[EMAIL_ADDRESS][DOMAIN_NAME]"
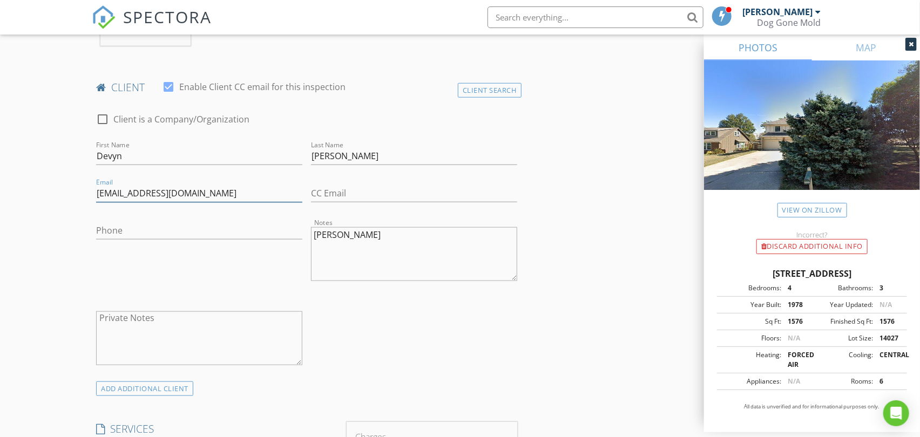
scroll to position [540, 0]
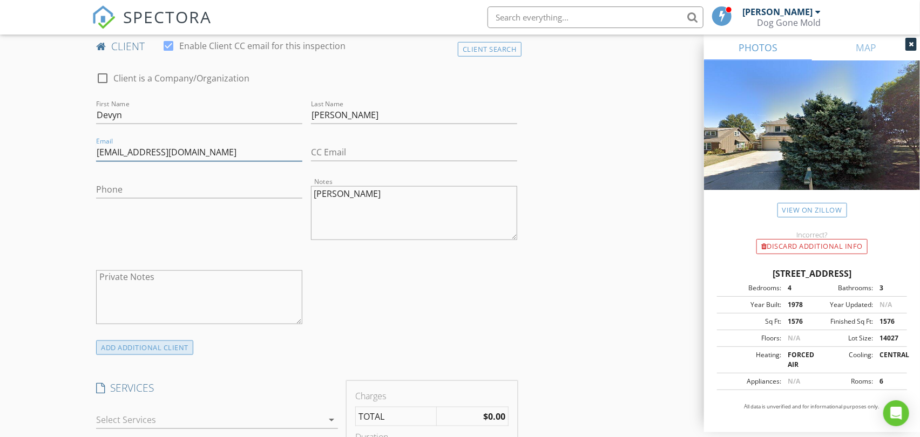
type input "[EMAIL_ADDRESS][DOMAIN_NAME]"
click at [175, 345] on div "ADD ADDITIONAL client" at bounding box center [144, 348] width 97 height 15
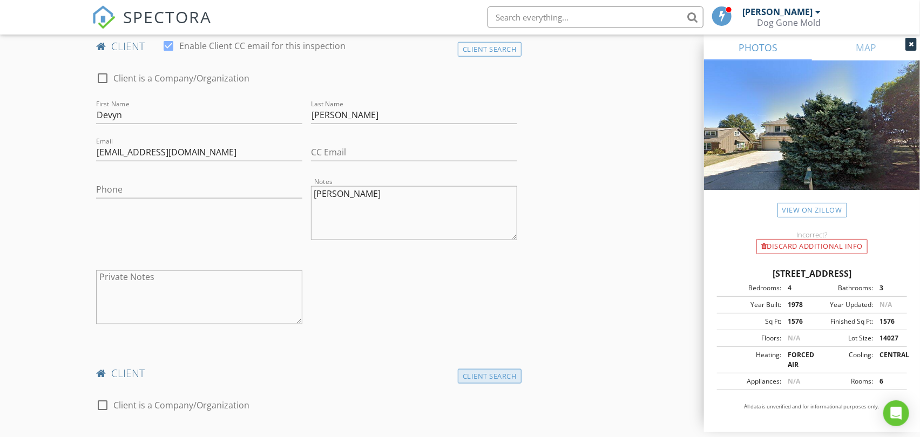
click at [487, 374] on div "Client Search" at bounding box center [490, 376] width 64 height 15
click at [208, 402] on input "text" at bounding box center [306, 406] width 421 height 18
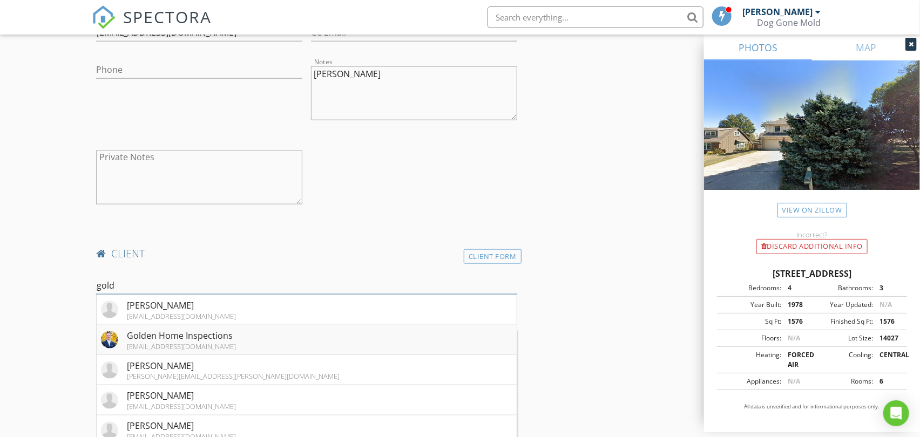
type input "gold"
click at [153, 342] on div "[EMAIL_ADDRESS][DOMAIN_NAME]" at bounding box center [181, 346] width 109 height 9
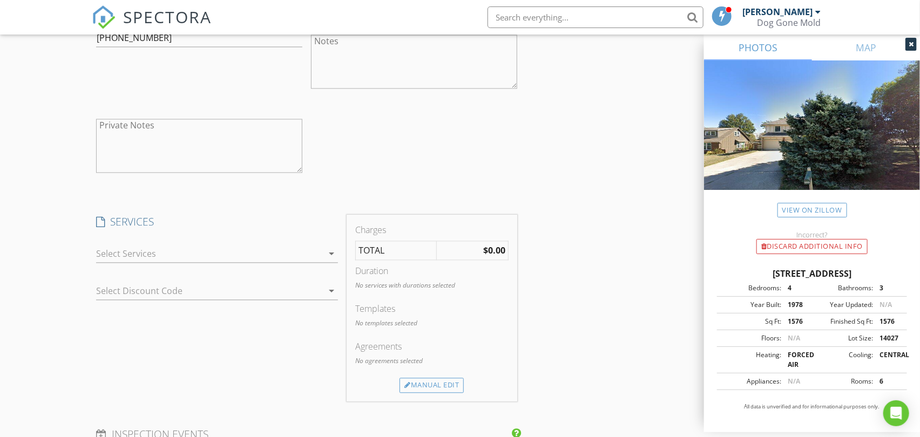
scroll to position [1019, 0]
click at [314, 247] on div at bounding box center [209, 253] width 227 height 17
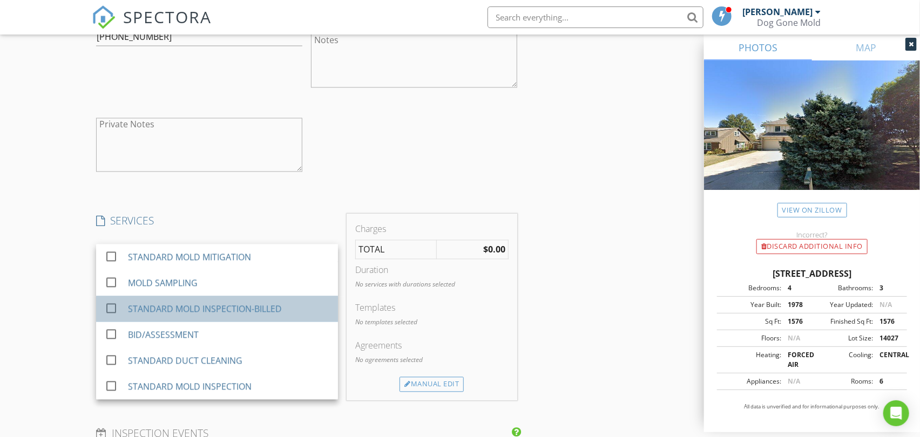
click at [255, 308] on div "STANDARD MOLD INSPECTION-BILLED" at bounding box center [205, 309] width 154 height 13
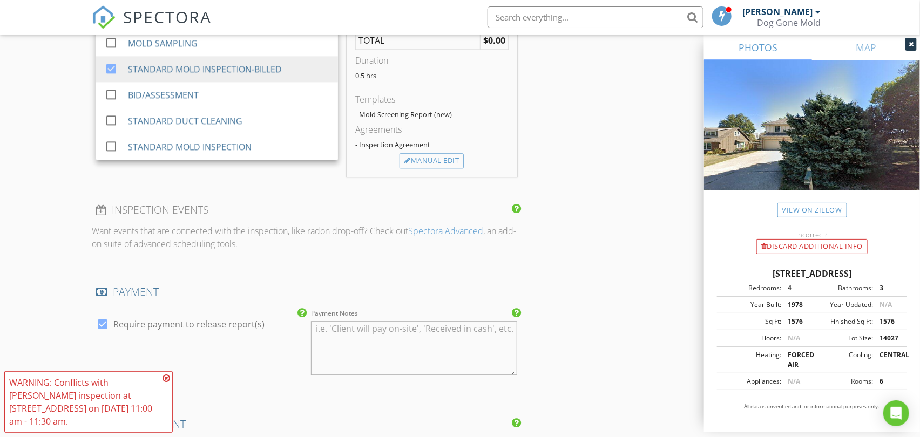
click at [228, 323] on label "Require payment to release report(s)" at bounding box center [188, 324] width 151 height 11
checkbox input "false"
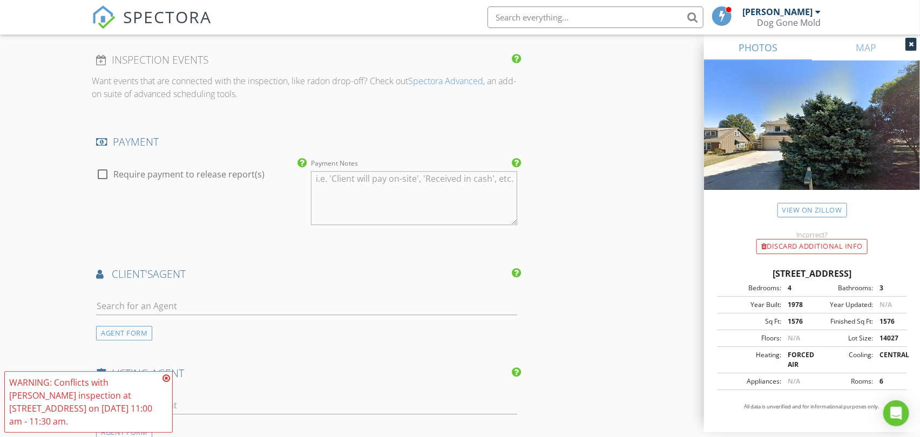
scroll to position [1499, 0]
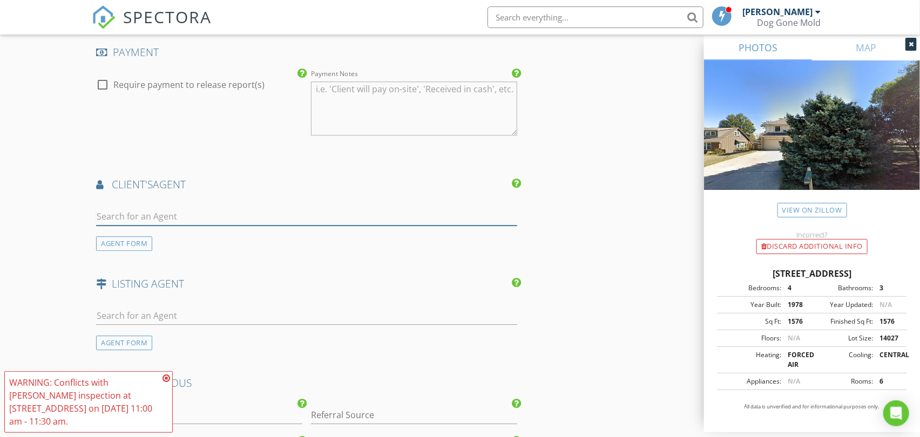
click at [152, 218] on input "text" at bounding box center [306, 217] width 421 height 18
paste input "[PERSON_NAME][EMAIL_ADDRESS][DOMAIN_NAME]"
type input "[PERSON_NAME][EMAIL_ADDRESS][DOMAIN_NAME]"
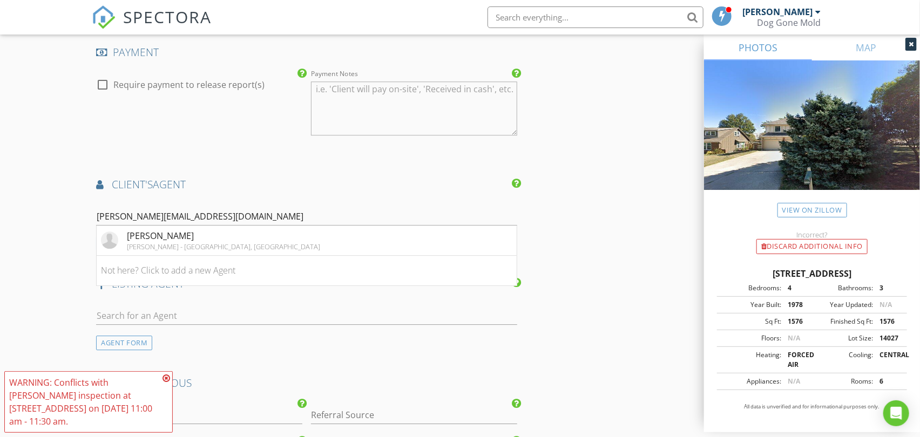
click at [170, 244] on div "[PERSON_NAME] - [GEOGRAPHIC_DATA], [GEOGRAPHIC_DATA]" at bounding box center [223, 246] width 193 height 9
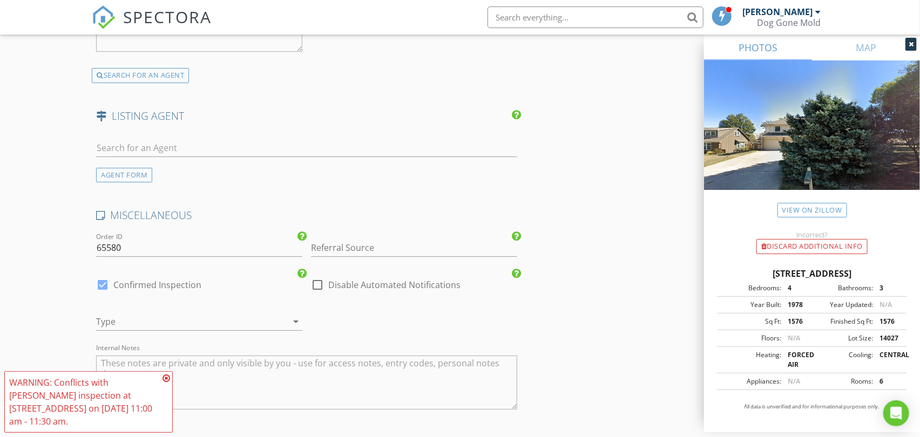
scroll to position [1919, 0]
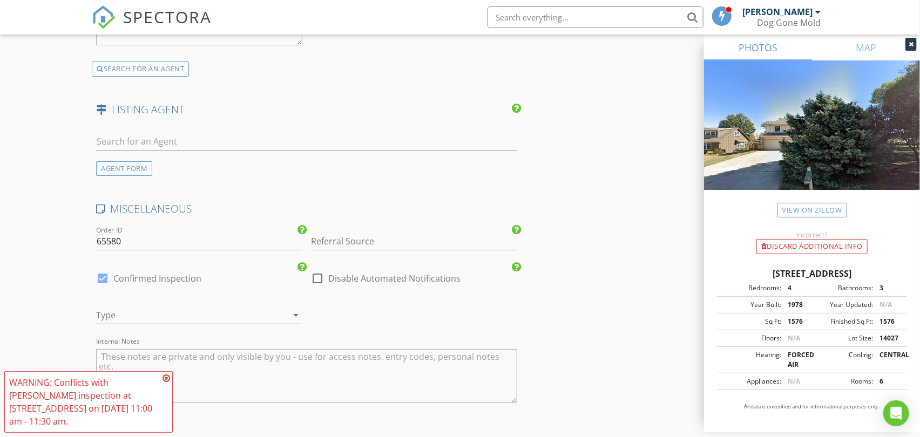
click at [354, 231] on div "Referral Source" at bounding box center [414, 243] width 206 height 35
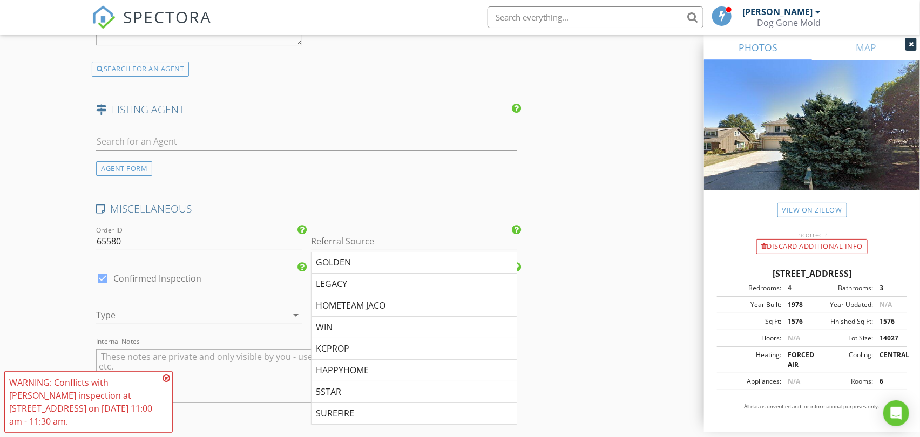
drag, startPoint x: 357, startPoint y: 260, endPoint x: 343, endPoint y: 262, distance: 14.3
click at [357, 260] on div "GOLDEN" at bounding box center [413, 263] width 205 height 22
type input "GOLDEN"
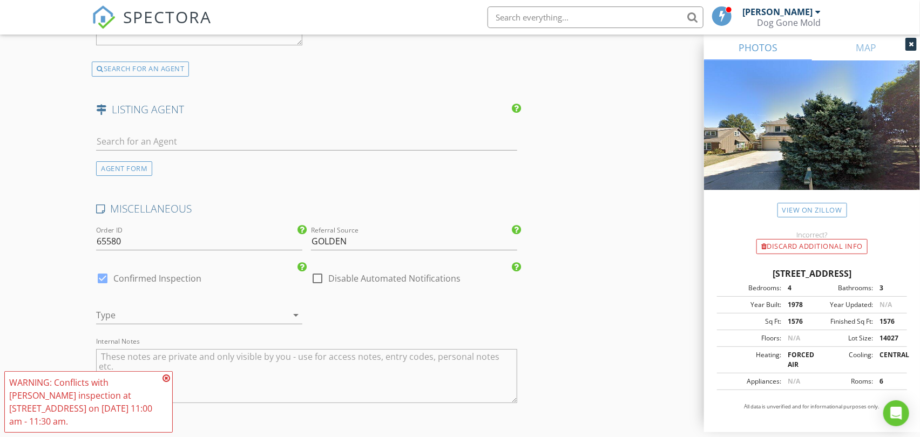
click at [204, 319] on div at bounding box center [184, 315] width 176 height 17
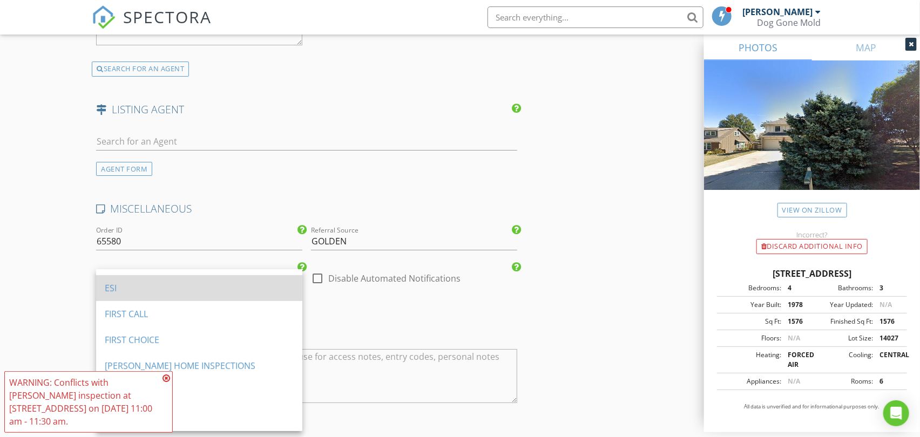
scroll to position [360, 0]
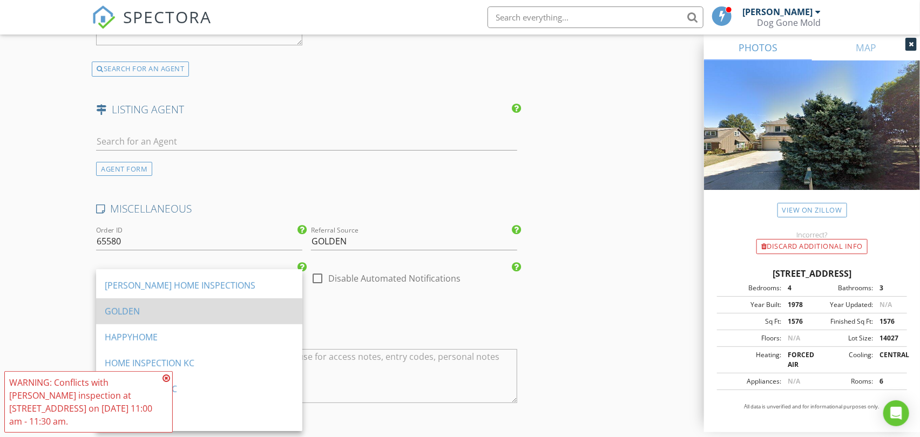
click at [158, 308] on div "GOLDEN" at bounding box center [199, 311] width 189 height 13
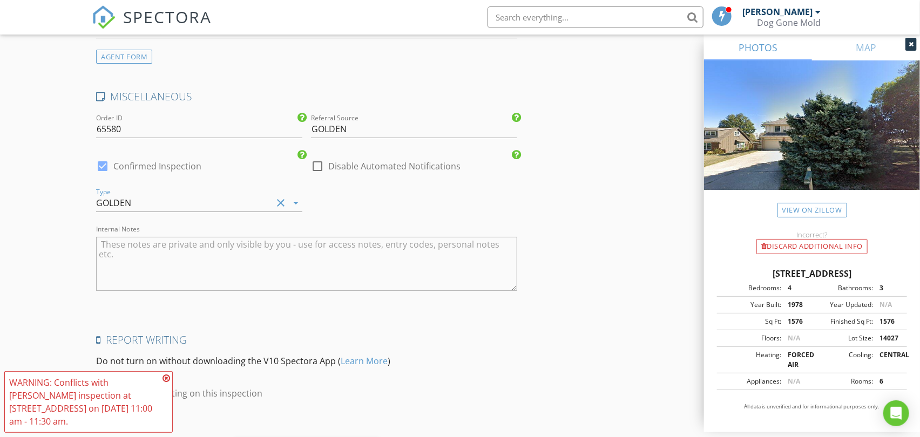
scroll to position [2097, 0]
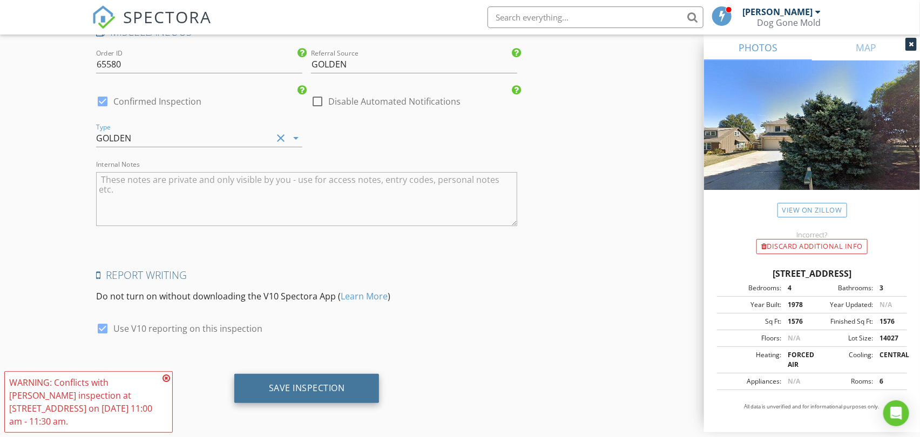
click at [316, 389] on div "Save Inspection" at bounding box center [307, 388] width 76 height 11
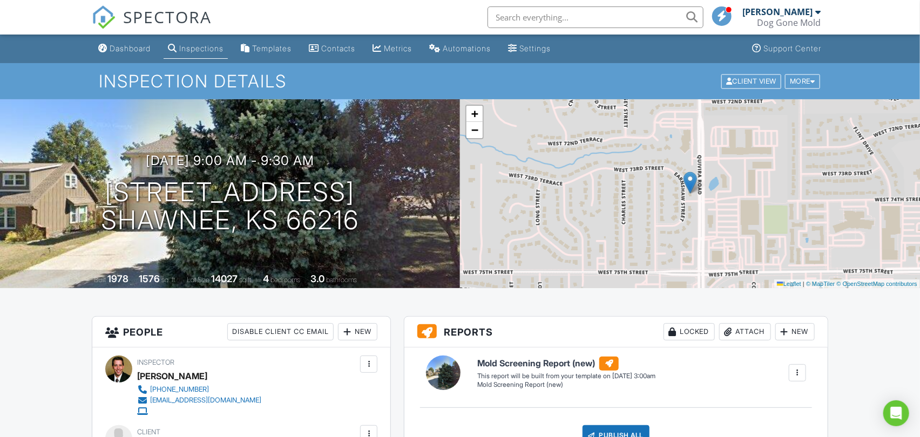
click at [131, 50] on div "Dashboard" at bounding box center [130, 48] width 41 height 9
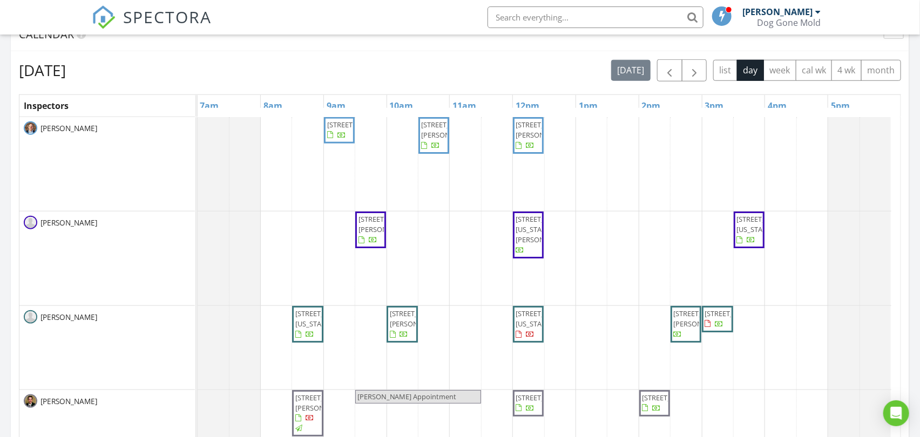
scroll to position [360, 0]
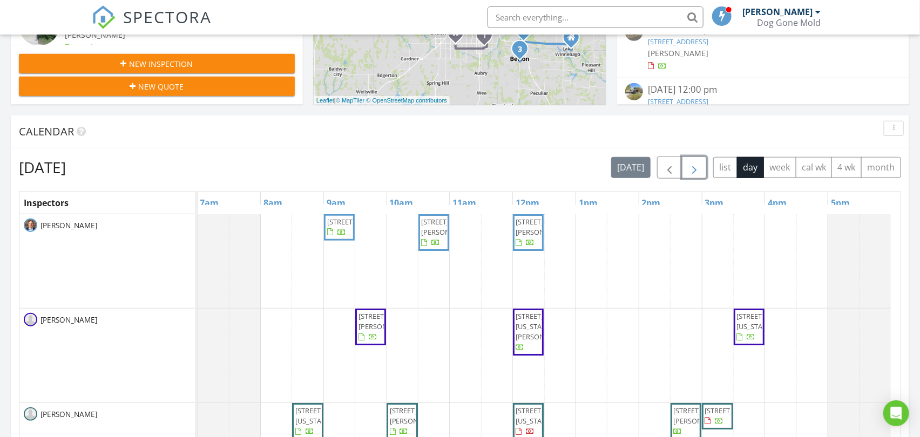
click at [692, 165] on span "button" at bounding box center [694, 167] width 13 height 13
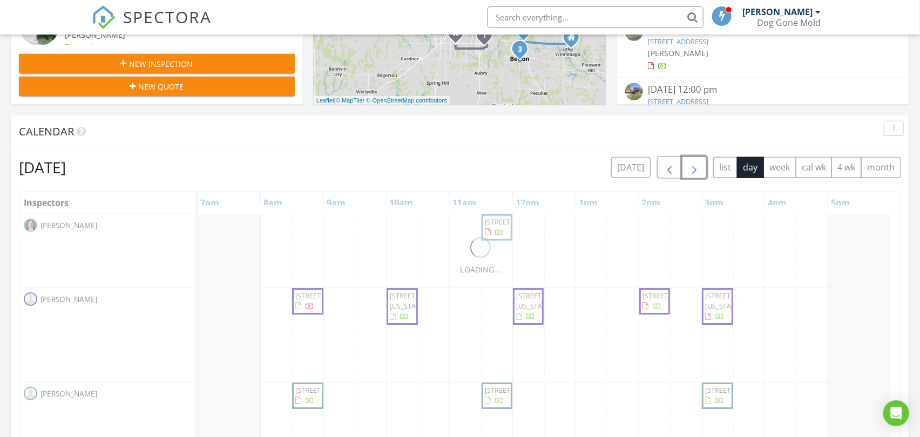
click at [692, 164] on span "button" at bounding box center [694, 167] width 13 height 13
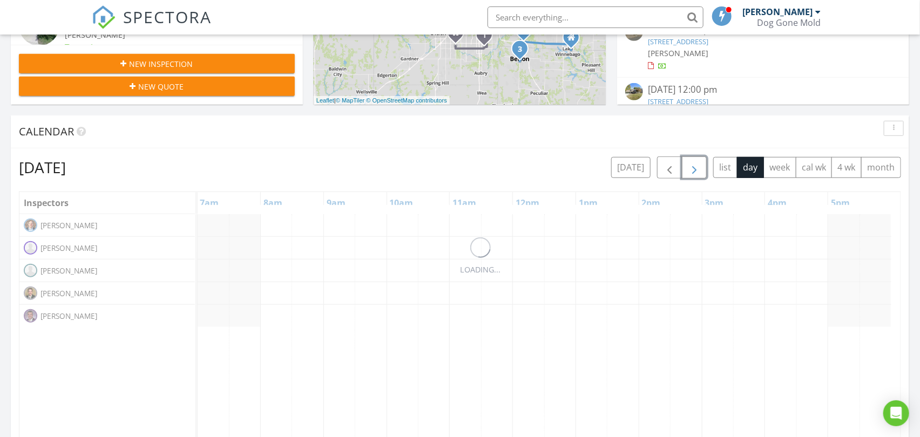
click at [692, 164] on span "button" at bounding box center [694, 167] width 13 height 13
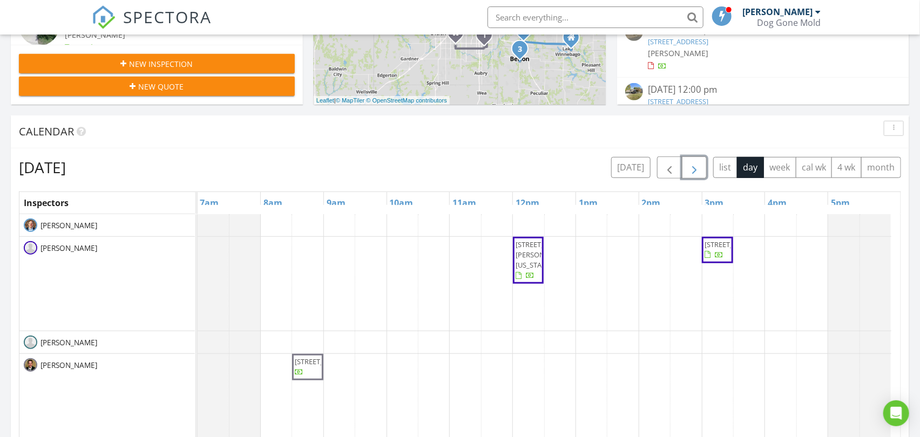
click at [692, 164] on span "button" at bounding box center [694, 167] width 13 height 13
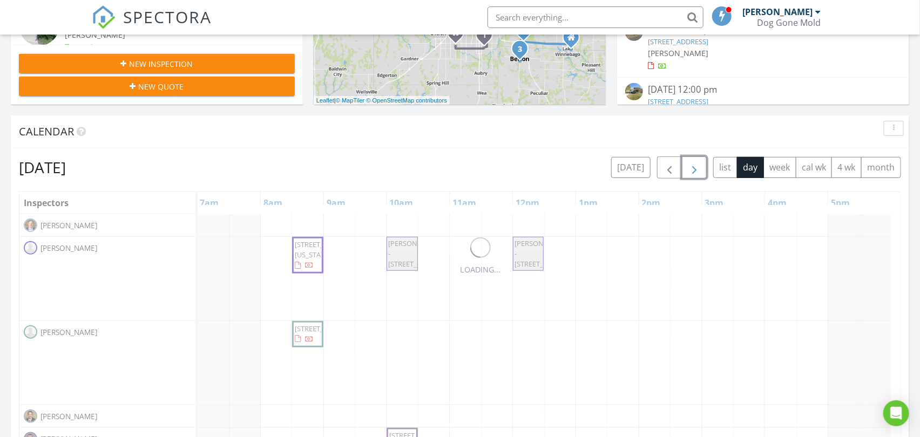
click at [693, 164] on span "button" at bounding box center [694, 167] width 13 height 13
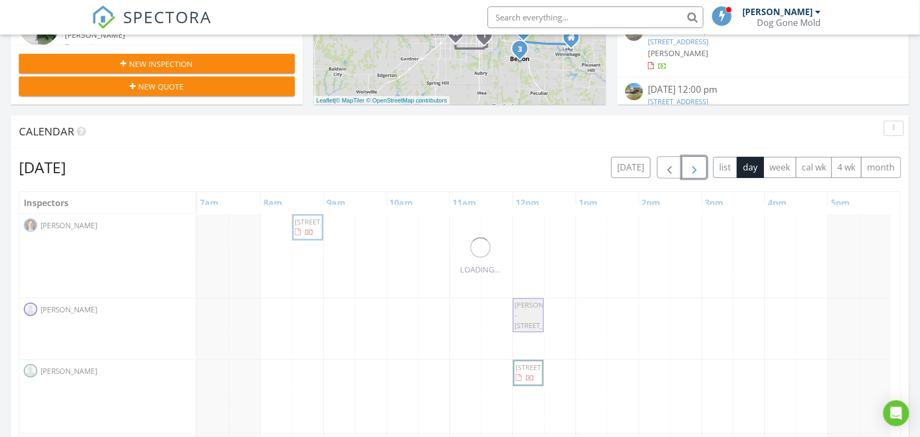
click at [693, 164] on span "button" at bounding box center [694, 167] width 13 height 13
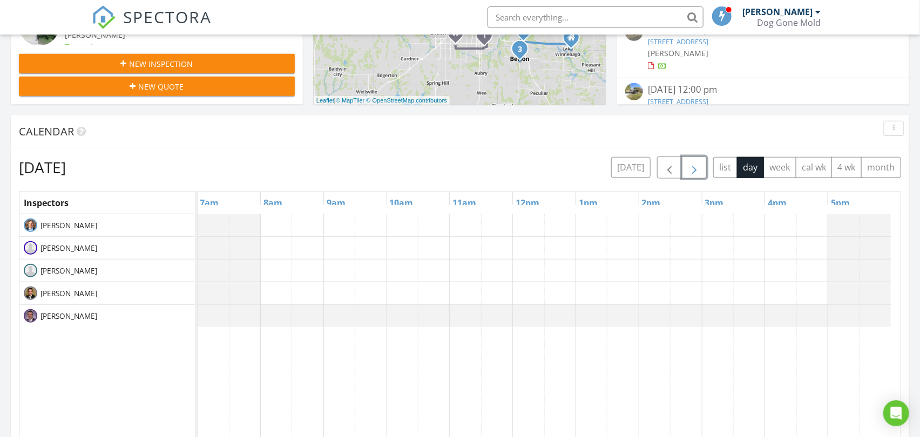
click at [693, 164] on span "button" at bounding box center [694, 167] width 13 height 13
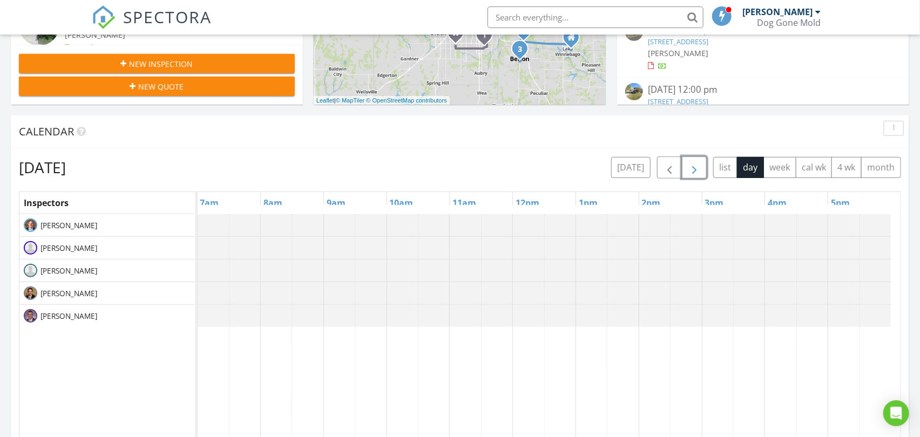
click at [693, 164] on span "button" at bounding box center [694, 167] width 13 height 13
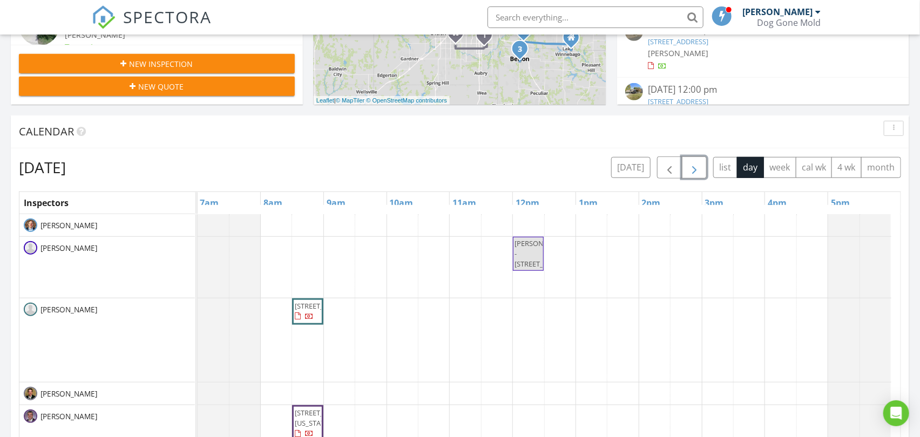
click at [693, 164] on span "button" at bounding box center [694, 167] width 13 height 13
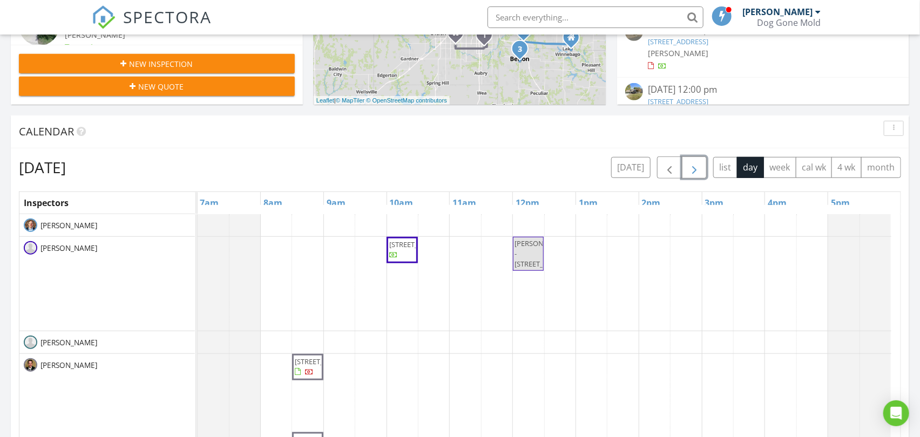
click at [693, 164] on span "button" at bounding box center [694, 167] width 13 height 13
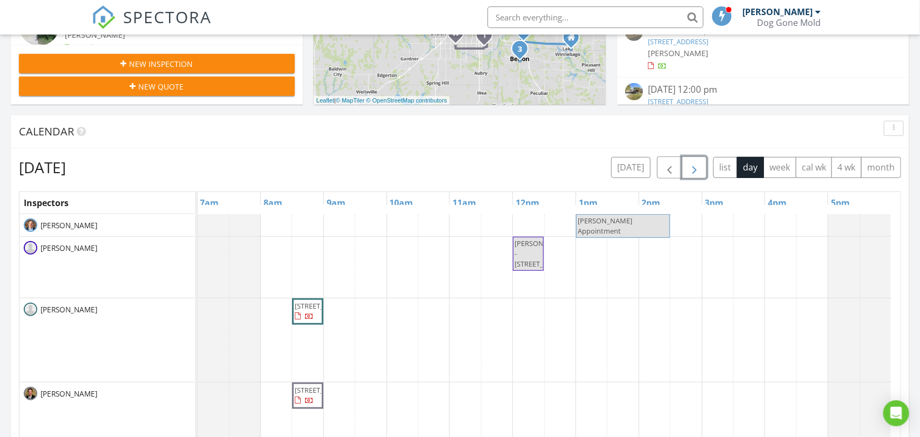
click at [693, 164] on span "button" at bounding box center [694, 167] width 13 height 13
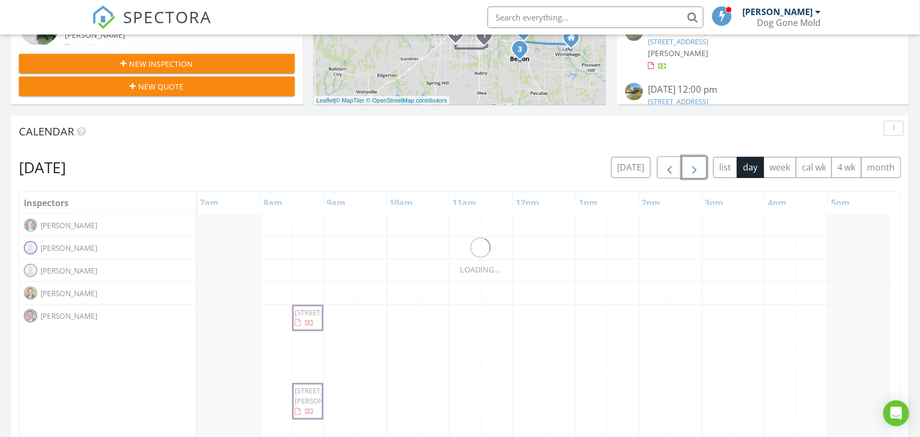
click at [693, 164] on span "button" at bounding box center [694, 167] width 13 height 13
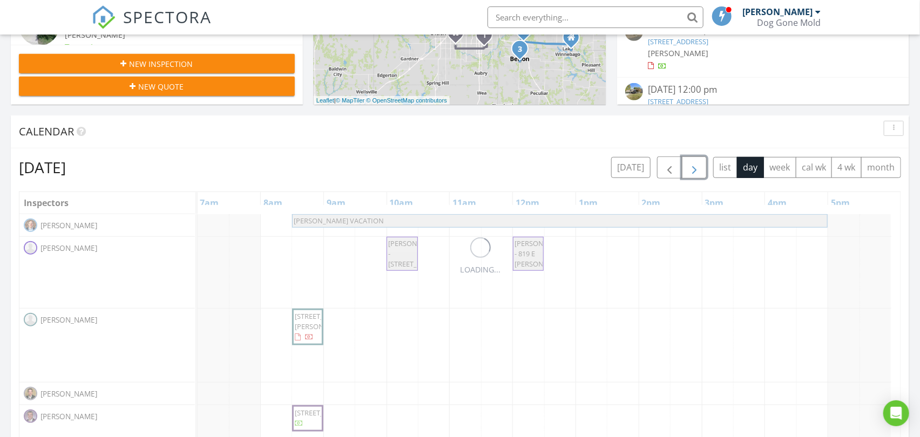
click at [693, 164] on span "button" at bounding box center [694, 167] width 13 height 13
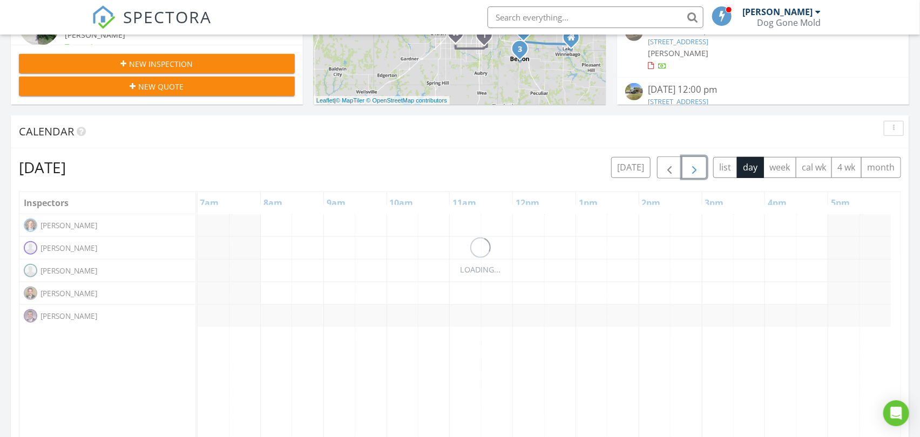
click at [693, 164] on span "button" at bounding box center [694, 167] width 13 height 13
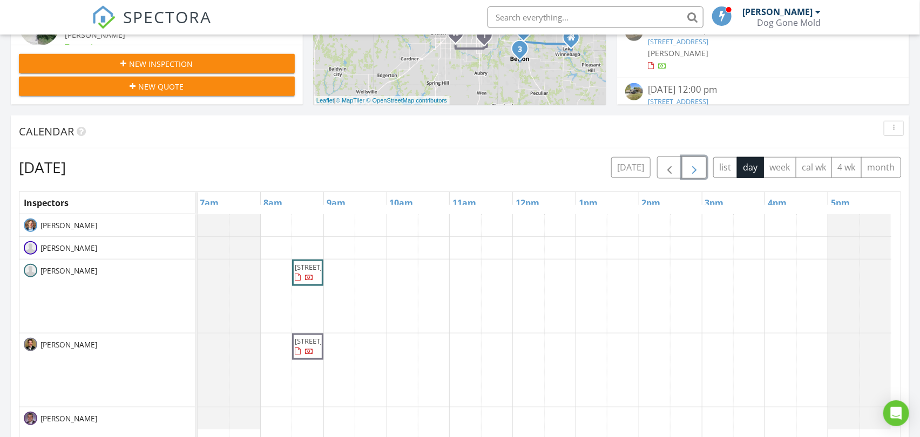
click at [693, 164] on span "button" at bounding box center [694, 167] width 13 height 13
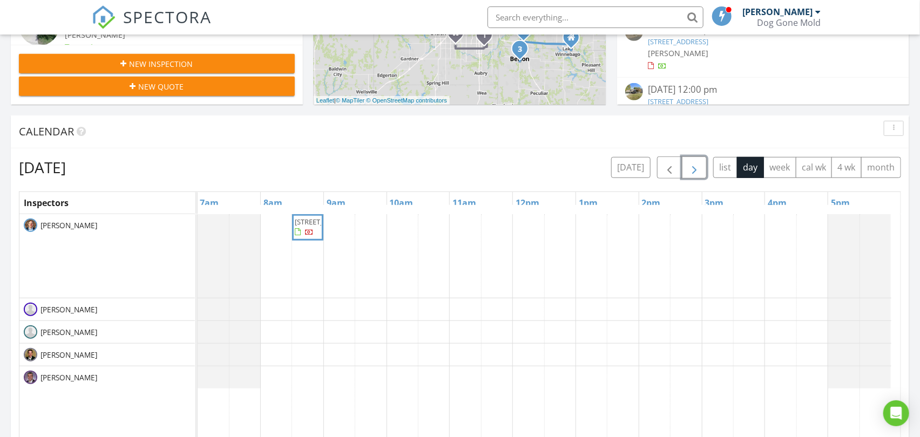
click at [315, 359] on div "3212 NW Canterbury Pl, Blue Springs 64015" at bounding box center [549, 422] width 703 height 417
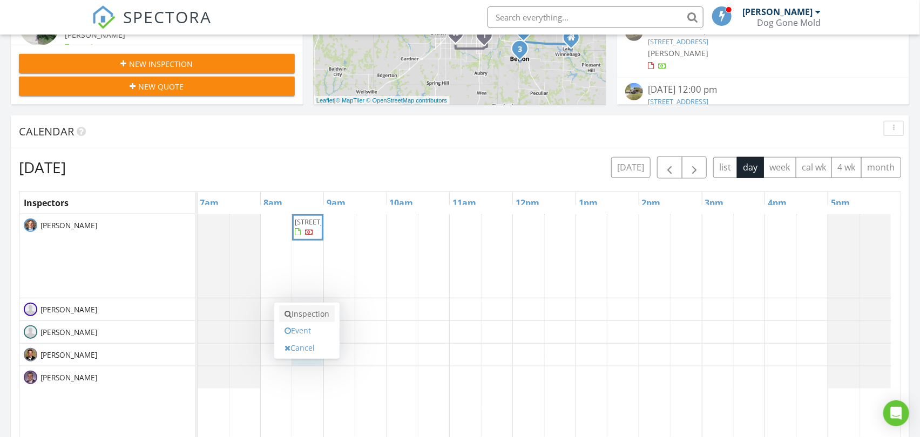
click at [314, 314] on link "Inspection" at bounding box center [307, 314] width 56 height 17
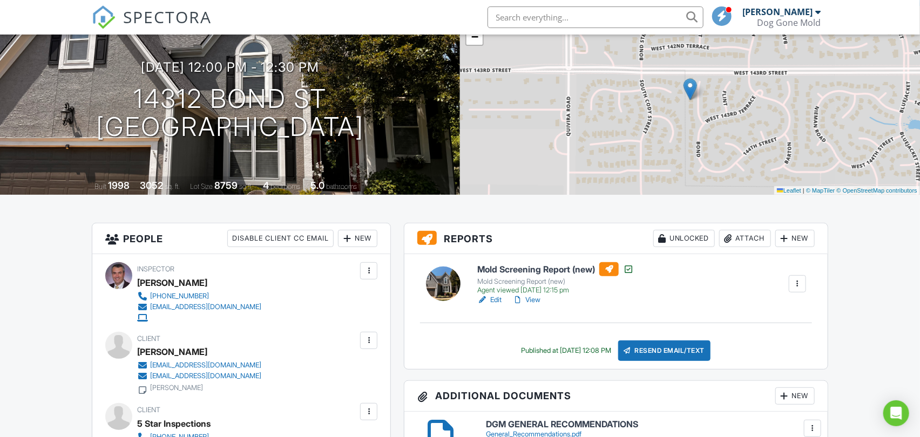
scroll to position [180, 0]
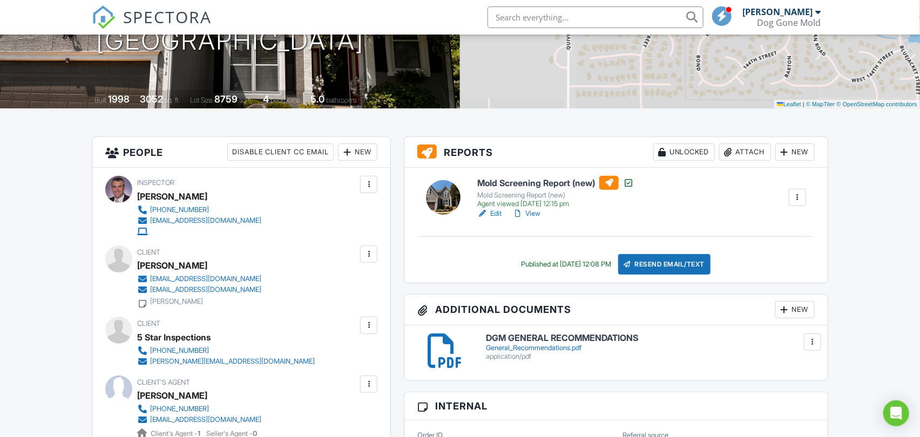
click at [537, 213] on link "View" at bounding box center [526, 213] width 28 height 11
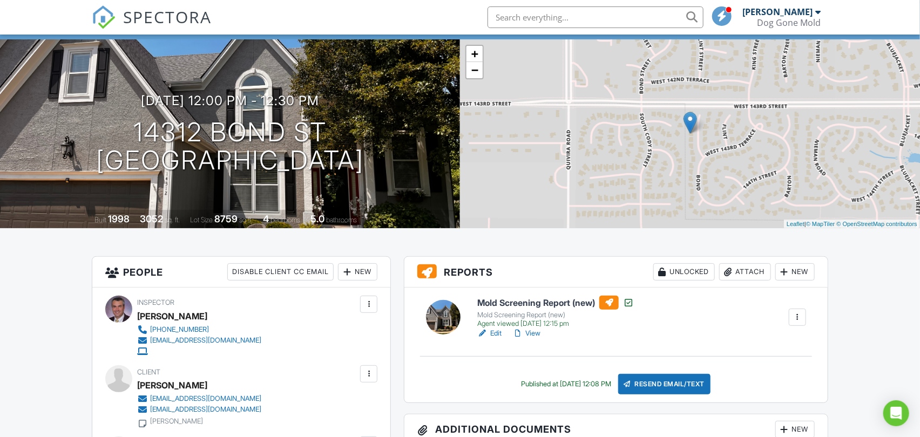
scroll to position [120, 0]
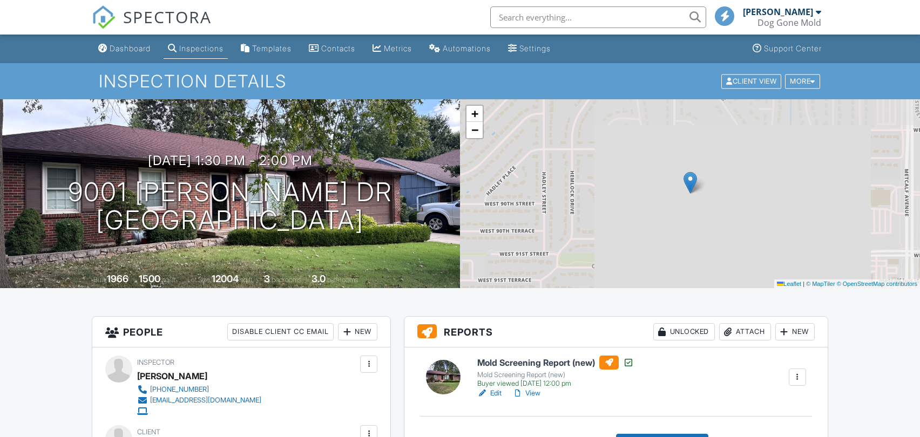
click at [533, 388] on link "View" at bounding box center [526, 393] width 28 height 11
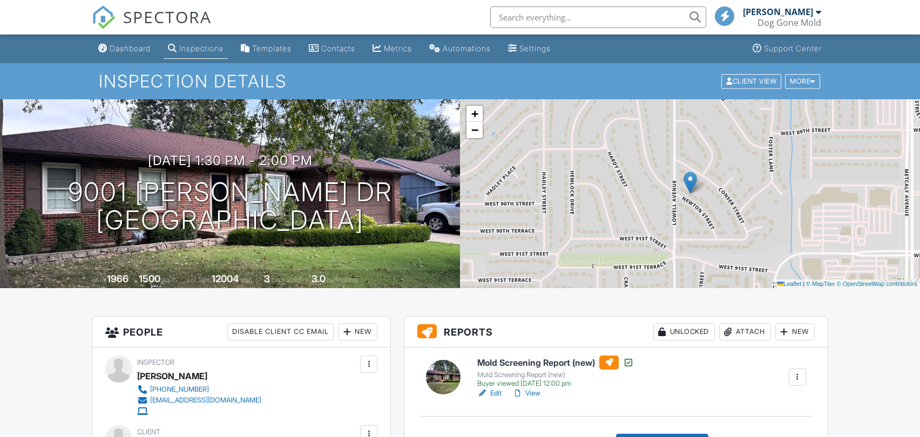
scroll to position [240, 0]
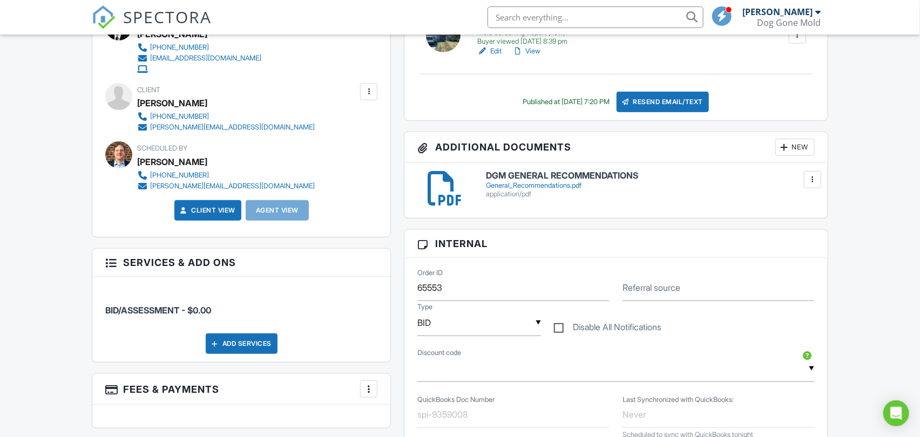
scroll to position [240, 0]
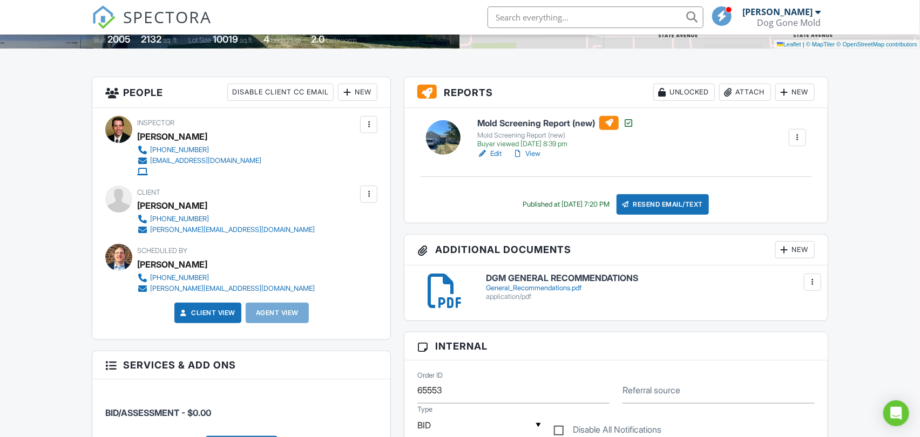
click at [539, 152] on link "View" at bounding box center [526, 153] width 28 height 11
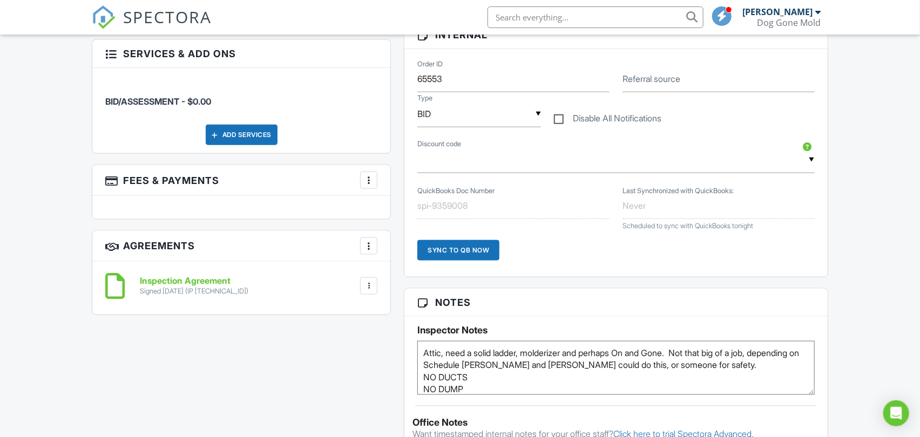
scroll to position [660, 0]
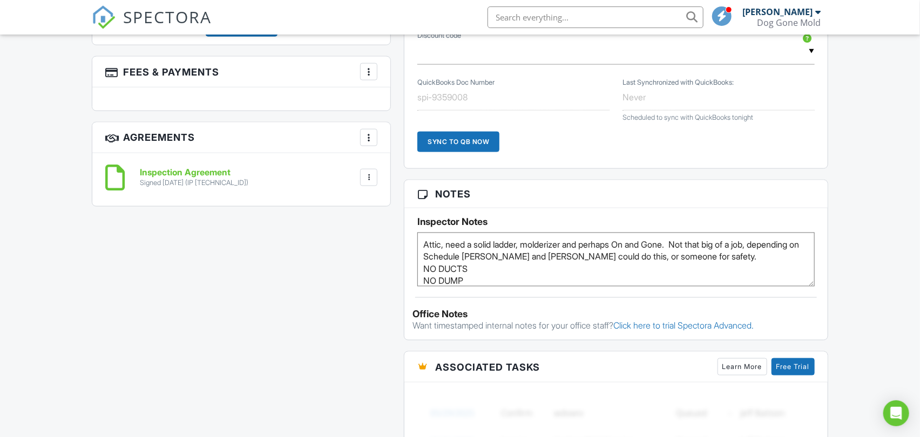
drag, startPoint x: 479, startPoint y: 281, endPoint x: 417, endPoint y: 244, distance: 71.7
click at [417, 244] on textarea "Attic, need a solid ladder, molderizer and perhaps On and Gone. Not that big of…" at bounding box center [615, 260] width 397 height 54
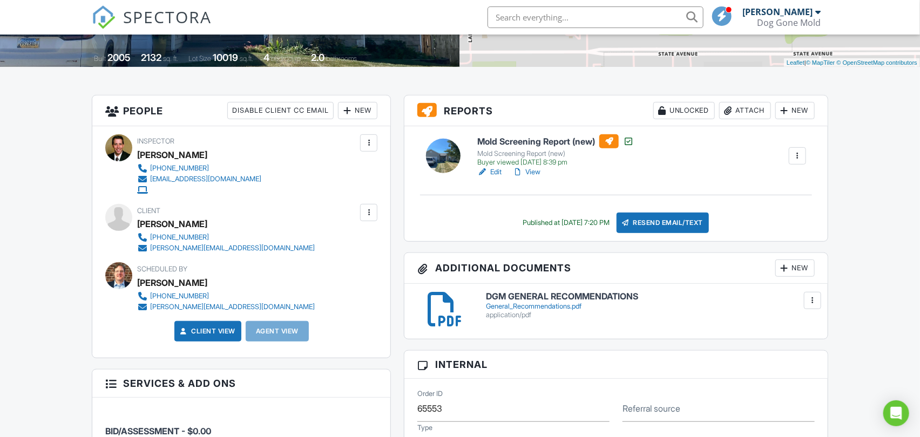
scroll to position [120, 0]
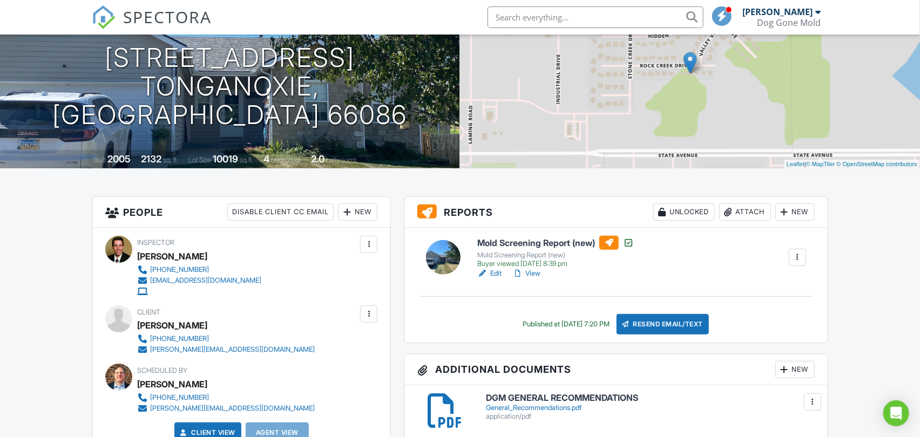
click at [533, 273] on link "View" at bounding box center [526, 273] width 28 height 11
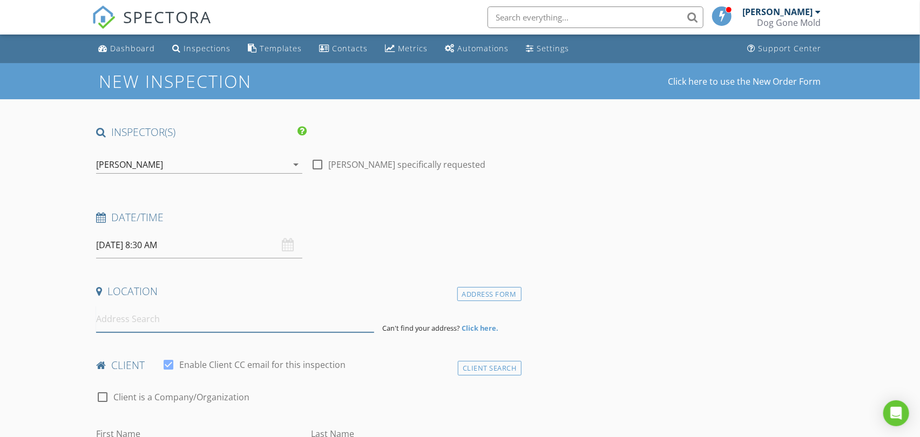
click at [200, 324] on input at bounding box center [234, 319] width 277 height 26
paste input "[STREET_ADDRESS]"
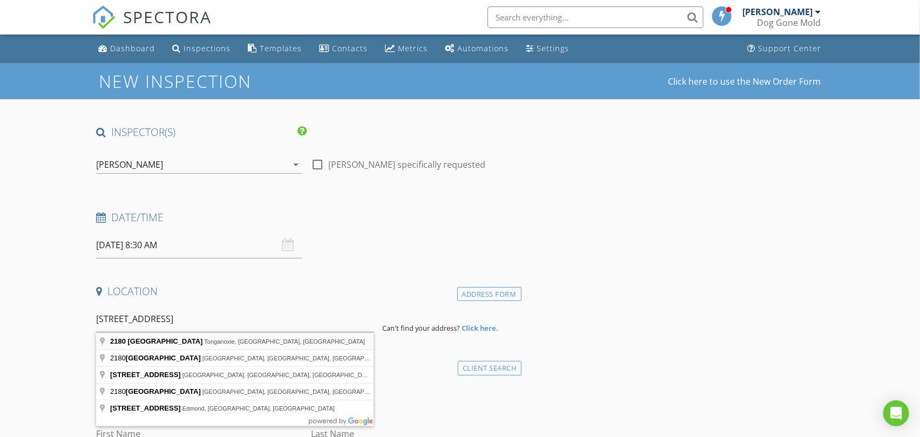
type input "[STREET_ADDRESS]"
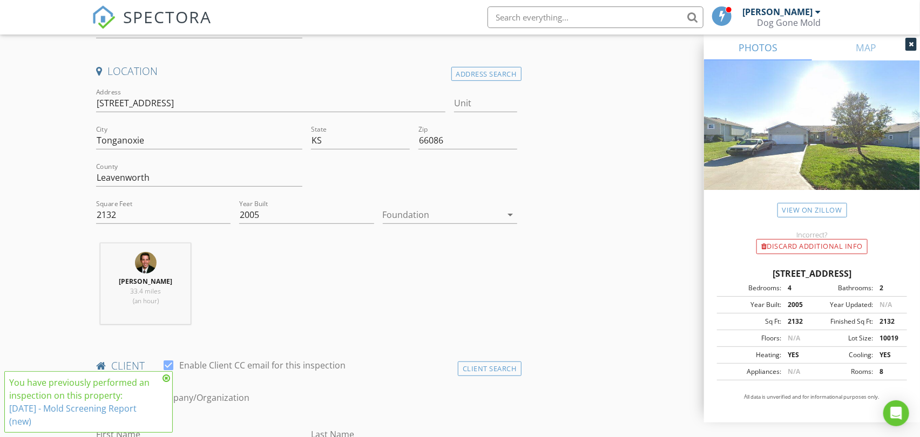
scroll to position [360, 0]
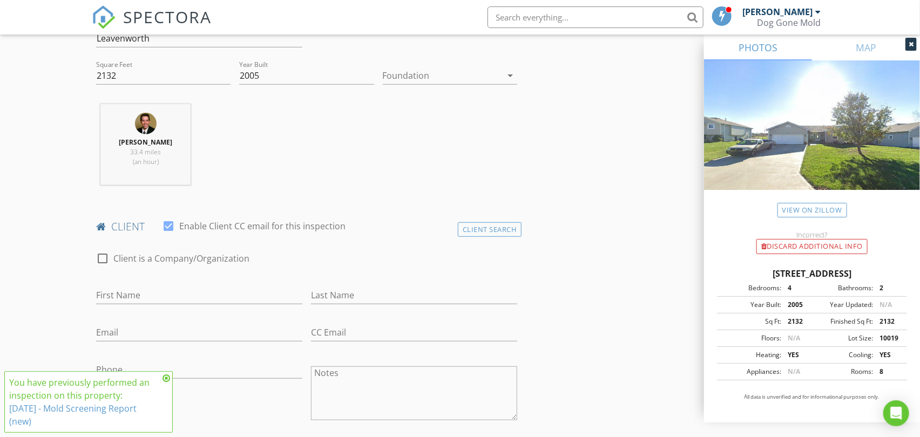
drag, startPoint x: 478, startPoint y: 229, endPoint x: 436, endPoint y: 238, distance: 42.9
click at [478, 229] on div "Client Search" at bounding box center [490, 229] width 64 height 15
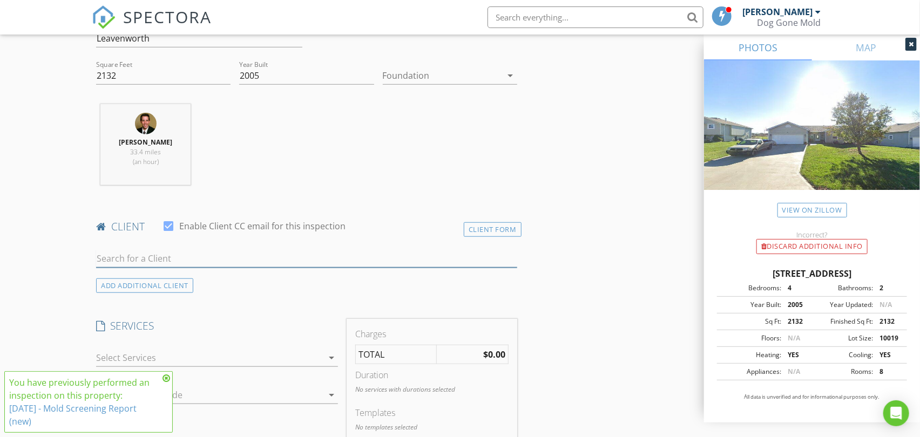
click at [218, 262] on input "text" at bounding box center [306, 259] width 421 height 18
paste input "[PERSON_NAME]"
type input "[PERSON_NAME]"
click at [198, 284] on li "Chrisie Wiseman chrisie.lpt@gmail.com" at bounding box center [306, 283] width 419 height 30
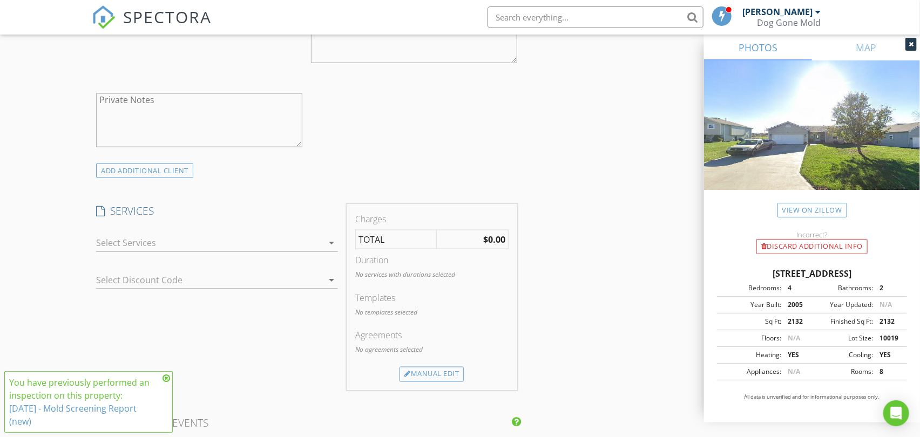
scroll to position [720, 0]
click at [333, 241] on icon "arrow_drop_down" at bounding box center [331, 240] width 13 height 13
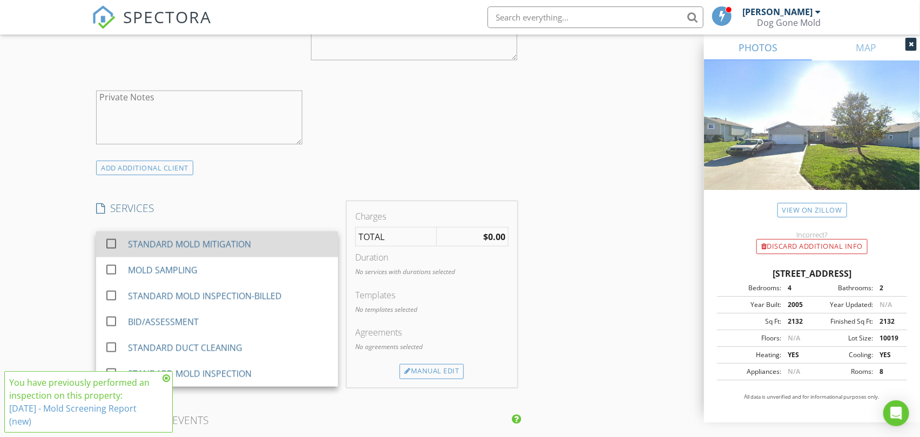
click at [234, 248] on div "STANDARD MOLD MITIGATION" at bounding box center [189, 244] width 123 height 13
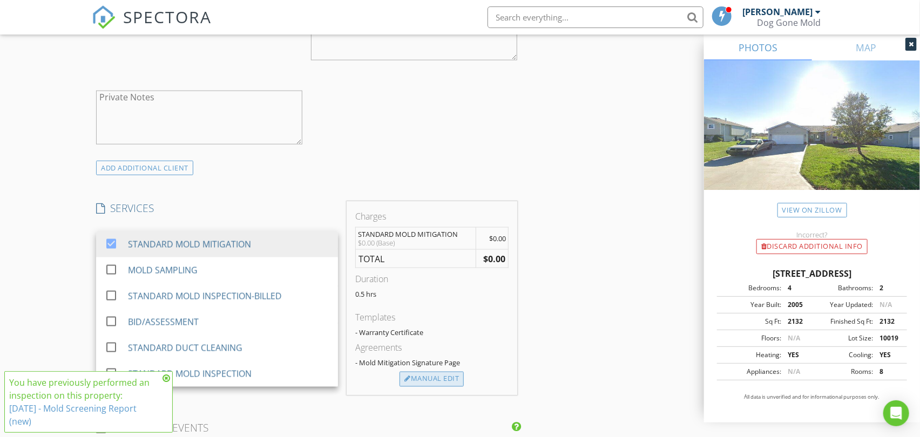
click at [436, 380] on div "Manual Edit" at bounding box center [431, 379] width 64 height 15
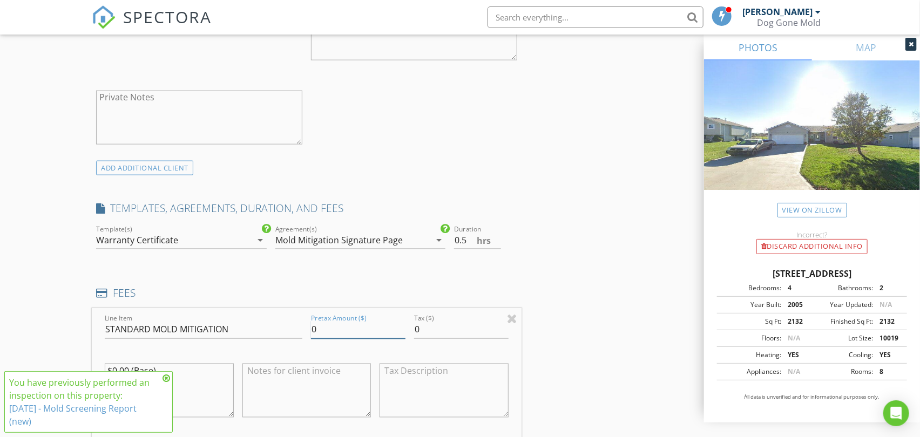
drag, startPoint x: 336, startPoint y: 332, endPoint x: 261, endPoint y: 329, distance: 75.1
click at [261, 329] on div "Line Item STANDARD MOLD MITIGATION Pretax Amount ($) 0 Tax ($) 0 $0.00 (Base)" at bounding box center [306, 373] width 429 height 130
paste input "number"
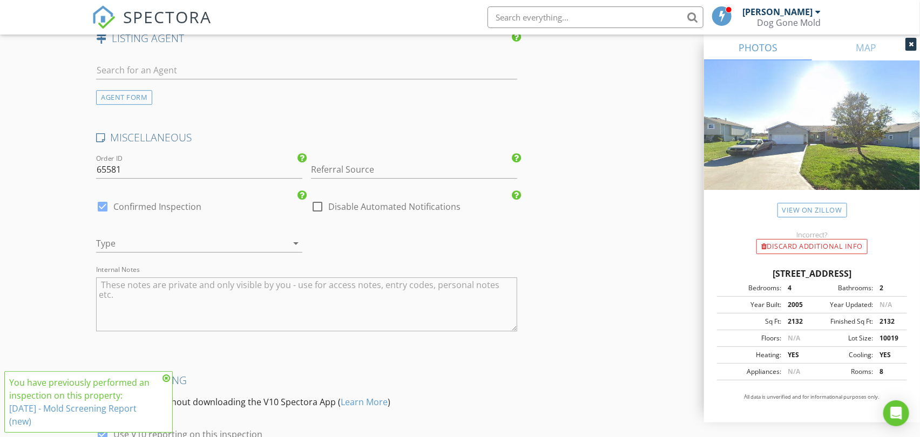
scroll to position [1619, 0]
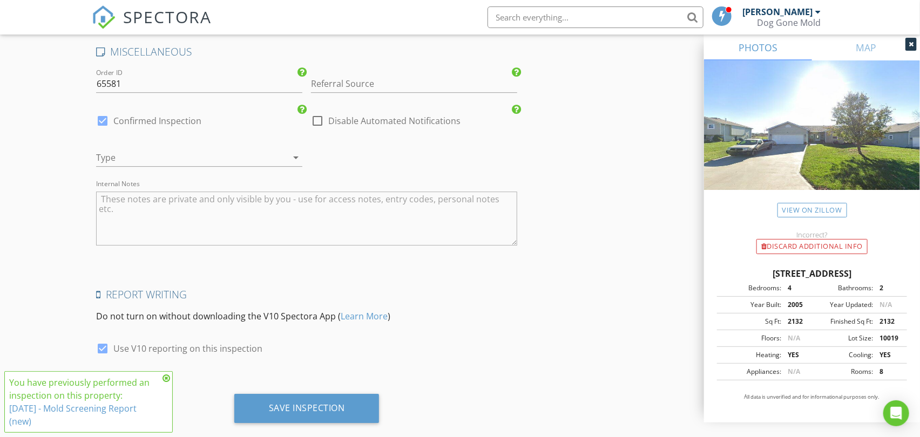
type input "-0.01"
click at [171, 212] on textarea "Internal Notes" at bounding box center [306, 219] width 421 height 54
paste textarea "Attic, need a solid ladder, molderizer and perhaps On and Gone. Not that big of…"
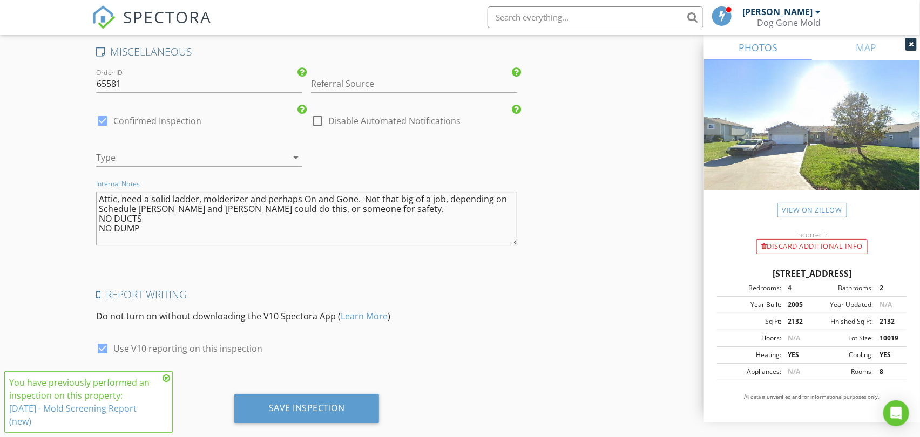
click at [203, 160] on div at bounding box center [184, 157] width 176 height 17
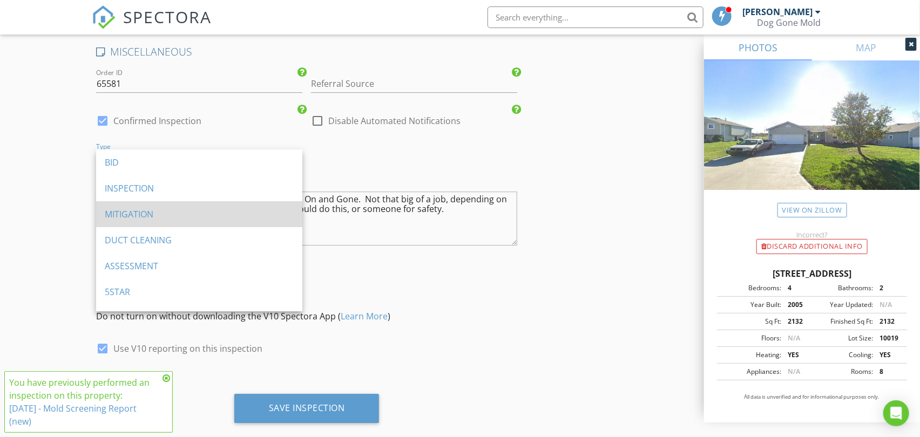
click at [155, 212] on div "MITIGATION" at bounding box center [199, 214] width 189 height 13
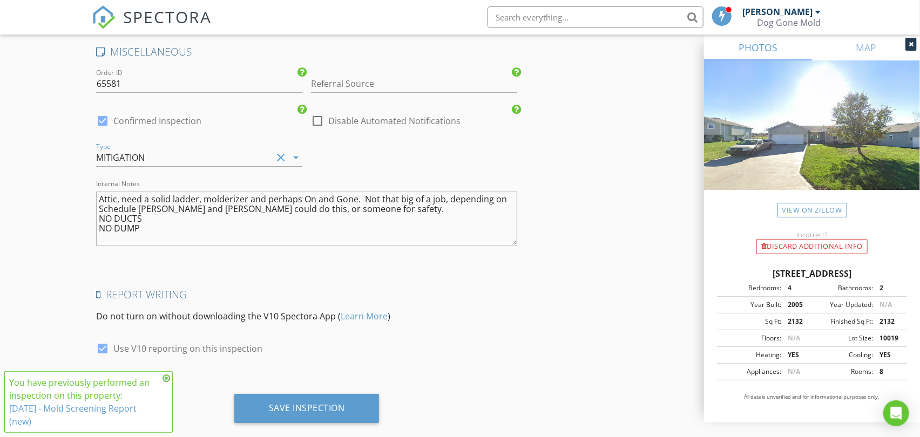
click at [164, 230] on textarea "Attic, need a solid ladder, molderizer and perhaps On and Gone. Not that big of…" at bounding box center [306, 219] width 421 height 54
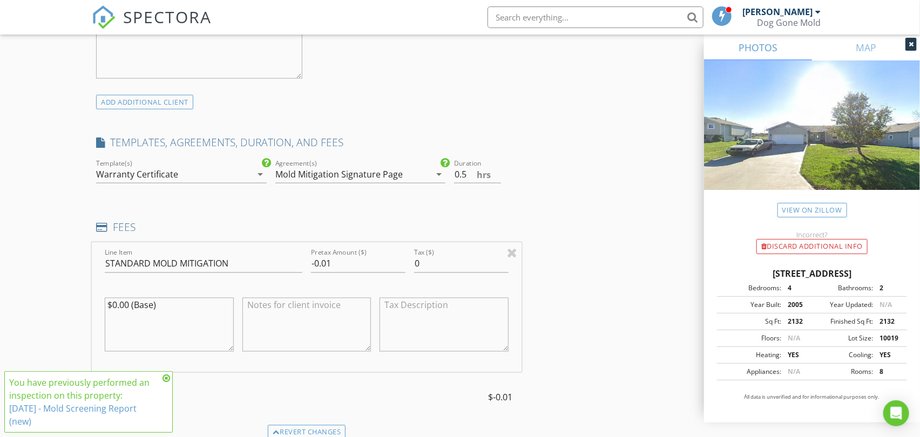
scroll to position [779, 0]
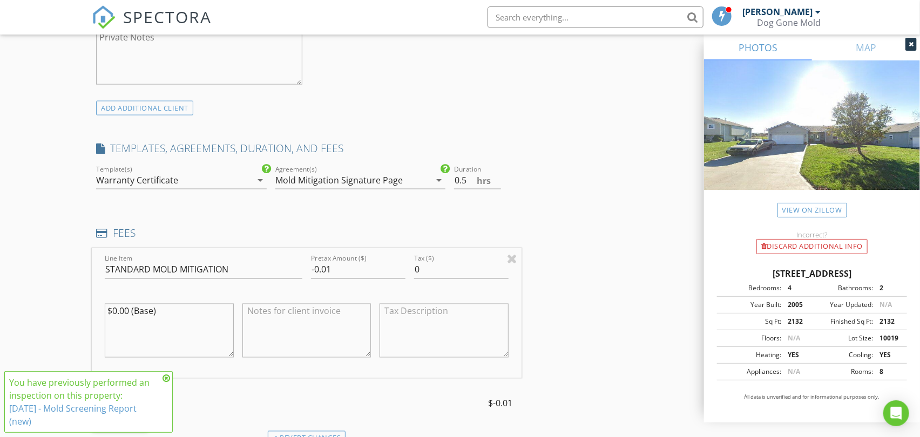
type textarea "Attic, need a solid ladder, molderizer and perhaps On and Gone. Not that big of…"
drag, startPoint x: 272, startPoint y: 257, endPoint x: 221, endPoint y: 254, distance: 50.9
click at [222, 254] on div "Line Item STANDARD MOLD MITIGATION Pretax Amount ($) -0.01 Tax ($) 0 $0.00 (Bas…" at bounding box center [306, 313] width 429 height 130
click at [283, 272] on div "Line Item STANDARD MOLD MITIGATION Pretax Amount ($) 2180 Tax ($) 0 $0.00 (Base)" at bounding box center [306, 313] width 429 height 130
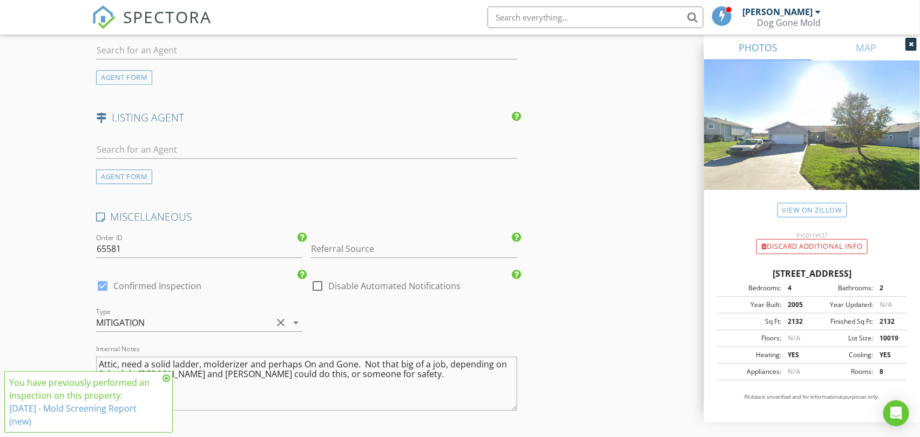
scroll to position [1639, 0]
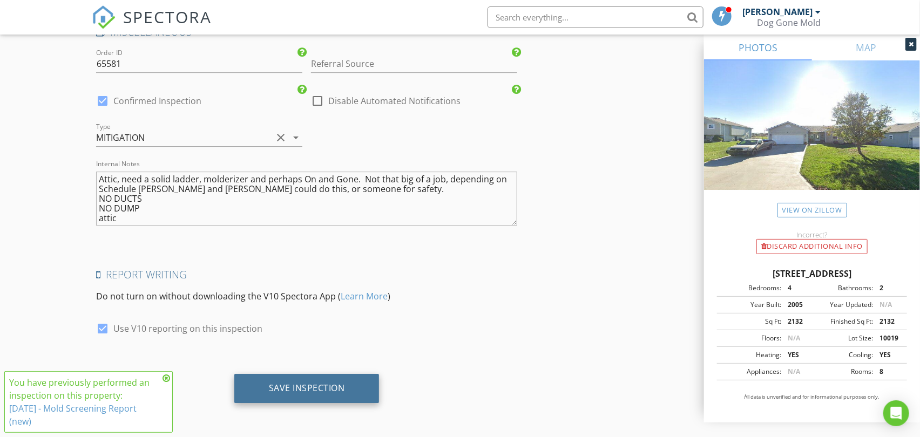
type input "1880"
click at [307, 388] on div "Save Inspection" at bounding box center [307, 388] width 76 height 11
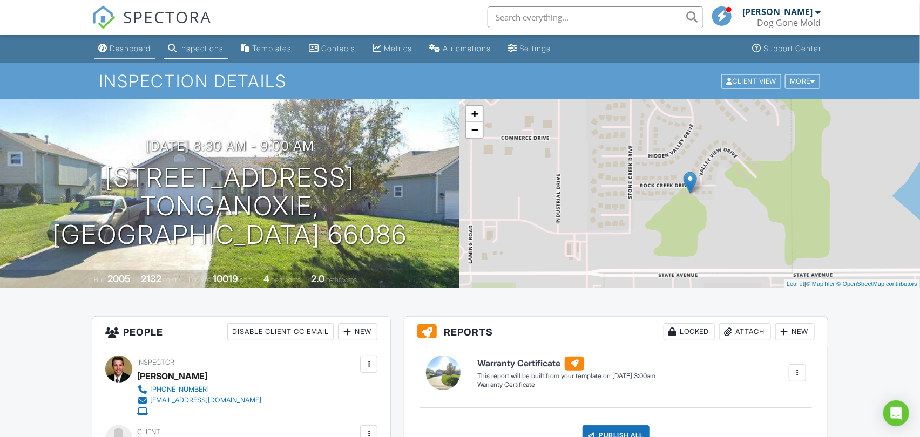
click at [135, 50] on div "Dashboard" at bounding box center [130, 48] width 41 height 9
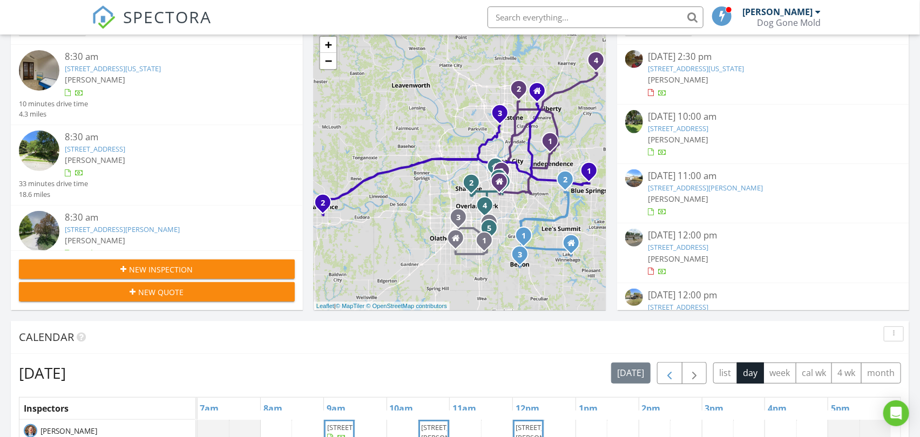
scroll to position [240, 0]
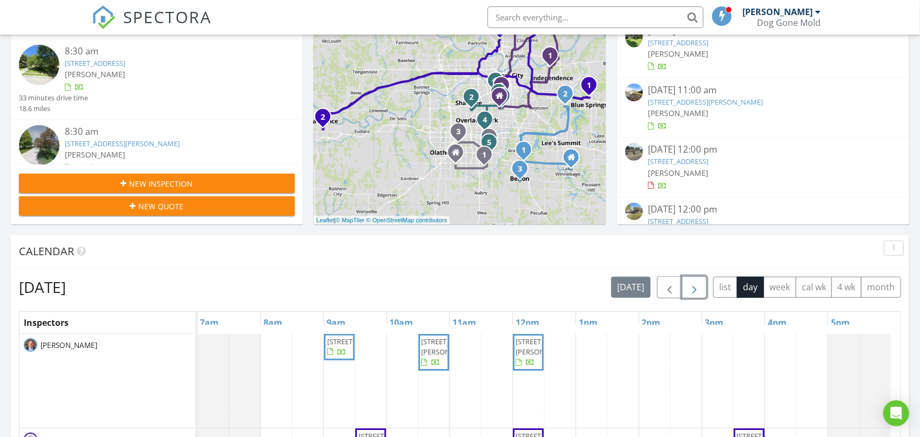
click at [695, 284] on span "button" at bounding box center [694, 287] width 13 height 13
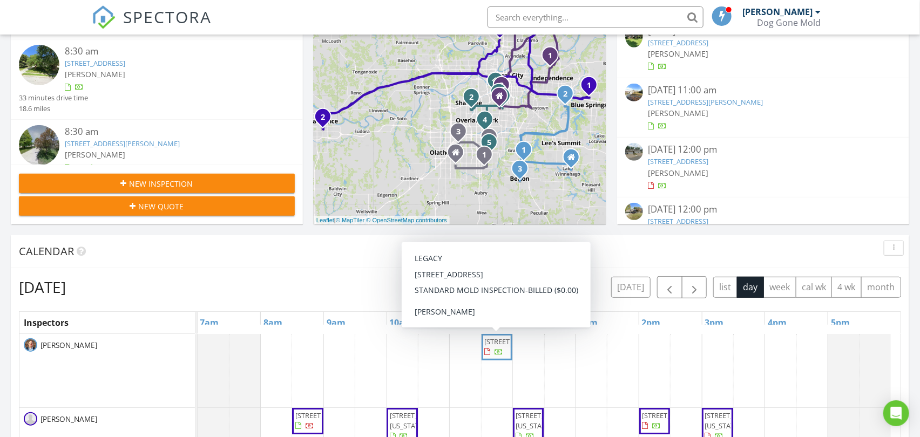
click at [338, 263] on div "Calendar" at bounding box center [460, 251] width 898 height 33
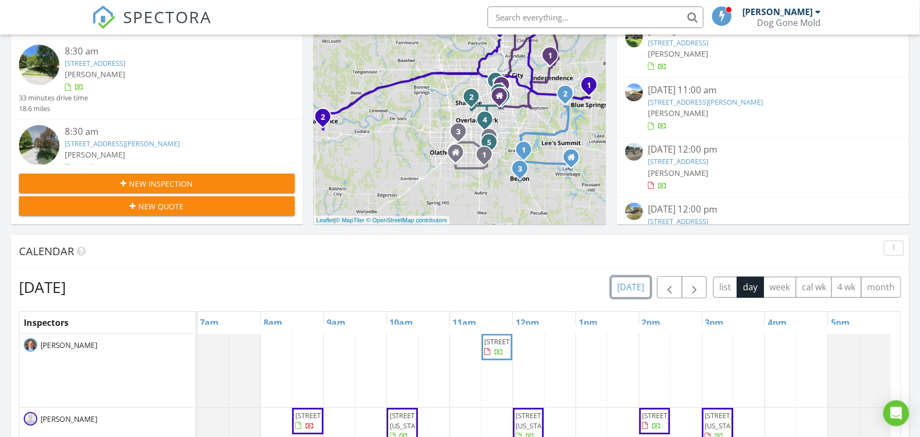
click at [635, 282] on button "today" at bounding box center [630, 287] width 39 height 21
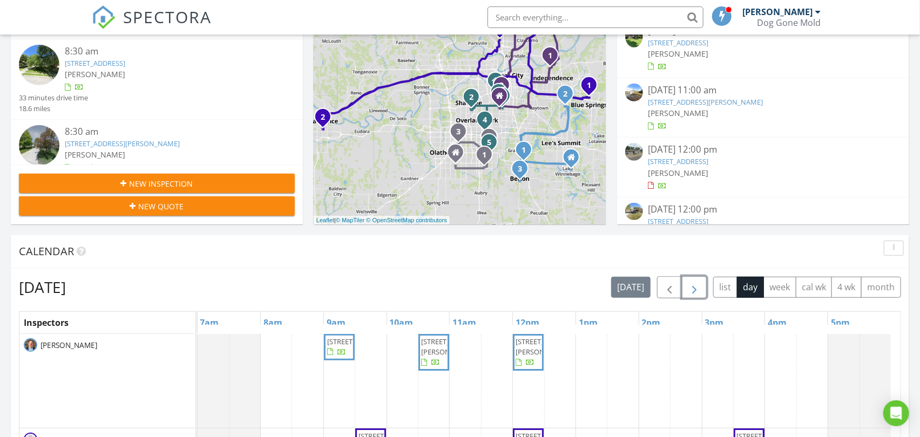
click at [695, 291] on span "button" at bounding box center [694, 287] width 13 height 13
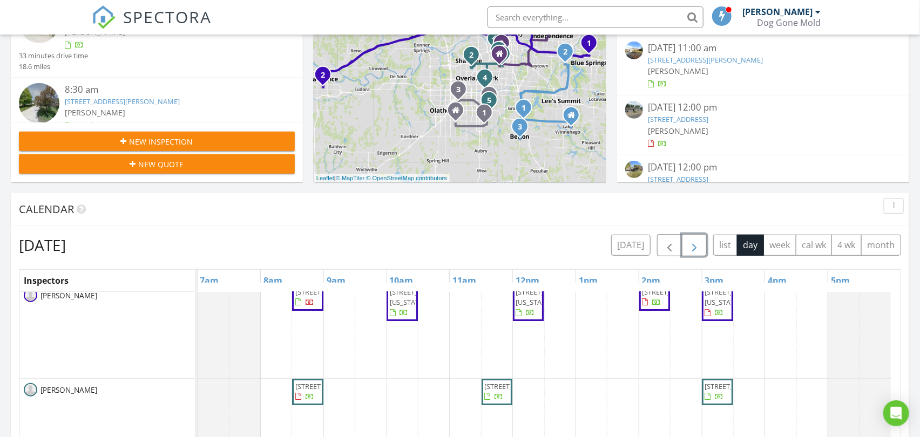
scroll to position [300, 0]
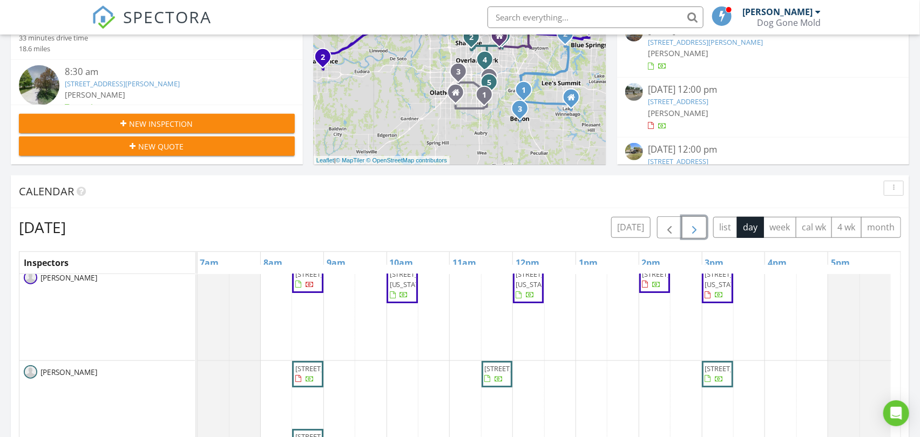
click at [722, 385] on span "608 S Locust St, Ottawa 66067" at bounding box center [717, 374] width 27 height 21
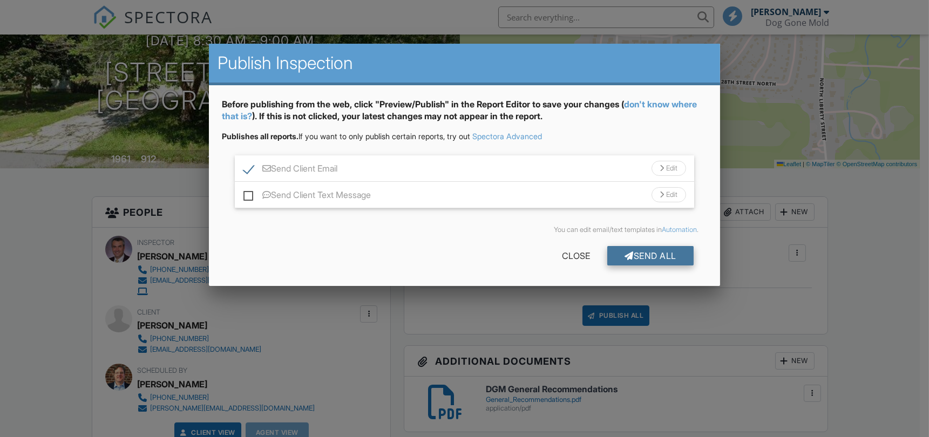
click at [642, 259] on div "Send All" at bounding box center [650, 255] width 86 height 19
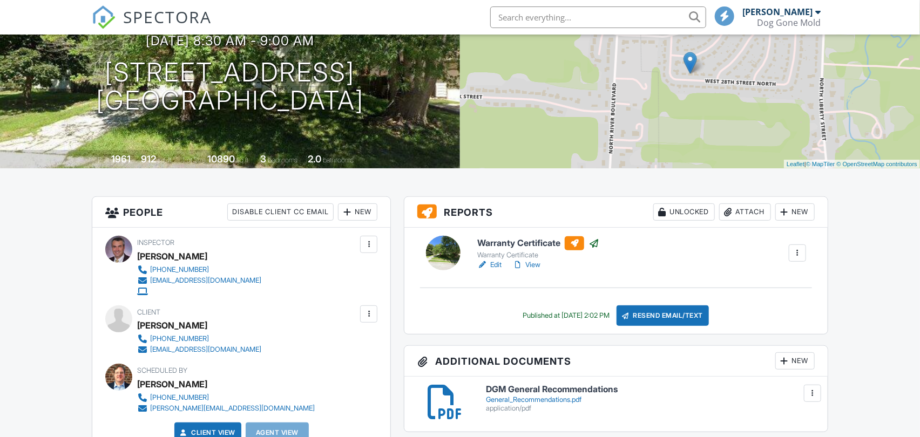
scroll to position [120, 0]
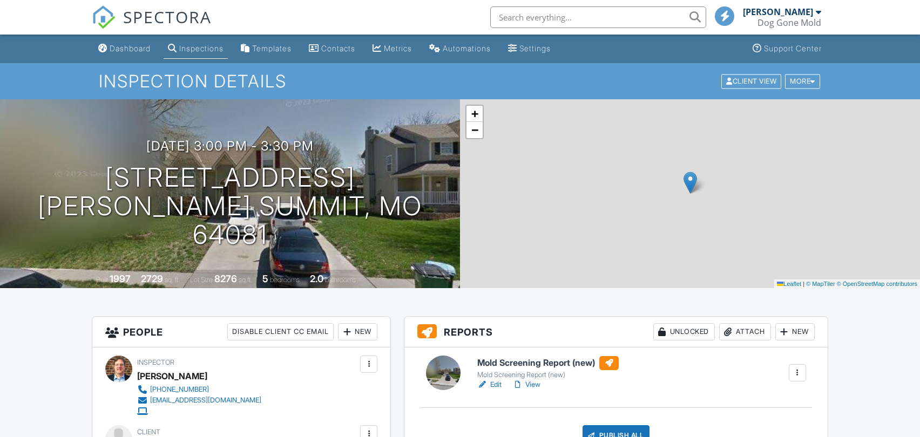
click at [496, 379] on link "Edit" at bounding box center [489, 384] width 24 height 11
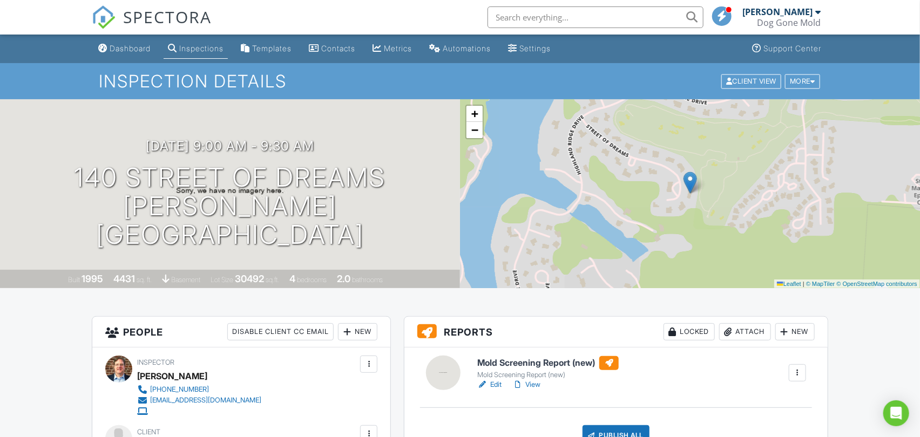
click at [497, 383] on link "Edit" at bounding box center [489, 384] width 24 height 11
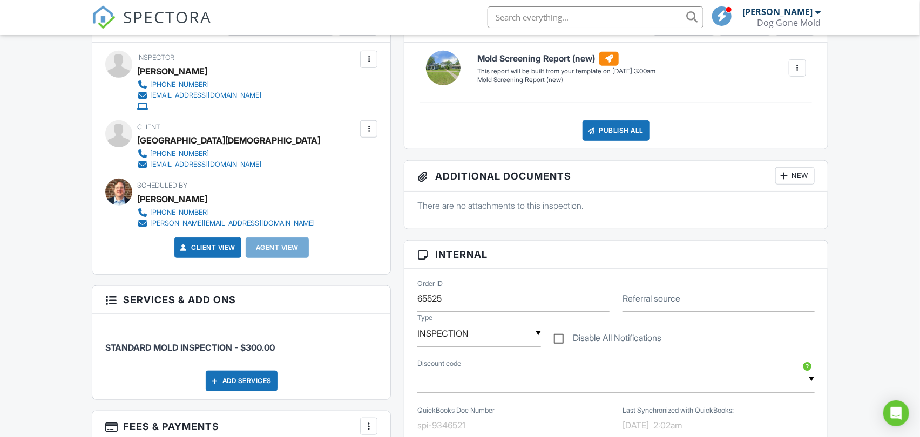
scroll to position [360, 0]
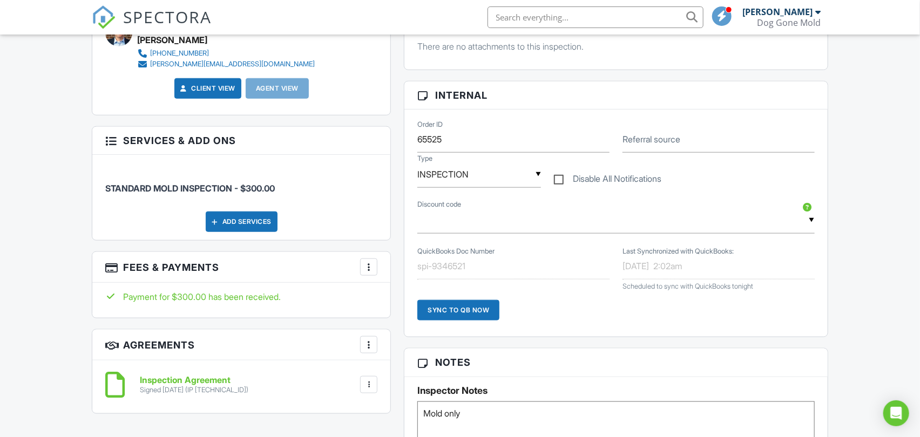
scroll to position [540, 0]
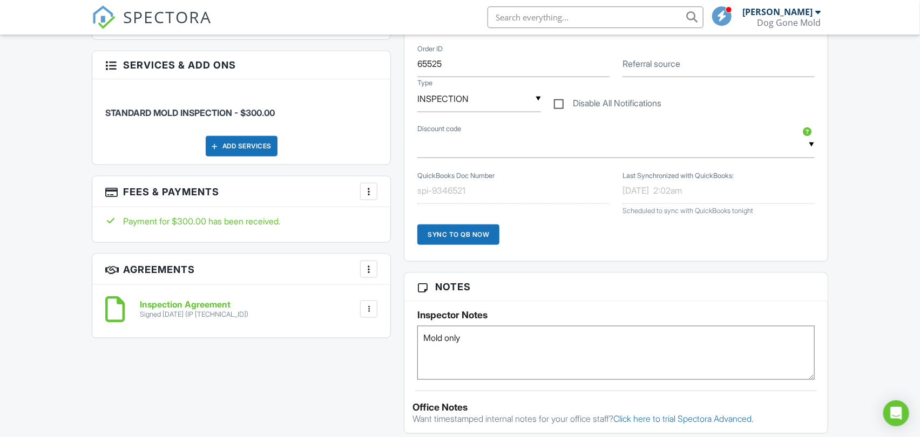
click at [74, 231] on div "Dashboard Inspections Templates Contacts Metrics Automations Settings Support C…" at bounding box center [460, 301] width 920 height 1613
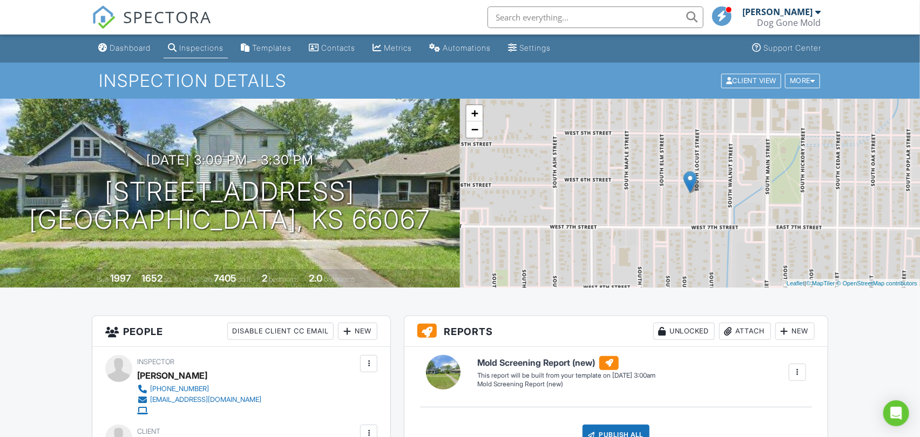
scroll to position [0, 0]
click at [136, 49] on div "Dashboard" at bounding box center [130, 48] width 41 height 9
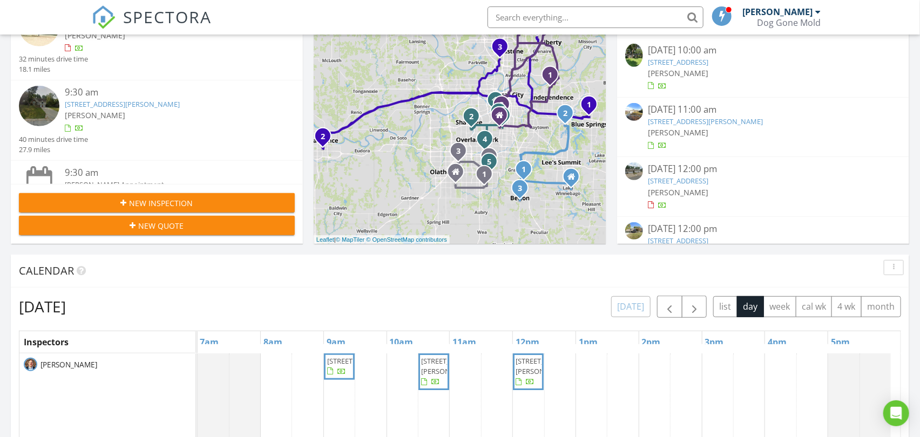
scroll to position [240, 0]
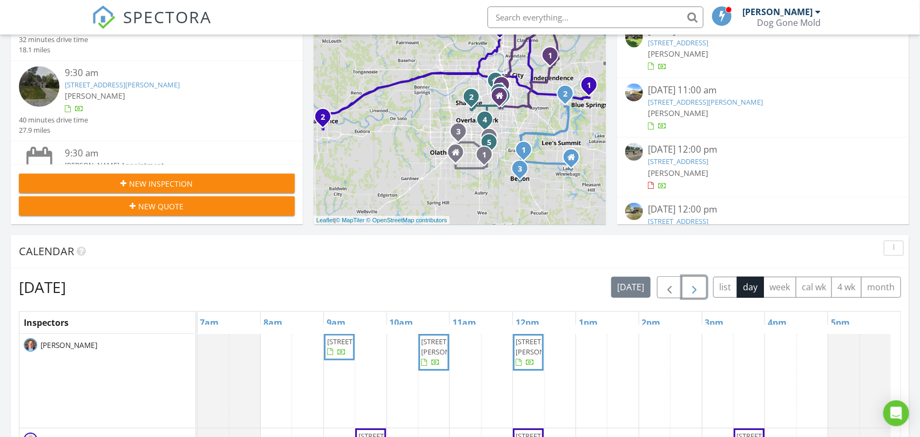
click at [690, 290] on span "button" at bounding box center [694, 287] width 13 height 13
click at [691, 290] on span "button" at bounding box center [694, 287] width 13 height 13
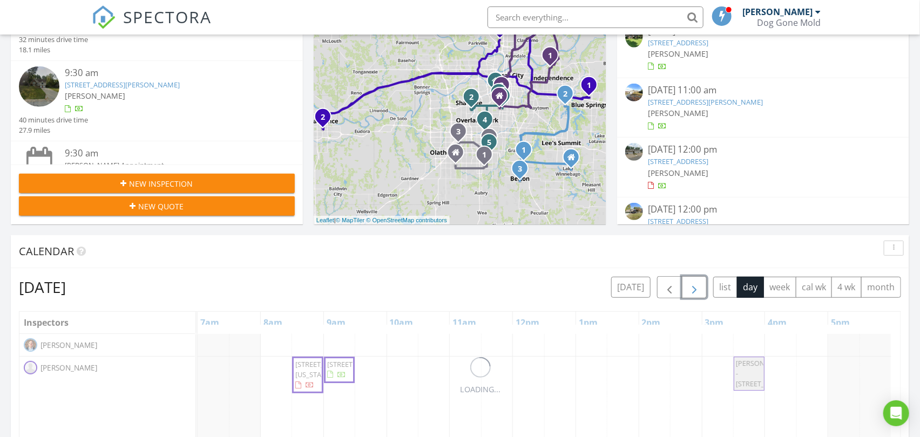
click at [691, 290] on span "button" at bounding box center [694, 287] width 13 height 13
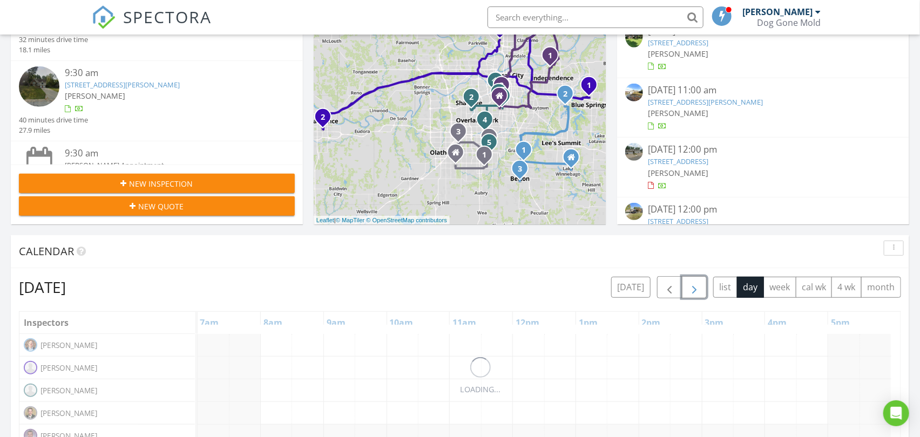
click at [691, 290] on span "button" at bounding box center [694, 287] width 13 height 13
click at [692, 290] on span "button" at bounding box center [694, 287] width 13 height 13
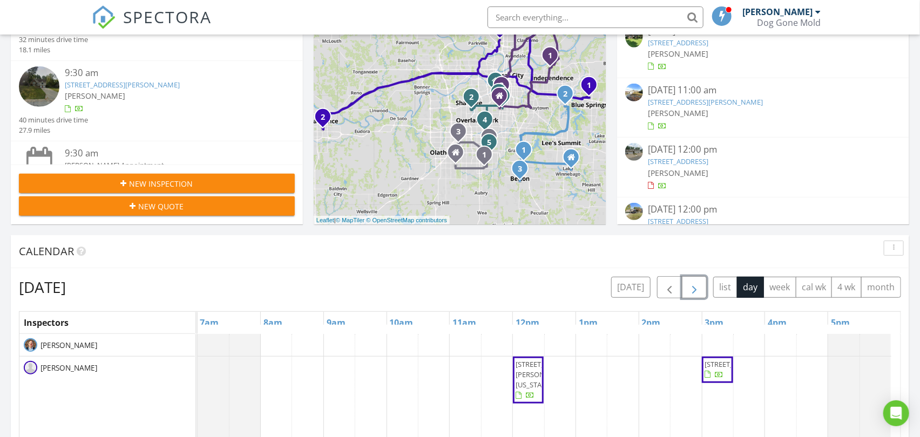
click at [692, 290] on span "button" at bounding box center [694, 287] width 13 height 13
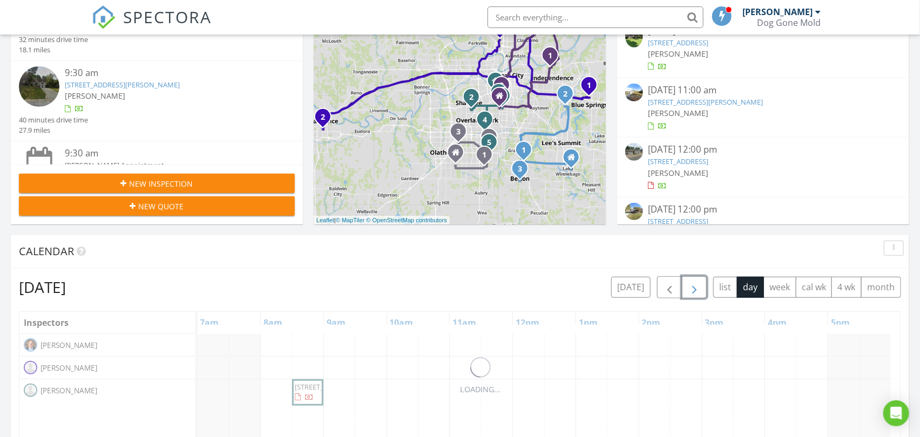
click at [692, 290] on span "button" at bounding box center [694, 287] width 13 height 13
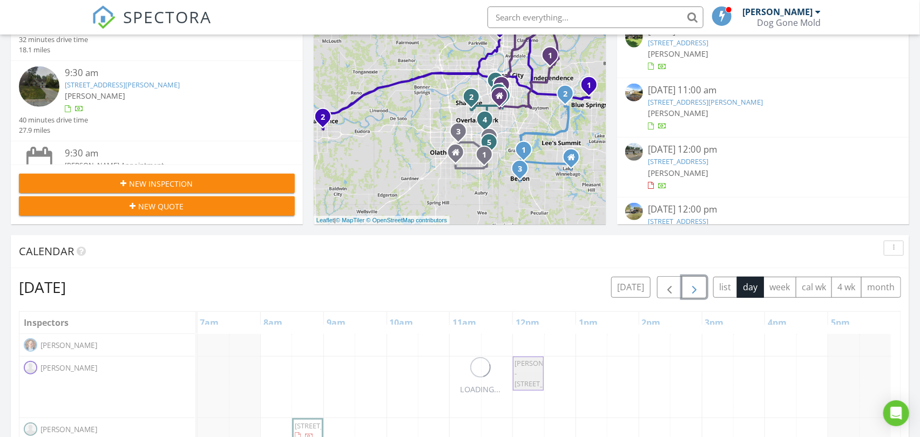
click at [692, 290] on span "button" at bounding box center [694, 287] width 13 height 13
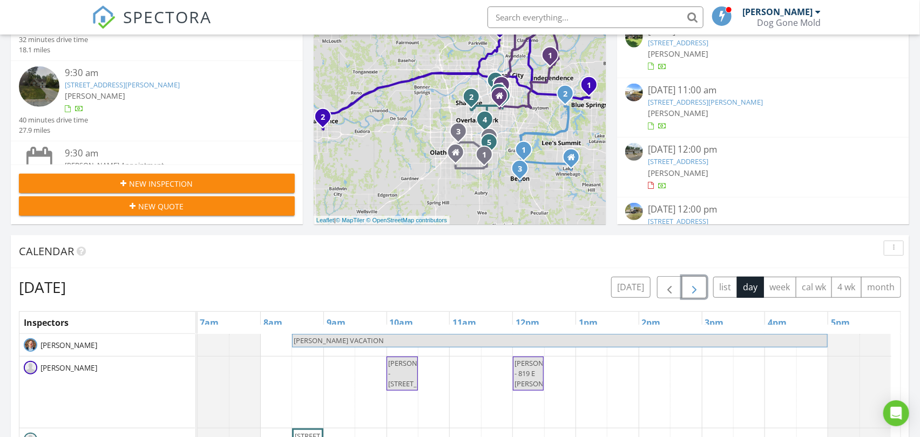
click at [692, 290] on span "button" at bounding box center [694, 287] width 13 height 13
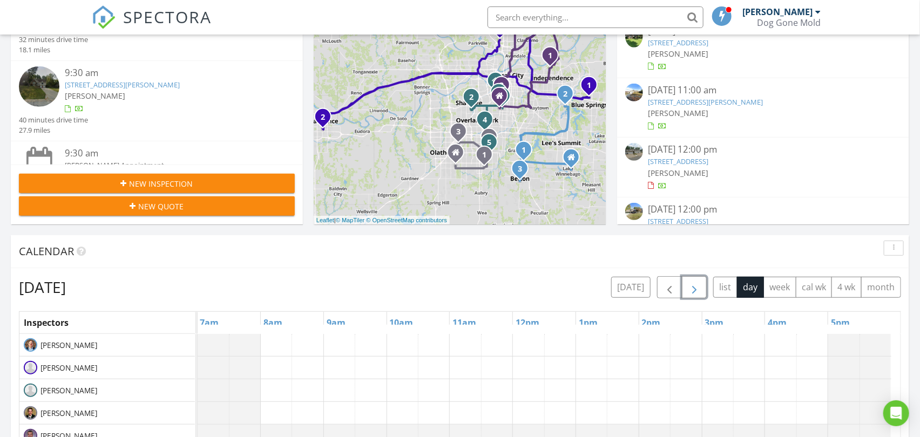
click at [692, 290] on span "button" at bounding box center [694, 287] width 13 height 13
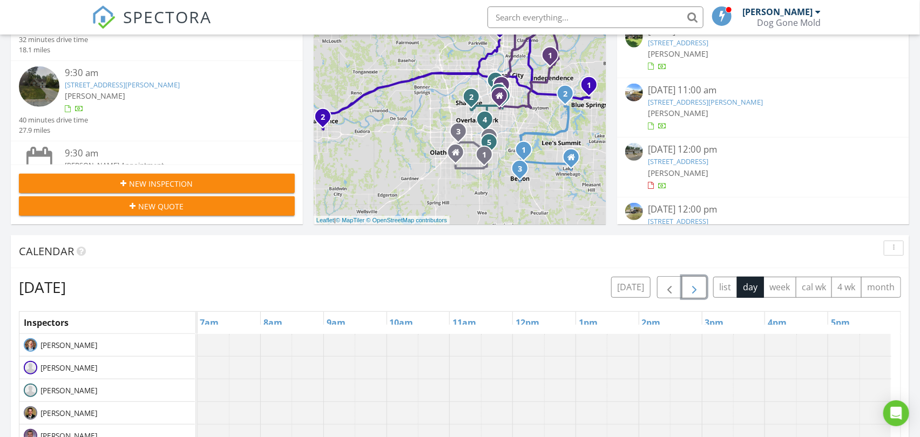
click at [692, 290] on span "button" at bounding box center [694, 287] width 13 height 13
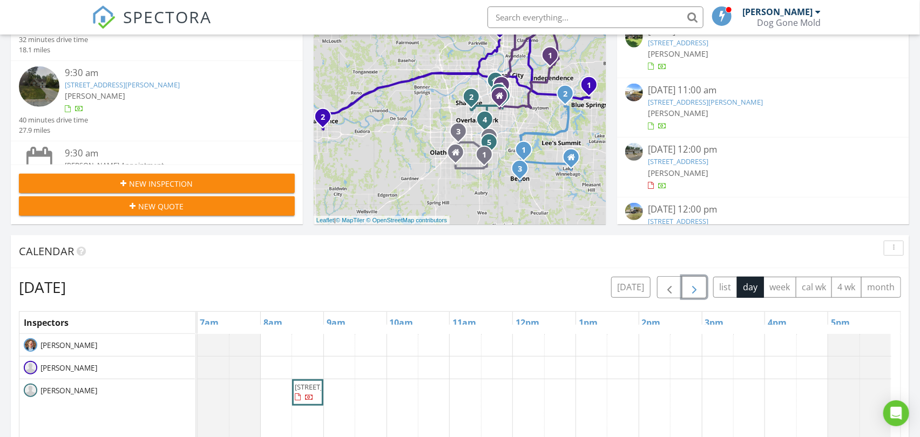
click at [692, 290] on span "button" at bounding box center [694, 287] width 13 height 13
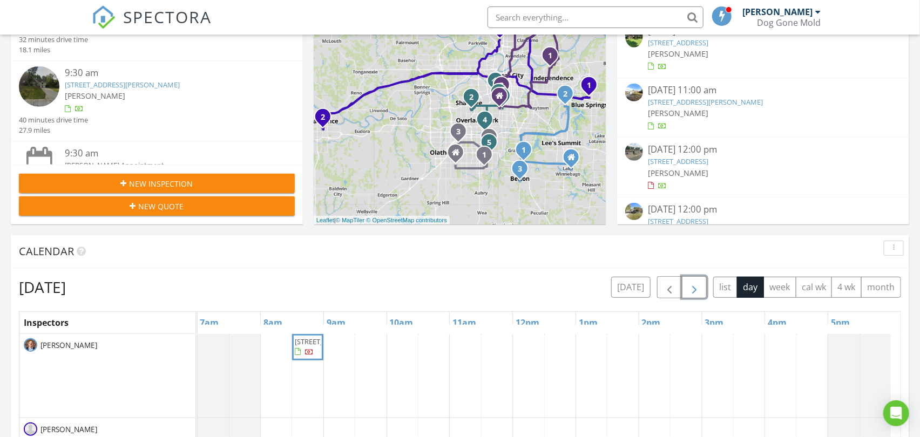
click at [692, 290] on span "button" at bounding box center [694, 287] width 13 height 13
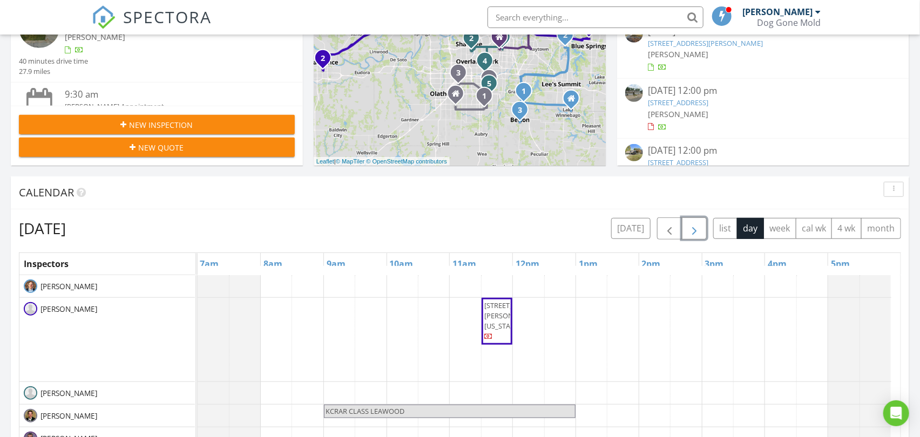
scroll to position [300, 0]
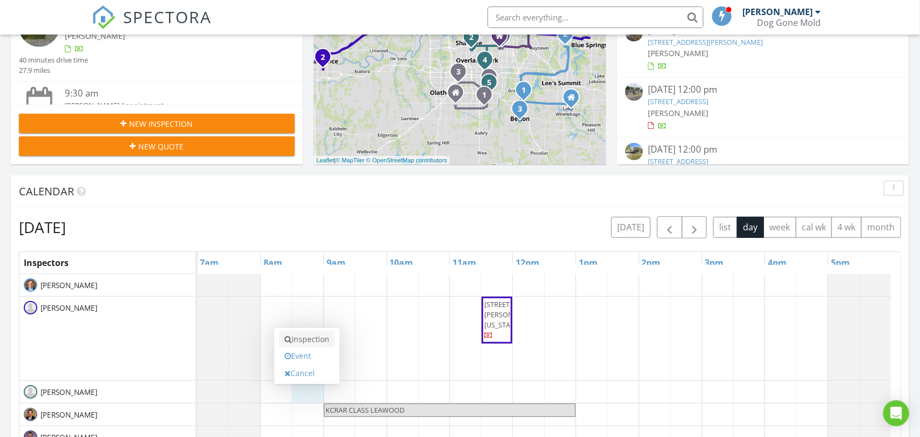
click at [309, 338] on link "Inspection" at bounding box center [307, 339] width 56 height 17
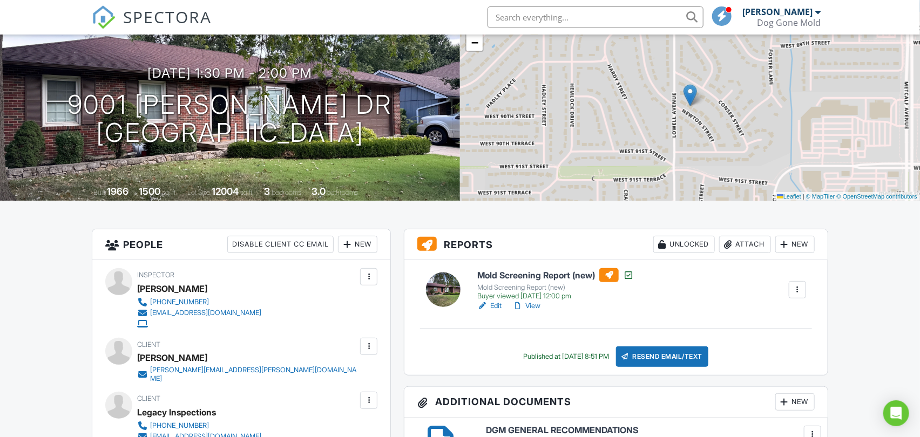
scroll to position [180, 0]
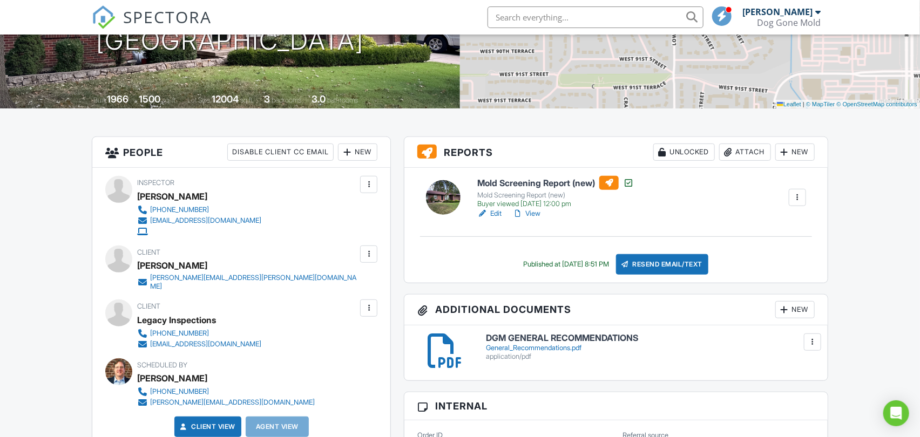
click at [535, 213] on link "View" at bounding box center [526, 213] width 28 height 11
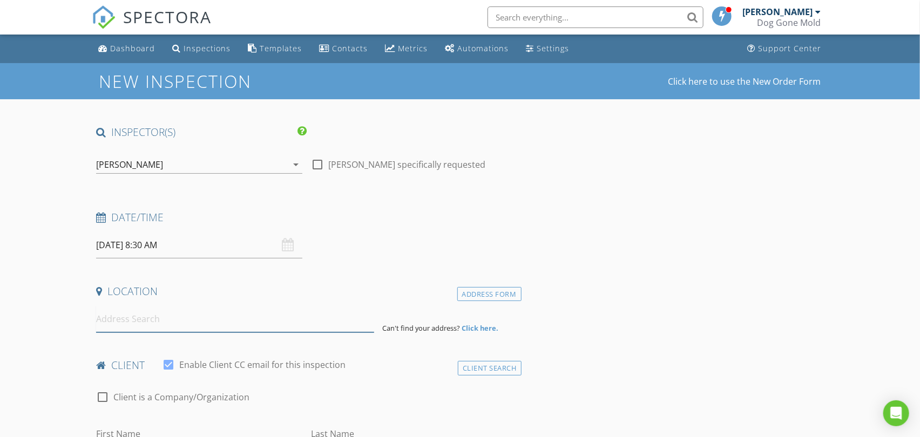
click at [189, 329] on input at bounding box center [234, 319] width 277 height 26
paste input "9001 [PERSON_NAME] Dr"
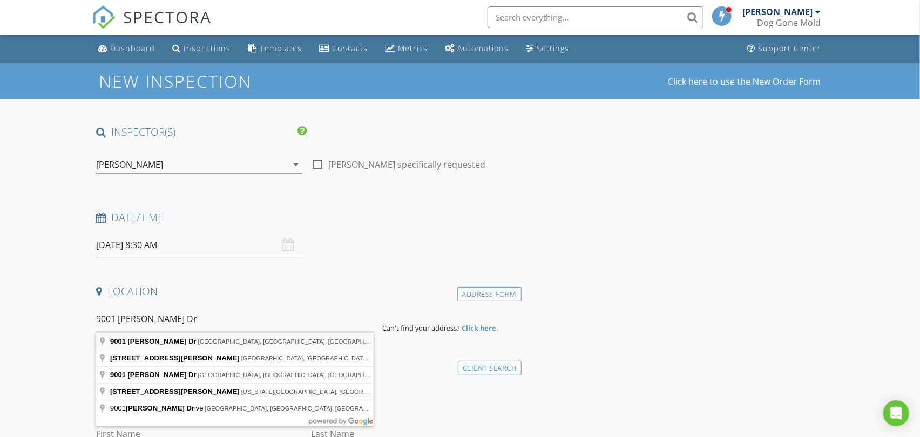
type input "[STREET_ADDRESS][PERSON_NAME]"
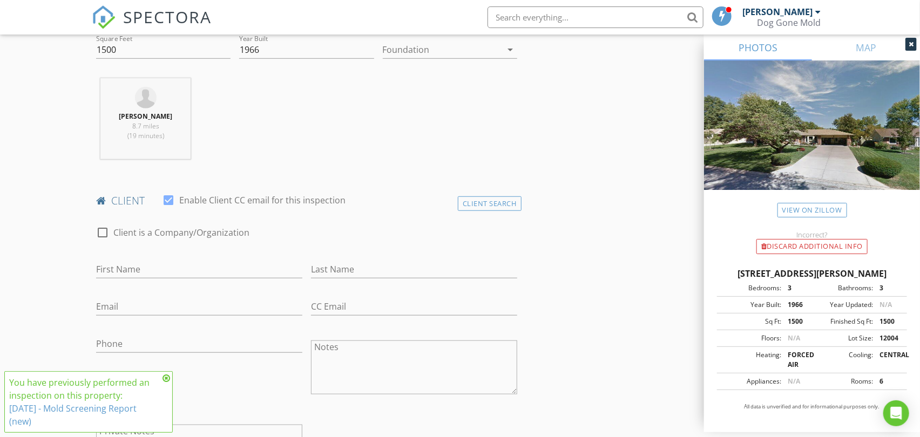
scroll to position [419, 0]
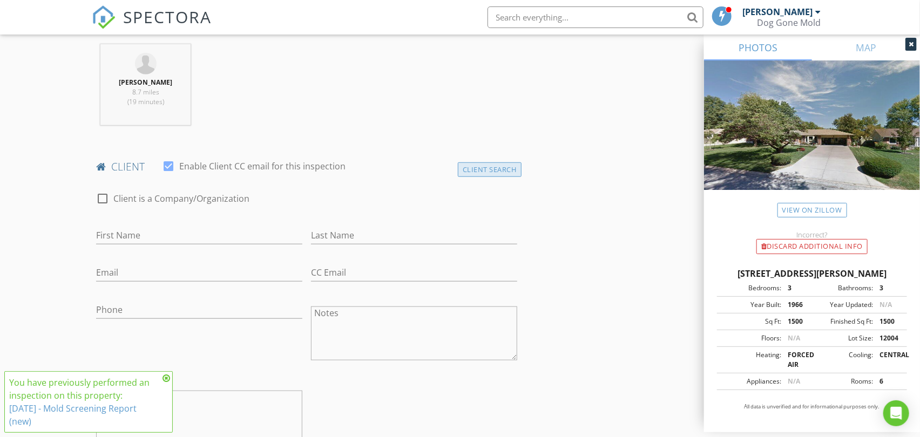
drag, startPoint x: 478, startPoint y: 169, endPoint x: 466, endPoint y: 171, distance: 12.0
click at [479, 169] on div "Client Search" at bounding box center [490, 169] width 64 height 15
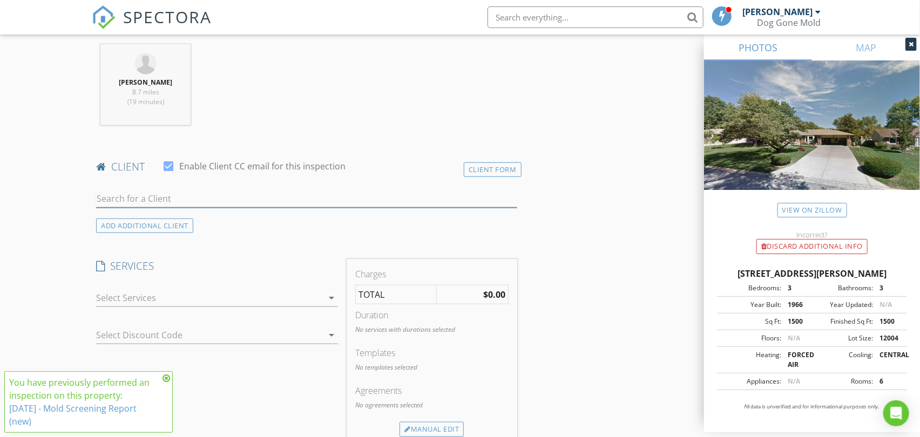
click at [223, 201] on input "text" at bounding box center [306, 199] width 421 height 18
paste input "Maureen Larman"
type input "Maureen Larman"
click at [206, 219] on div "[PERSON_NAME]" at bounding box center [233, 218] width 213 height 13
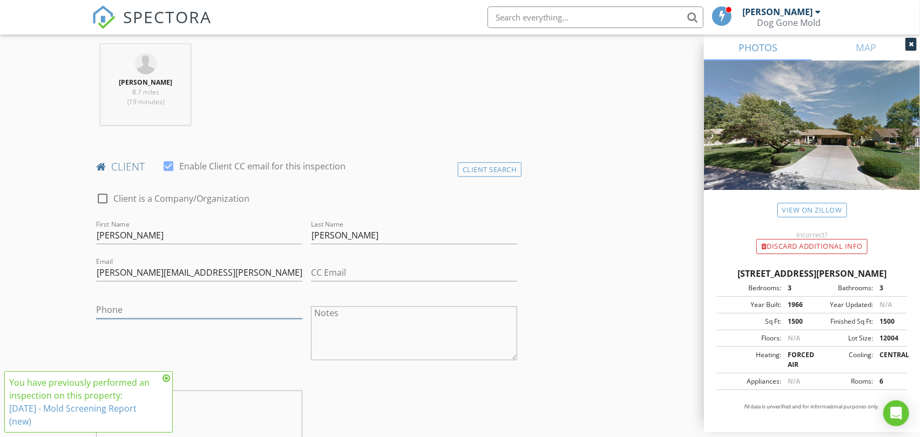
click at [236, 304] on input "Phone" at bounding box center [199, 310] width 206 height 18
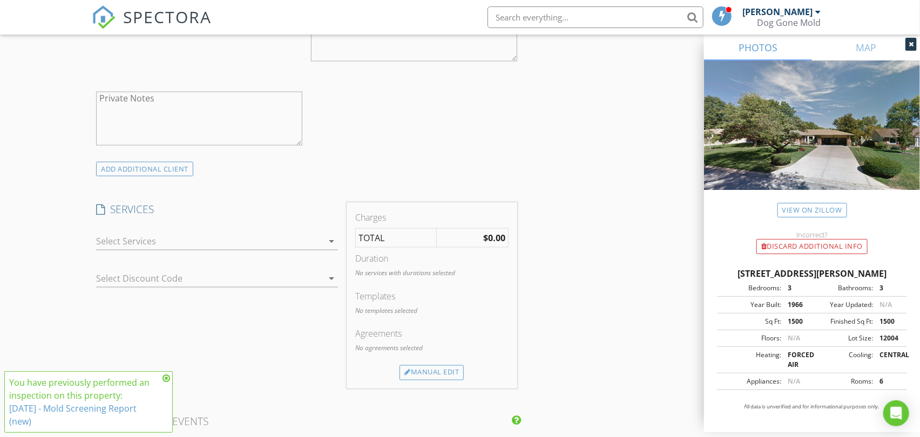
scroll to position [720, 0]
type input "913-424-3623"
click at [286, 238] on div at bounding box center [209, 240] width 227 height 17
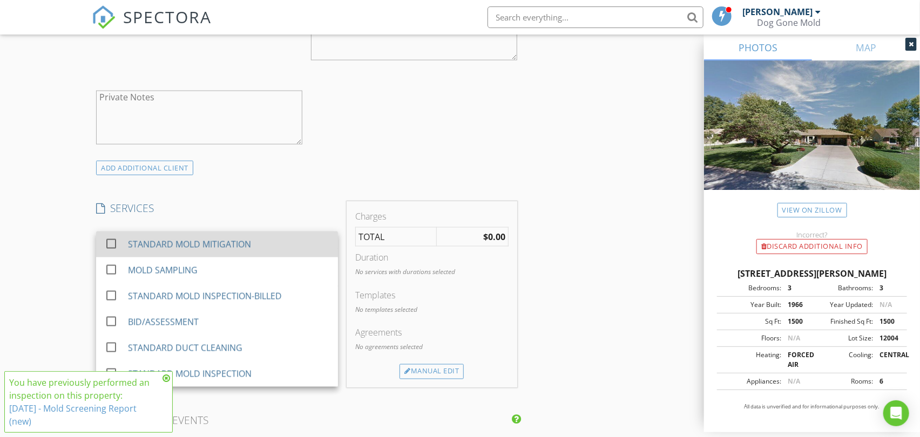
click at [248, 247] on div "STANDARD MOLD MITIGATION" at bounding box center [189, 244] width 123 height 13
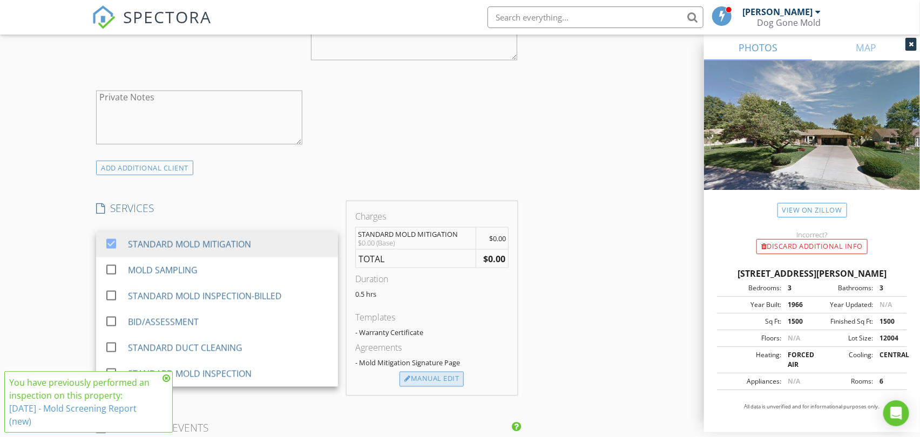
click at [439, 381] on div "Manual Edit" at bounding box center [431, 379] width 64 height 15
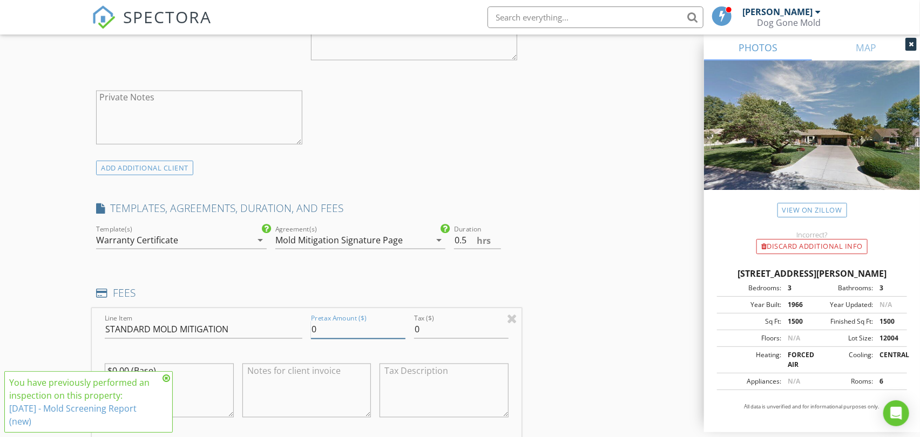
click at [249, 324] on div "Line Item STANDARD MOLD MITIGATION Pretax Amount ($) 0 Tax ($) 0 $0.00 (Base)" at bounding box center [306, 373] width 429 height 130
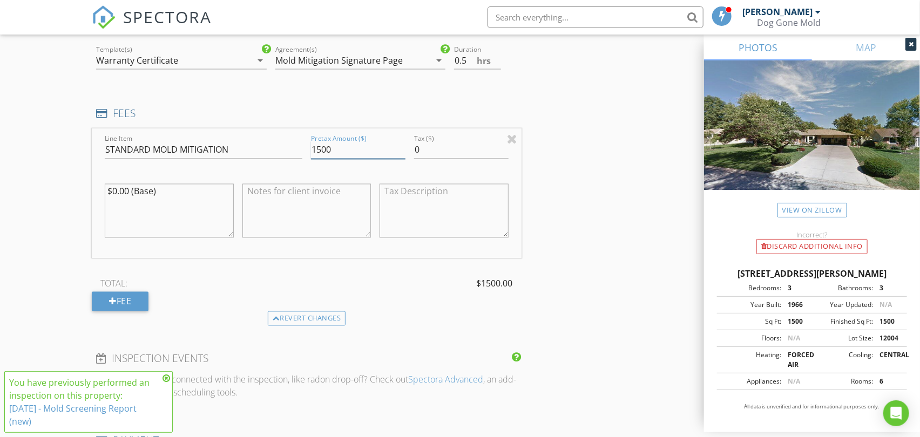
type input "1500"
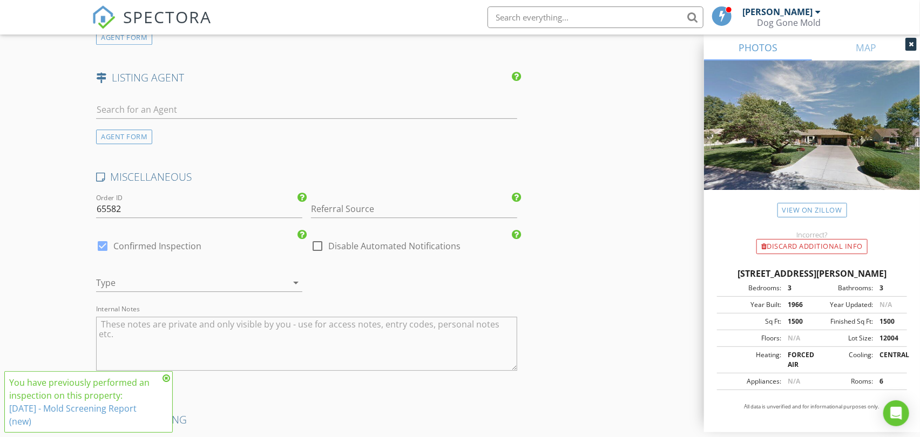
scroll to position [1559, 0]
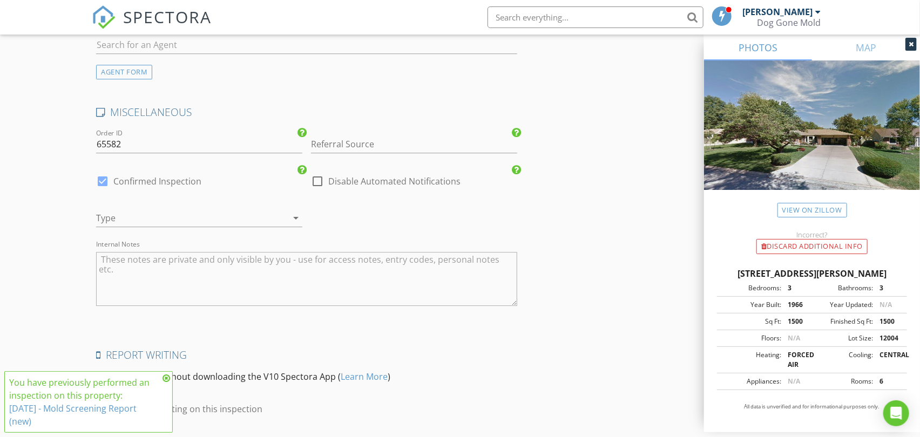
click at [200, 268] on textarea "Internal Notes" at bounding box center [306, 279] width 421 height 54
paste textarea "Maureen owns the home moved in without any inspections. INSP- -Visible mold is …"
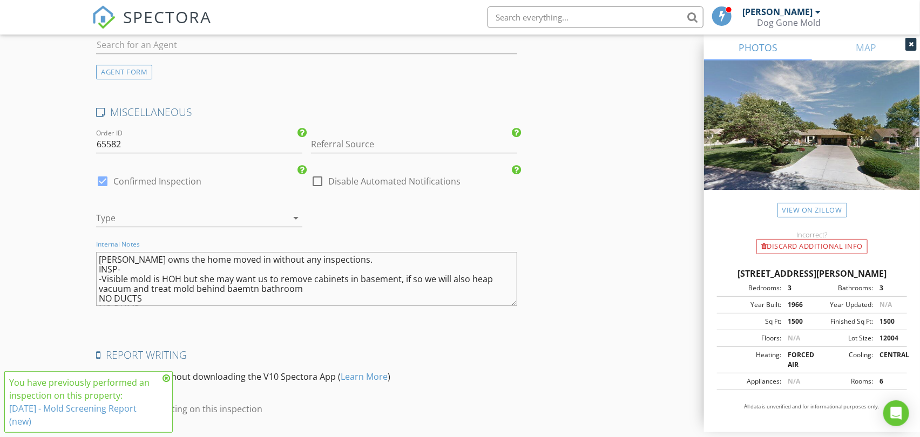
scroll to position [8, 0]
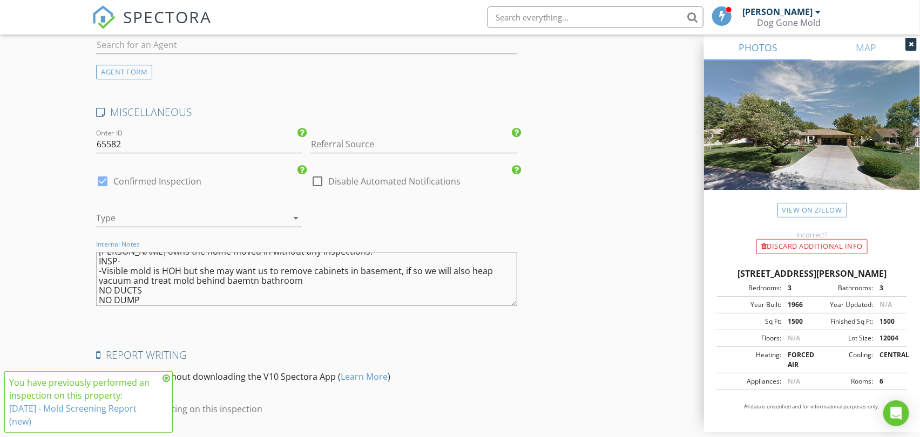
type textarea "Maureen owns the home moved in without any inspections. INSP- -Visible mold is …"
click at [214, 219] on div at bounding box center [184, 217] width 176 height 17
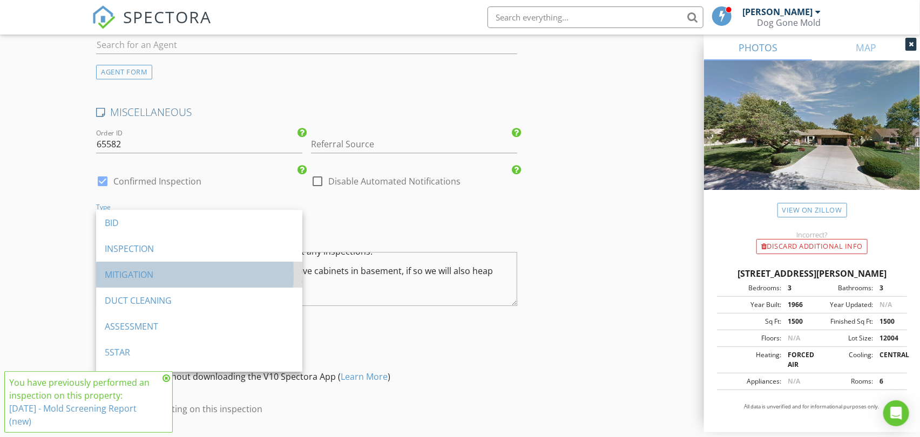
click at [147, 277] on div "MITIGATION" at bounding box center [199, 274] width 189 height 13
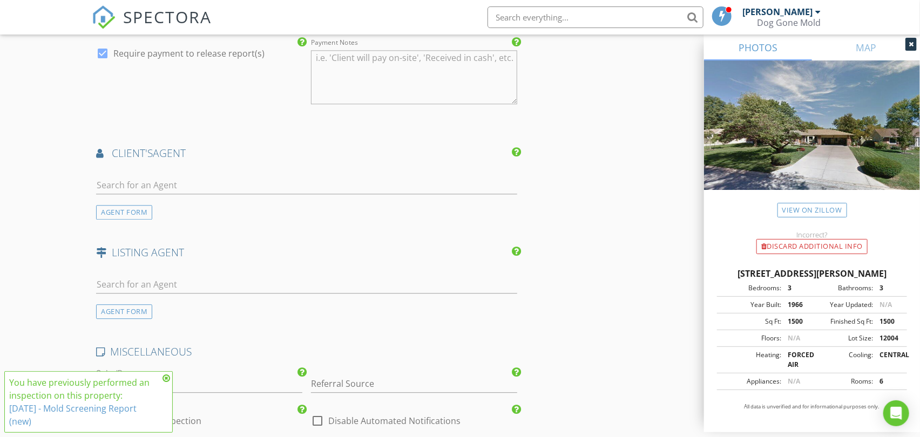
scroll to position [1639, 0]
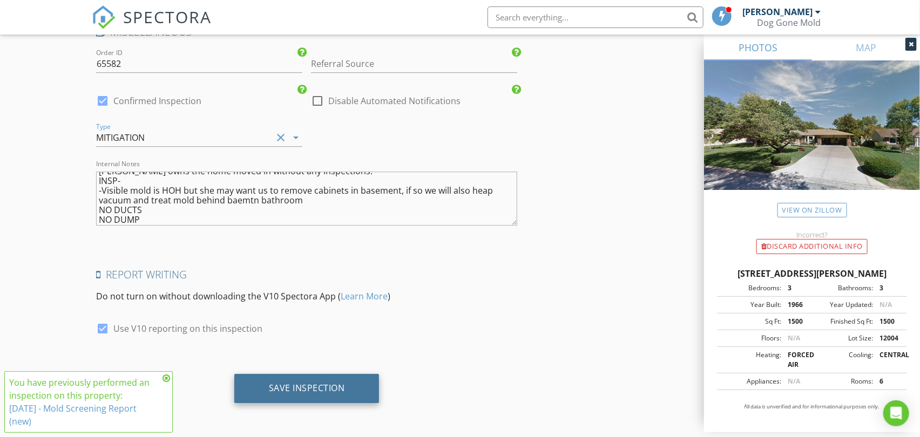
click at [316, 386] on div "Save Inspection" at bounding box center [307, 388] width 76 height 11
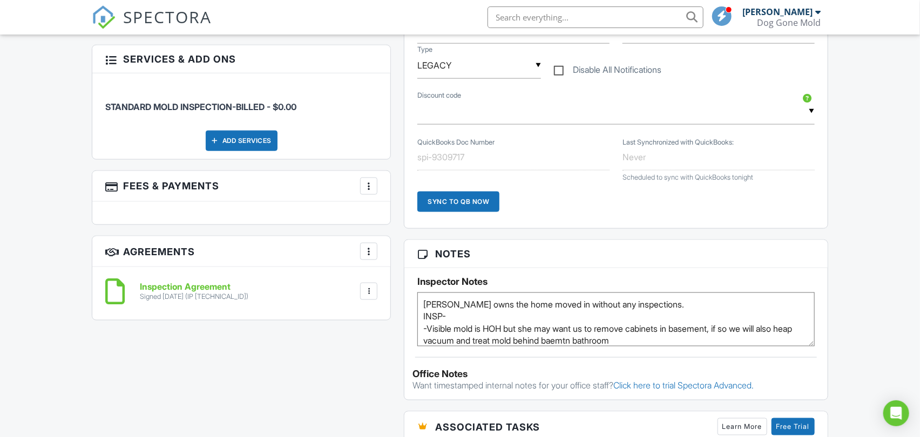
drag, startPoint x: 505, startPoint y: 334, endPoint x: 405, endPoint y: 286, distance: 111.1
click at [405, 286] on div "Inspector Notes Maureen owns the home moved in without any inspections. INSP- -…" at bounding box center [615, 307] width 423 height 78
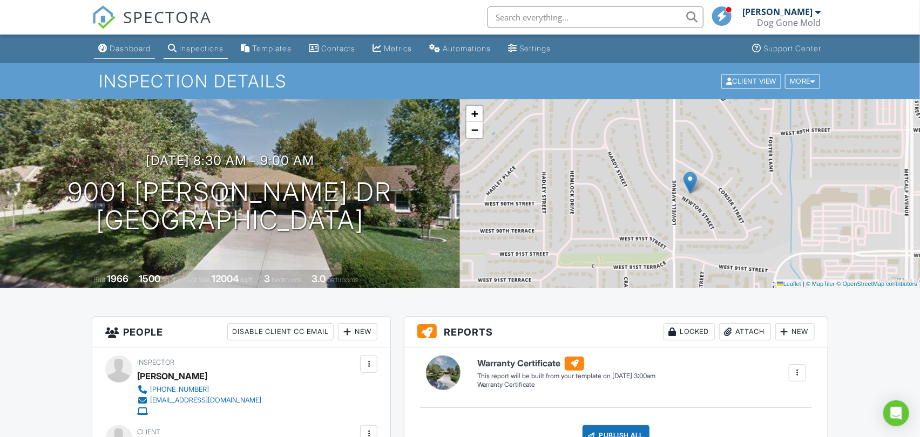
click at [128, 46] on div "Dashboard" at bounding box center [130, 48] width 41 height 9
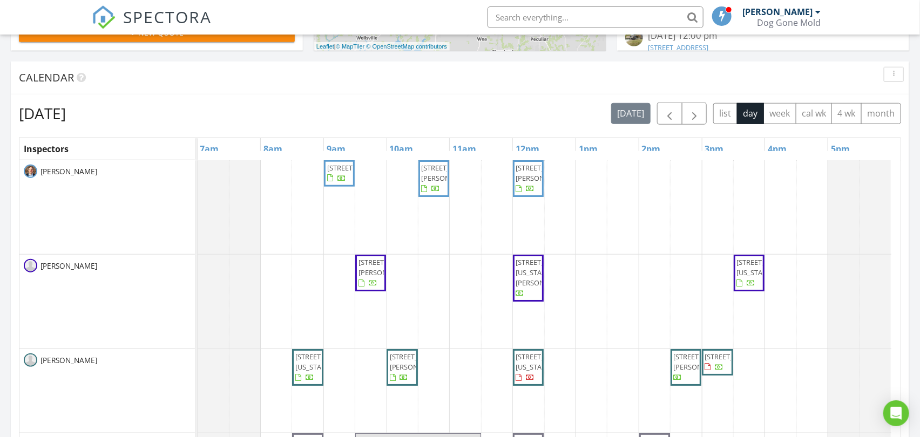
scroll to position [419, 0]
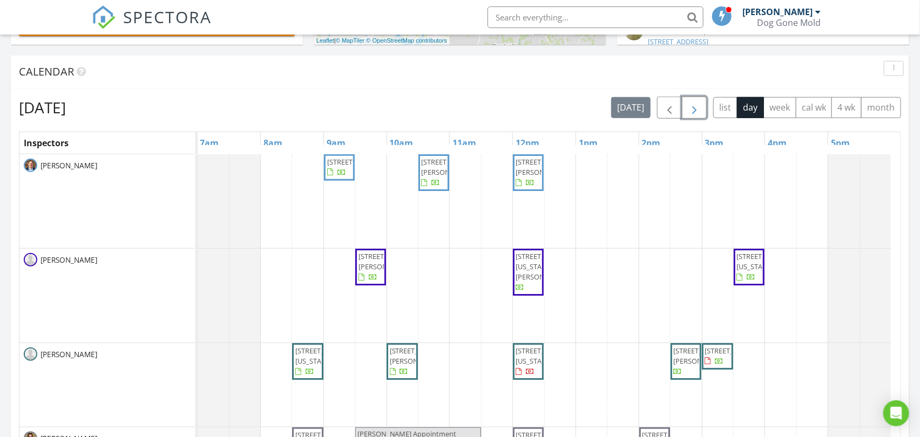
drag, startPoint x: 691, startPoint y: 101, endPoint x: 691, endPoint y: 112, distance: 10.3
click at [691, 103] on span "button" at bounding box center [694, 107] width 13 height 13
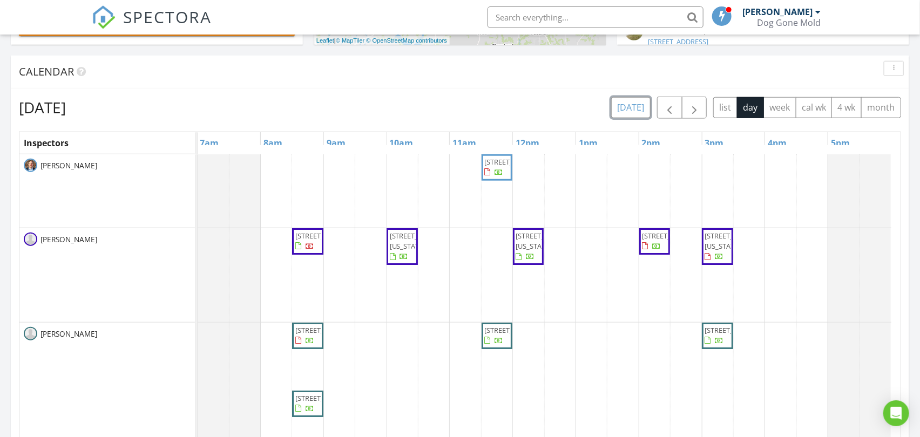
click at [632, 104] on button "today" at bounding box center [630, 107] width 39 height 21
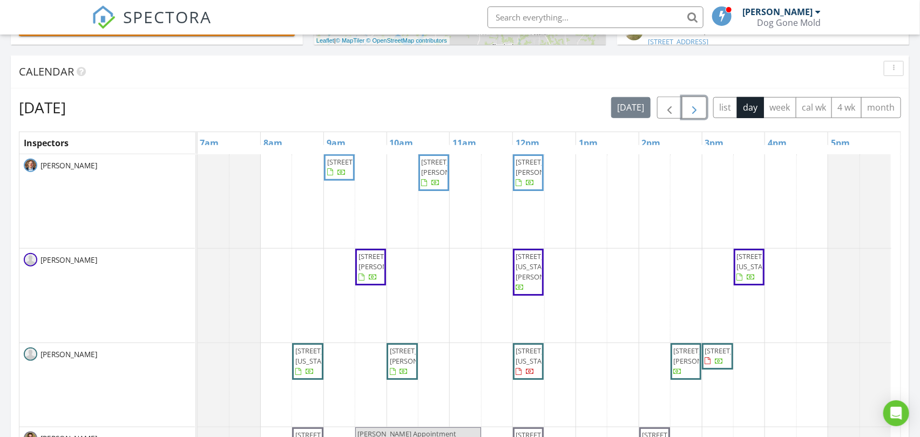
click at [694, 105] on span "button" at bounding box center [694, 107] width 13 height 13
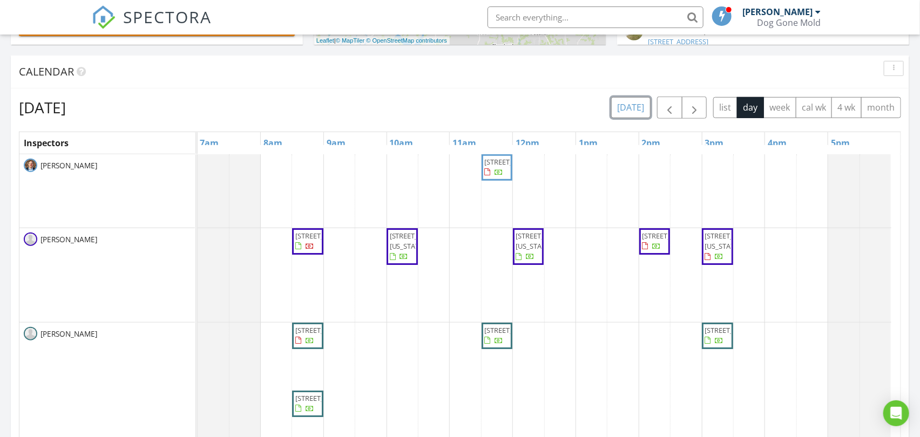
click at [628, 108] on button "today" at bounding box center [630, 107] width 39 height 21
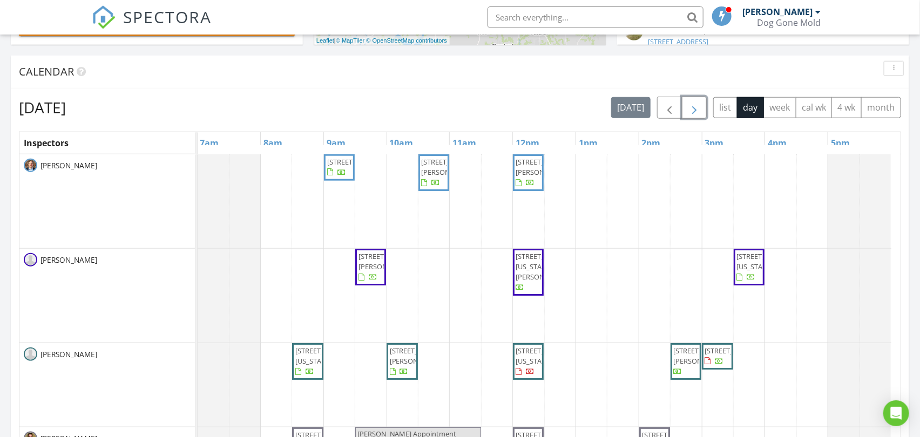
click at [694, 108] on span "button" at bounding box center [694, 107] width 13 height 13
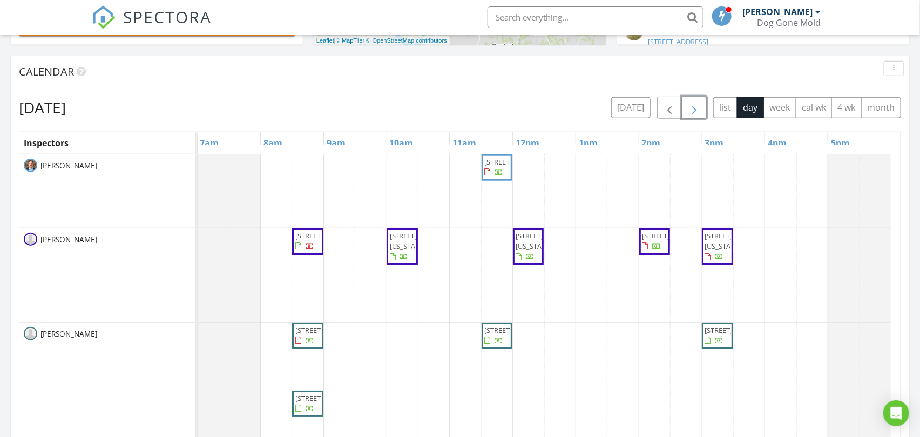
click at [698, 103] on span "button" at bounding box center [694, 107] width 13 height 13
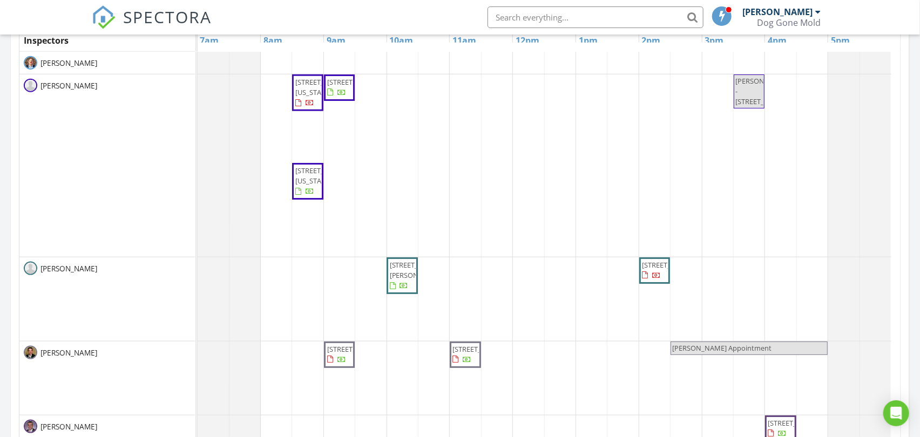
scroll to position [360, 0]
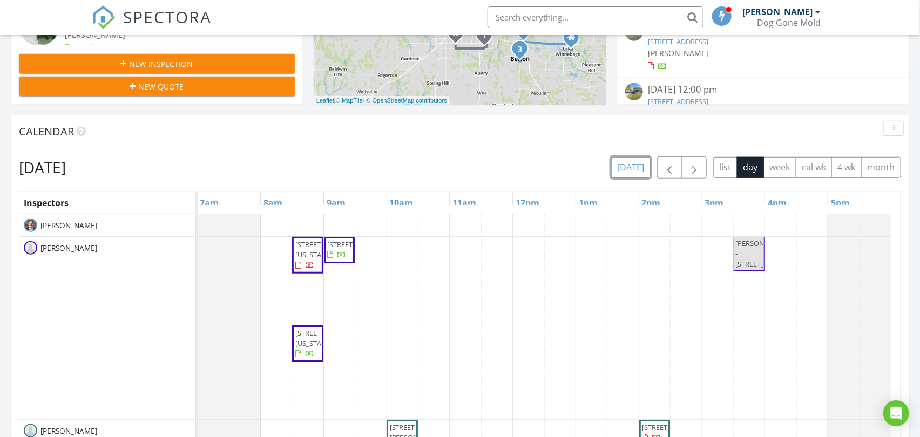
click at [635, 168] on button "today" at bounding box center [630, 167] width 39 height 21
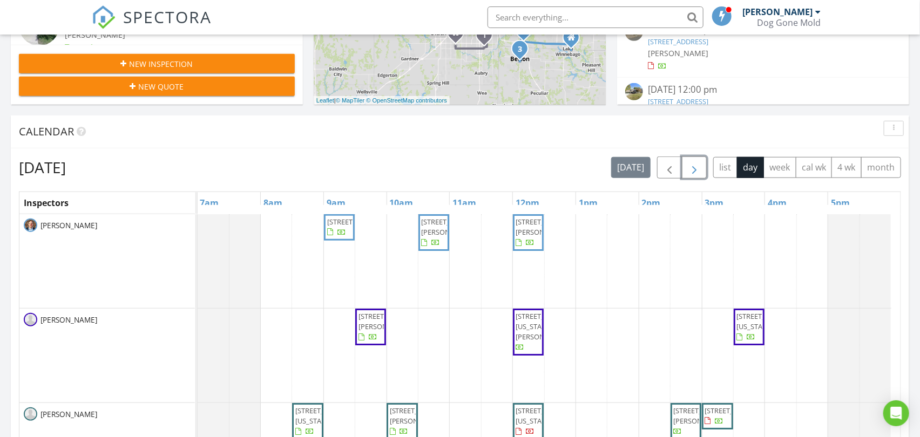
click at [692, 169] on span "button" at bounding box center [694, 167] width 13 height 13
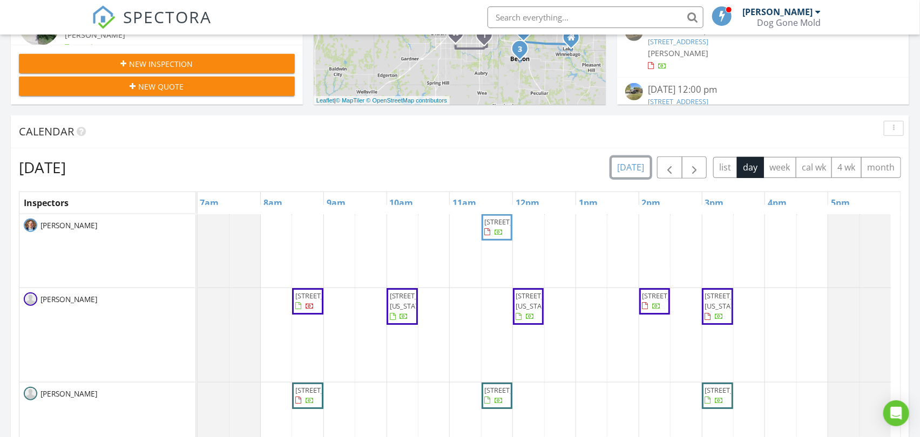
click at [632, 166] on button "today" at bounding box center [630, 167] width 39 height 21
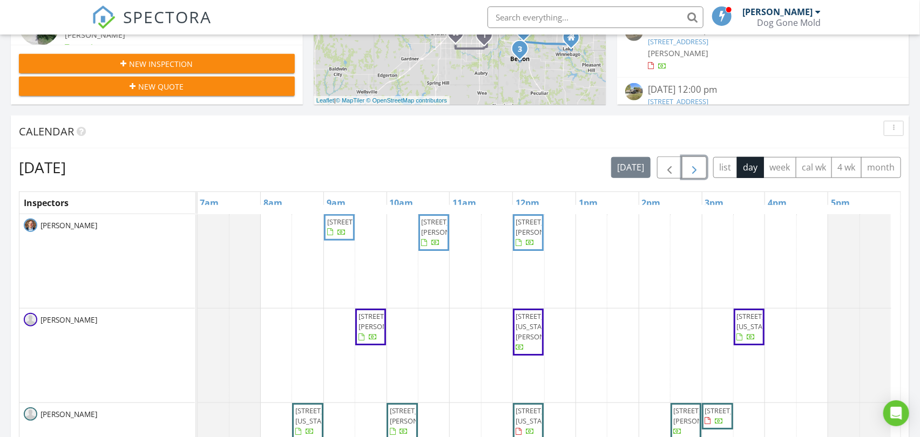
click at [693, 168] on span "button" at bounding box center [694, 167] width 13 height 13
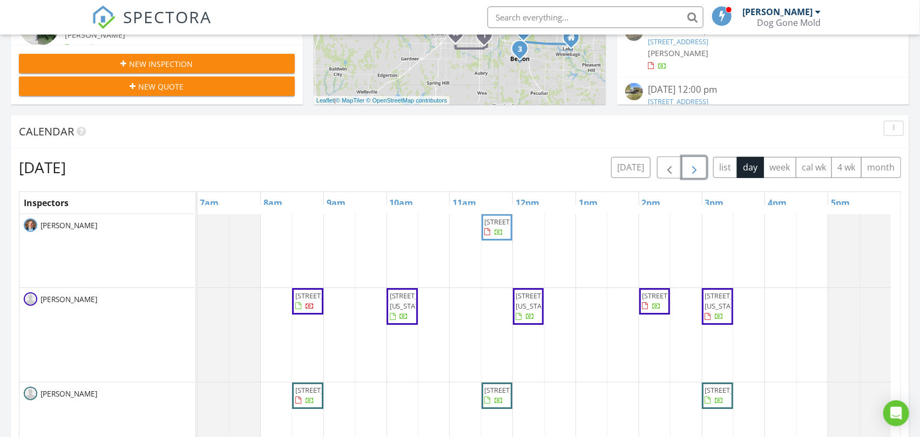
click at [693, 168] on span "button" at bounding box center [694, 167] width 13 height 13
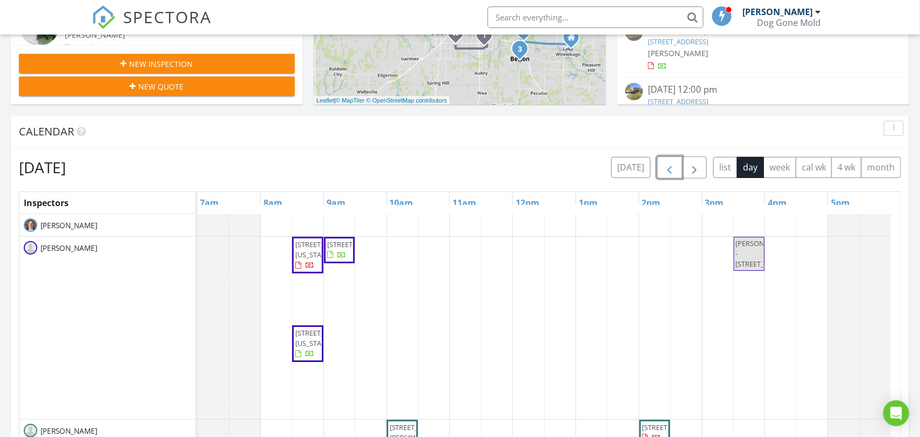
click at [673, 168] on span "button" at bounding box center [669, 167] width 13 height 13
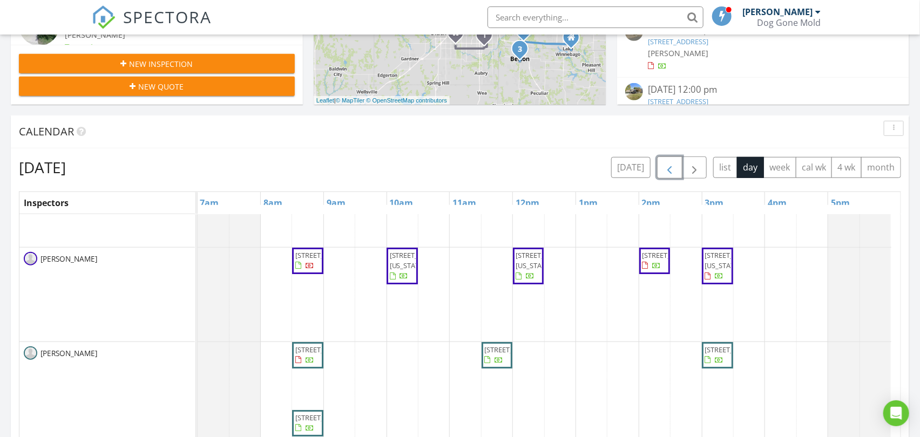
scroll to position [0, 0]
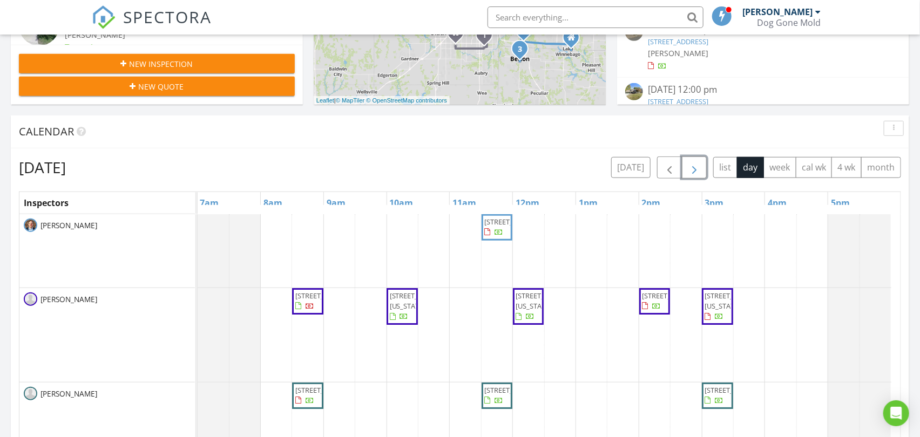
click at [689, 166] on span "button" at bounding box center [694, 167] width 13 height 13
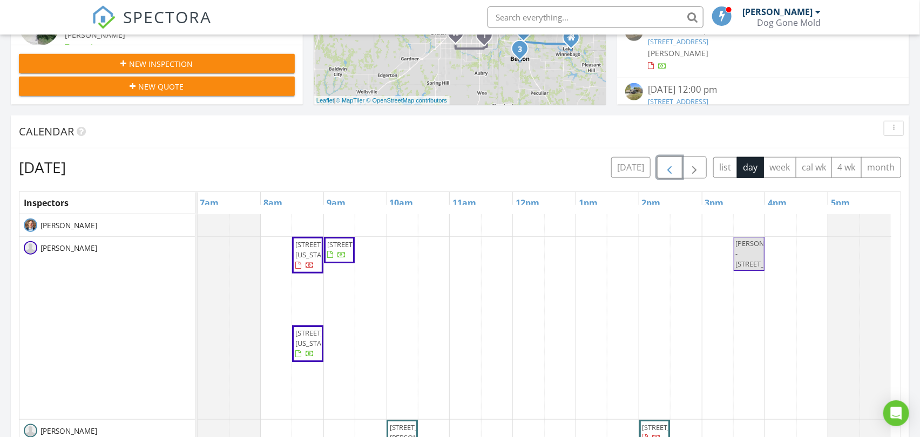
click at [670, 166] on span "button" at bounding box center [669, 167] width 13 height 13
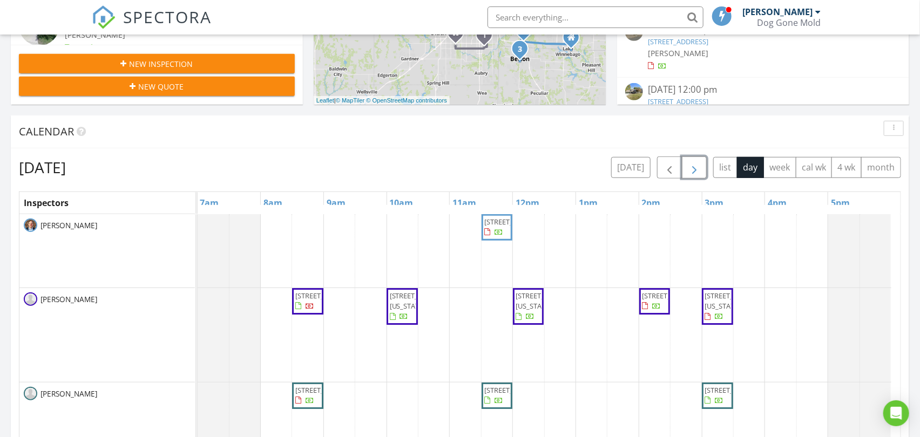
click at [691, 168] on span "button" at bounding box center [694, 167] width 13 height 13
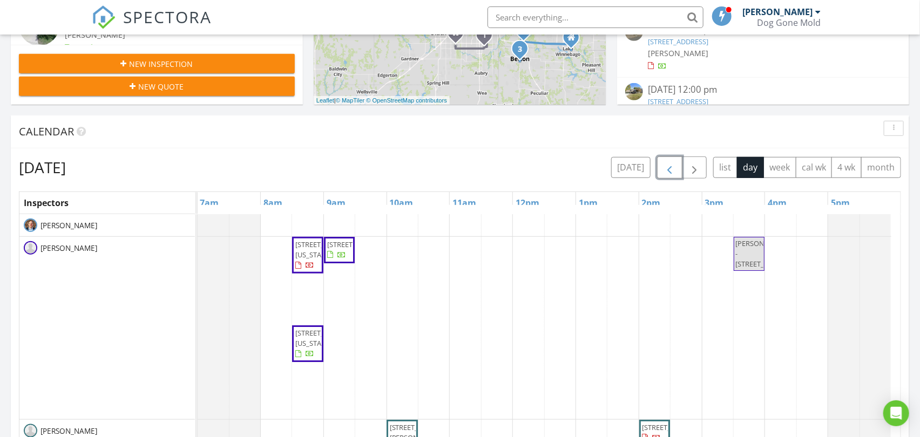
click at [676, 170] on button "button" at bounding box center [669, 168] width 25 height 22
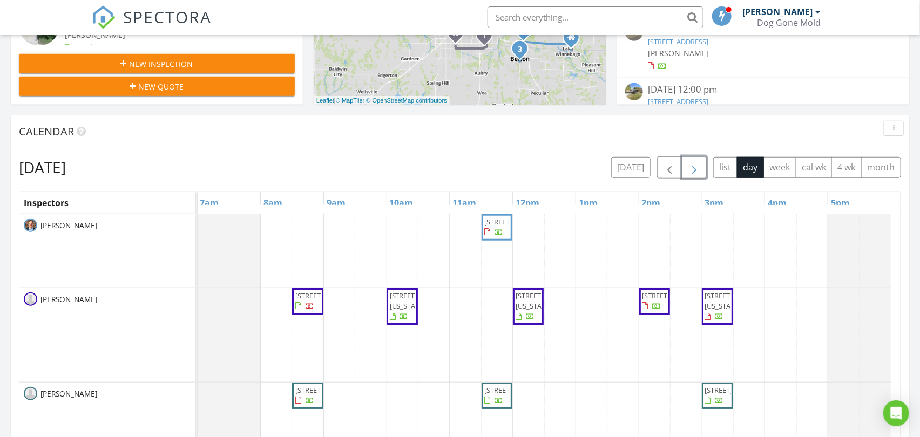
click at [694, 167] on span "button" at bounding box center [694, 167] width 13 height 13
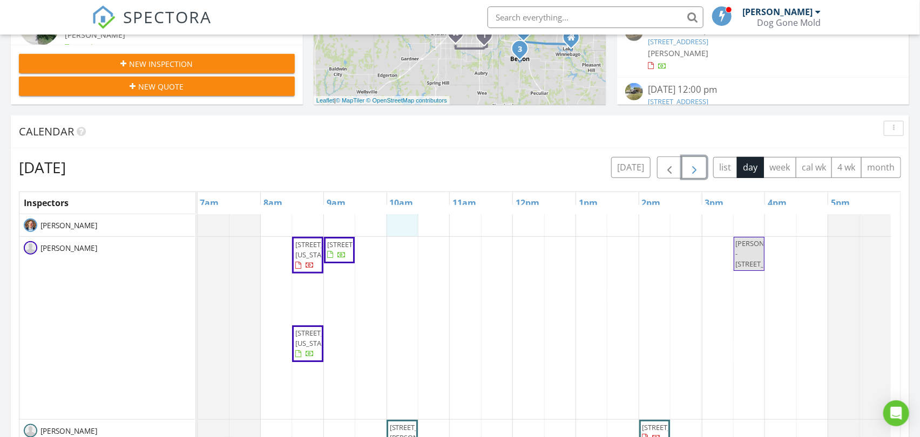
click at [408, 222] on div "4311 NW 80th Terrace, Kansas City 64151 5005 S Woodside Ave, Independence 64055…" at bounding box center [549, 427] width 703 height 427
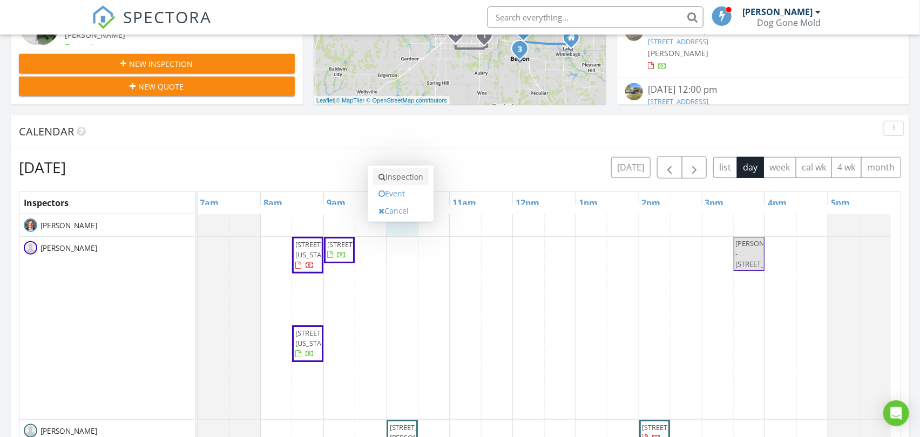
click at [418, 174] on link "Inspection" at bounding box center [401, 176] width 56 height 17
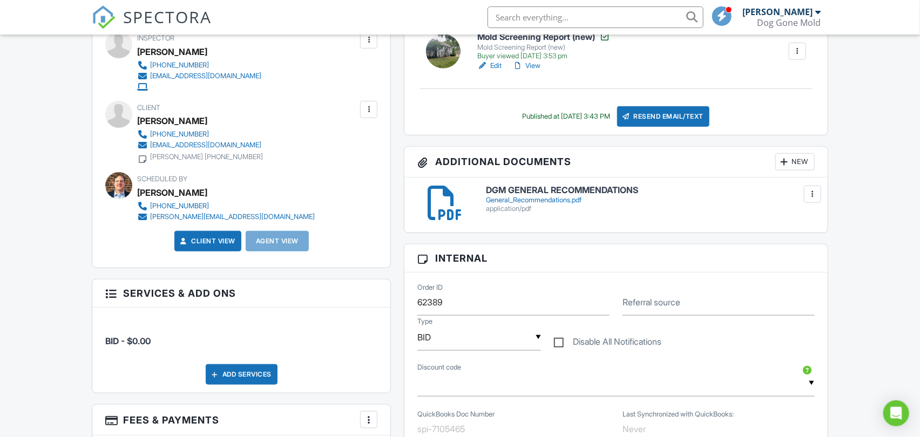
scroll to position [180, 0]
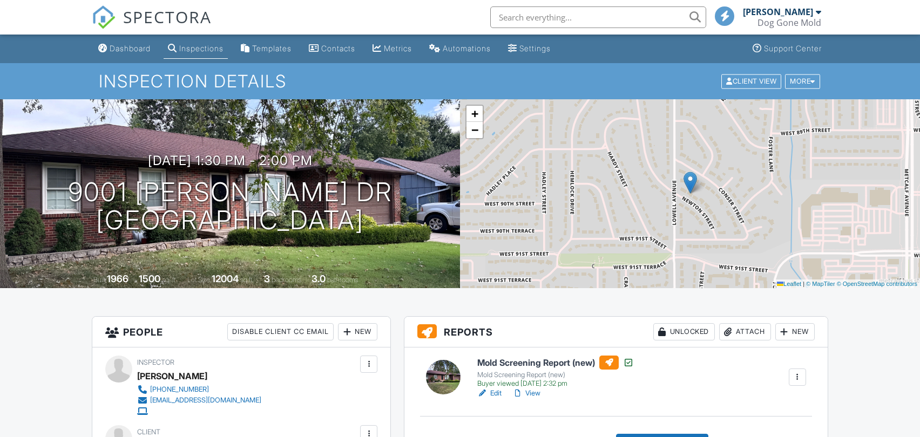
click at [537, 388] on link "View" at bounding box center [526, 393] width 28 height 11
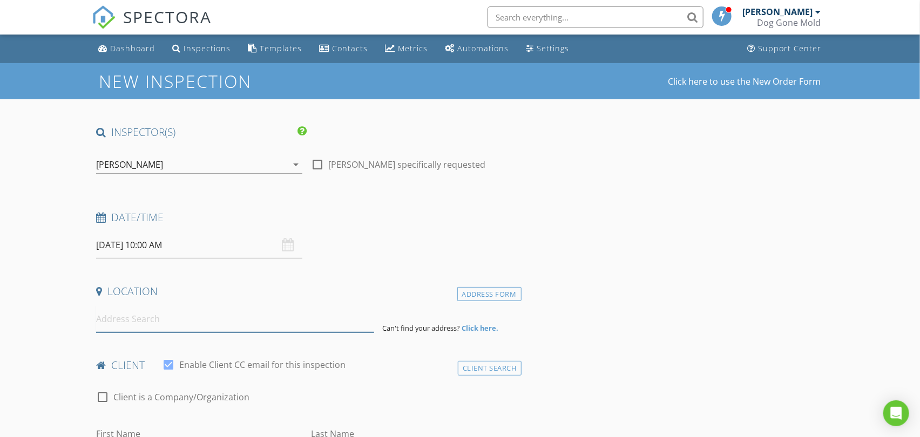
click at [184, 327] on input at bounding box center [234, 319] width 277 height 26
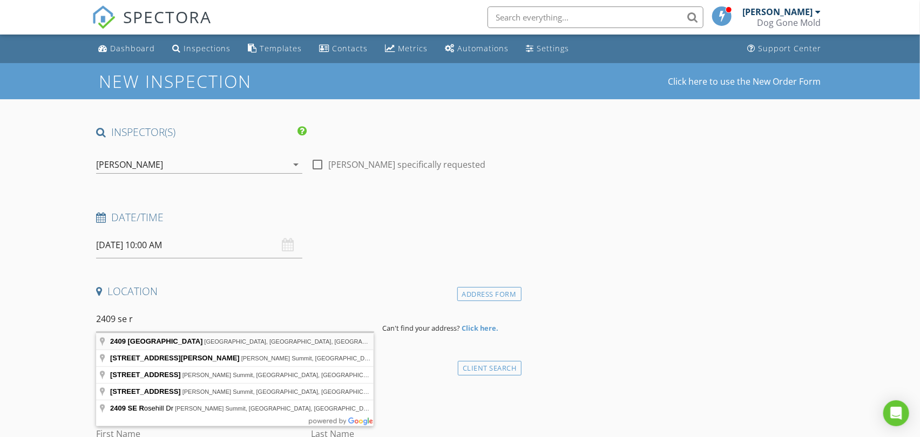
type input "[STREET_ADDRESS]"
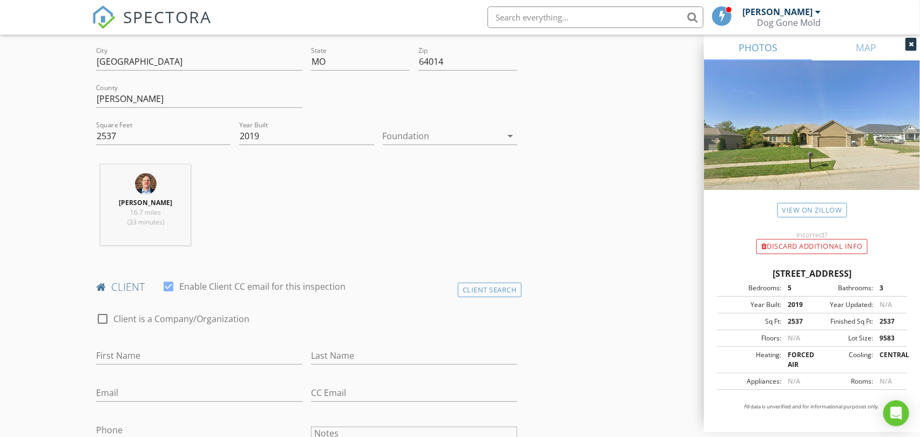
scroll to position [300, 0]
click at [487, 290] on div "Client Search" at bounding box center [490, 289] width 64 height 15
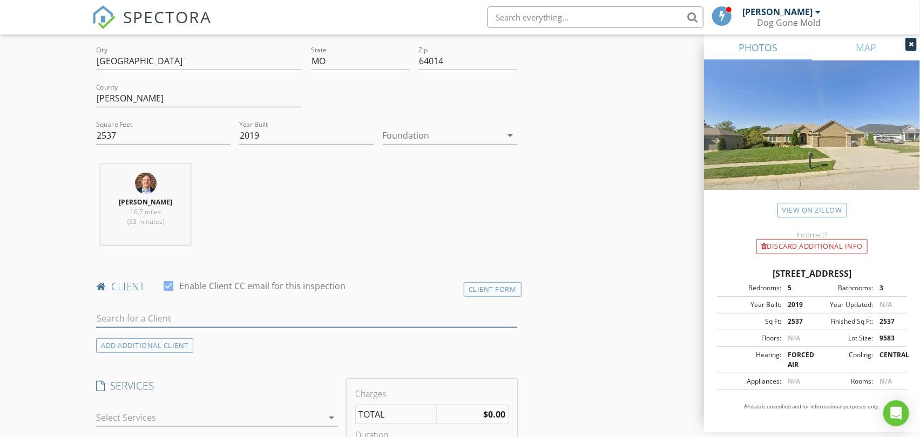
click at [230, 323] on input "text" at bounding box center [306, 319] width 421 height 18
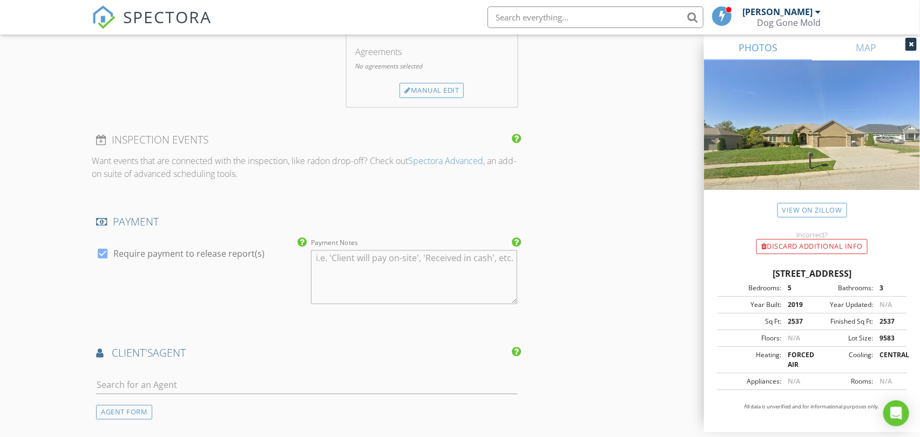
scroll to position [779, 0]
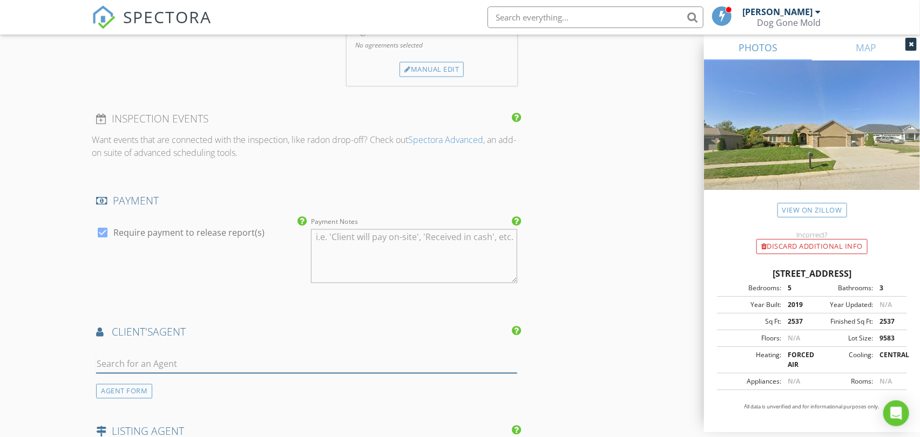
click at [185, 365] on input "text" at bounding box center [306, 365] width 421 height 18
drag, startPoint x: 176, startPoint y: 363, endPoint x: -15, endPoint y: 387, distance: 192.6
click at [0, 387] on html "SPECTORA [PERSON_NAME] Dog Gone Mold Role: Inspector Change Role Dashboard New …" at bounding box center [460, 79] width 920 height 1716
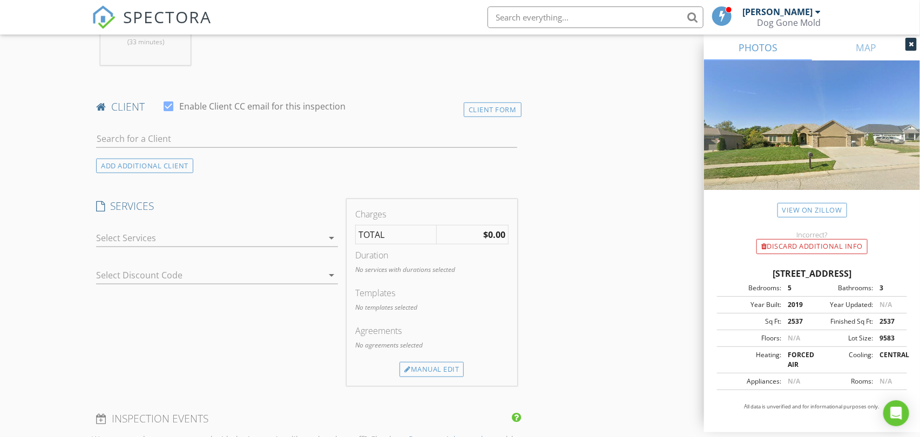
scroll to position [360, 0]
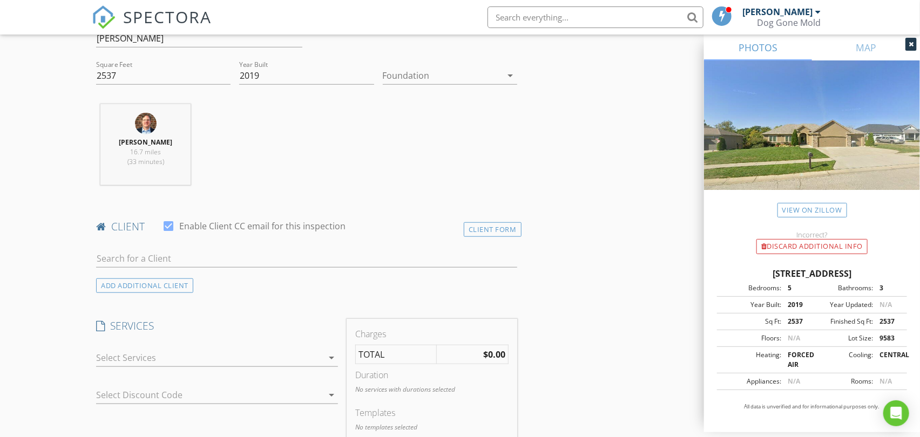
type input "[PERSON_NAME]"
click at [188, 262] on input "text" at bounding box center [306, 259] width 421 height 18
paste input "[PERSON_NAME]"
type input "[PERSON_NAME]"
click at [170, 282] on div "No results found. Click to add a new Client" at bounding box center [182, 282] width 162 height 13
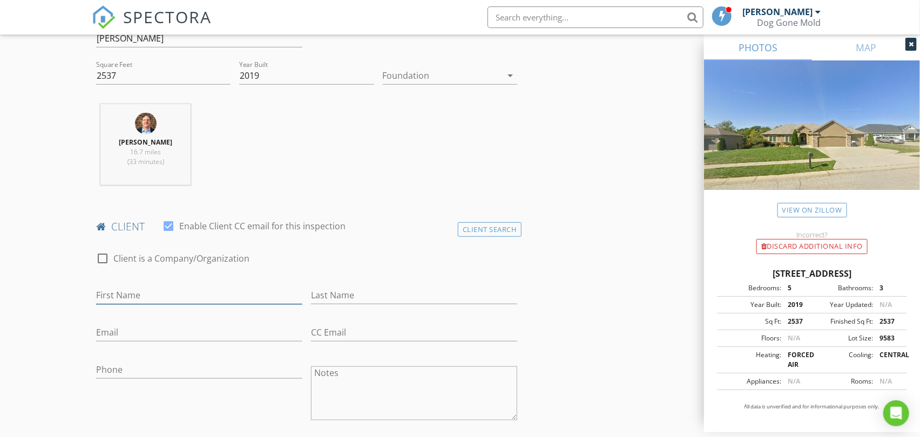
click at [151, 287] on input "First Name" at bounding box center [199, 296] width 206 height 18
paste input "[PERSON_NAME]"
type input "[PERSON_NAME]"
click at [144, 328] on input "Email" at bounding box center [199, 333] width 206 height 18
paste input "[PERSON_NAME]"
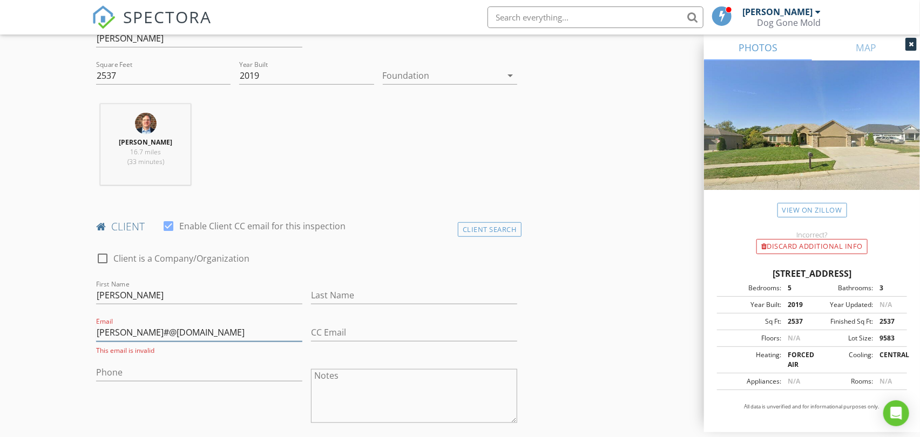
type input "[PERSON_NAME]#@[DOMAIN_NAME]"
click at [310, 247] on div "check_box_outline_blank Client is a Company/Organization" at bounding box center [306, 259] width 429 height 37
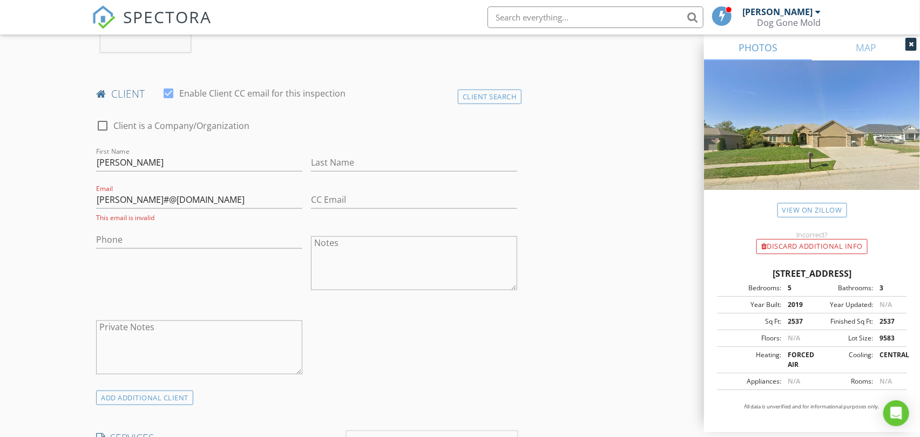
scroll to position [540, 0]
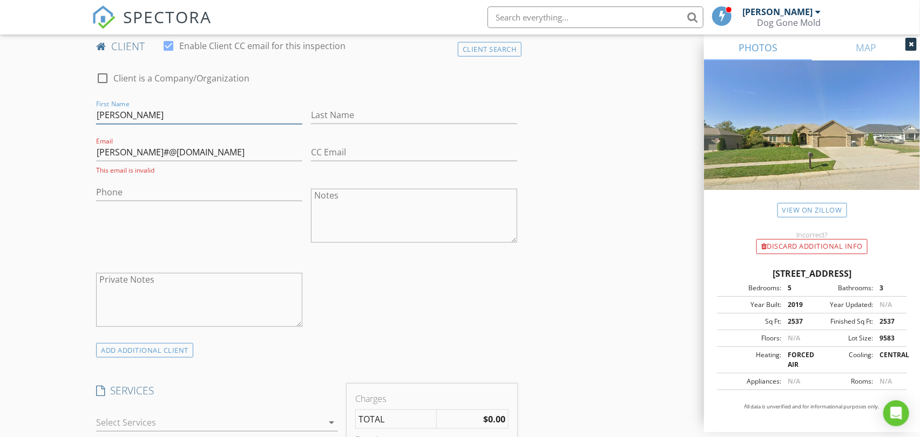
click at [136, 118] on input "[PERSON_NAME]" at bounding box center [199, 115] width 206 height 18
click at [357, 117] on input "Last Name" at bounding box center [414, 115] width 206 height 18
paste input "[PERSON_NAME]"
type input "[PERSON_NAME]"
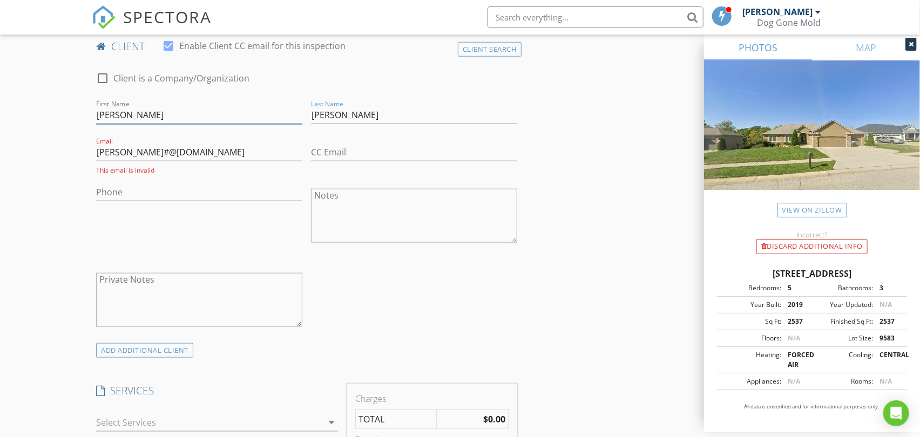
click at [108, 116] on input "[PERSON_NAME]" at bounding box center [199, 115] width 206 height 18
click at [107, 116] on input "[PERSON_NAME]" at bounding box center [199, 115] width 206 height 18
type input "Kellen"
click at [166, 152] on input "[PERSON_NAME]#@[DOMAIN_NAME]" at bounding box center [199, 153] width 206 height 18
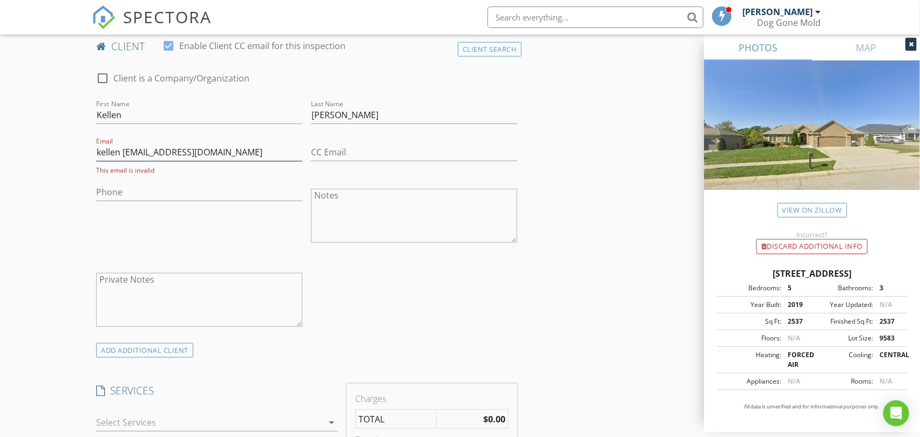
click at [128, 151] on input "kellen [EMAIL_ADDRESS][DOMAIN_NAME]" at bounding box center [199, 153] width 206 height 18
type input "[EMAIL_ADDRESS][DOMAIN_NAME]"
click at [126, 187] on input "Phone" at bounding box center [199, 190] width 206 height 18
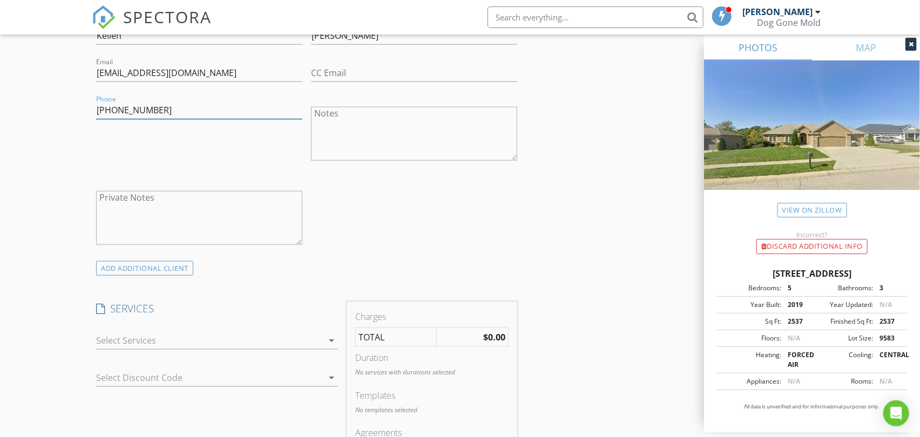
scroll to position [720, 0]
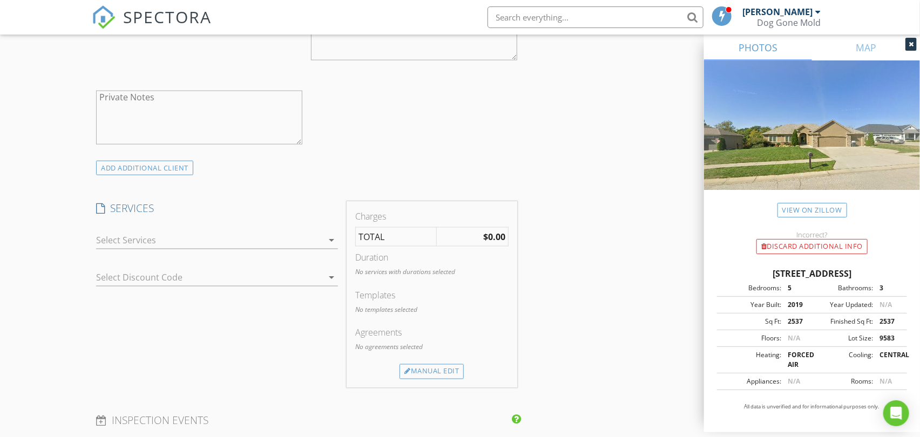
type input "[PHONE_NUMBER]"
click at [276, 242] on div at bounding box center [209, 240] width 227 height 17
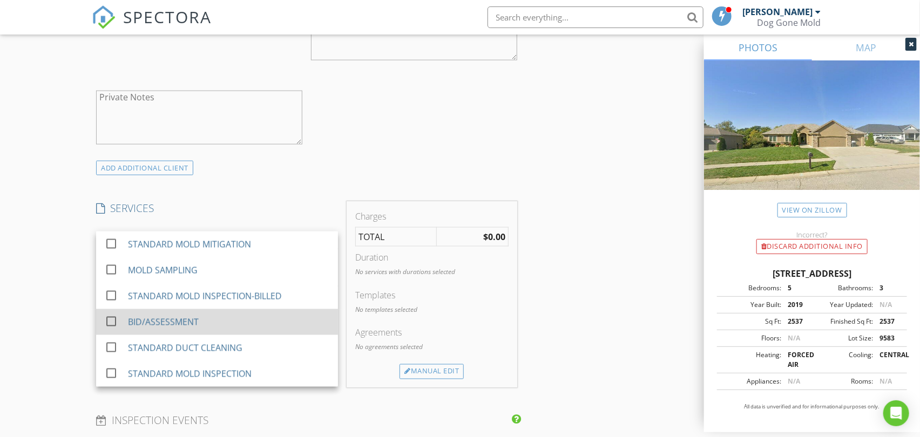
click at [184, 325] on div "BID/ASSESSMENT" at bounding box center [163, 322] width 71 height 13
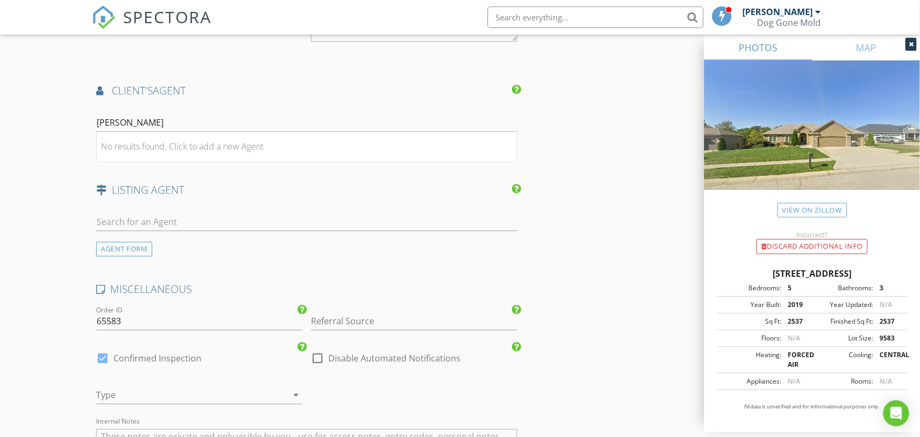
scroll to position [1259, 0]
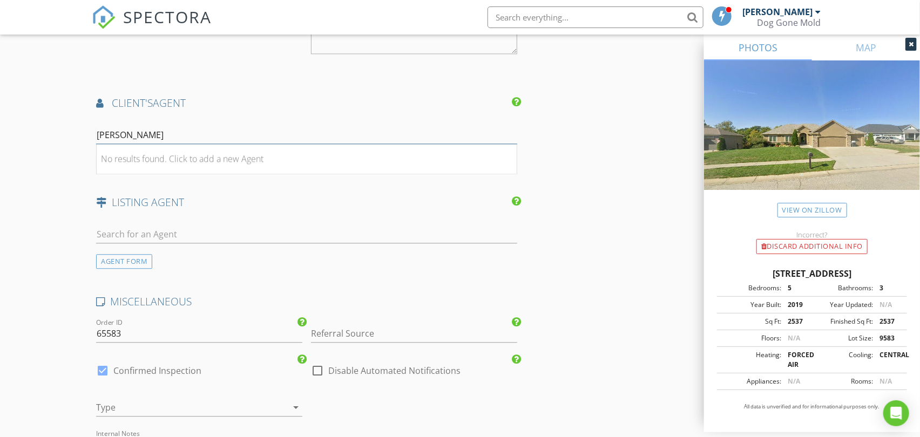
drag, startPoint x: 173, startPoint y: 133, endPoint x: -15, endPoint y: 134, distance: 187.9
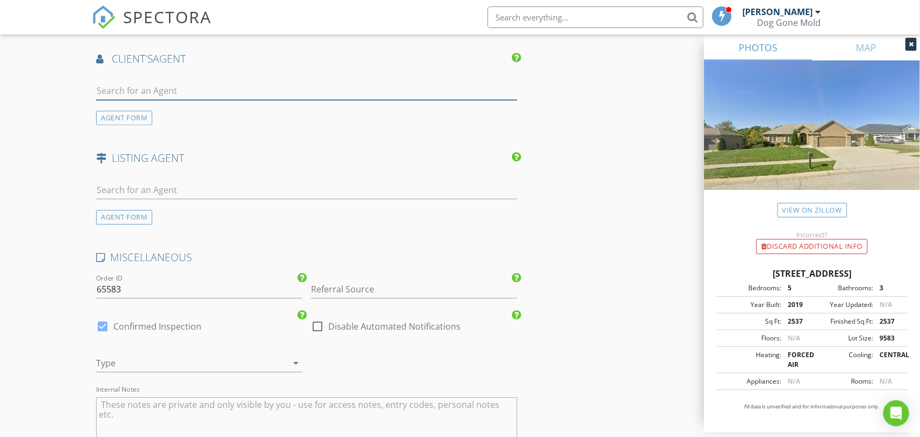
scroll to position [1379, 0]
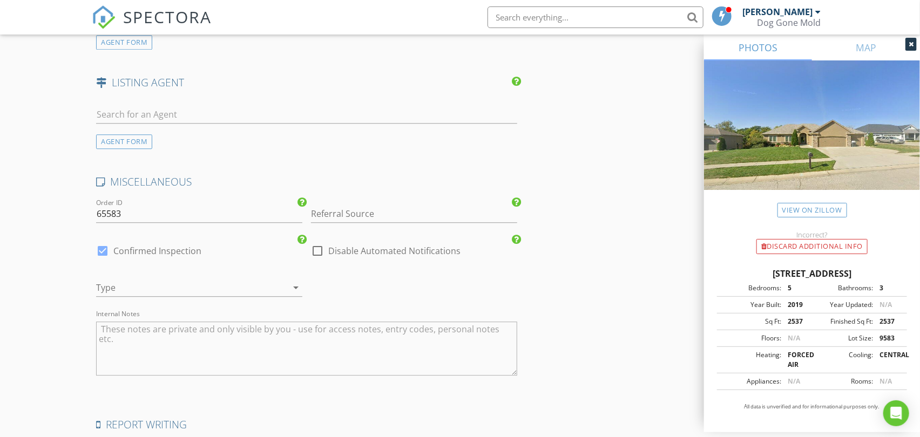
click at [204, 289] on div at bounding box center [184, 287] width 176 height 17
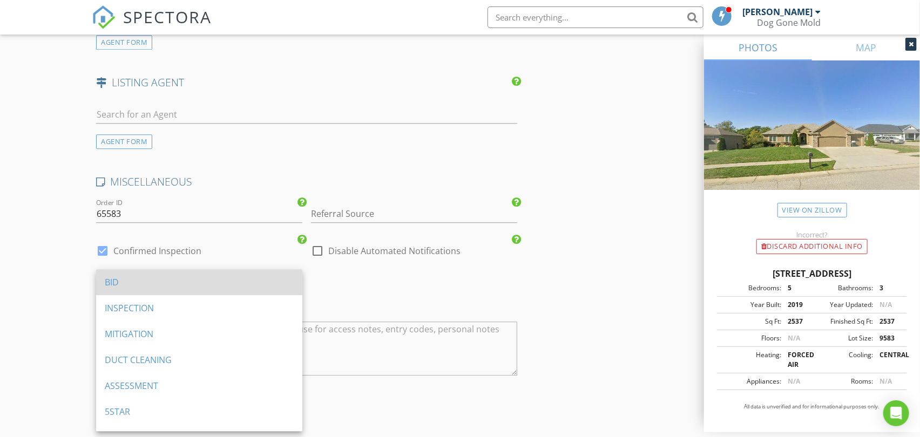
click at [130, 279] on div "BID" at bounding box center [199, 282] width 189 height 13
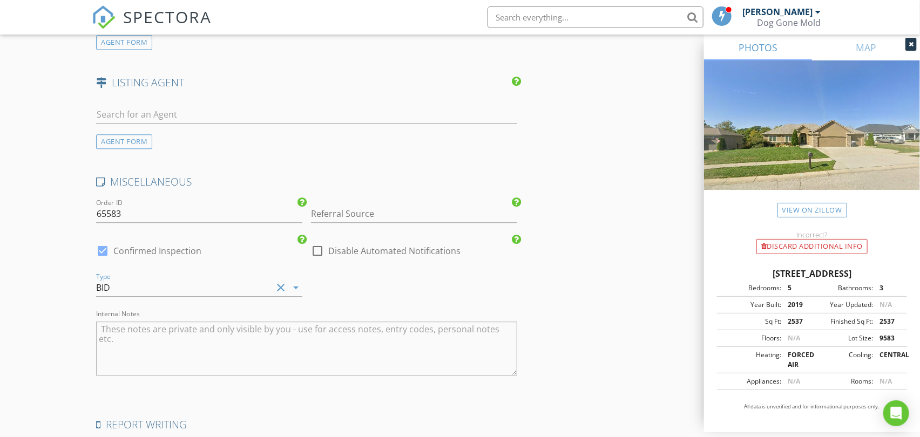
click at [177, 340] on textarea "Internal Notes" at bounding box center [306, 349] width 421 height 54
type textarea "Attic"
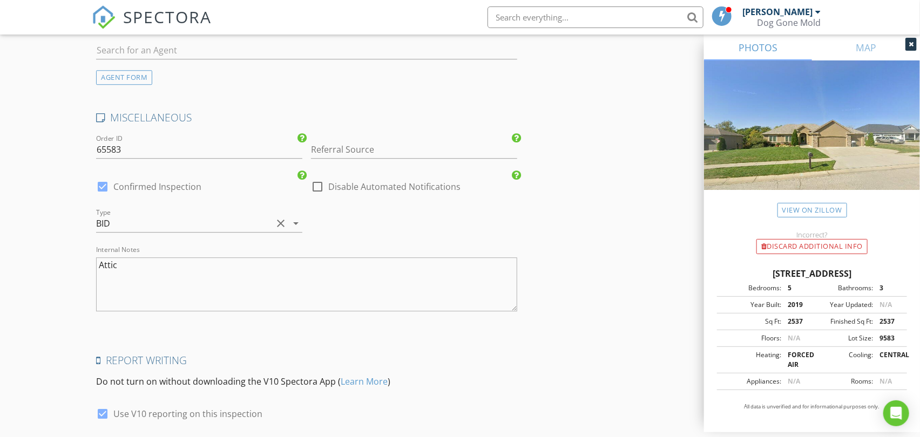
scroll to position [1529, 0]
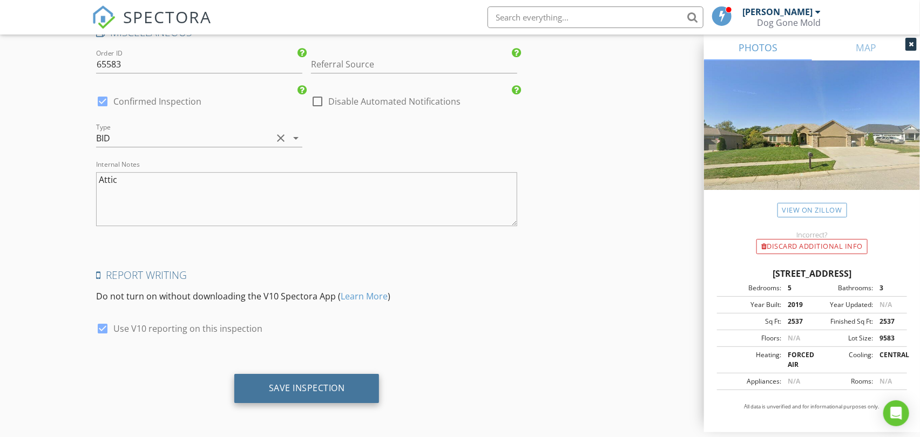
click at [276, 390] on div "Save Inspection" at bounding box center [307, 388] width 76 height 11
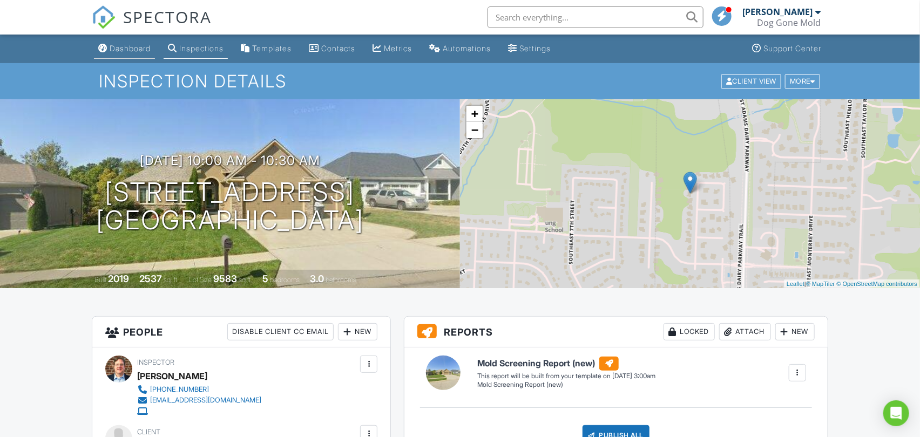
click at [135, 47] on div "Dashboard" at bounding box center [130, 48] width 41 height 9
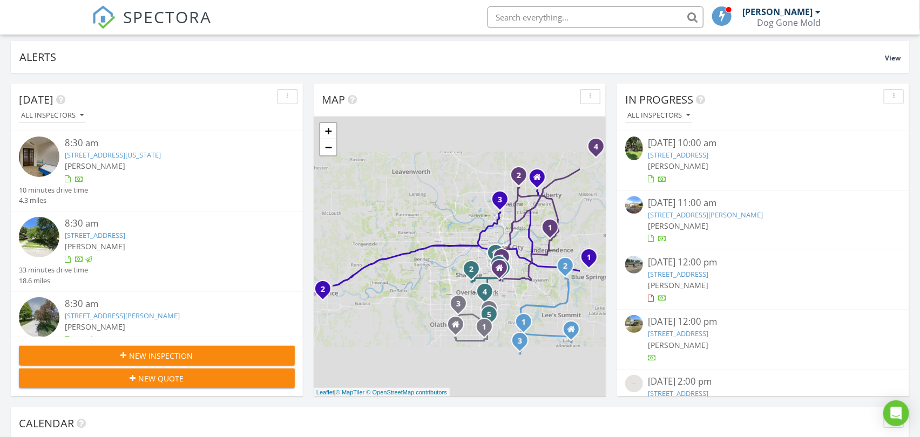
scroll to position [300, 0]
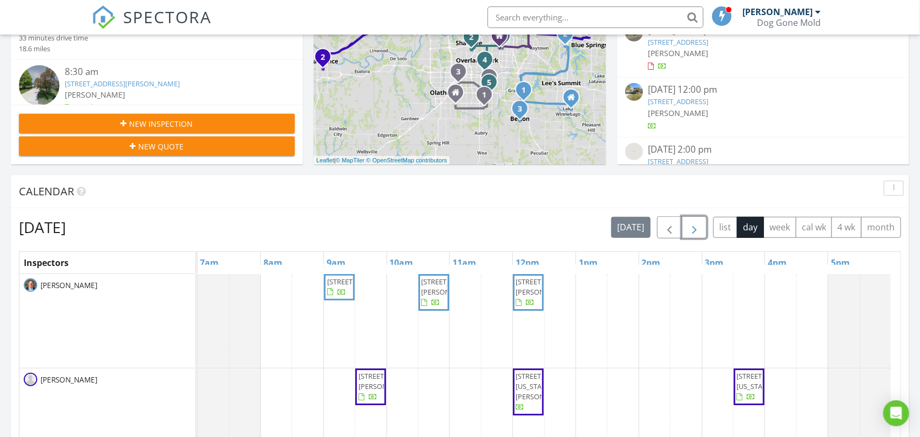
drag, startPoint x: 691, startPoint y: 228, endPoint x: 696, endPoint y: 233, distance: 7.3
click at [691, 228] on span "button" at bounding box center [694, 227] width 13 height 13
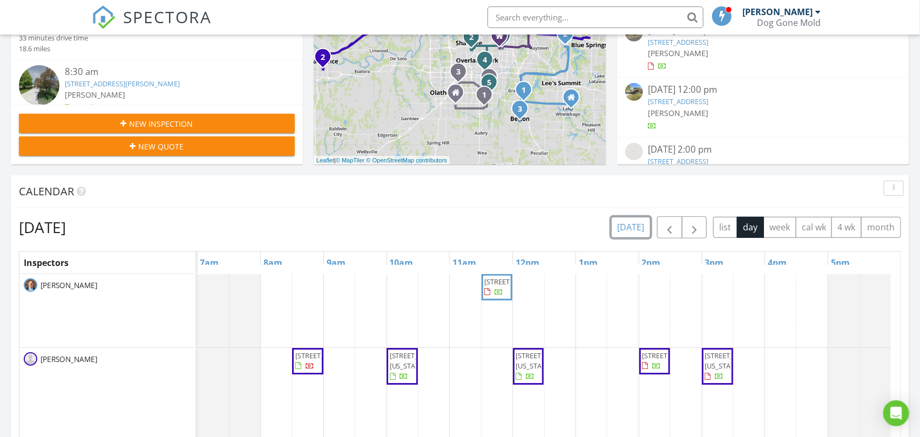
click at [625, 227] on button "[DATE]" at bounding box center [630, 227] width 39 height 21
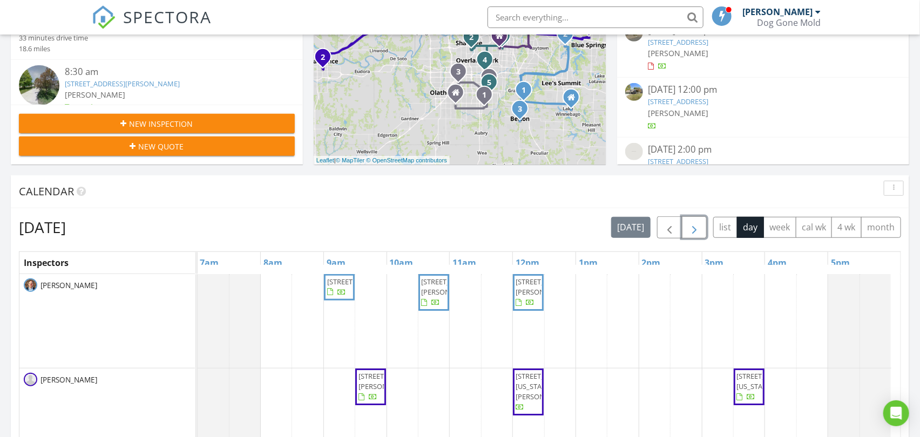
click at [696, 223] on span "button" at bounding box center [694, 227] width 13 height 13
click at [697, 223] on span "button" at bounding box center [694, 227] width 13 height 13
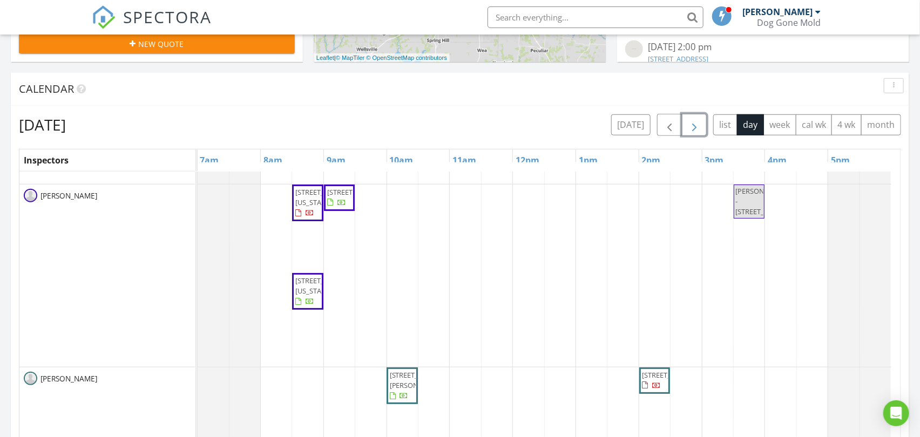
scroll to position [419, 0]
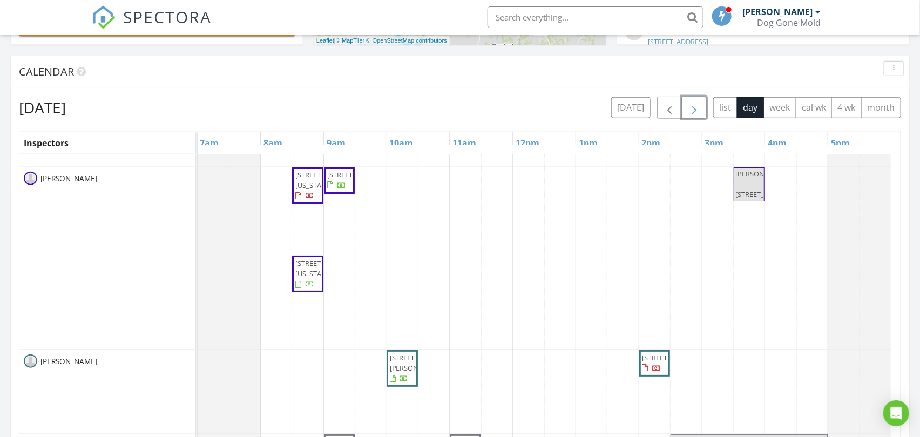
click at [528, 367] on div "2409 SE Ridge Line Dr, Blue Springs 64014 4311 NW 80th Terrace, Kansas City 641…" at bounding box center [549, 327] width 703 height 489
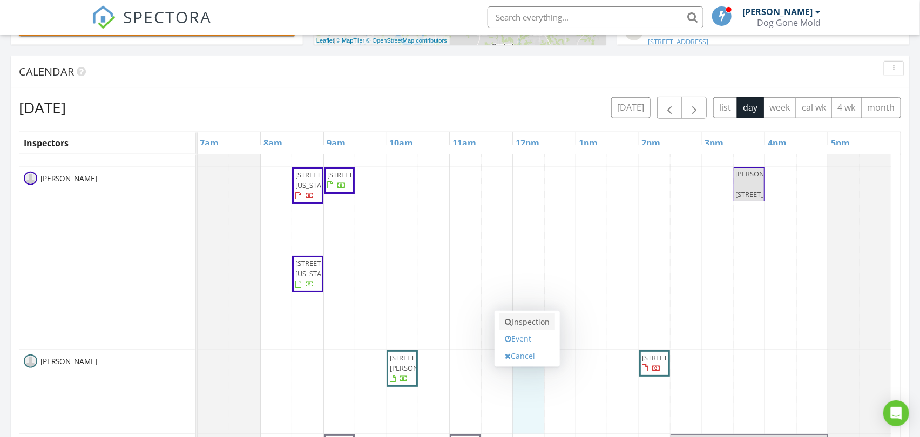
click at [532, 321] on link "Inspection" at bounding box center [527, 322] width 56 height 17
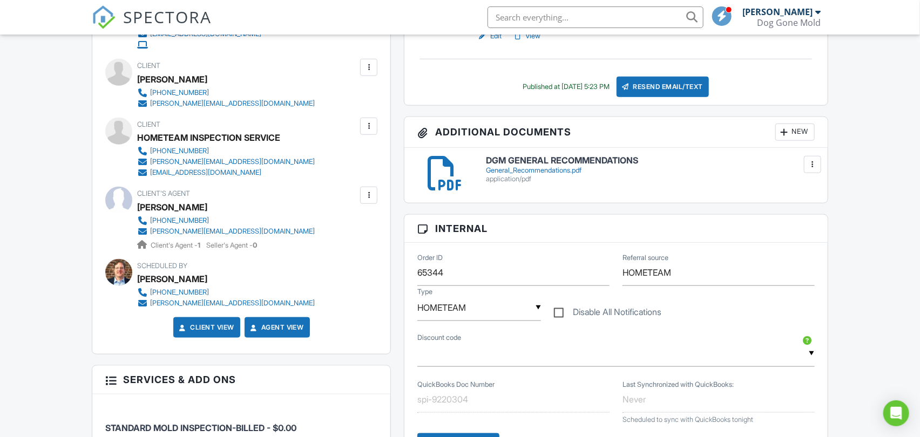
scroll to position [240, 0]
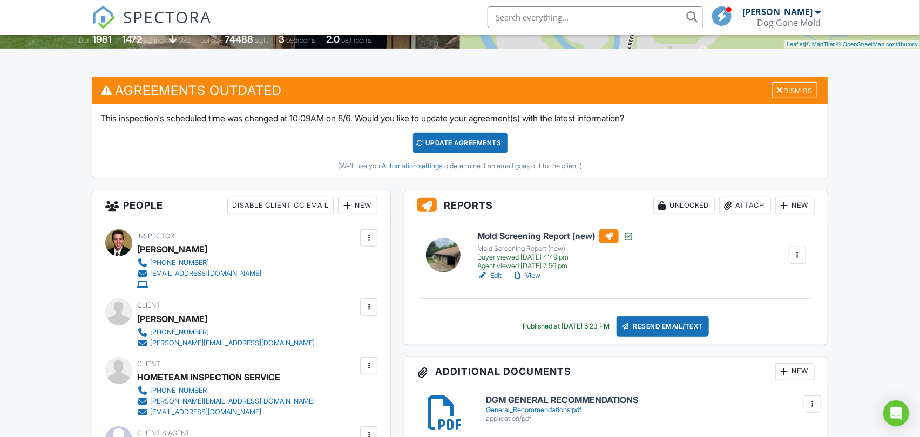
click at [535, 272] on link "View" at bounding box center [526, 275] width 28 height 11
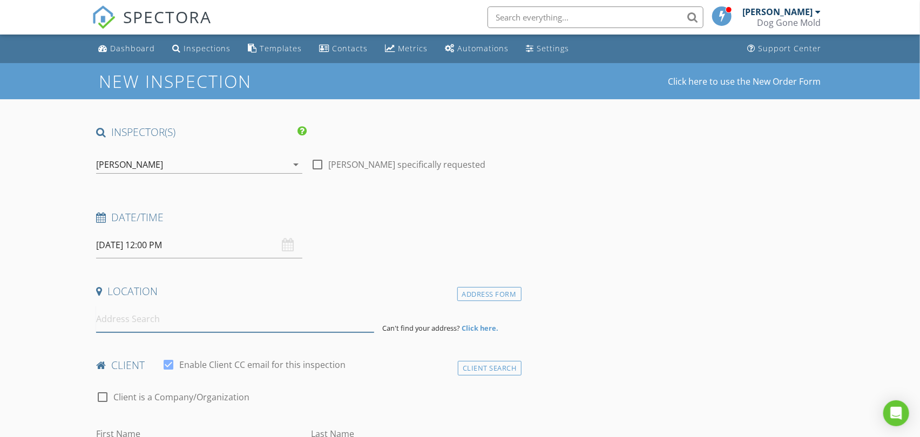
click at [186, 324] on input at bounding box center [234, 319] width 277 height 26
paste input "[STREET_ADDRESS][PERSON_NAME]"
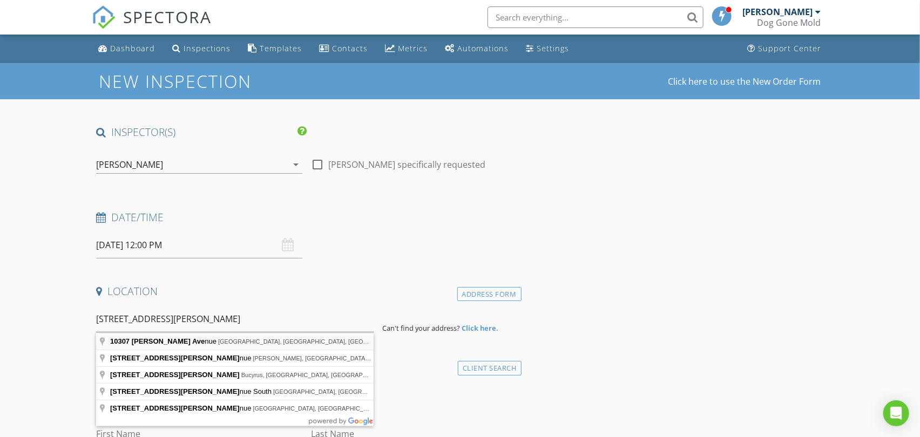
type input "[STREET_ADDRESS][PERSON_NAME]"
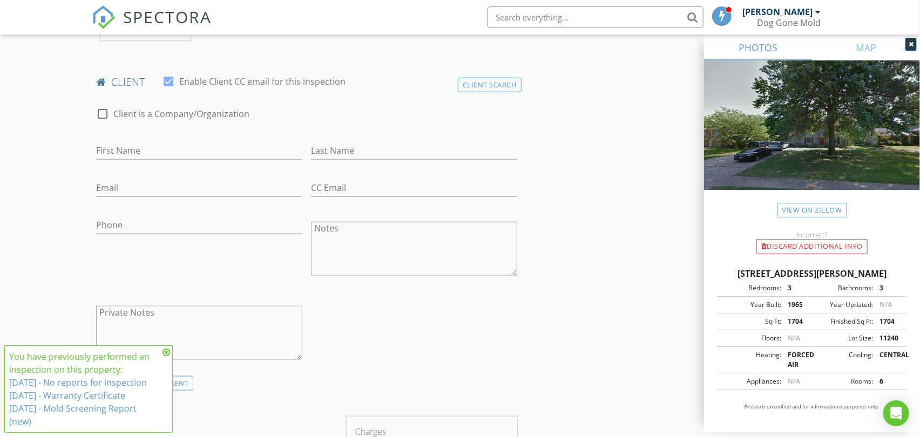
scroll to position [540, 0]
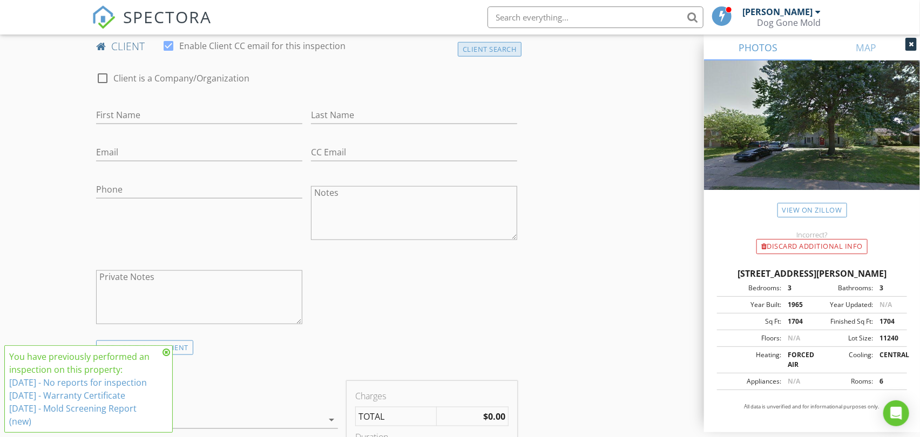
click at [513, 50] on div "Client Search" at bounding box center [490, 49] width 64 height 15
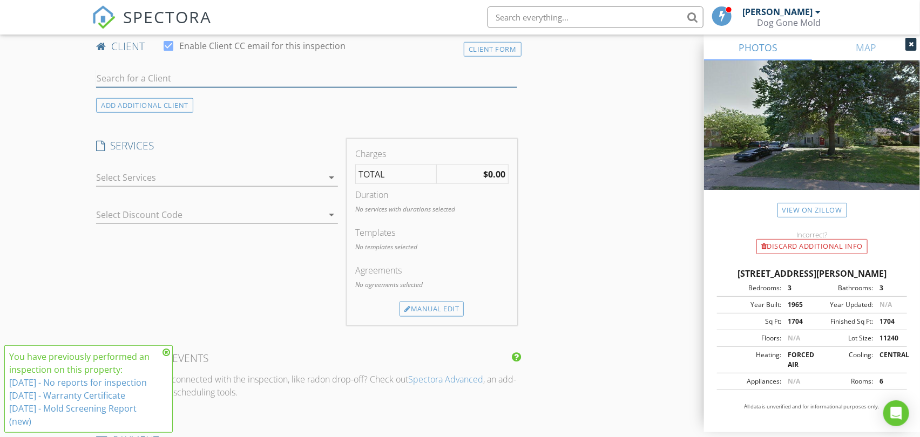
click at [180, 77] on input "text" at bounding box center [306, 79] width 421 height 18
paste input "[PERSON_NAME]"
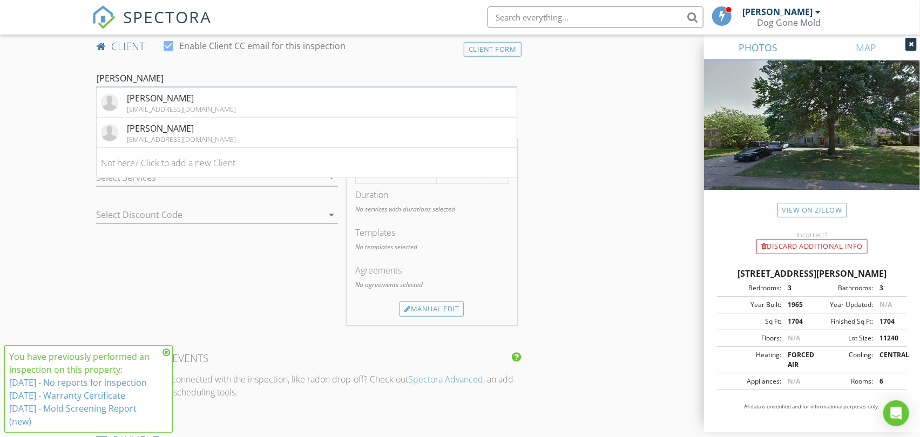
drag, startPoint x: 144, startPoint y: 77, endPoint x: 57, endPoint y: 77, distance: 87.4
click at [57, 77] on div "New Inspection Click here to use the New Order Form INSPECTOR(S) check_box_outl…" at bounding box center [460, 349] width 920 height 1653
paste input "alecfehr@hotmail.com"
type input "alecfehr@hotmail.com"
click at [212, 110] on li "Alec Fehr alecfehr@hotmail.com" at bounding box center [306, 102] width 419 height 30
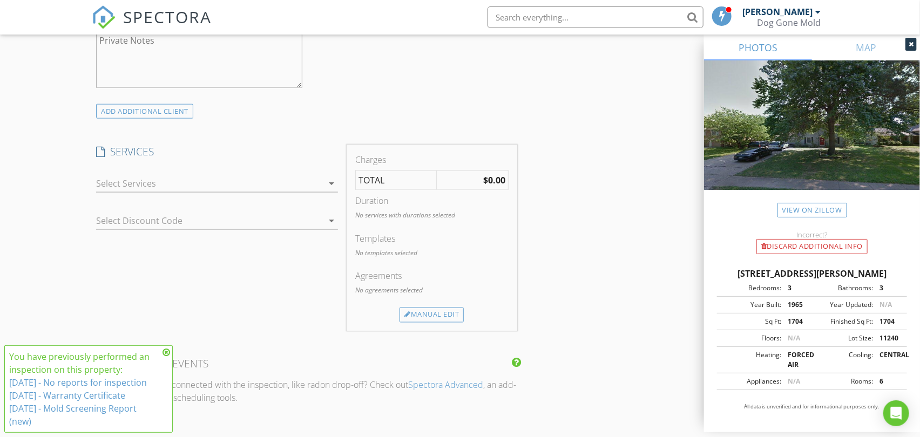
scroll to position [779, 0]
click at [307, 175] on div at bounding box center [209, 180] width 227 height 17
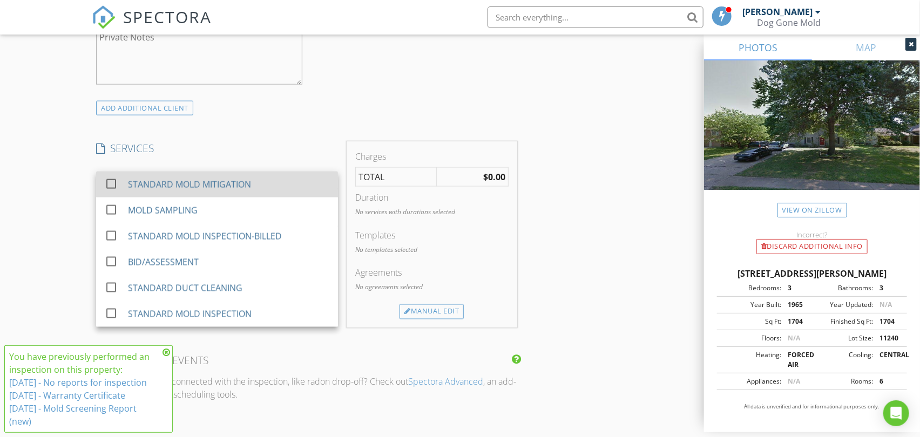
click at [233, 185] on div "STANDARD MOLD MITIGATION" at bounding box center [189, 184] width 123 height 13
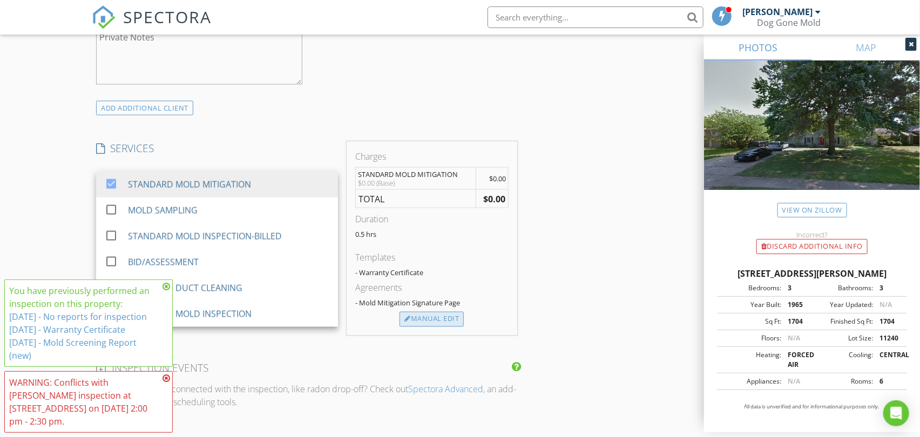
click at [419, 320] on div "Manual Edit" at bounding box center [431, 319] width 64 height 15
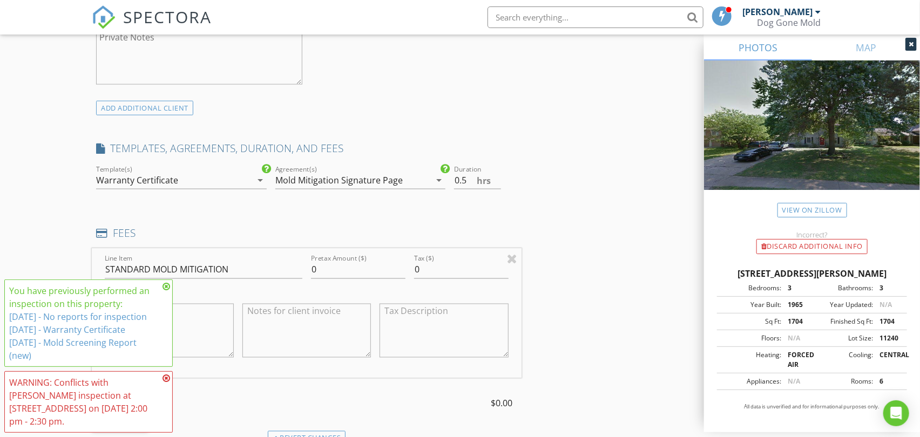
click at [304, 178] on div "Mold Mitigation Signature Page" at bounding box center [338, 180] width 127 height 10
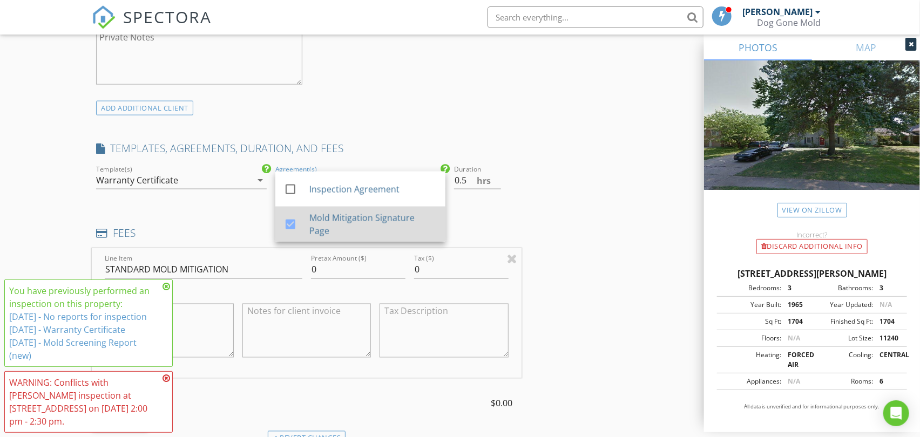
click at [291, 222] on div at bounding box center [290, 224] width 18 height 18
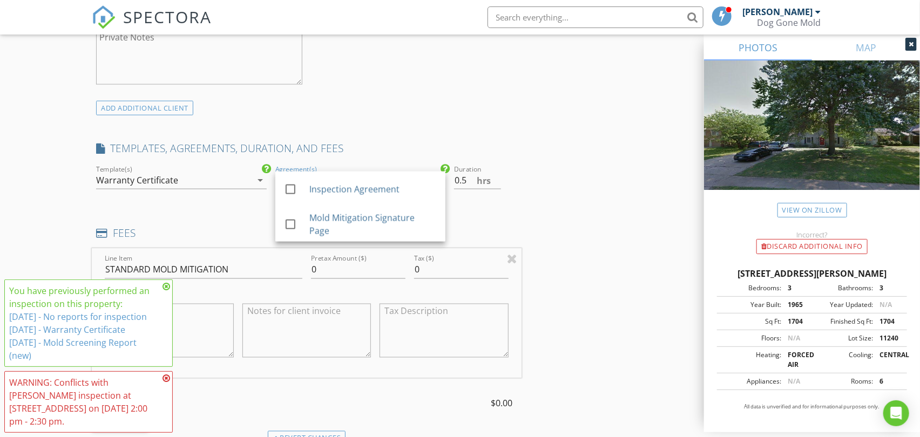
click at [141, 180] on div "Warranty Certificate" at bounding box center [137, 180] width 82 height 10
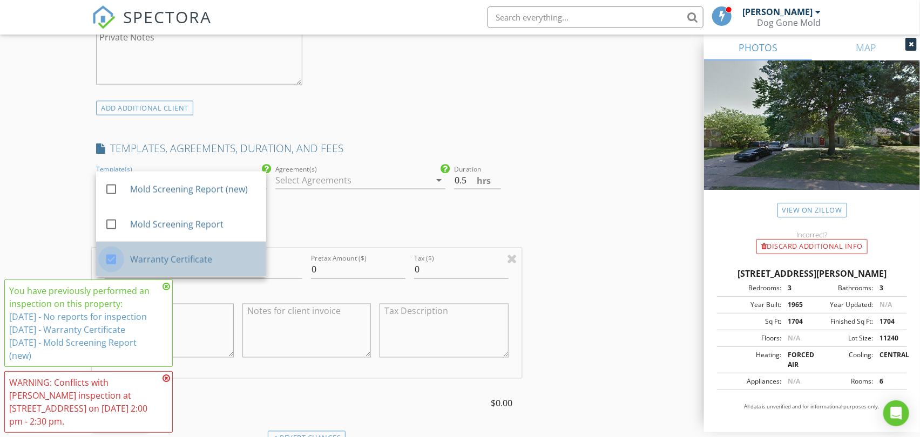
click at [112, 256] on div at bounding box center [111, 259] width 18 height 18
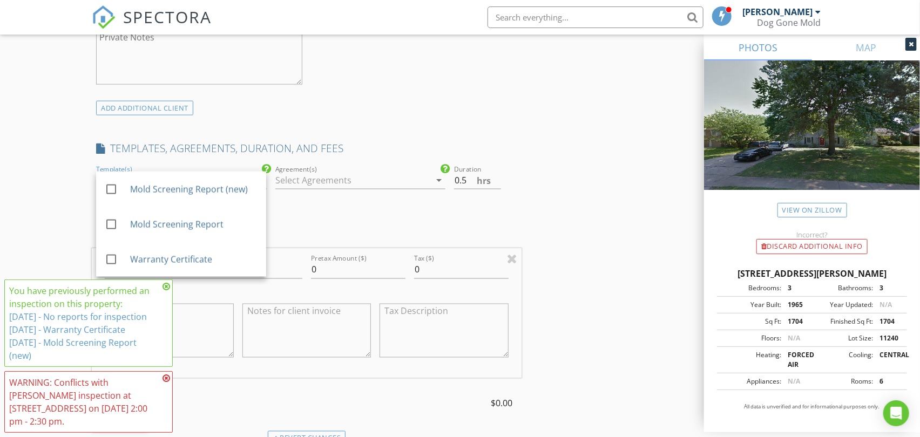
click at [289, 314] on textarea at bounding box center [306, 331] width 128 height 54
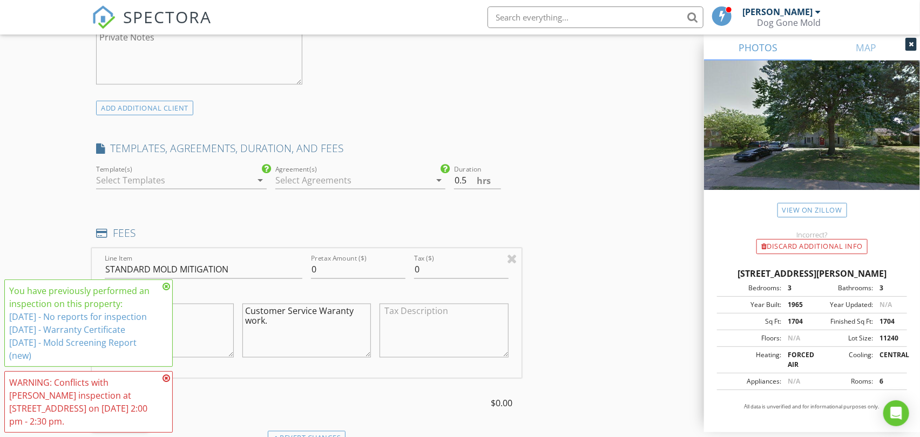
click at [325, 310] on textarea "Customer Service Waranty work." at bounding box center [306, 331] width 128 height 54
click at [332, 310] on textarea "Customer Service Waranty work." at bounding box center [306, 331] width 128 height 54
click at [333, 330] on textarea "Customer Service Warranty work." at bounding box center [306, 331] width 128 height 54
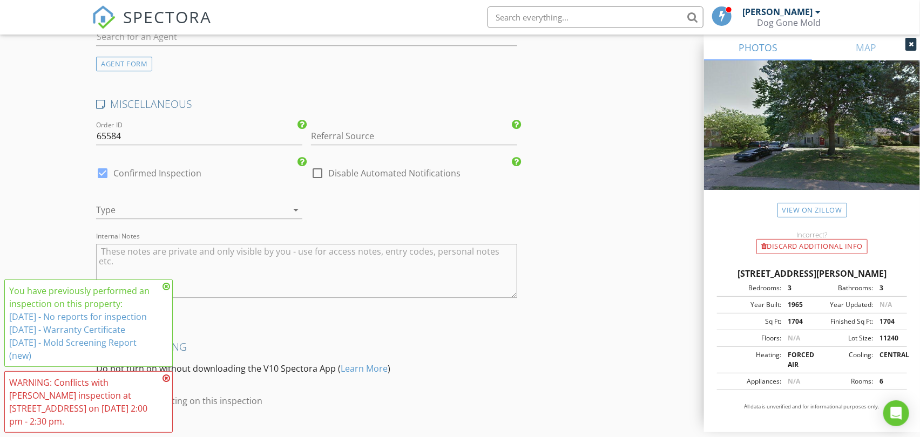
scroll to position [1619, 0]
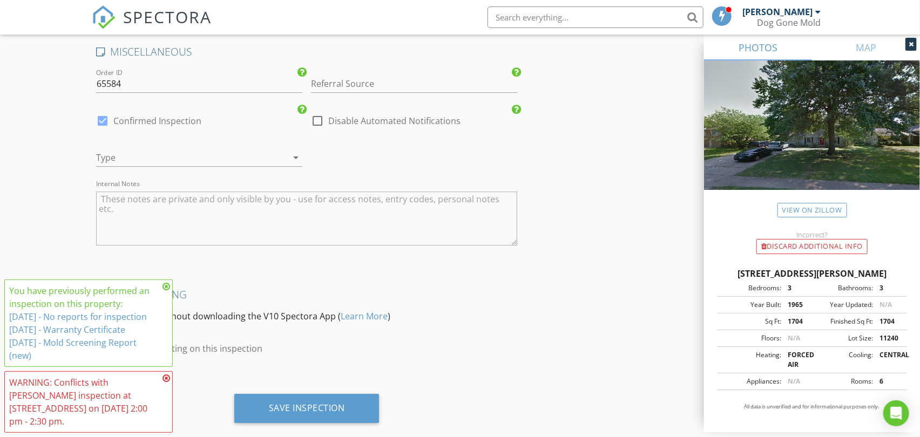
type textarea "Customer Service Warranty work."
click at [290, 159] on icon "arrow_drop_down" at bounding box center [295, 157] width 13 height 13
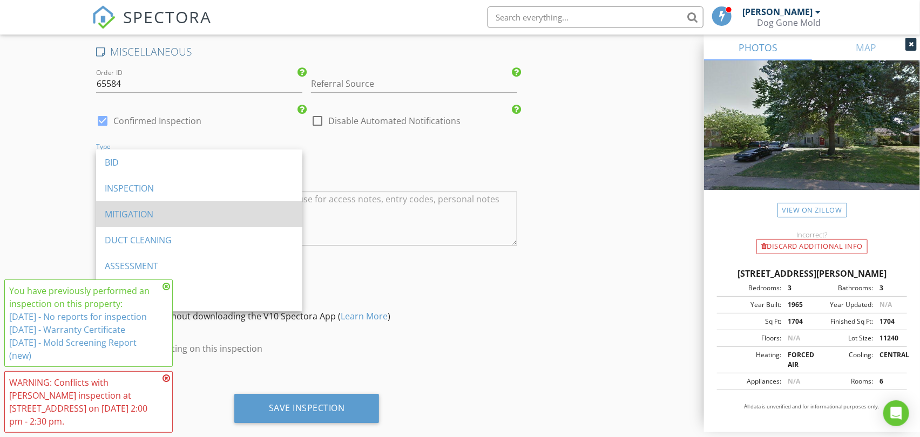
click at [139, 208] on div "MITIGATION" at bounding box center [199, 214] width 189 height 13
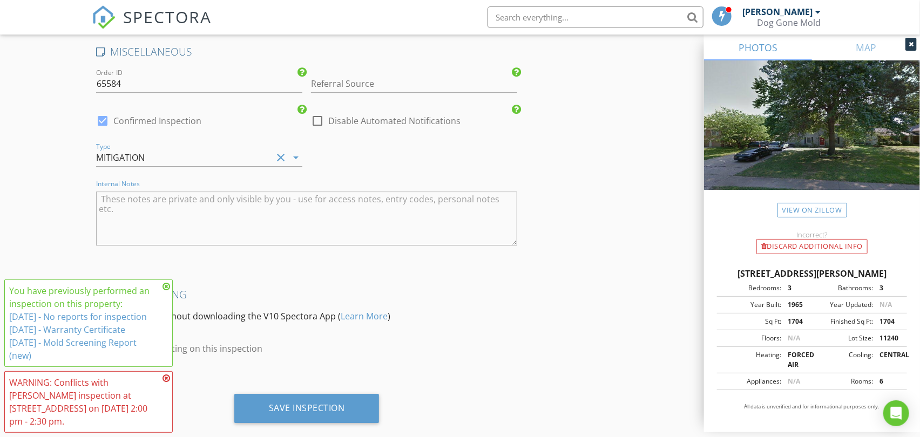
click at [172, 200] on textarea "Internal Notes" at bounding box center [306, 219] width 421 height 54
type textarea "Warranty Touchup - less than an hour for Luis."
click at [311, 256] on div at bounding box center [306, 258] width 421 height 6
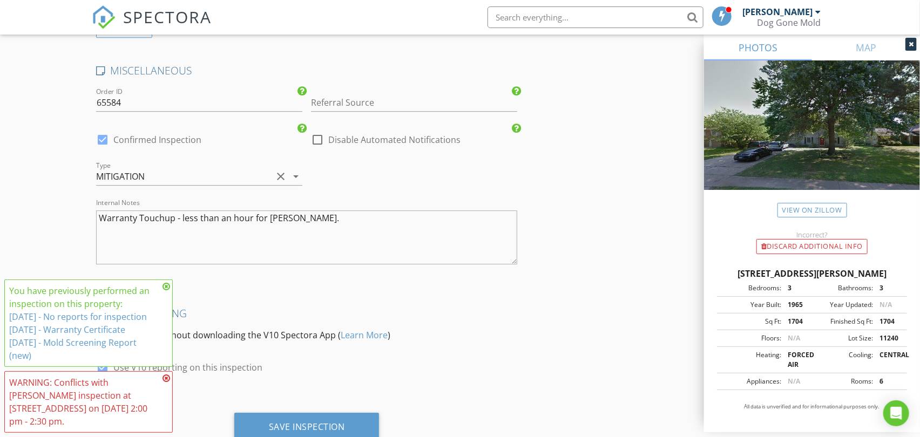
scroll to position [1639, 0]
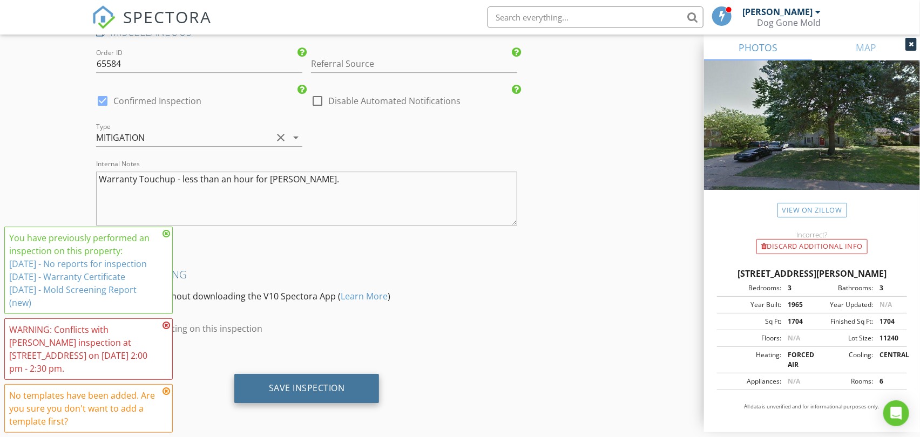
click at [301, 386] on div "Save Inspection" at bounding box center [307, 388] width 76 height 11
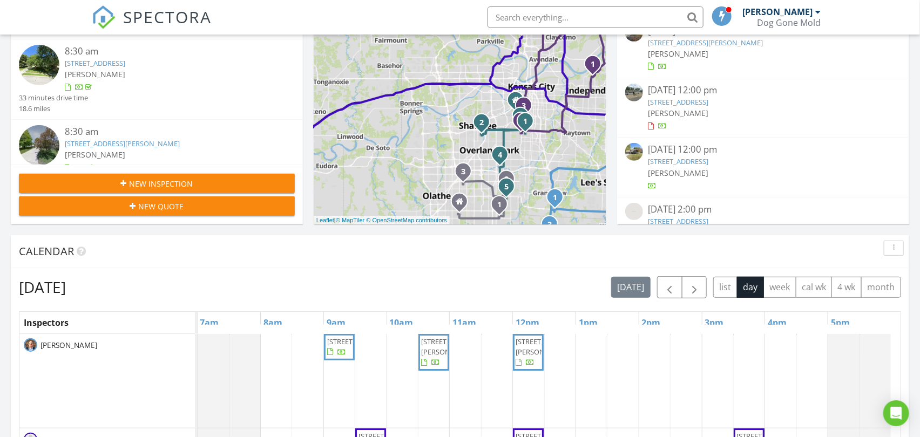
scroll to position [479, 0]
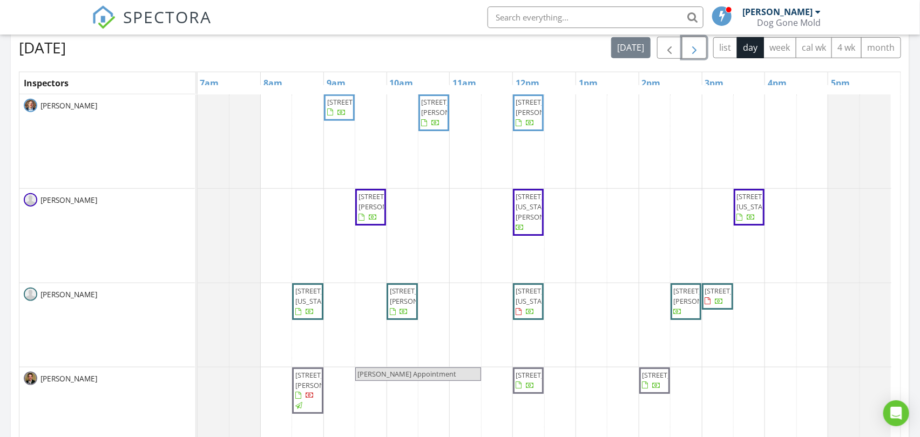
click at [691, 51] on span "button" at bounding box center [694, 48] width 13 height 13
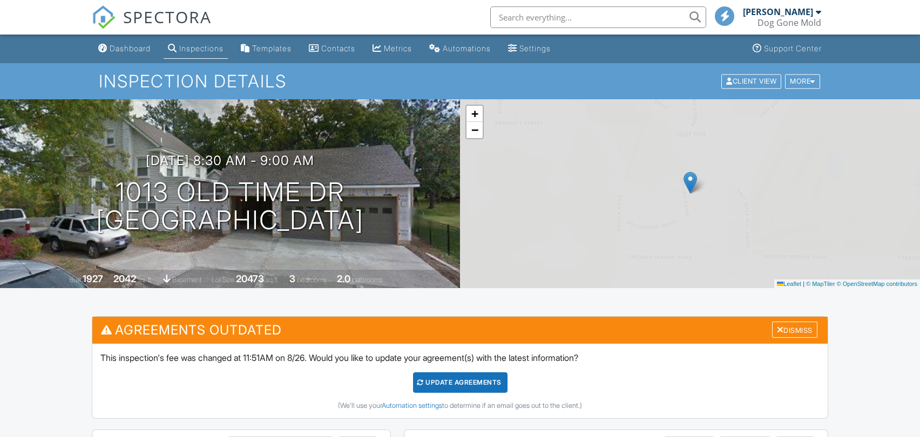
scroll to position [540, 0]
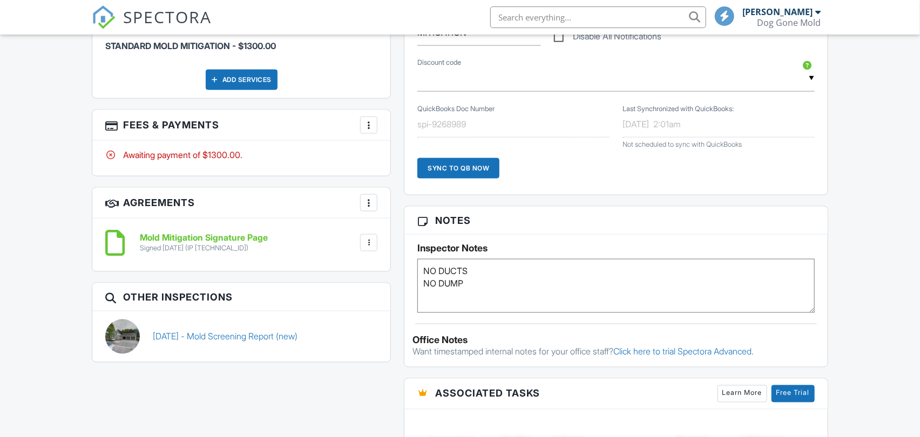
scroll to position [0, 0]
